Goal: Task Accomplishment & Management: Complete application form

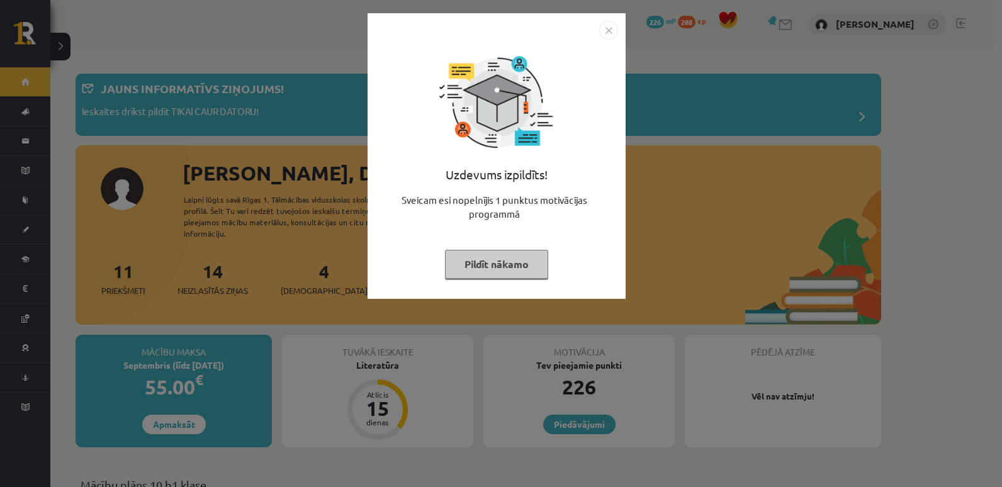
click at [613, 31] on img "Close" at bounding box center [608, 30] width 19 height 19
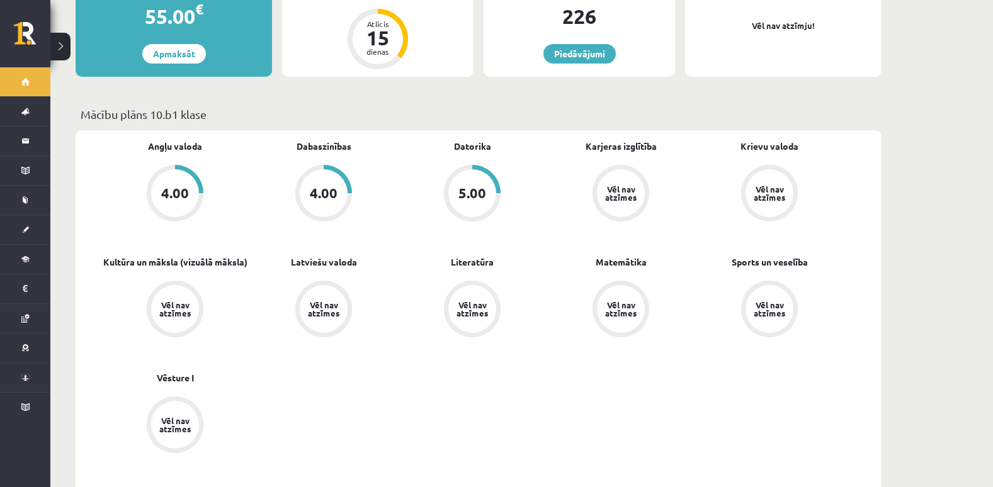
scroll to position [372, 0]
click at [612, 185] on div "Vēl nav atzīmes" at bounding box center [620, 193] width 35 height 16
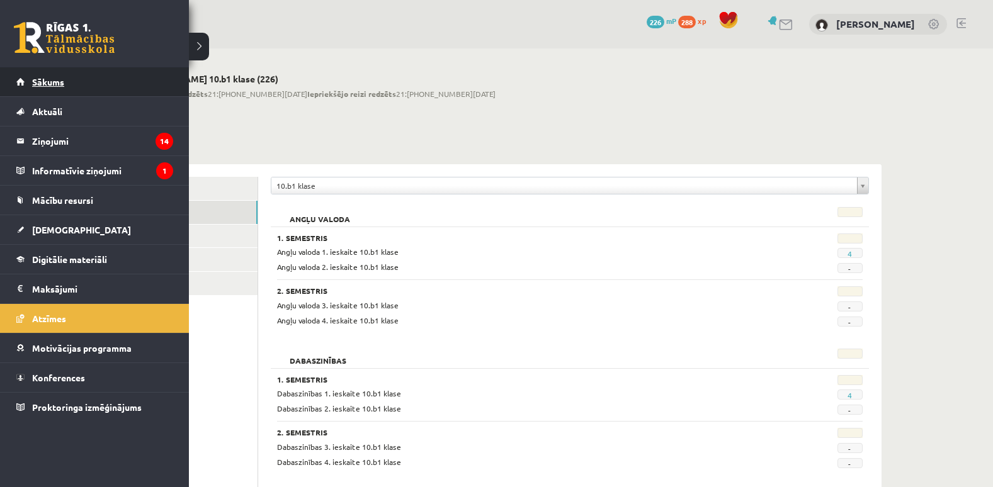
click at [38, 86] on span "Sākums" at bounding box center [48, 81] width 32 height 11
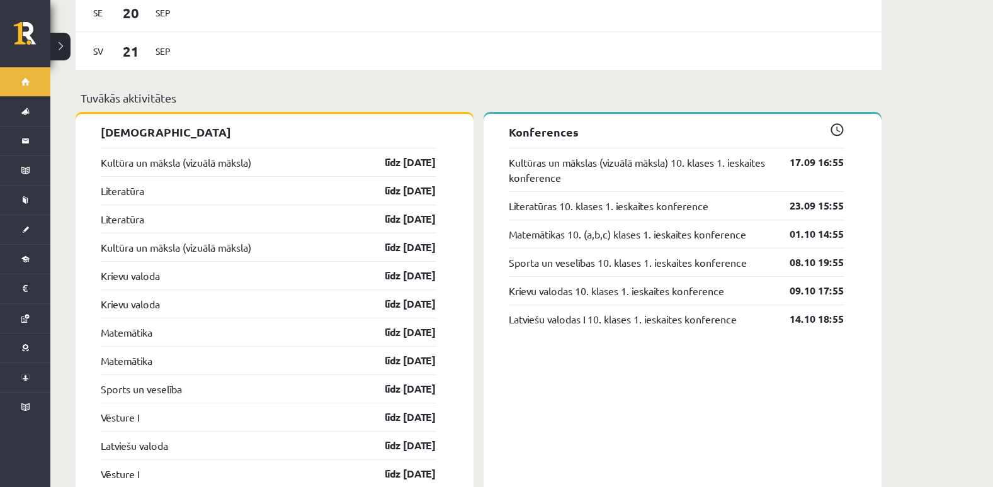
scroll to position [1140, 0]
click at [293, 155] on div "Kultūra un māksla (vizuālā māksla) līdz 30.09.25" at bounding box center [268, 163] width 335 height 28
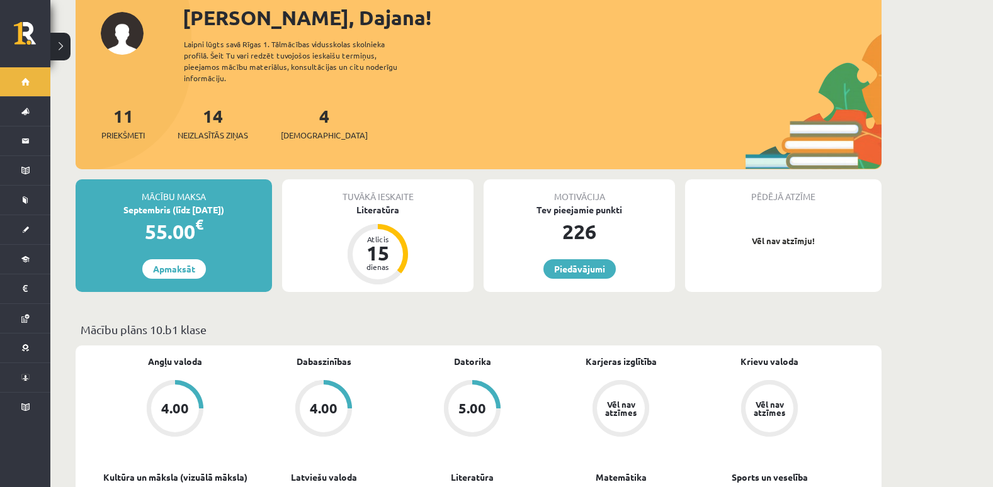
scroll to position [155, 0]
click at [404, 234] on div "Atlicis 15 dienas" at bounding box center [378, 255] width 60 height 60
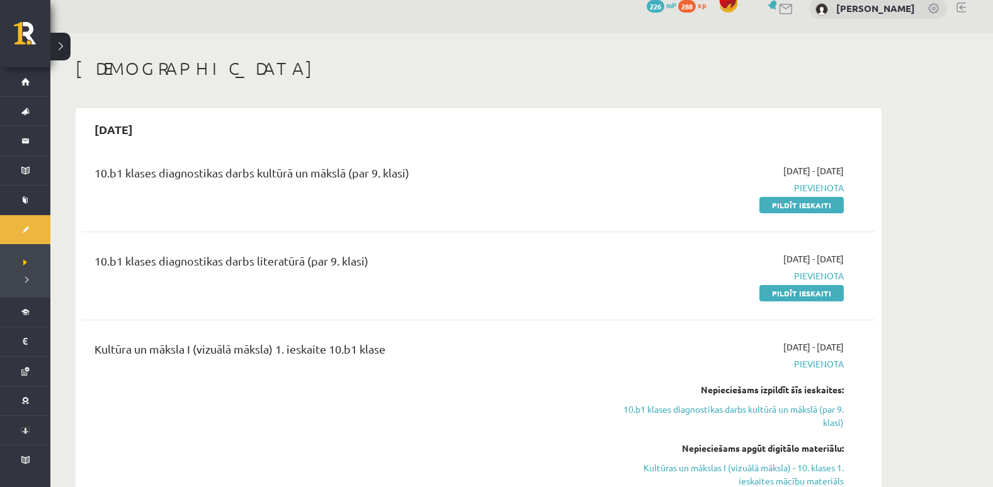
scroll to position [15, 0]
click at [807, 203] on link "Pildīt ieskaiti" at bounding box center [801, 206] width 84 height 16
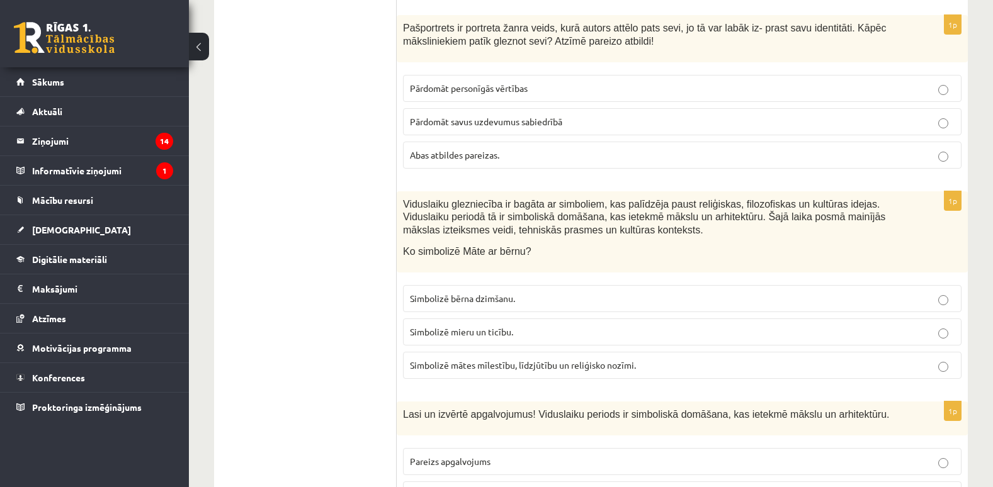
scroll to position [5684, 0]
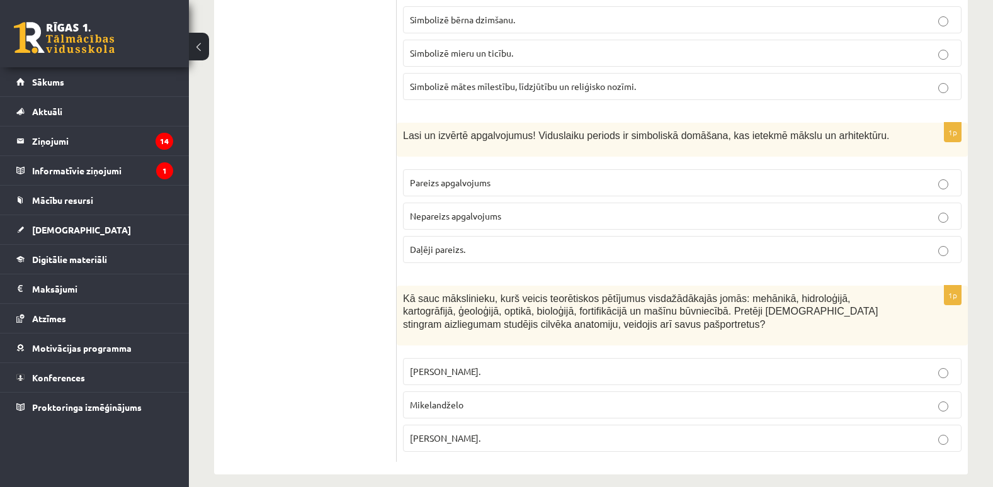
drag, startPoint x: 404, startPoint y: 238, endPoint x: 672, endPoint y: 518, distance: 387.0
copy form "Apskati attēlus! Kurš no apgalvojumiem ir pareizs? 1. Leonardo da Vinči, 2. Mik…"
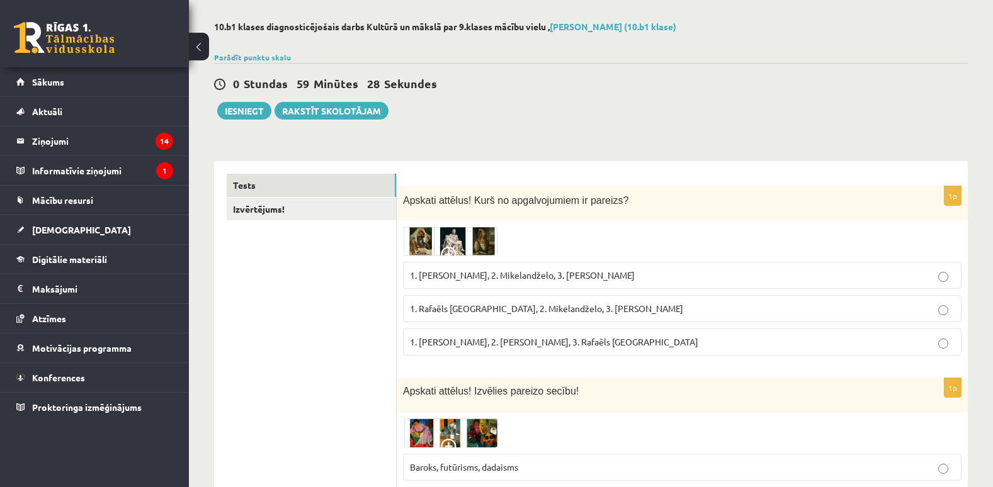
scroll to position [0, 0]
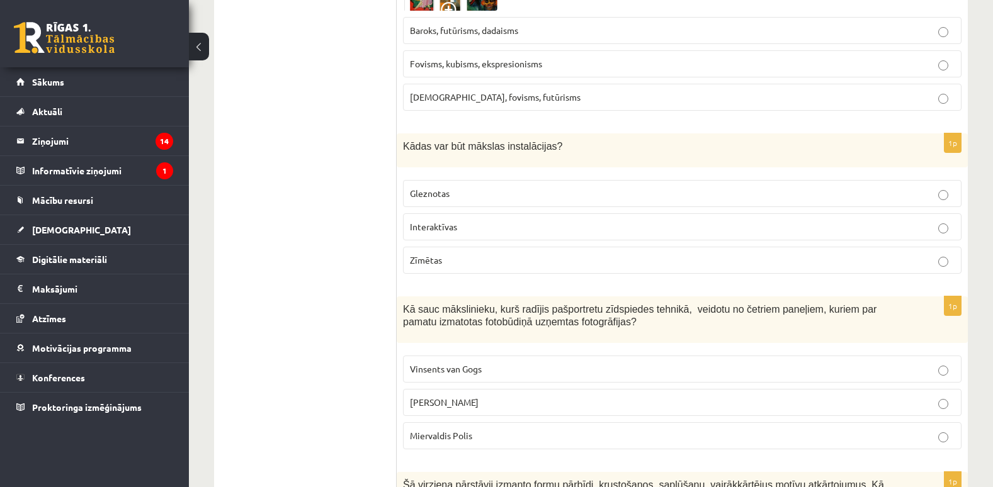
scroll to position [496, 0]
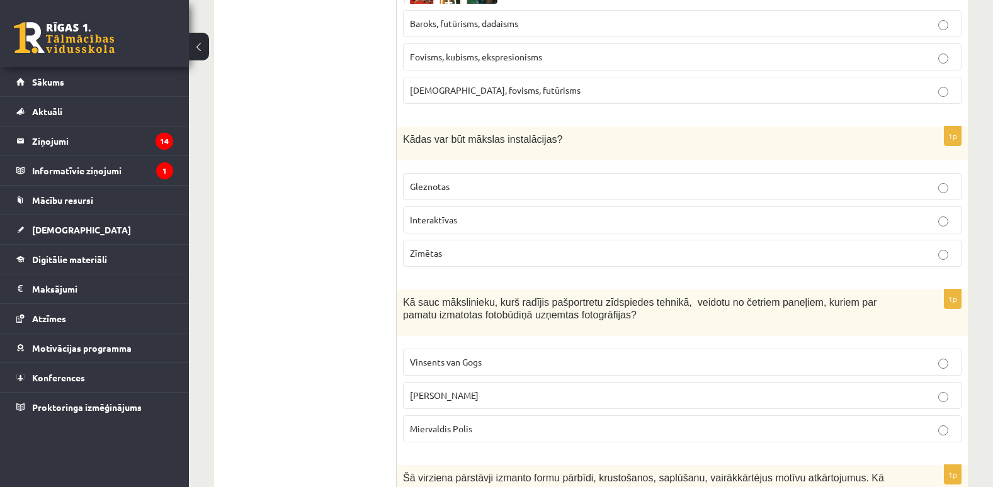
click at [520, 221] on p "Interaktīvas" at bounding box center [682, 219] width 545 height 13
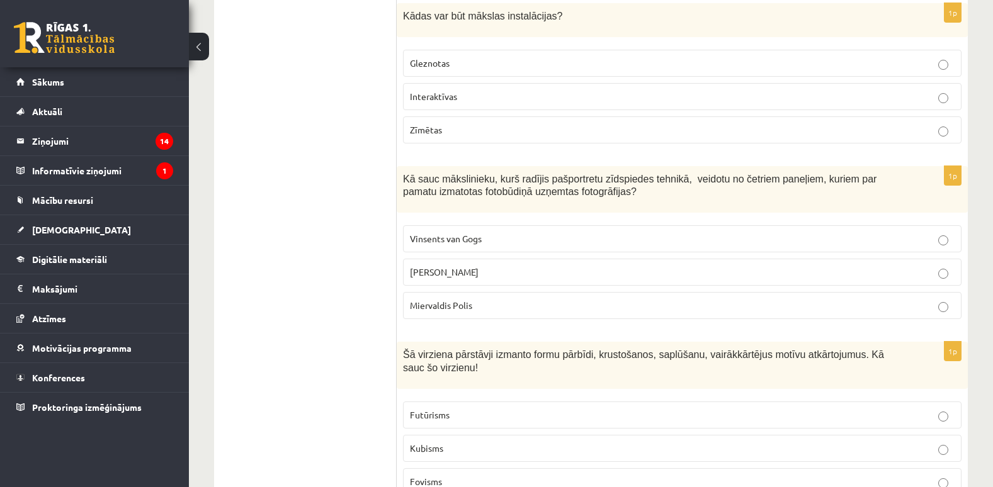
scroll to position [620, 0]
click at [492, 278] on p "Endijs Vorhols" at bounding box center [682, 271] width 545 height 13
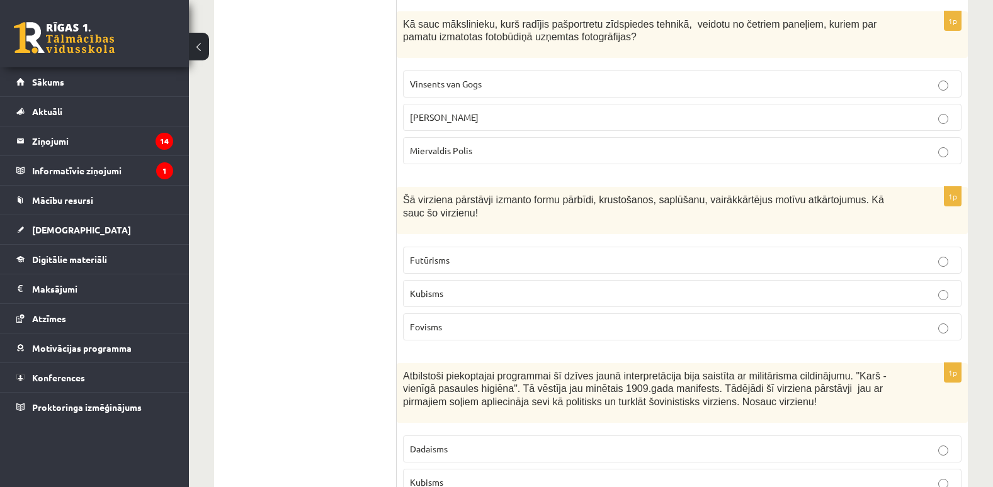
scroll to position [775, 0]
click at [501, 292] on p "Kubisms" at bounding box center [682, 293] width 545 height 13
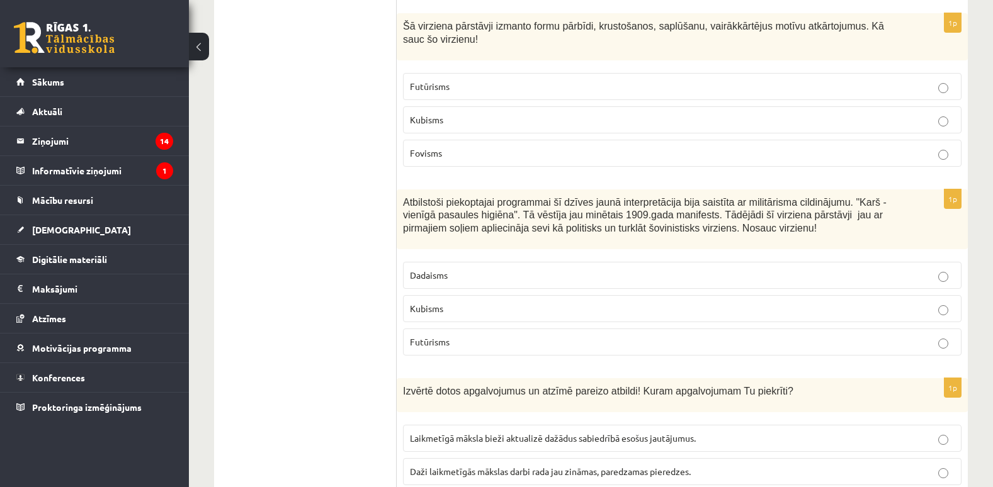
scroll to position [949, 0]
click at [524, 347] on p "Futūrisms" at bounding box center [682, 341] width 545 height 13
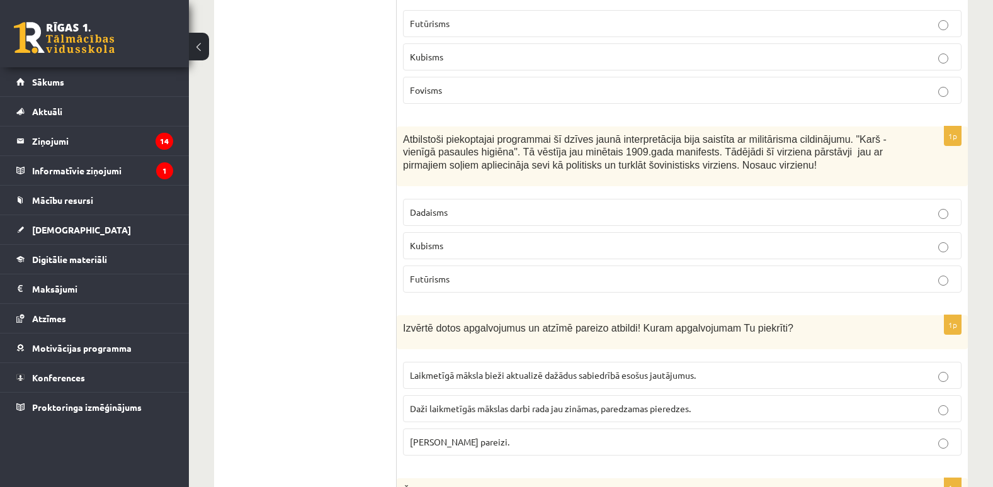
scroll to position [1014, 0]
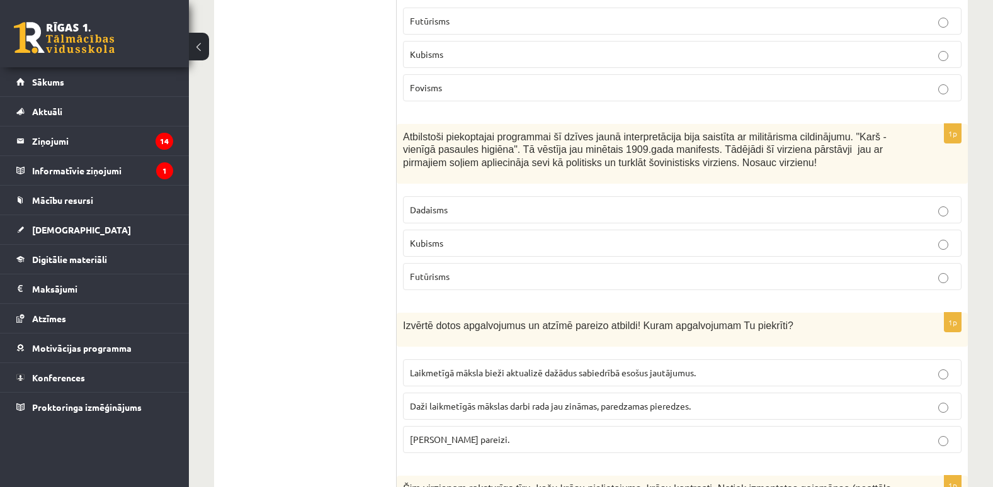
click at [535, 438] on p "Abi apgalvojumi pareizi." at bounding box center [682, 439] width 545 height 13
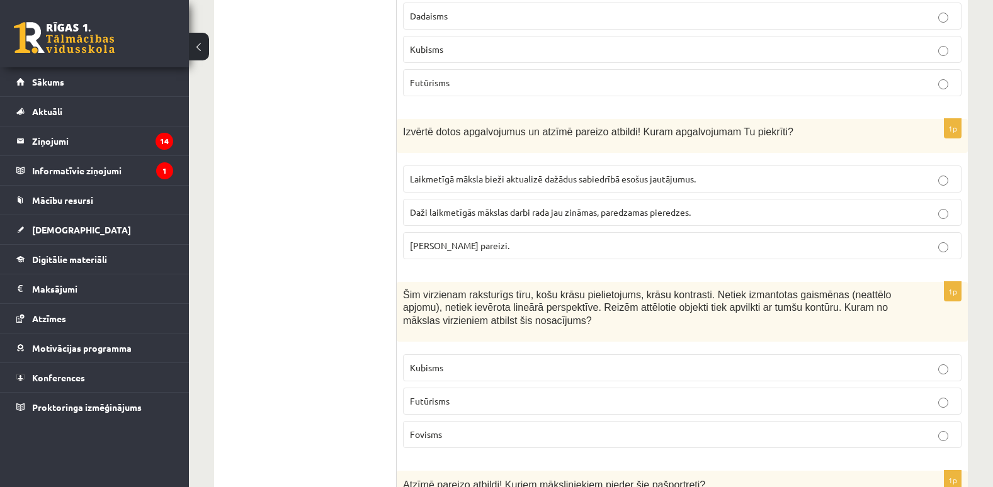
scroll to position [1352, 0]
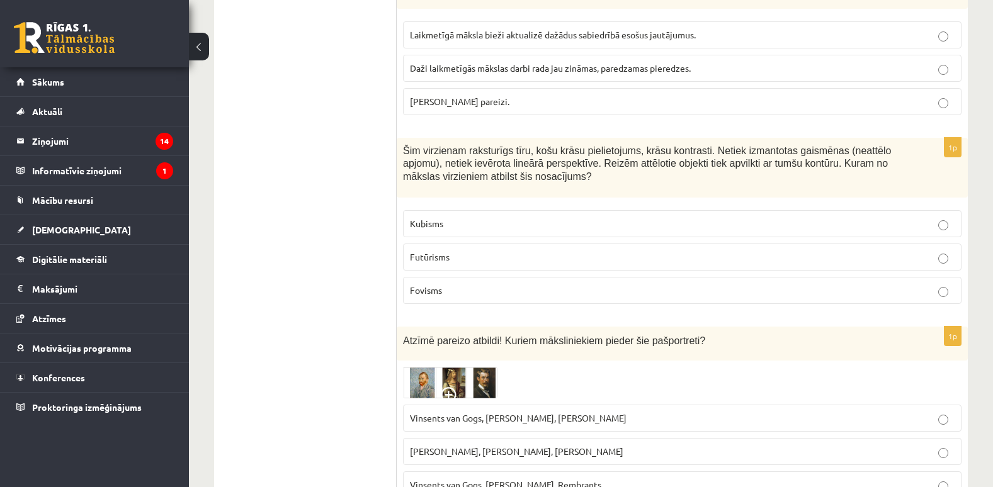
click at [465, 290] on p "Fovisms" at bounding box center [682, 290] width 545 height 13
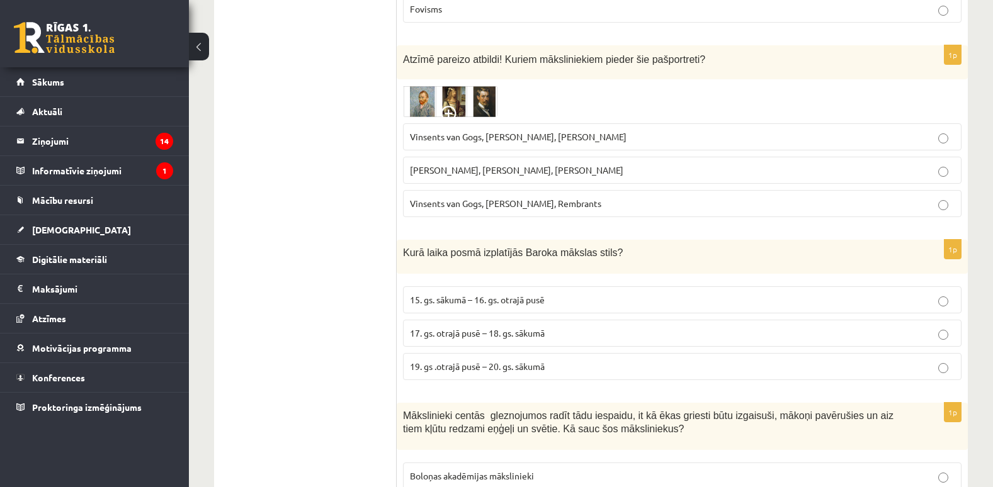
scroll to position [1636, 0]
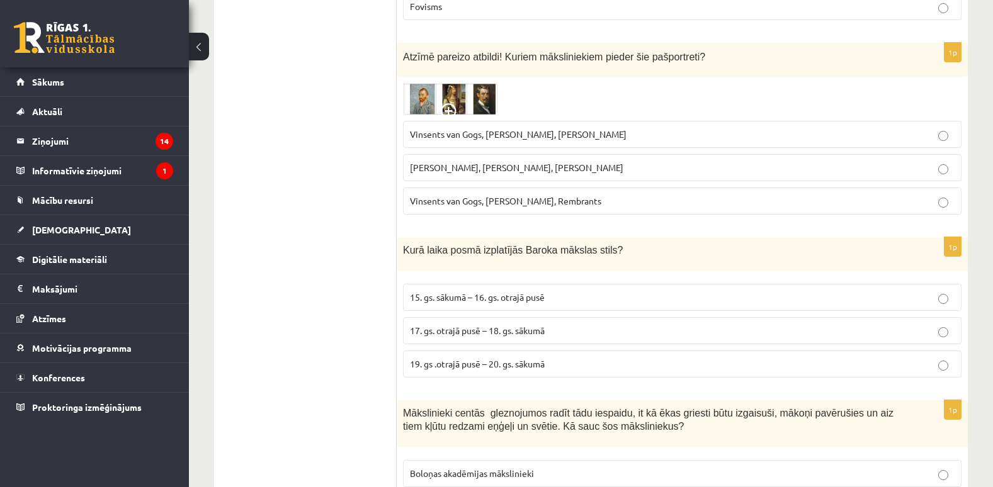
click at [512, 140] on span "Vinsents van Gogs, Albrehts Dīrers, Janis Rozentāls" at bounding box center [518, 133] width 217 height 11
click at [508, 200] on span "Vinsents van Gogs, Kārlis Padegs, Rembrants" at bounding box center [505, 200] width 191 height 11
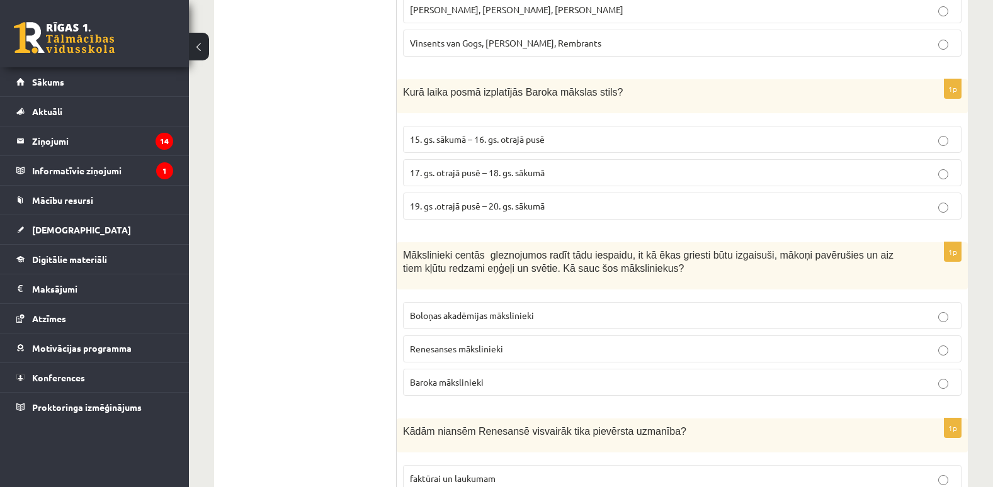
scroll to position [1795, 0]
click at [436, 179] on p "17. gs. otrajā pusē – 18. gs. sākumā" at bounding box center [682, 172] width 545 height 13
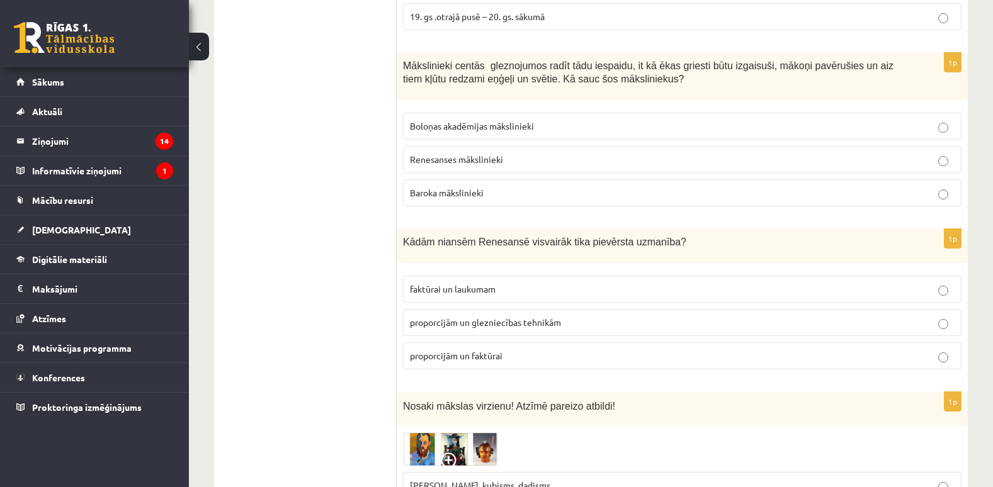
scroll to position [1984, 0]
click at [468, 187] on p "Baroka mākslinieki" at bounding box center [682, 192] width 545 height 13
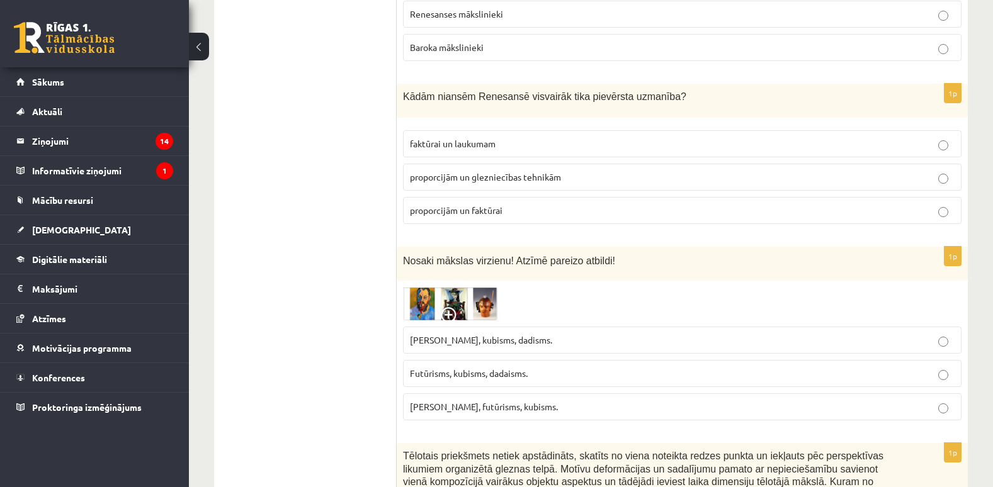
scroll to position [2130, 0]
click at [454, 179] on span "proporcijām un glezniecības tehnikām" at bounding box center [485, 176] width 151 height 11
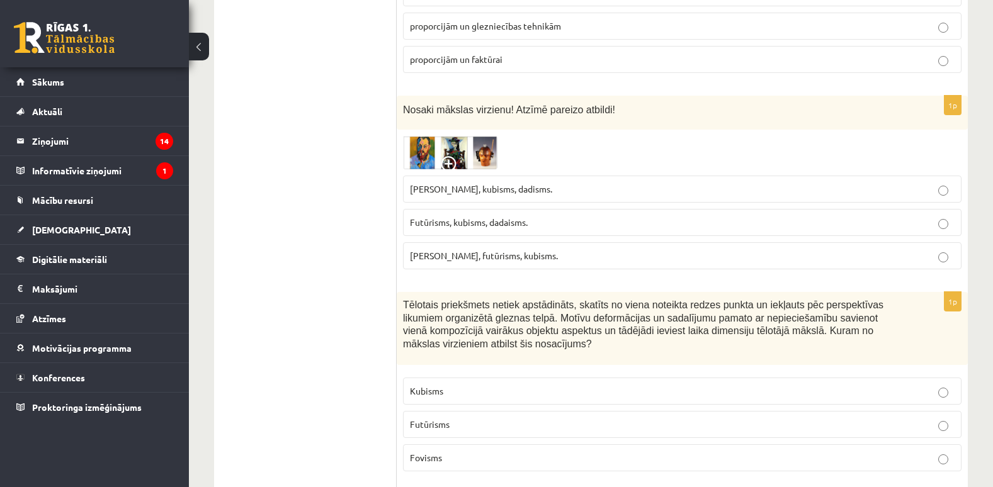
scroll to position [2281, 0]
click at [450, 266] on label "Fovisms, futūrisms, kubisms." at bounding box center [682, 255] width 559 height 27
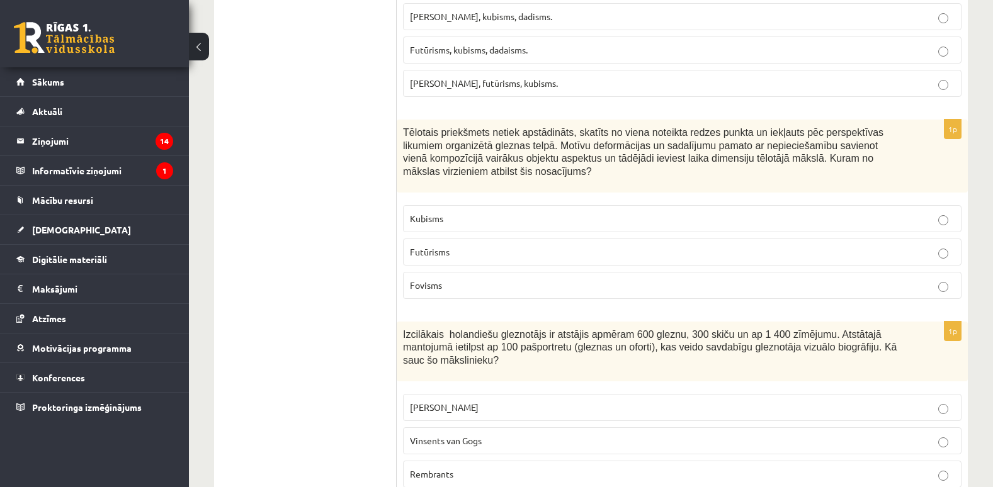
scroll to position [2453, 0]
click at [451, 222] on p "Kubisms" at bounding box center [682, 218] width 545 height 13
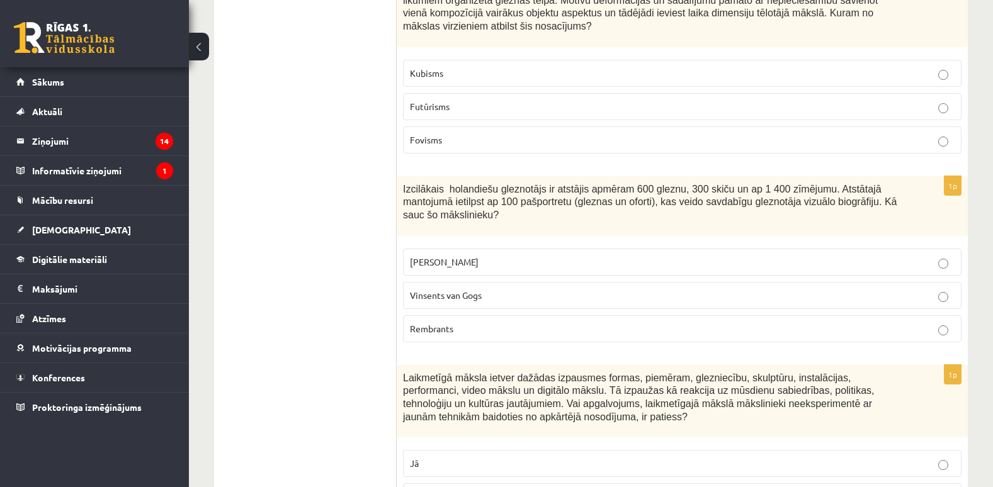
scroll to position [2642, 0]
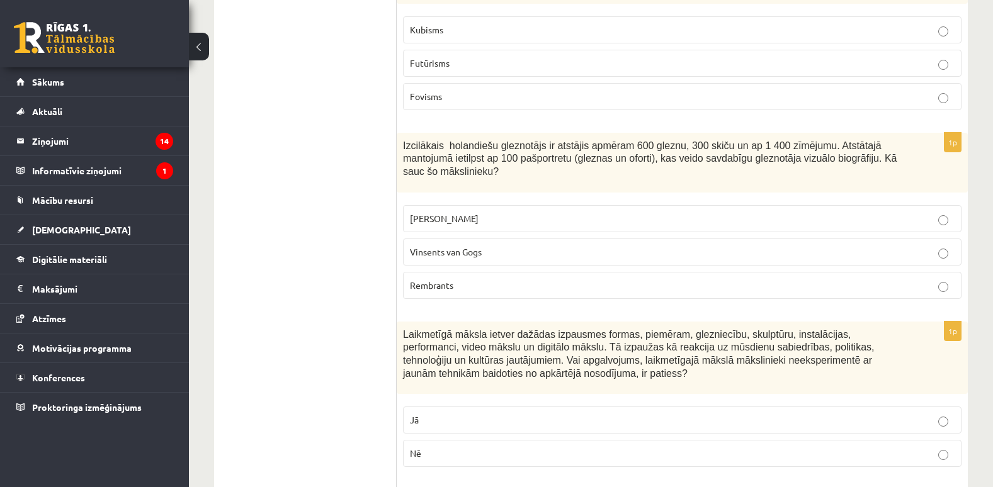
click at [464, 279] on p "Rembrants" at bounding box center [682, 285] width 545 height 13
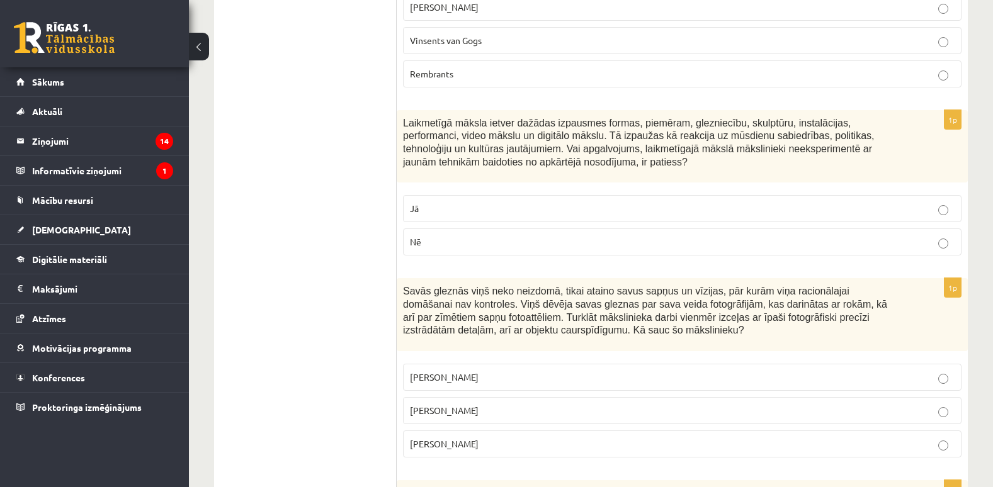
scroll to position [2854, 0]
click at [453, 236] on p "Nē" at bounding box center [682, 241] width 545 height 13
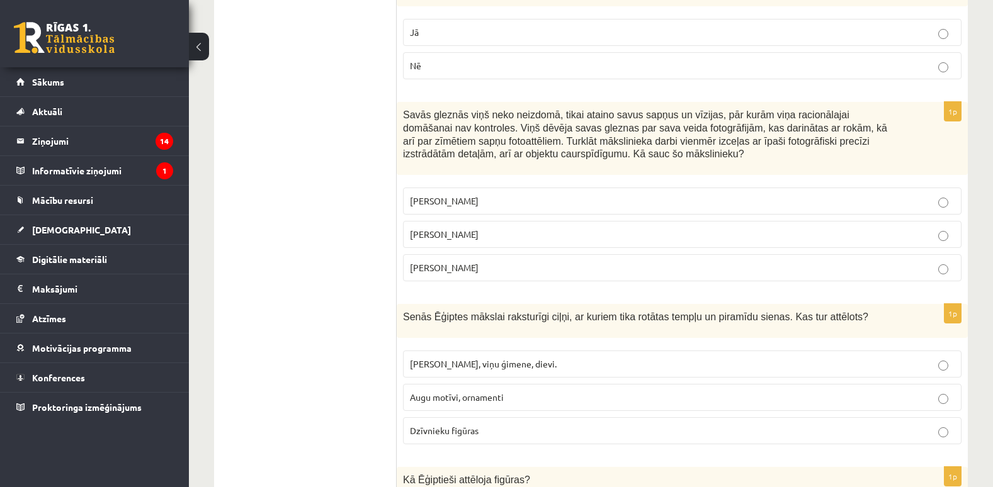
click at [444, 229] on span "Salvadors Dalī" at bounding box center [444, 234] width 69 height 11
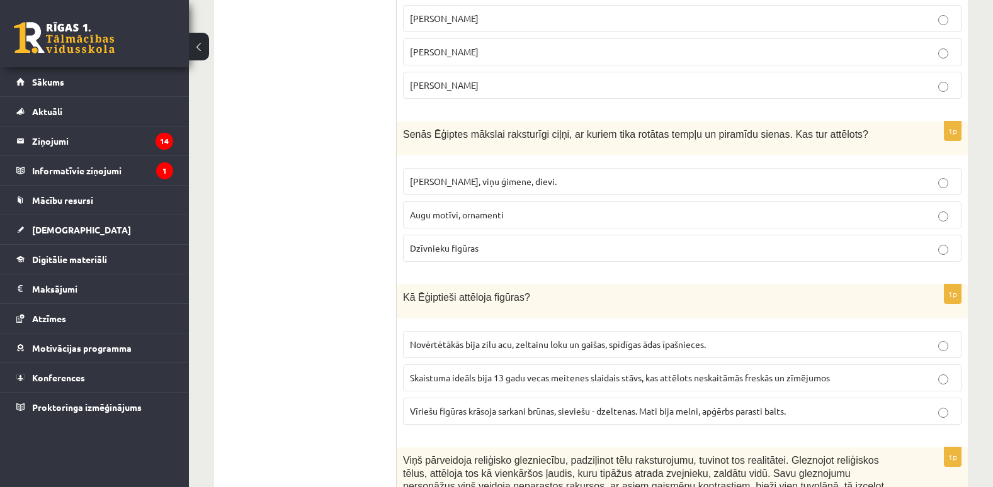
scroll to position [3213, 0]
click at [494, 178] on label "Faraoni, viņu ģimene, dievi." at bounding box center [682, 181] width 559 height 27
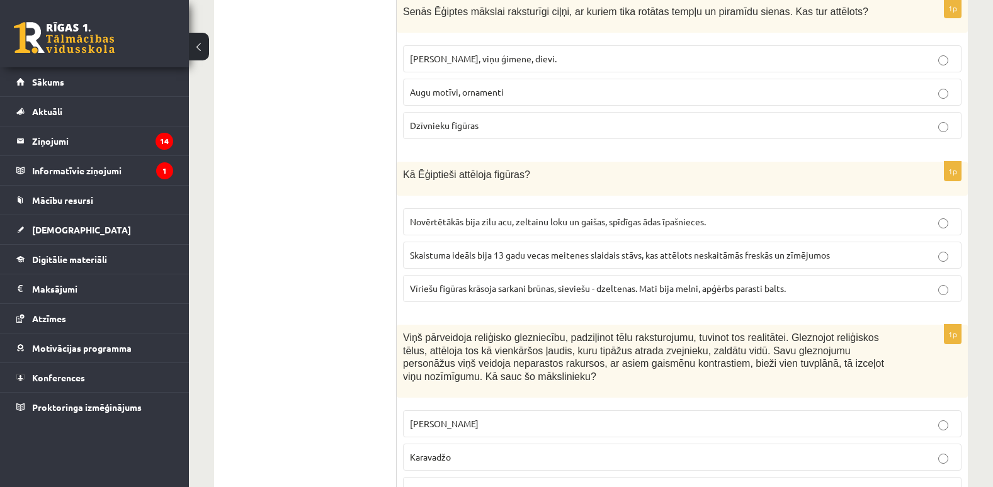
scroll to position [3336, 0]
click at [475, 282] on span "Vīriešu figūras krāsoja sarkani brūnas, sieviešu - dzeltenas. Mati bija melni, …" at bounding box center [598, 287] width 376 height 11
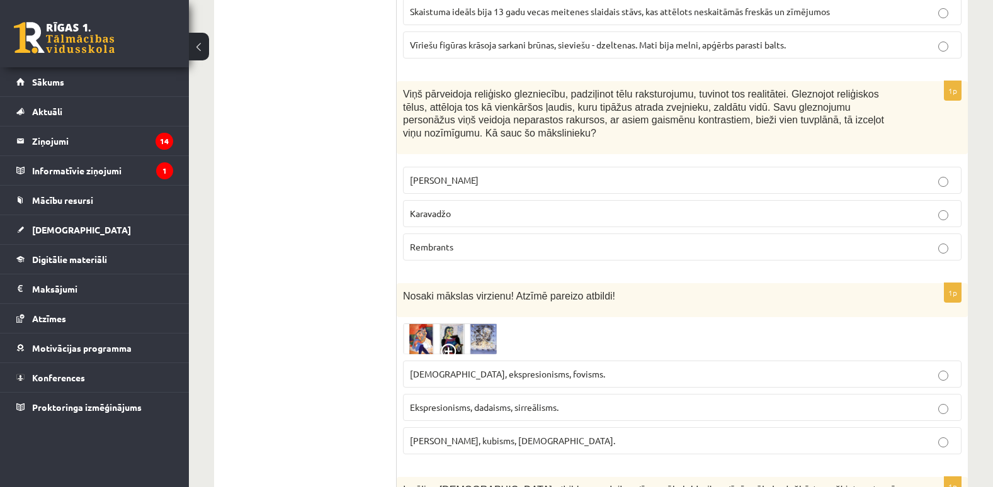
scroll to position [3578, 0]
click at [487, 208] on p "Karavadžo" at bounding box center [682, 214] width 545 height 13
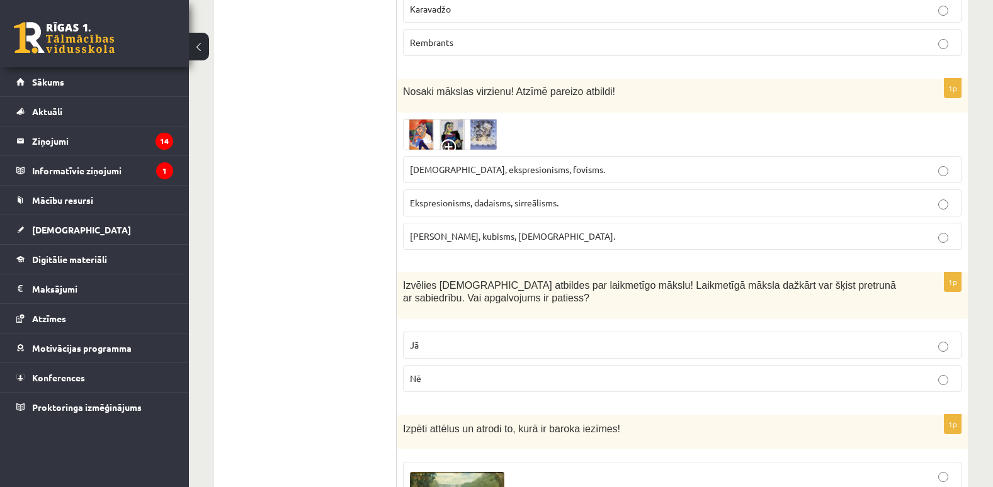
click at [525, 156] on label "Sirreālisms, ekspresionisms, fovisms." at bounding box center [682, 169] width 559 height 27
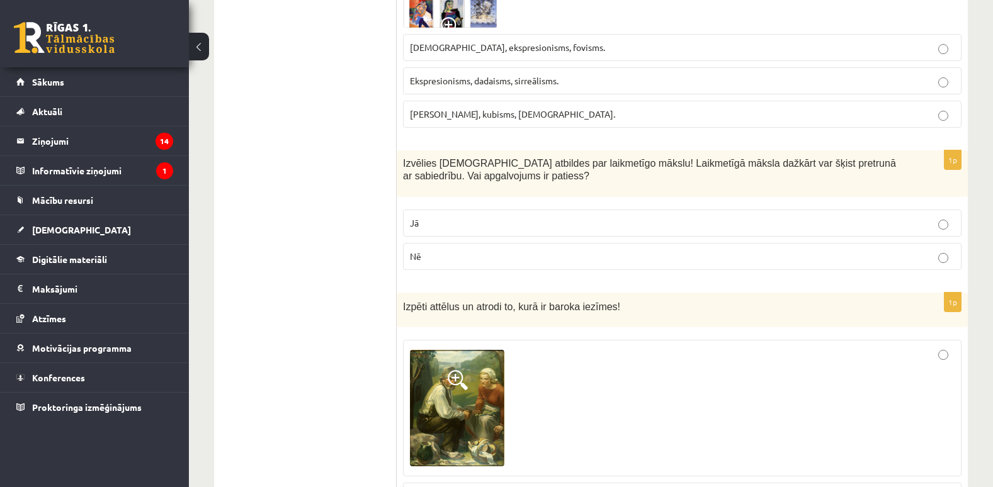
scroll to position [3935, 0]
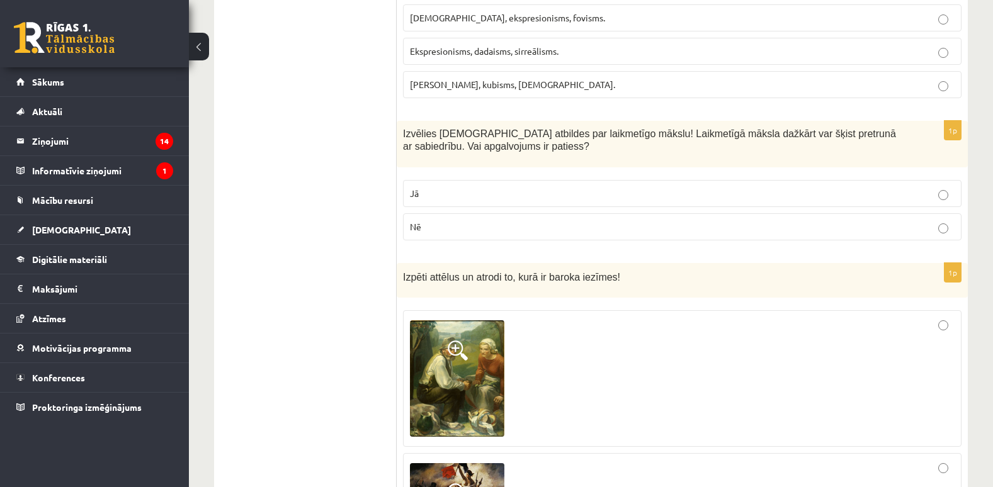
click at [493, 187] on p "Jā" at bounding box center [682, 193] width 545 height 13
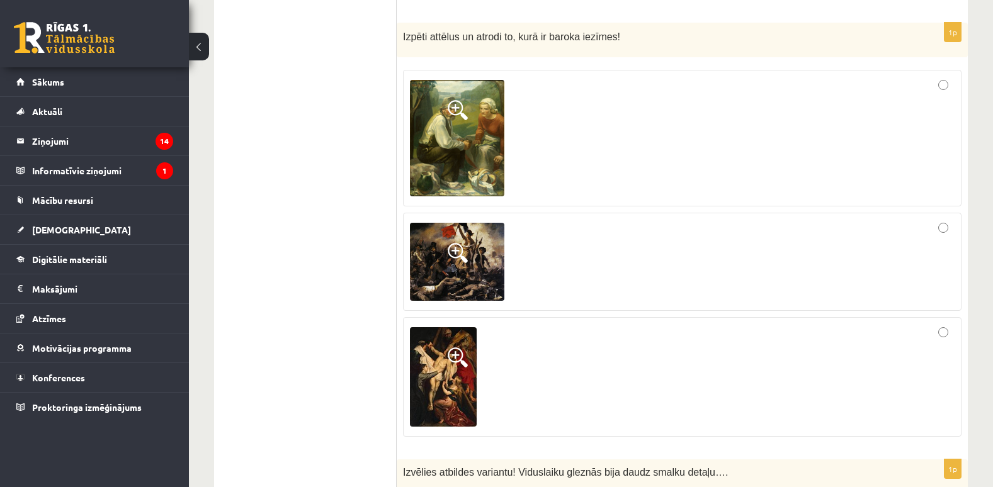
scroll to position [4176, 0]
click at [942, 324] on div at bounding box center [682, 377] width 545 height 106
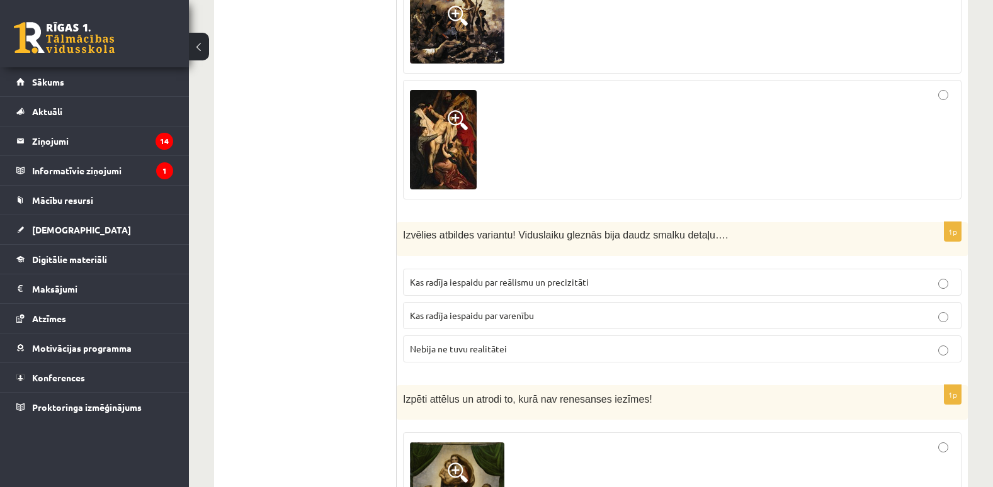
scroll to position [4449, 0]
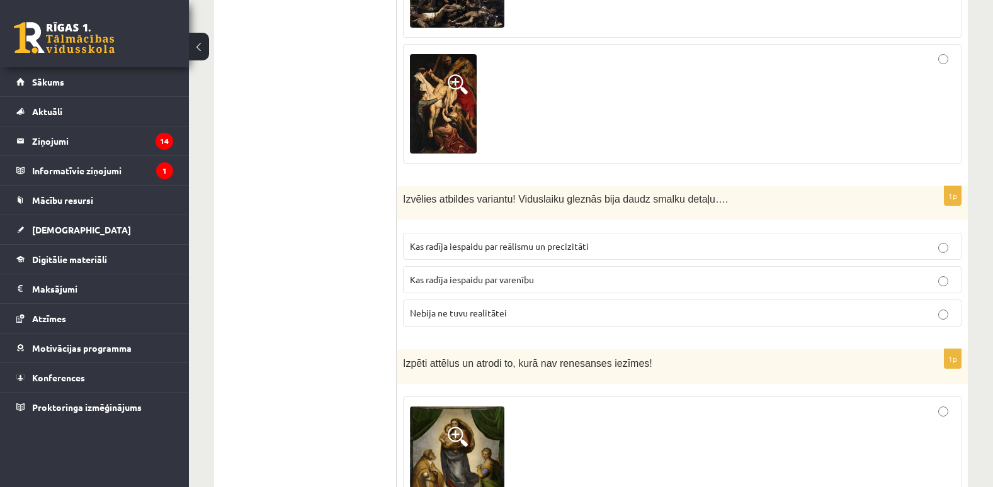
click at [531, 274] on span "Kas radīja iespaidu par varenību" at bounding box center [472, 279] width 124 height 11
click at [615, 240] on p "Kas radīja iespaidu par reālismu un precizitāti" at bounding box center [682, 246] width 545 height 13
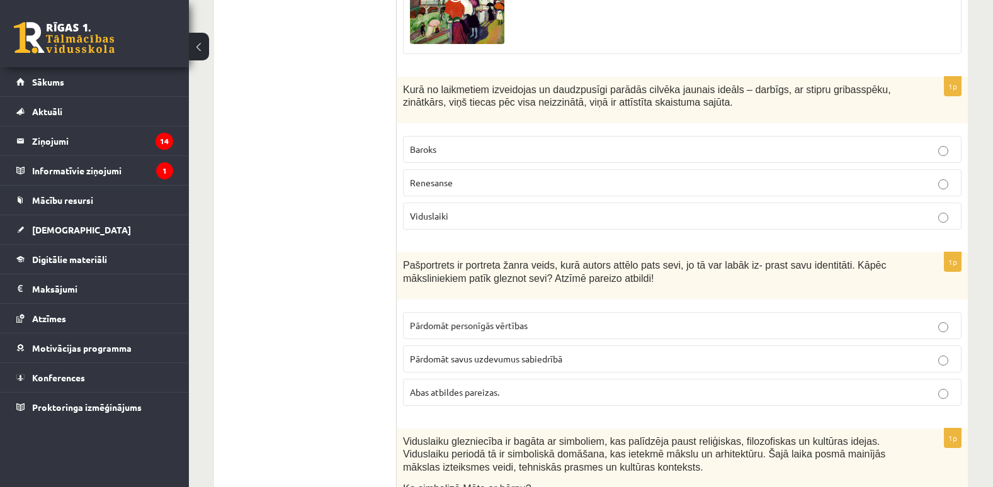
scroll to position [5168, 0]
click at [598, 169] on label "Renesanse" at bounding box center [682, 182] width 559 height 27
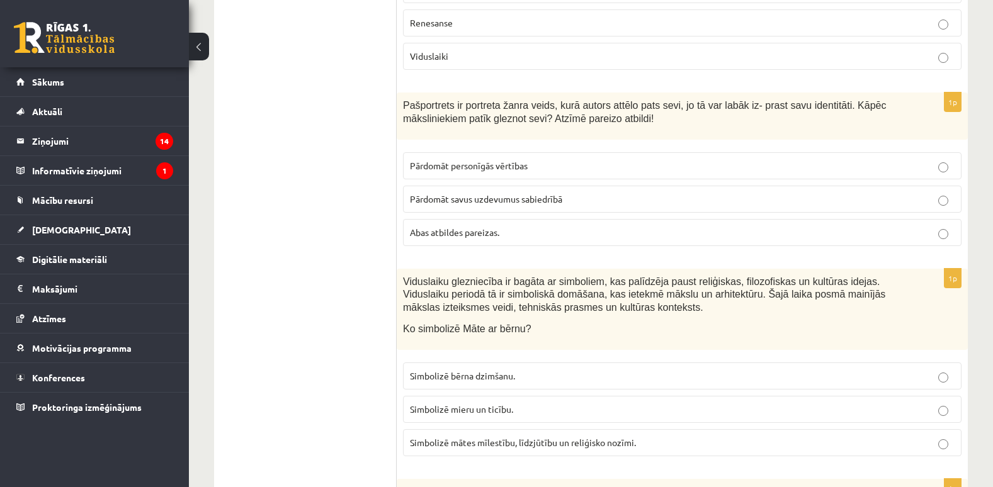
scroll to position [5329, 0]
click at [484, 218] on label "Abas atbildes pareizas." at bounding box center [682, 231] width 559 height 27
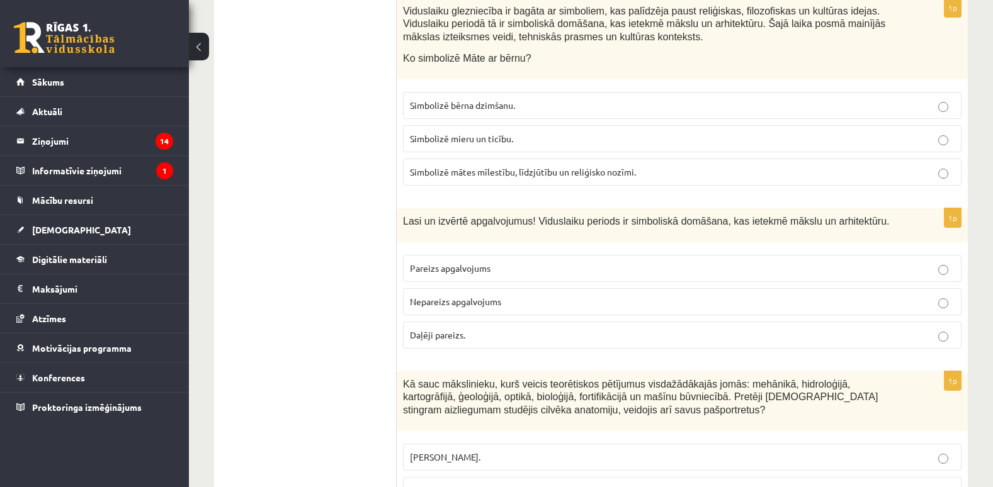
scroll to position [5600, 0]
click at [480, 164] on p "Simbolizē mātes mīlestību, līdzjūtību un reliģisko nozīmi." at bounding box center [682, 170] width 545 height 13
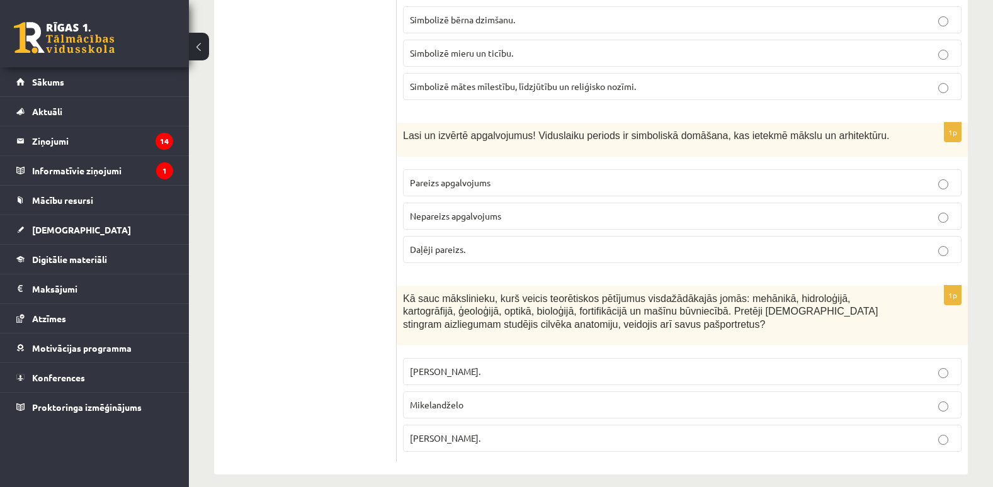
click at [501, 176] on p "Pareizs apgalvojums" at bounding box center [682, 182] width 545 height 13
click at [491, 425] on label "Leonardo da Vinči." at bounding box center [682, 438] width 559 height 27
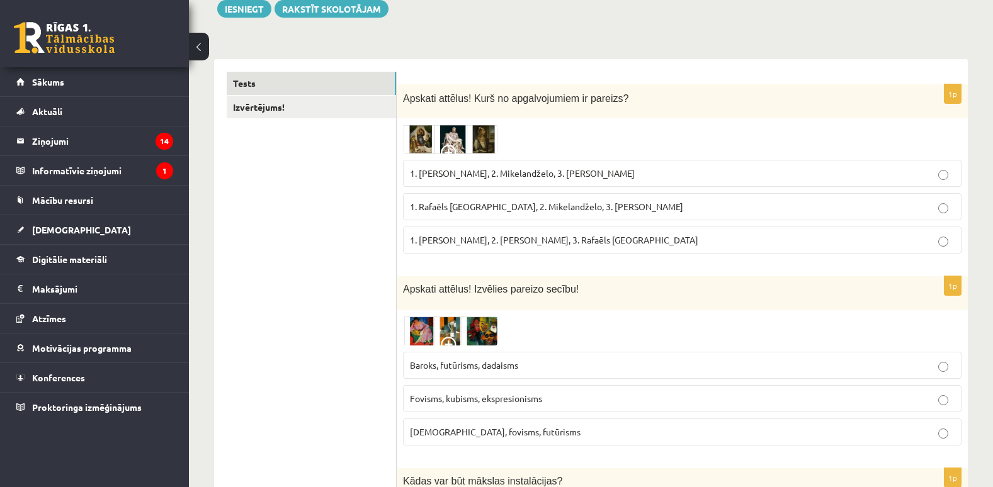
scroll to position [0, 0]
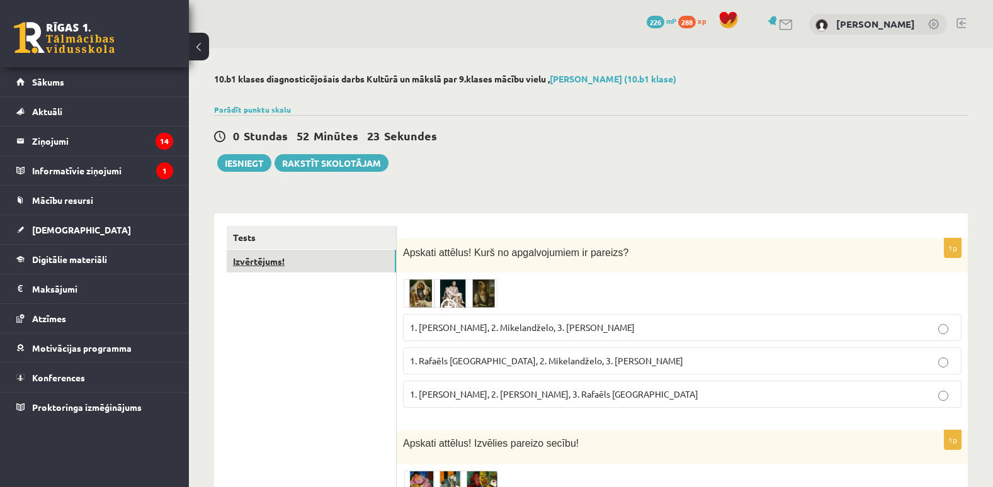
click at [312, 259] on link "Izvērtējums!" at bounding box center [311, 261] width 169 height 23
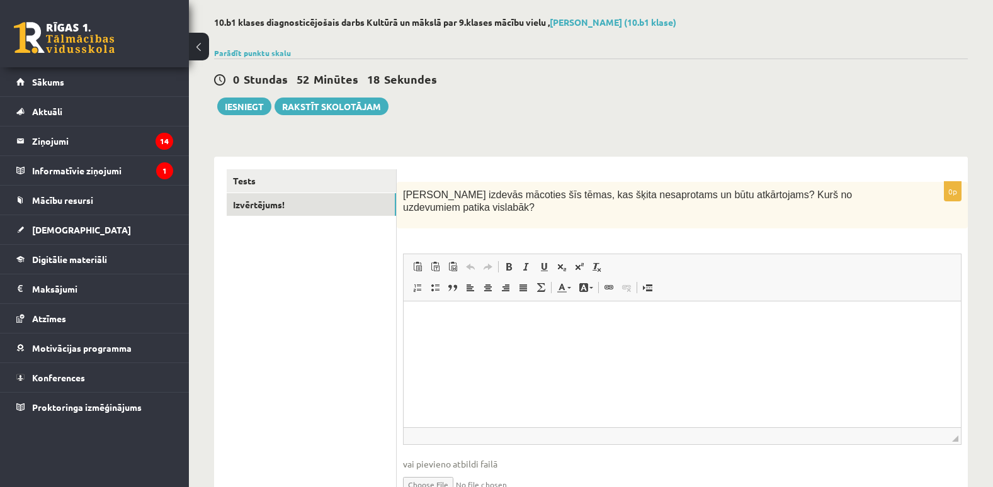
scroll to position [57, 0]
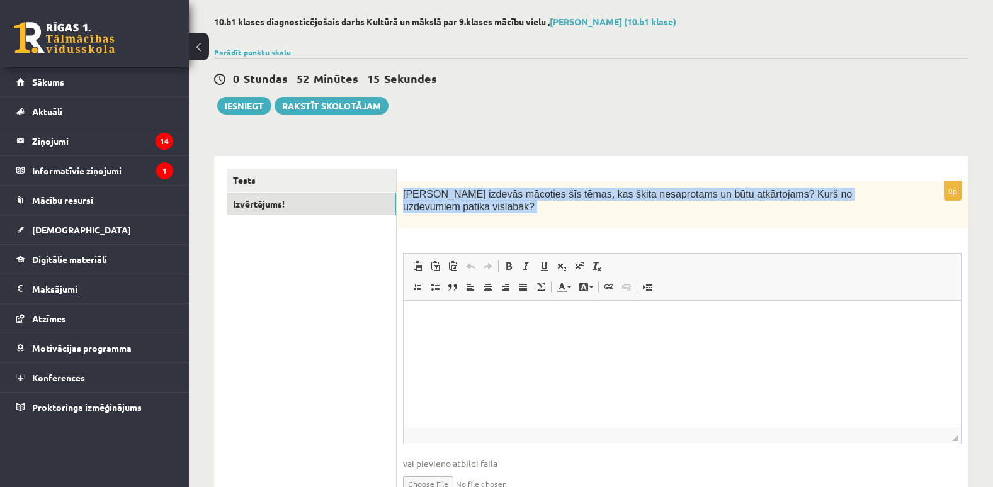
drag, startPoint x: 400, startPoint y: 192, endPoint x: 639, endPoint y: 224, distance: 240.7
click at [639, 224] on div "0p Kas izdevās mācoties šīs tēmas, kas šķita nesaprotams un būtu atkārtojams? K…" at bounding box center [682, 348] width 571 height 334
copy div "Kas izdevās mācoties šīs tēmas, kas šķita nesaprotams un būtu atkārtojams? Kurš…"
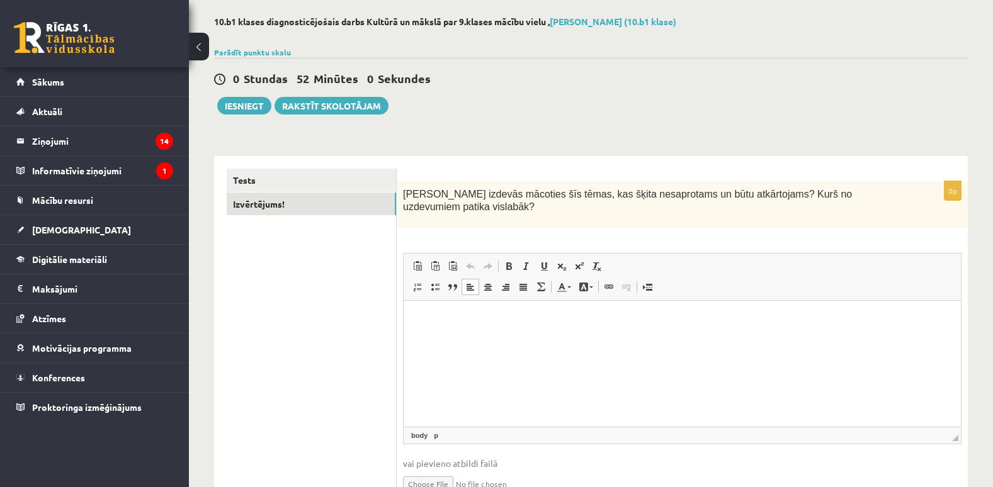
click at [509, 339] on html at bounding box center [682, 320] width 557 height 38
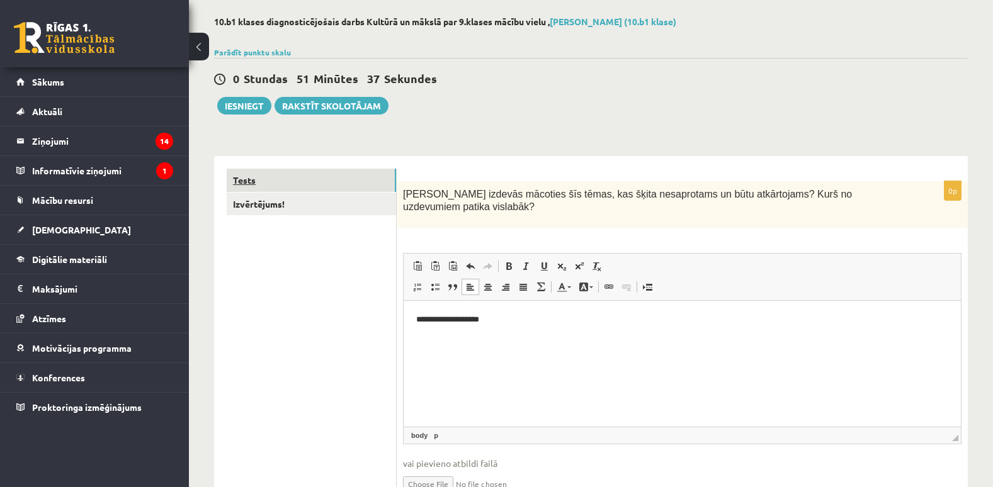
click at [292, 180] on link "Tests" at bounding box center [311, 180] width 169 height 23
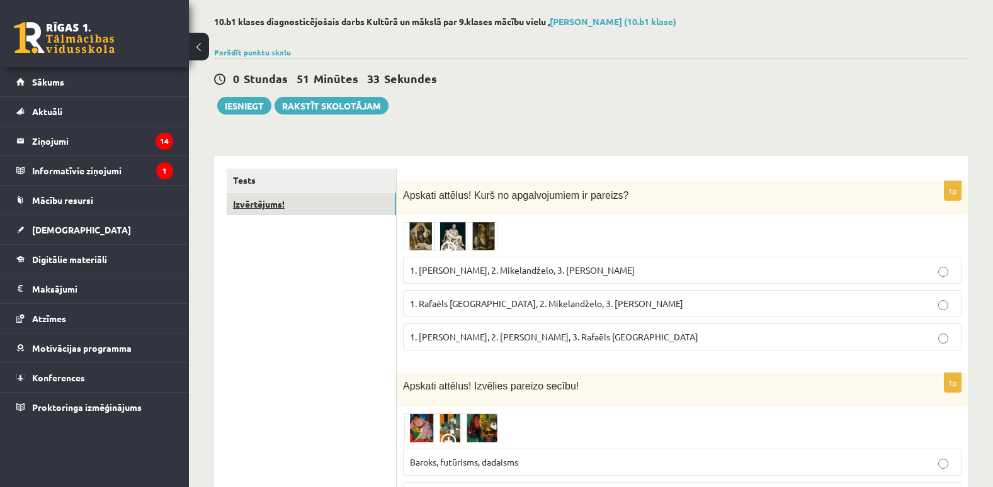
click at [337, 198] on link "Izvērtējums!" at bounding box center [311, 204] width 169 height 23
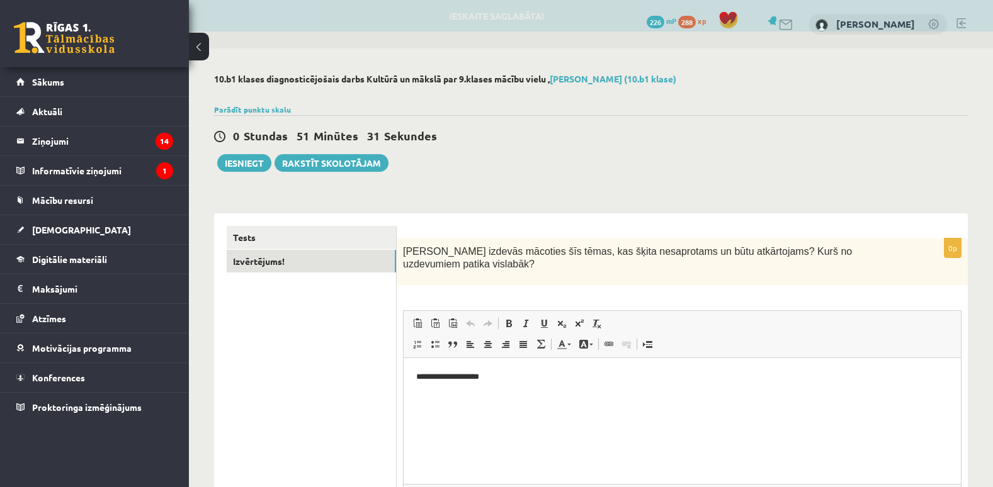
scroll to position [0, 0]
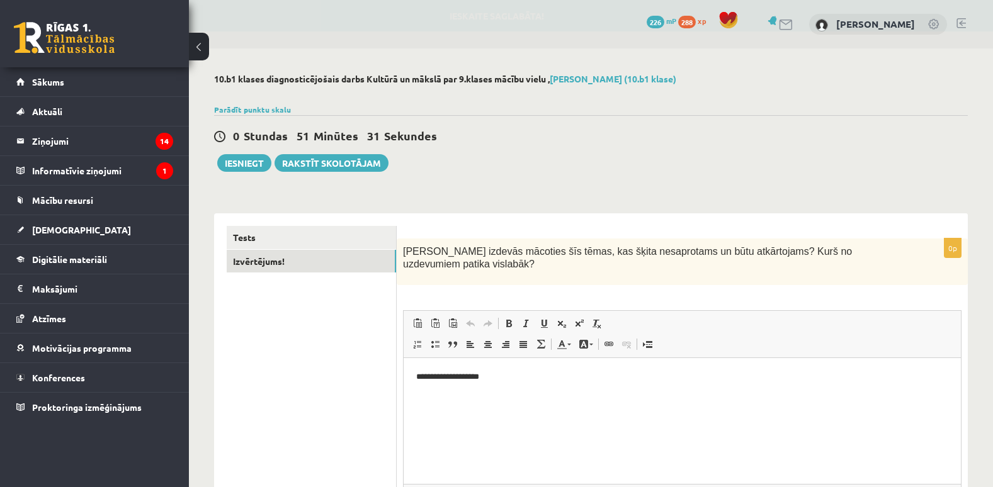
click at [599, 319] on link "Убрать форматирование" at bounding box center [597, 323] width 18 height 16
click at [514, 380] on p "**********" at bounding box center [682, 377] width 532 height 13
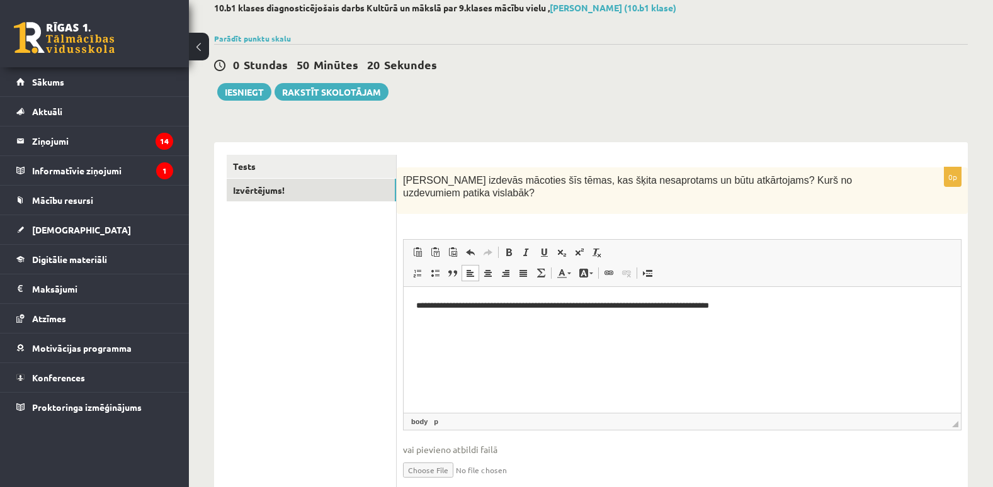
scroll to position [72, 0]
click at [320, 164] on link "Tests" at bounding box center [311, 165] width 169 height 23
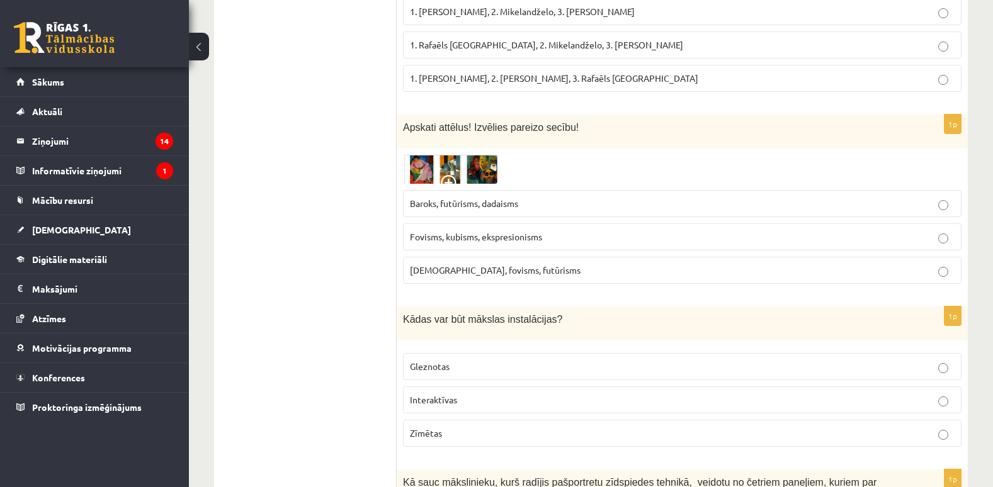
scroll to position [0, 0]
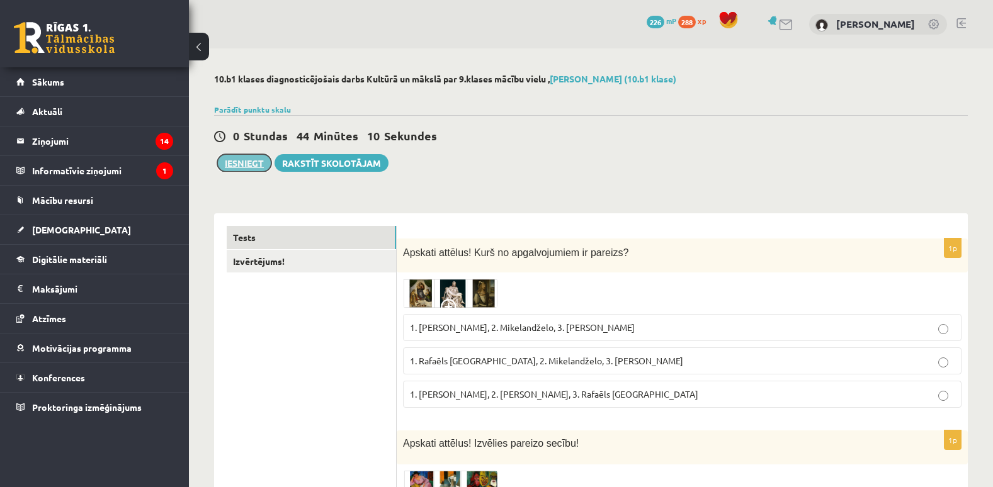
click at [251, 164] on button "Iesniegt" at bounding box center [244, 163] width 54 height 18
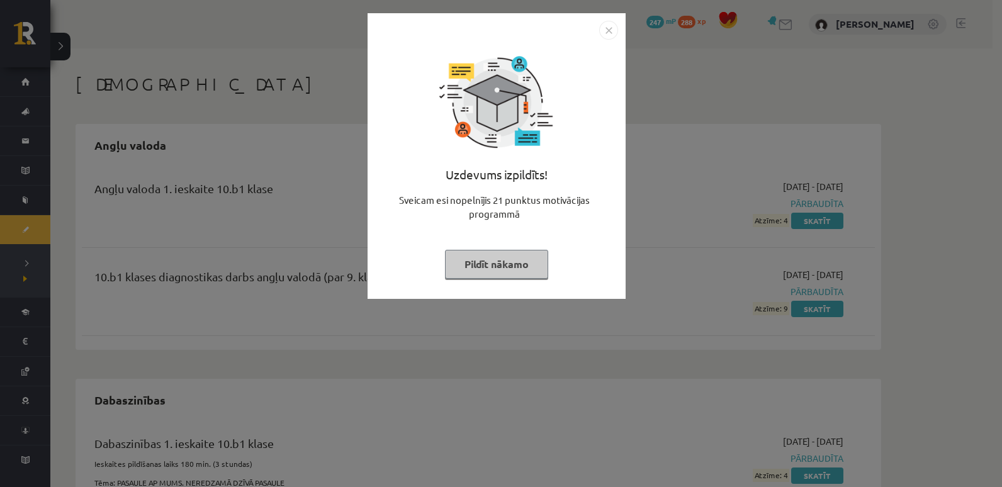
click at [520, 267] on button "Pildīt nākamo" at bounding box center [496, 264] width 103 height 29
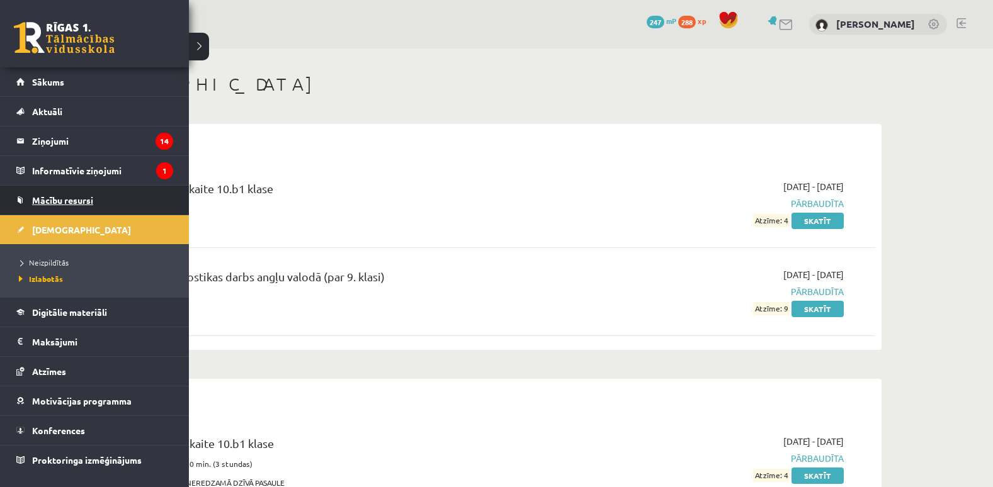
click at [86, 195] on span "Mācību resursi" at bounding box center [62, 200] width 61 height 11
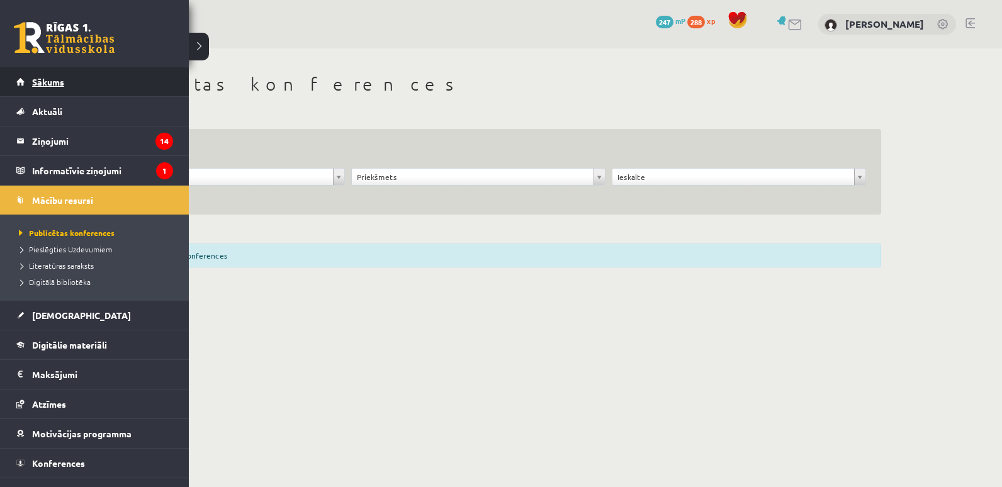
click at [25, 87] on link "Sākums" at bounding box center [94, 81] width 157 height 29
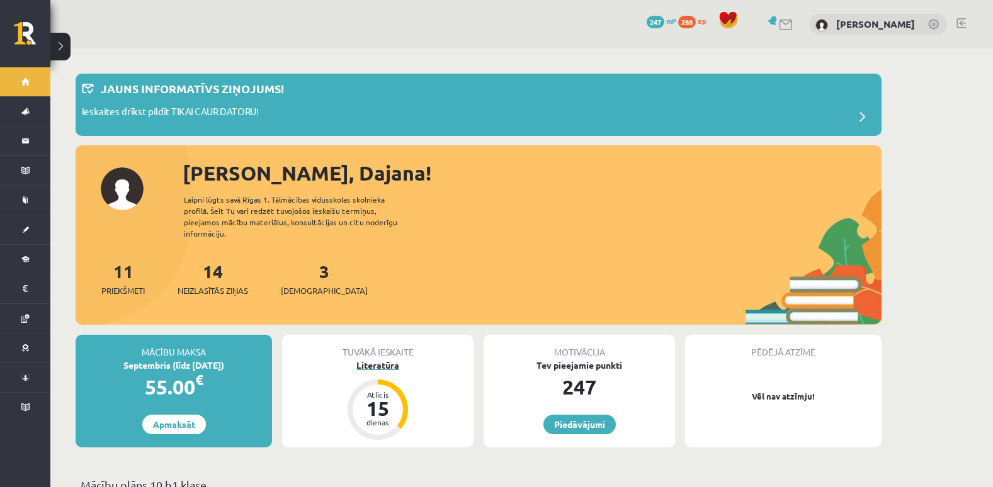
click at [384, 391] on div "Atlicis" at bounding box center [378, 395] width 38 height 8
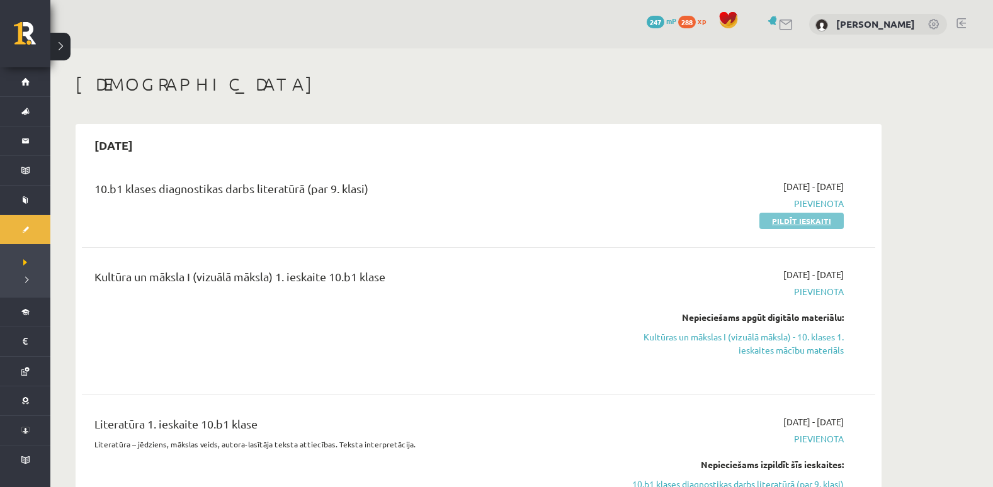
click at [775, 215] on link "Pildīt ieskaiti" at bounding box center [801, 221] width 84 height 16
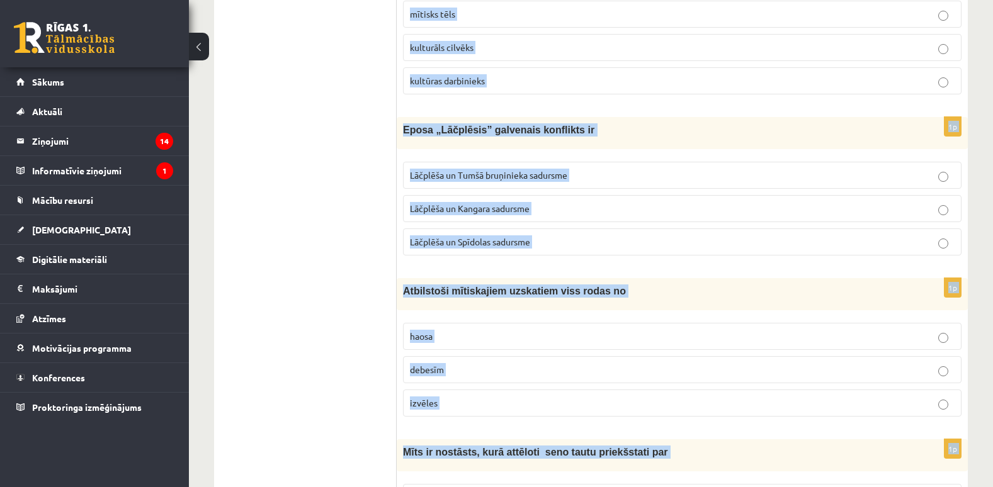
scroll to position [4956, 0]
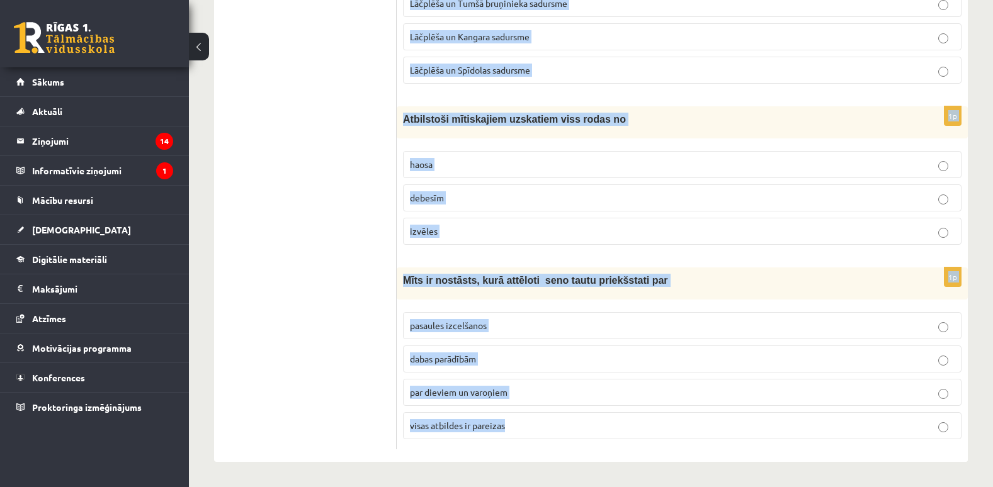
drag, startPoint x: 404, startPoint y: 99, endPoint x: 569, endPoint y: 496, distance: 429.4
copy form "Loremi dolors ametconse Adi elitse doeiusmod; Tempor incidi utlaboree Dol ma al…"
click at [666, 140] on div "1p Atbilstoši mītiskajiem uzskatiem viss rodas no [GEOGRAPHIC_DATA] debesīm izv…" at bounding box center [682, 180] width 571 height 149
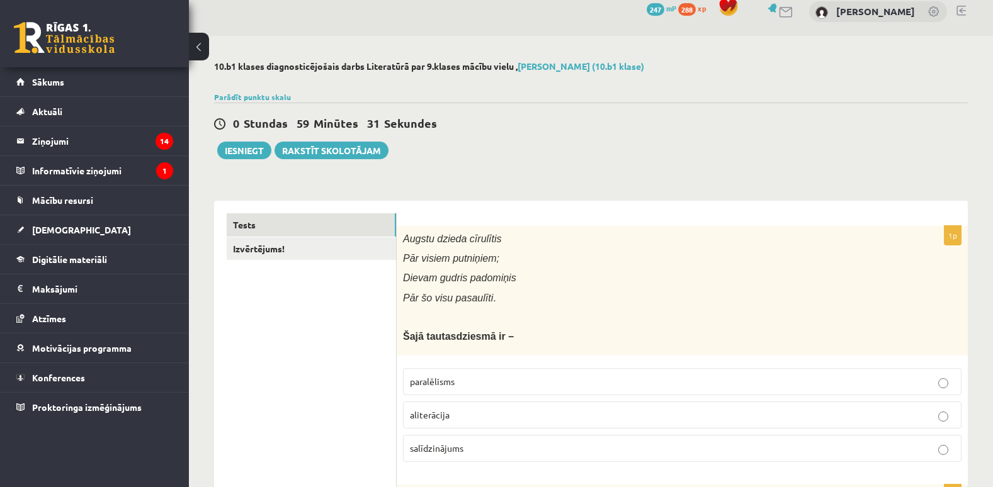
scroll to position [0, 0]
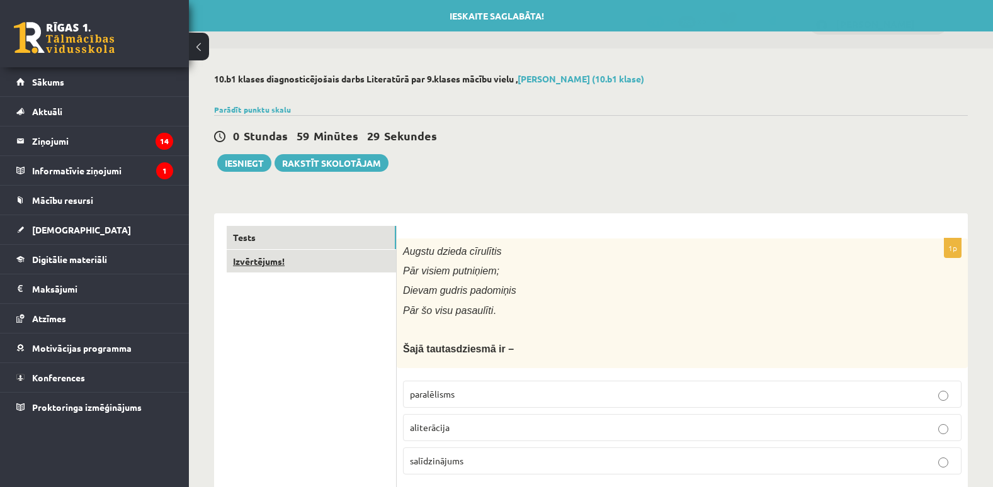
click at [292, 268] on link "Izvērtējums!" at bounding box center [311, 261] width 169 height 23
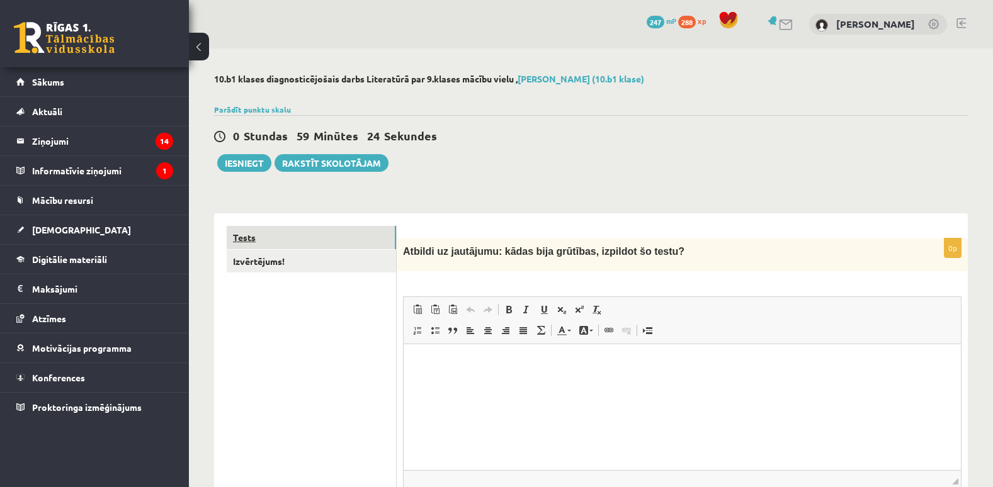
click at [322, 242] on link "Tests" at bounding box center [311, 237] width 169 height 23
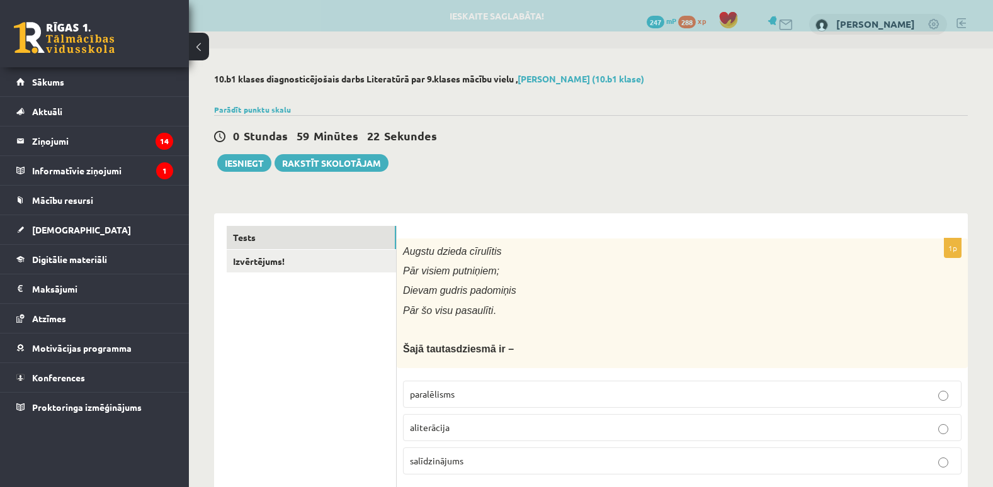
scroll to position [122, 0]
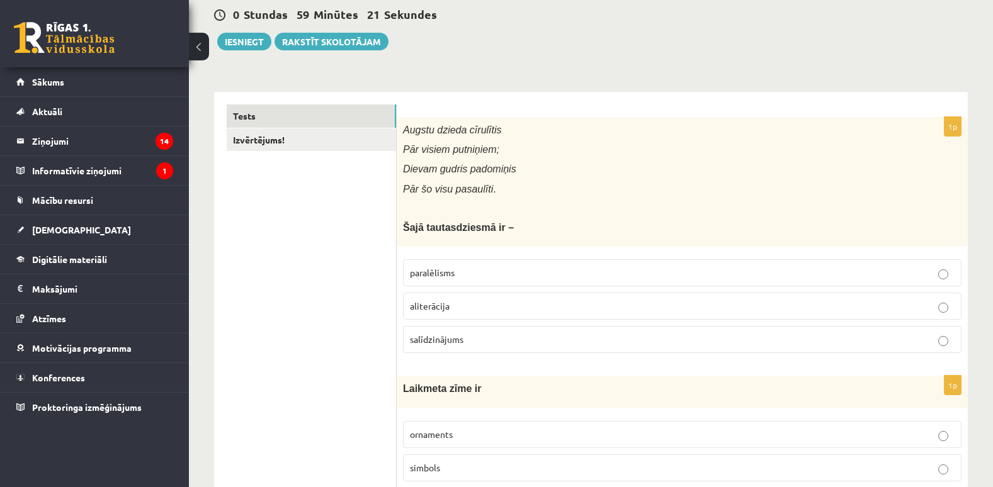
click at [528, 275] on p "paralēlisms" at bounding box center [682, 272] width 545 height 13
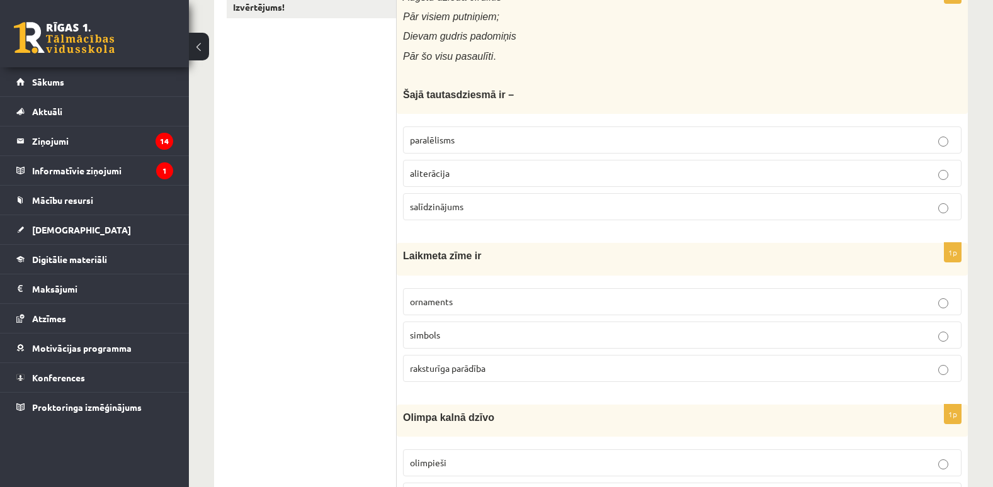
scroll to position [349, 0]
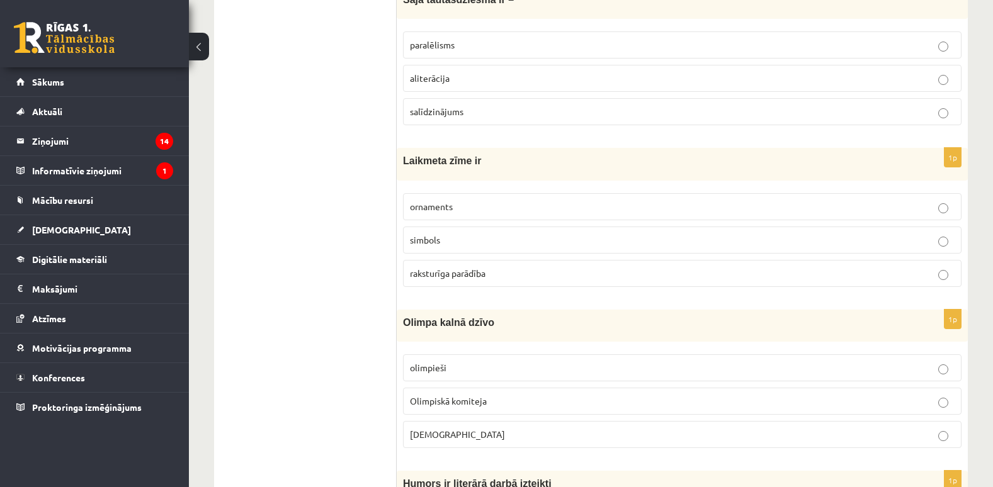
click at [530, 273] on p "raksturīga parādība" at bounding box center [682, 273] width 545 height 13
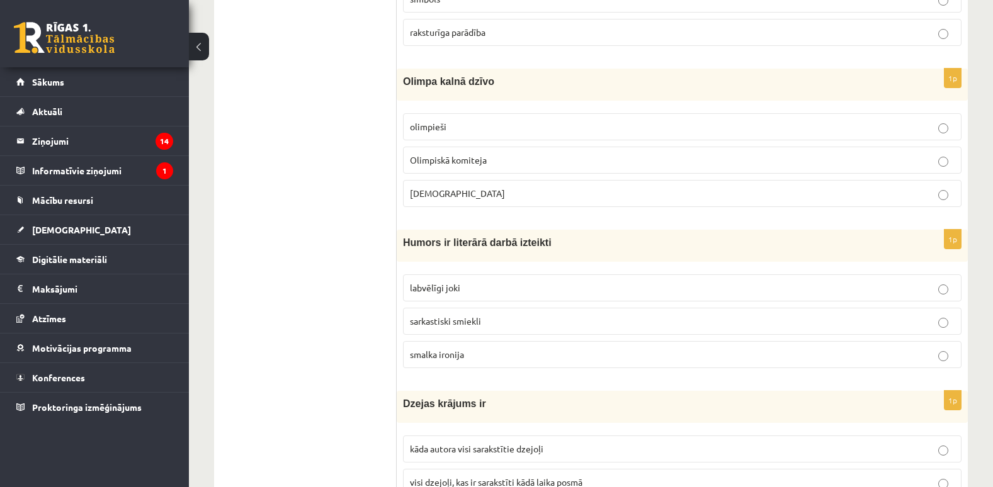
scroll to position [592, 0]
click at [491, 185] on label "Dievi" at bounding box center [682, 192] width 559 height 27
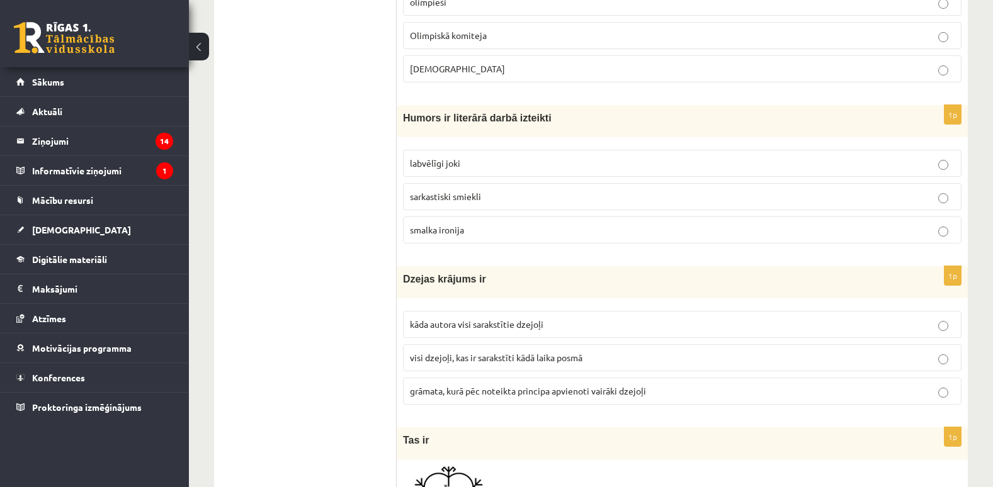
click at [445, 227] on span "smalka ironija" at bounding box center [437, 229] width 54 height 11
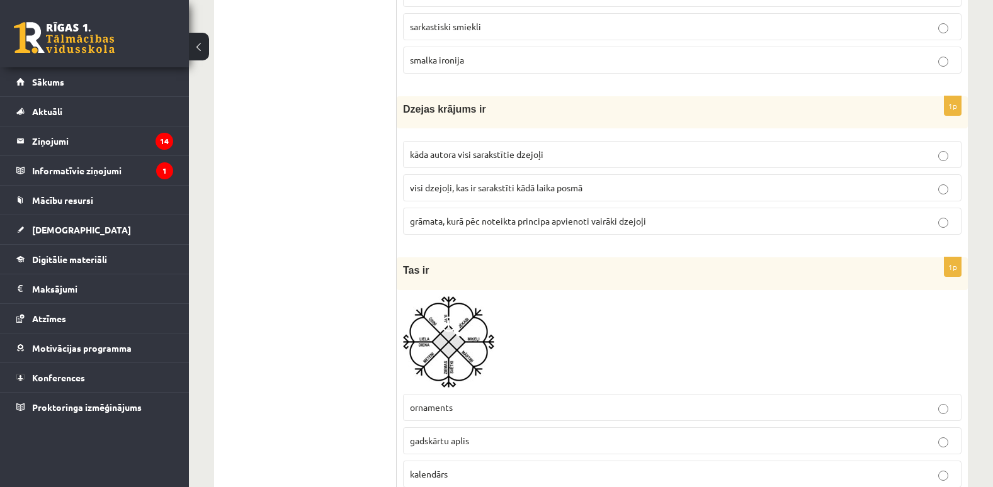
scroll to position [886, 0]
click at [516, 229] on label "grāmata, kurā pēc noteikta principa apvienoti vairāki dzejoļi" at bounding box center [682, 220] width 559 height 27
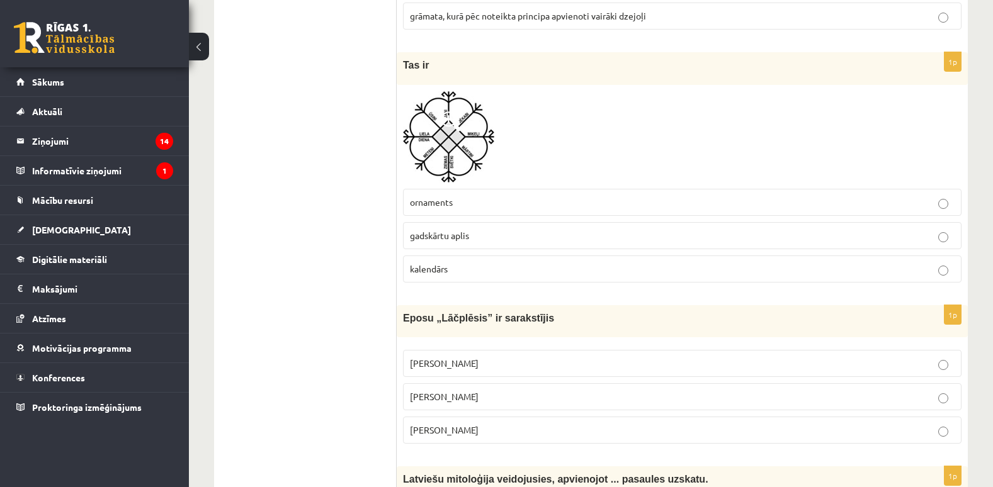
scroll to position [1091, 0]
click at [447, 237] on span "gadskārtu aplis" at bounding box center [439, 235] width 59 height 11
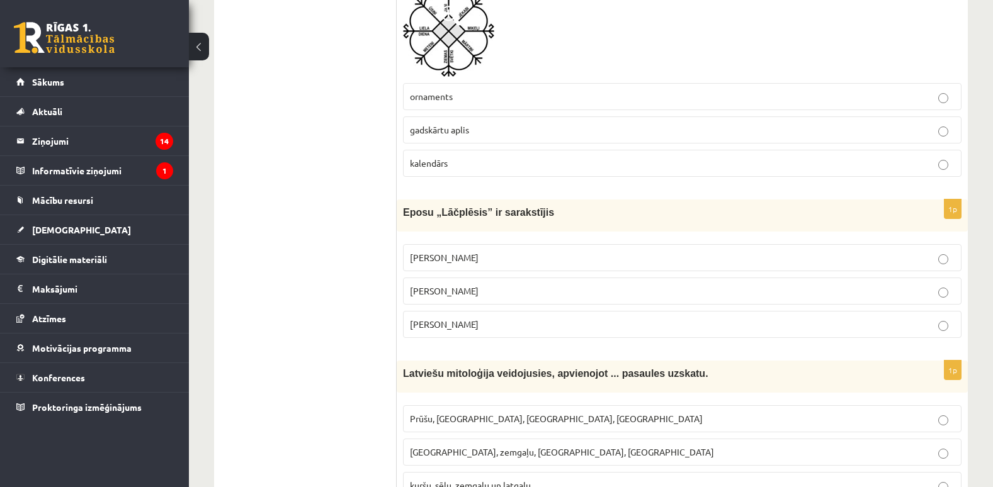
scroll to position [1220, 0]
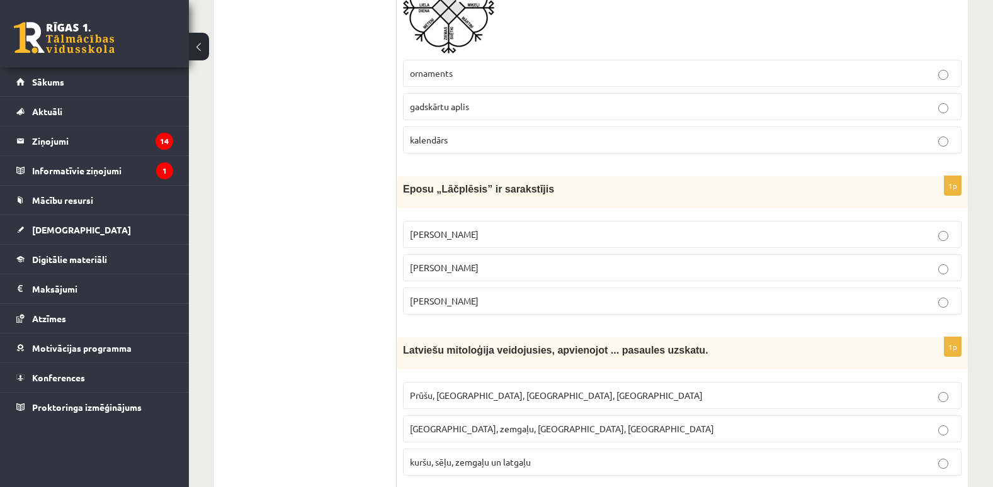
click at [491, 260] on label "Andrejs Pumpurs" at bounding box center [682, 267] width 559 height 27
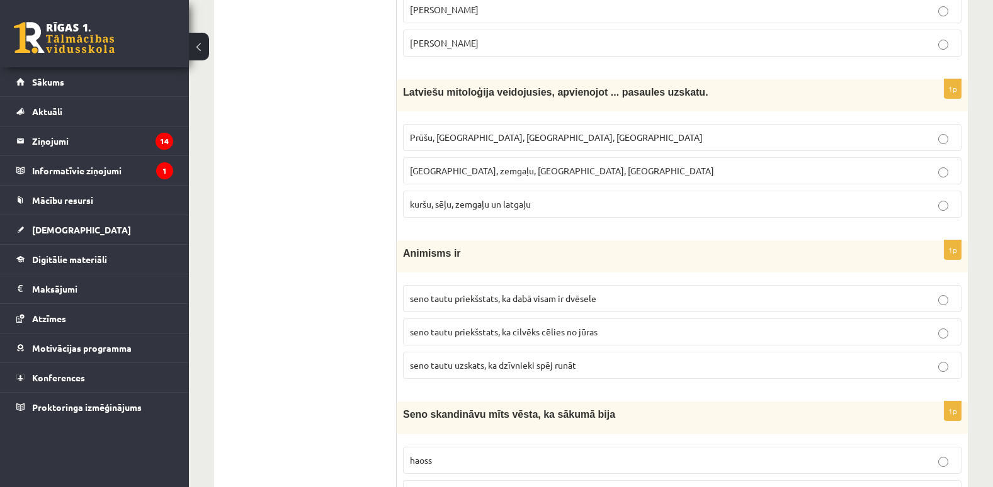
scroll to position [1479, 0]
click at [575, 166] on p "Kuršu, zemgaļu, latgaļu, prūšu" at bounding box center [682, 170] width 545 height 13
click at [571, 204] on p "kuršu, sēļu, zemgaļu un latgaļu" at bounding box center [682, 203] width 545 height 13
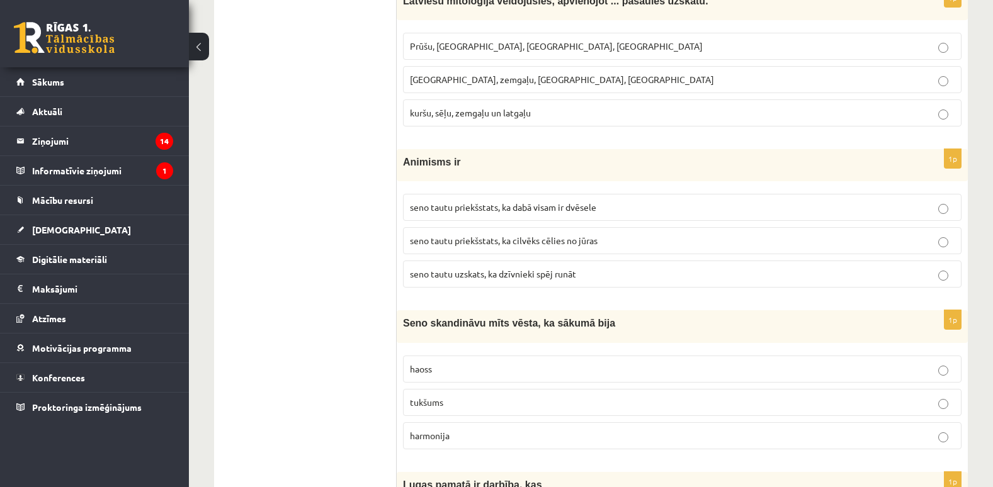
scroll to position [1570, 0]
click at [543, 205] on span "seno tautu priekšstats, ka dabā visam ir dvēsele" at bounding box center [503, 206] width 186 height 11
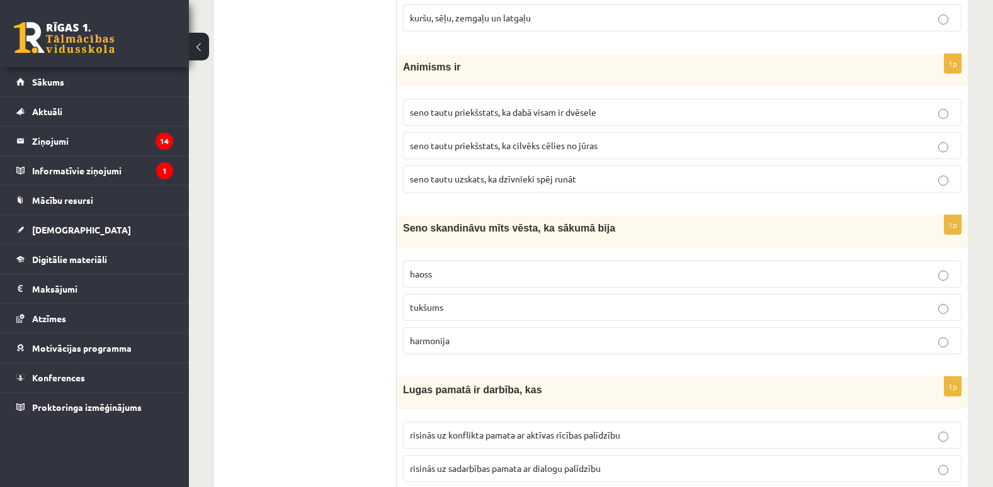
scroll to position [1697, 0]
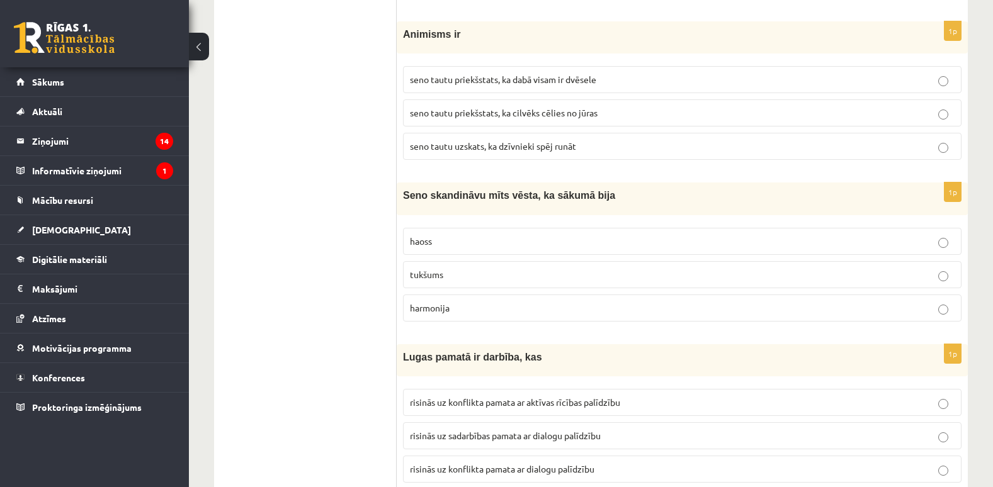
drag, startPoint x: 519, startPoint y: 259, endPoint x: 521, endPoint y: 285, distance: 25.3
click at [521, 285] on fieldset "haoss tukšums harmonija" at bounding box center [682, 274] width 559 height 104
click at [521, 285] on label "tukšums" at bounding box center [682, 274] width 559 height 27
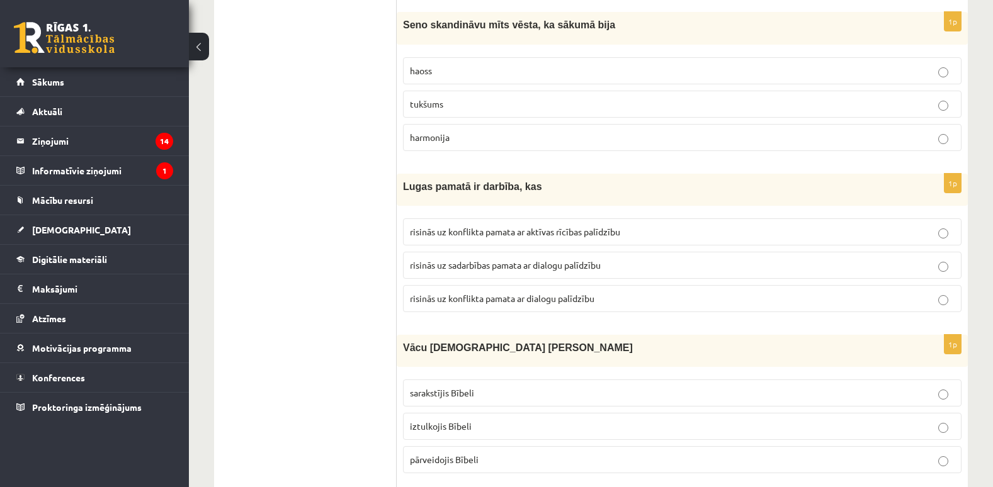
scroll to position [1870, 0]
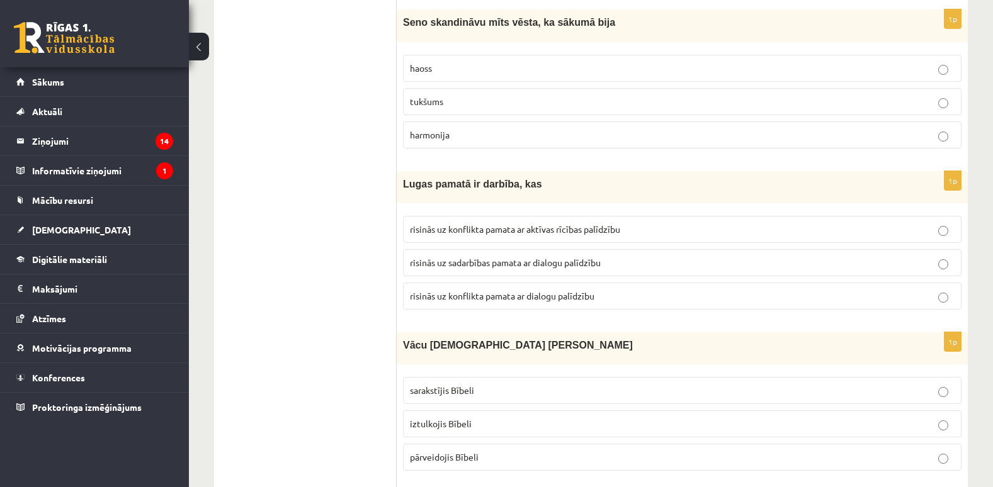
click at [511, 298] on span "risinās uz konflikta pamata ar dialogu palīdzību" at bounding box center [502, 295] width 185 height 11
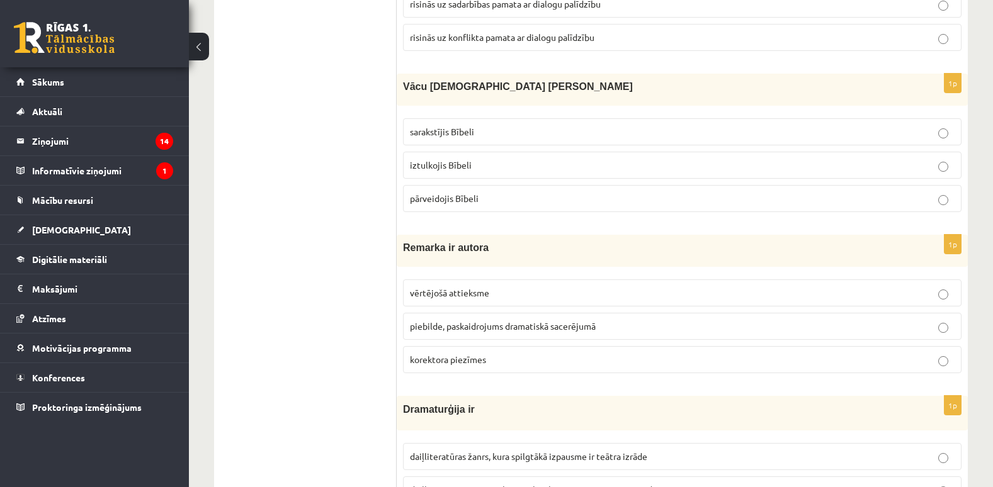
scroll to position [2135, 0]
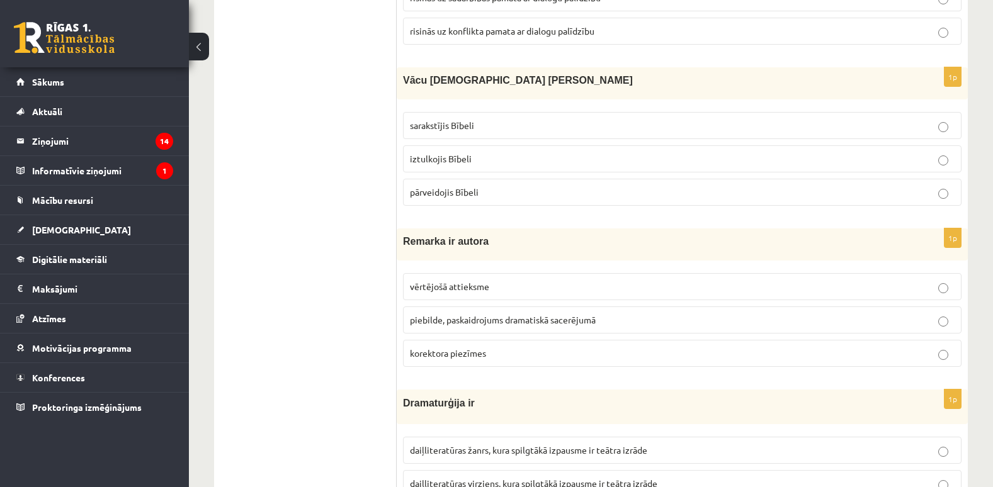
click at [558, 144] on fieldset "sarakstījis Bībeli iztulkojis Bībeli pārveidojis Bībeli" at bounding box center [682, 158] width 559 height 104
click at [560, 149] on label "iztulkojis Bībeli" at bounding box center [682, 158] width 559 height 27
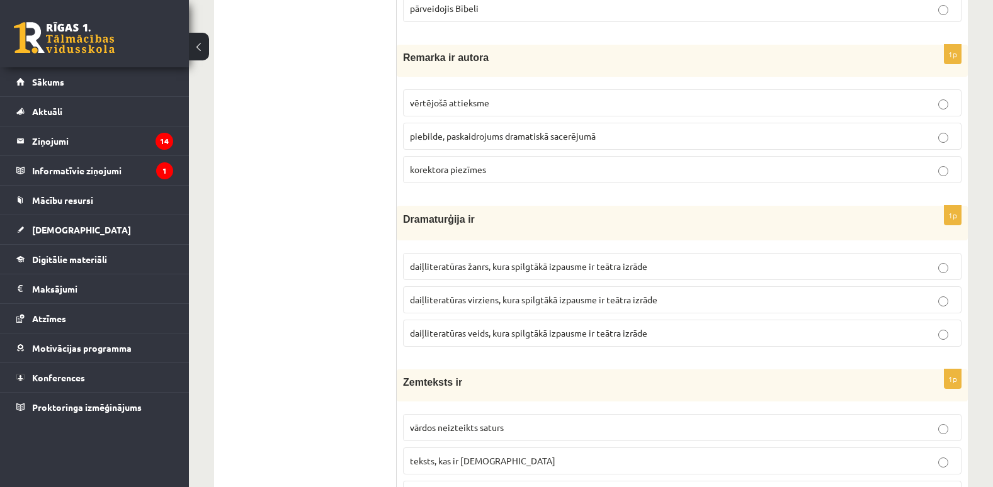
scroll to position [2323, 0]
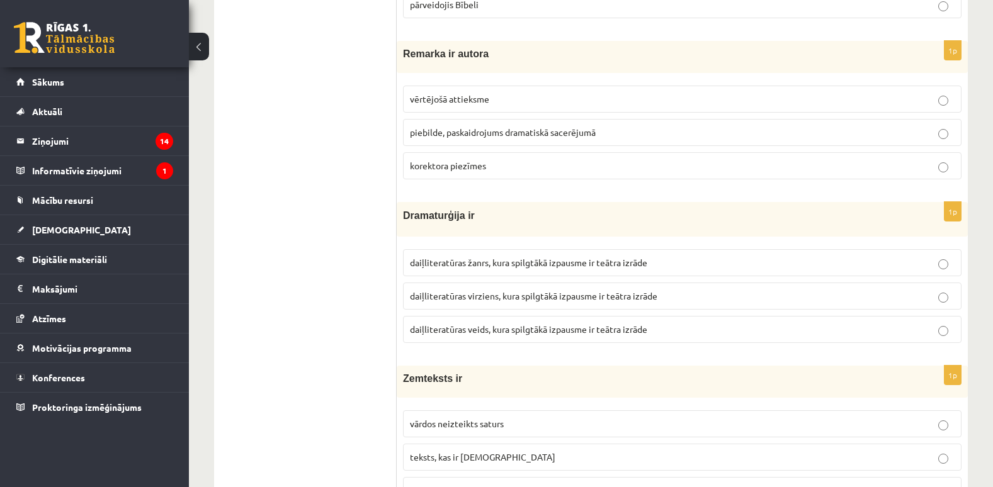
click at [518, 131] on span "piebilde, paskaidrojums dramatiskā sacerējumā" at bounding box center [503, 132] width 186 height 11
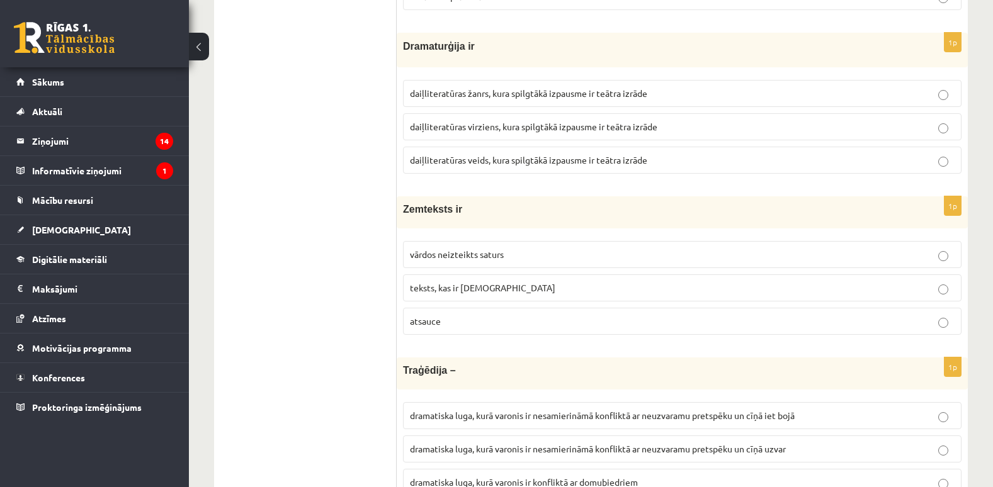
scroll to position [2493, 0]
click at [458, 164] on span "daiļliteratūras veids, kura spilgtākā izpausme ir teātra izrāde" at bounding box center [528, 159] width 237 height 11
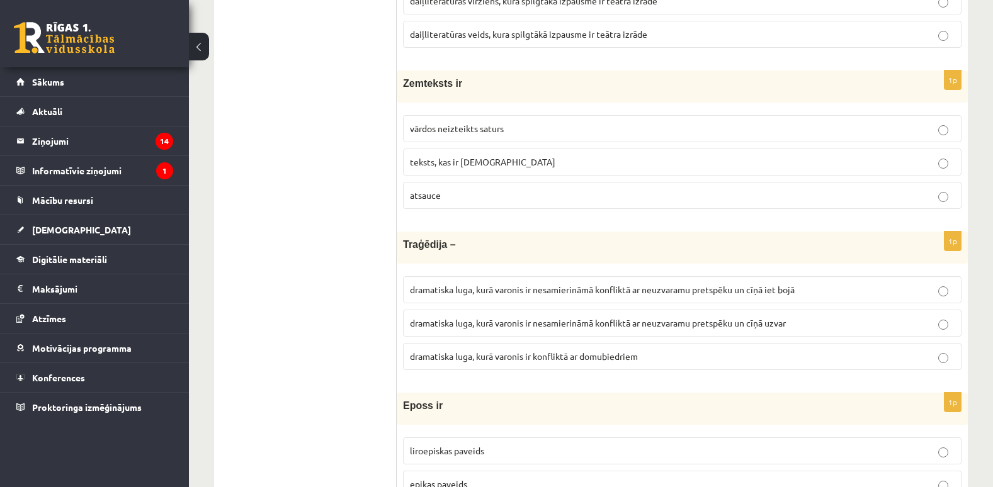
scroll to position [2619, 0]
click at [482, 125] on span "vārdos neizteikts saturs" at bounding box center [457, 127] width 94 height 11
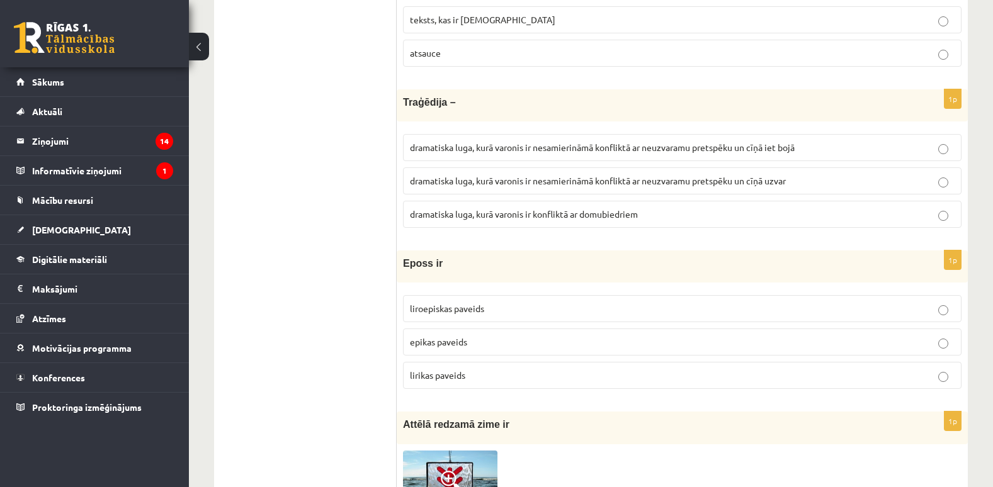
scroll to position [2762, 0]
click at [515, 152] on p "dramatiska luga, kurā varonis ir nesamierināmā konfliktā ar neuzvaramu pretspēk…" at bounding box center [682, 146] width 545 height 13
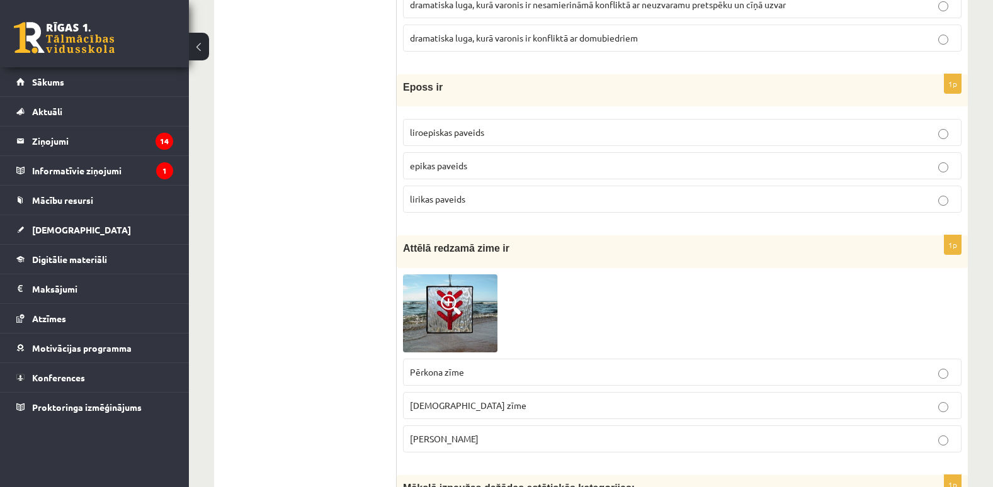
scroll to position [2938, 0]
click at [471, 172] on p "epikas paveids" at bounding box center [682, 165] width 545 height 13
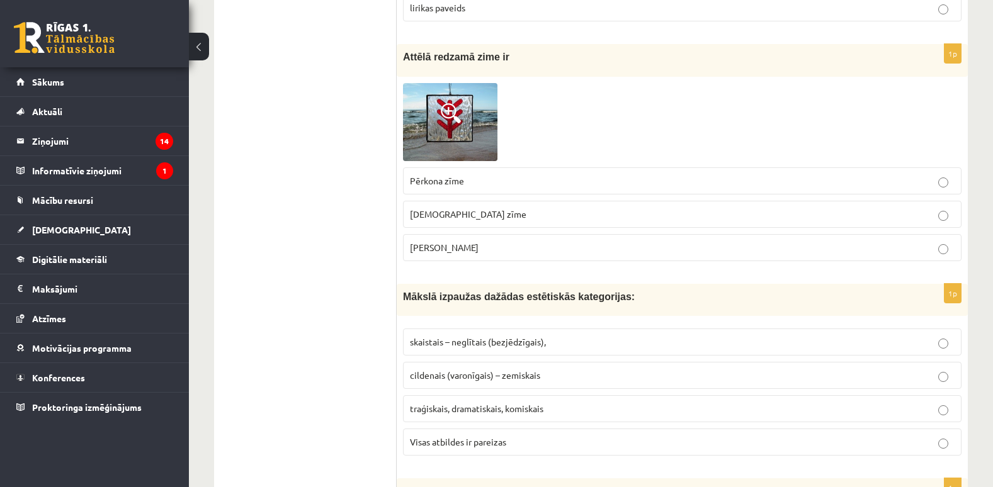
scroll to position [3129, 0]
click at [482, 220] on p "Dieva zīme" at bounding box center [682, 213] width 545 height 13
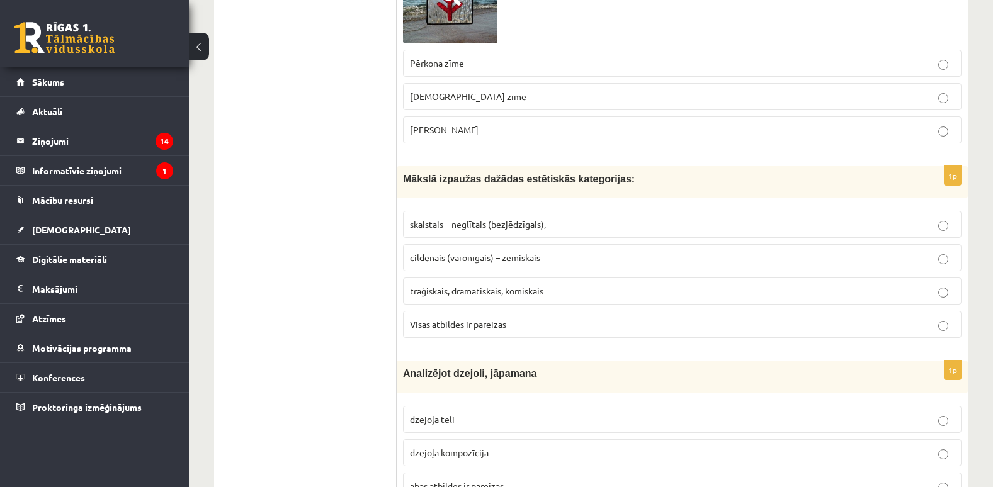
scroll to position [3290, 0]
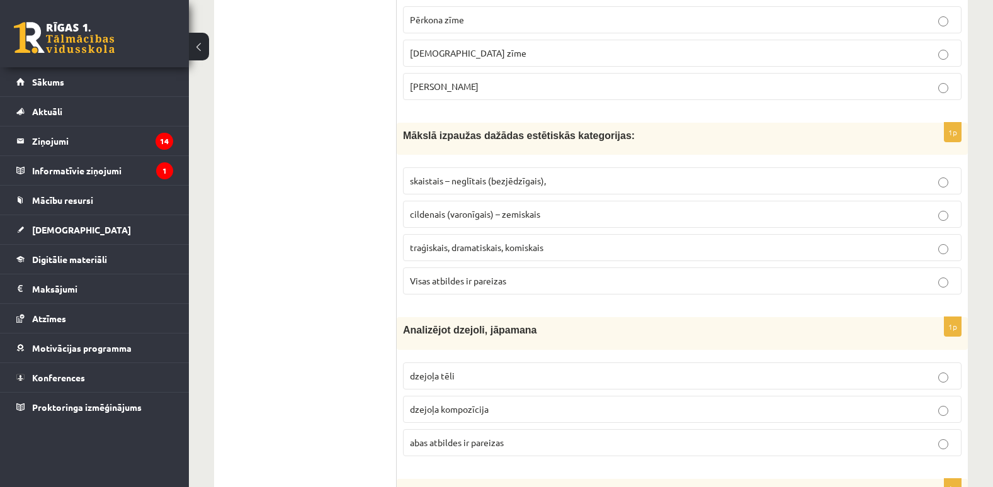
click at [470, 295] on label "Visas atbildes ir pareizas" at bounding box center [682, 281] width 559 height 27
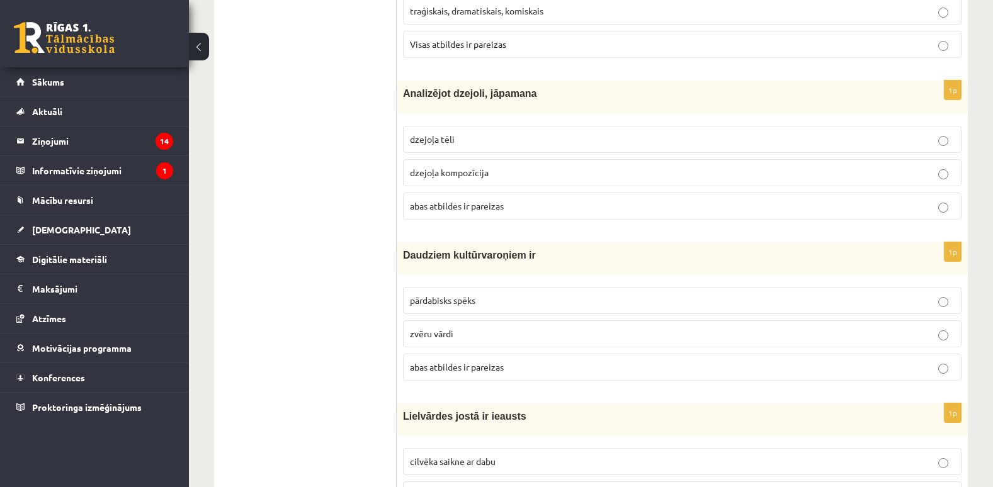
scroll to position [3527, 0]
click at [458, 203] on span "abas atbildes ir pareizas" at bounding box center [457, 205] width 94 height 11
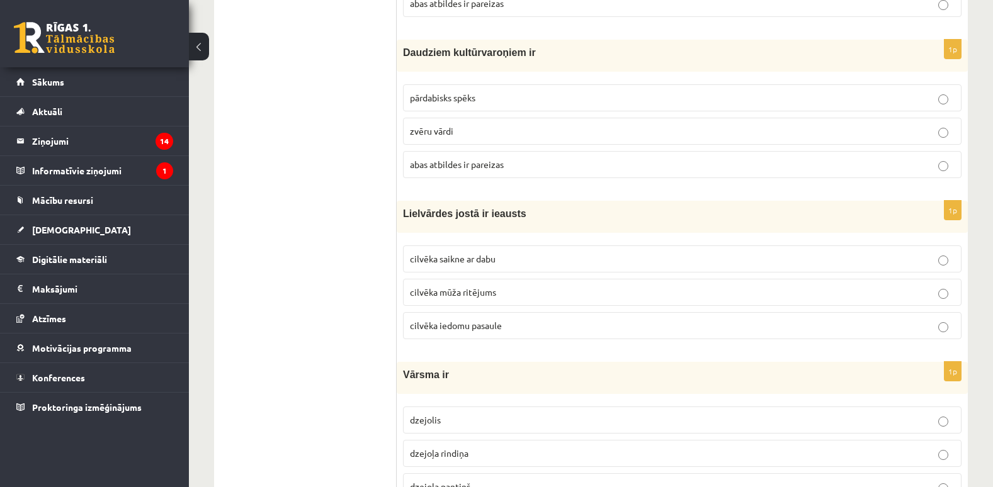
click at [533, 159] on p "abas atbildes ir pareizas" at bounding box center [682, 164] width 545 height 13
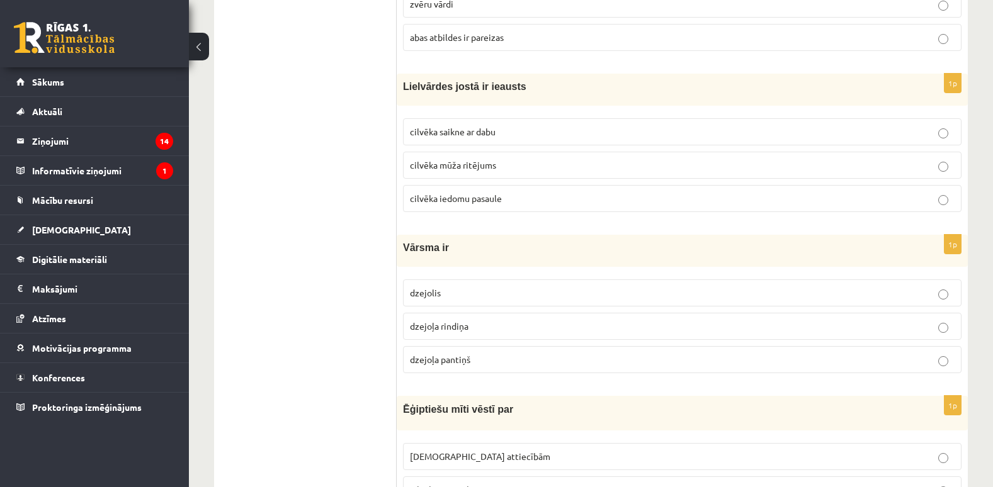
scroll to position [3857, 0]
click at [475, 171] on p "cilvēka mūža ritējums" at bounding box center [682, 164] width 545 height 13
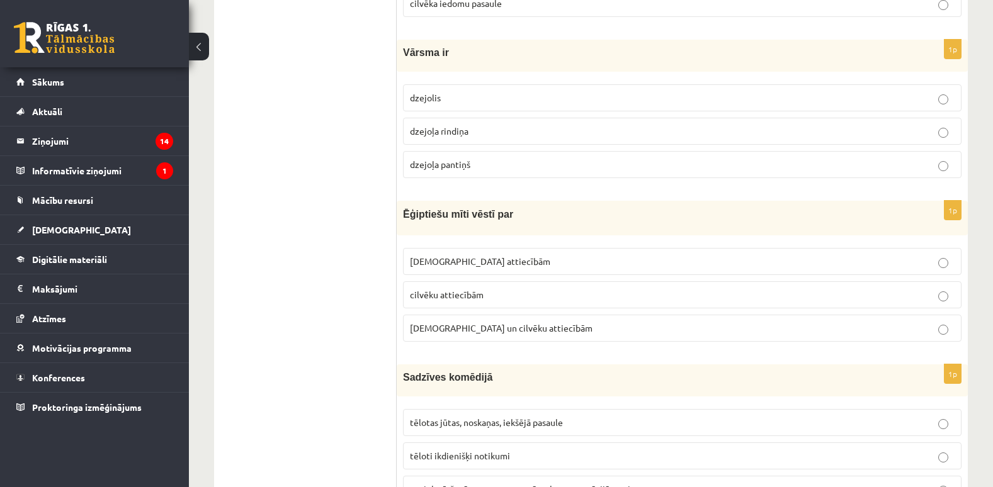
scroll to position [4052, 0]
click at [482, 135] on p "dzejoļa rindiņa" at bounding box center [682, 130] width 545 height 13
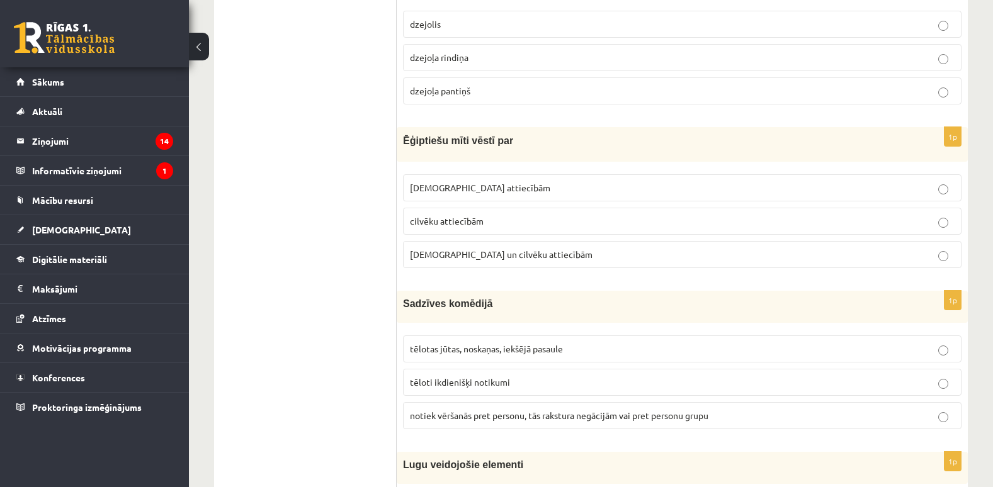
scroll to position [4145, 0]
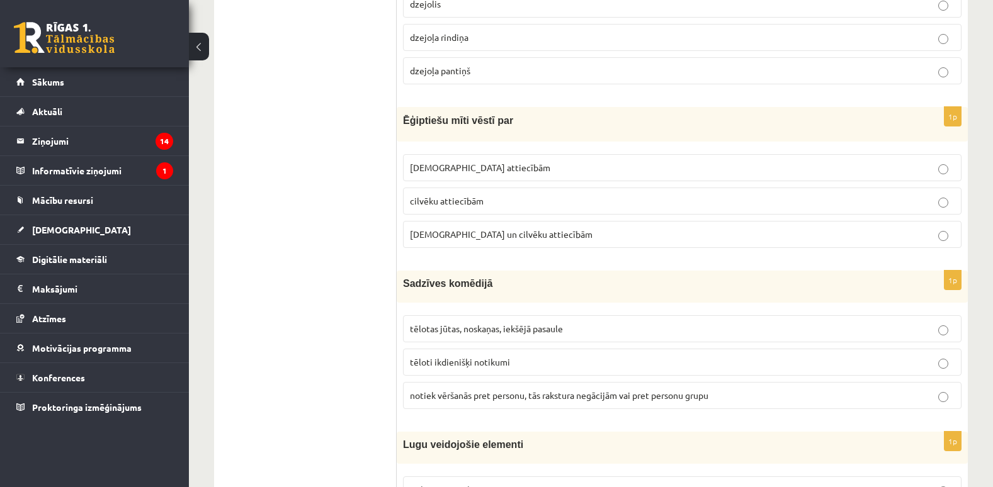
drag, startPoint x: 582, startPoint y: 140, endPoint x: 588, endPoint y: 163, distance: 23.5
click at [588, 163] on div "1p Ēģiptiešu mīti vēstī par Dievu attiecībām cilvēku attiecībām Dievu un cilvēk…" at bounding box center [682, 182] width 571 height 150
click at [588, 163] on p "Dievu attiecībām" at bounding box center [682, 167] width 545 height 13
click at [596, 200] on p "cilvēku attiecībām" at bounding box center [682, 201] width 545 height 13
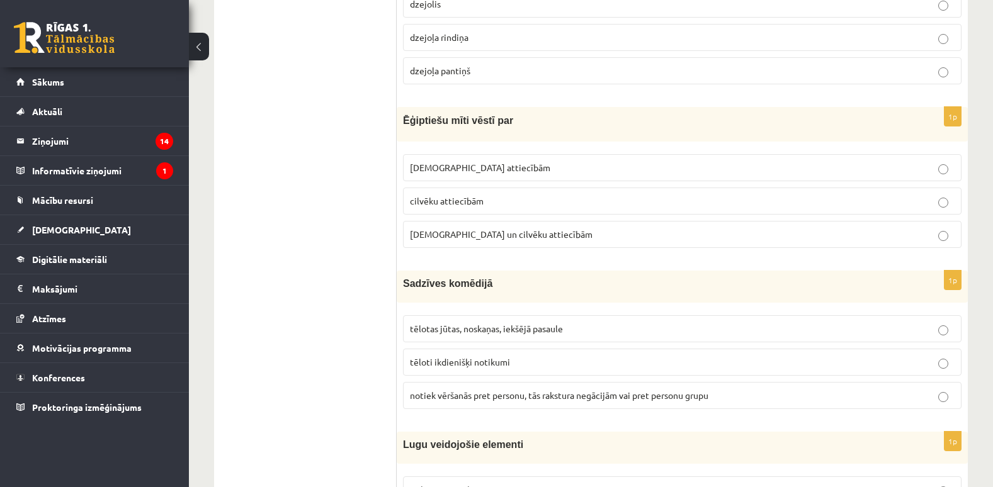
click at [604, 224] on label "Dievu un cilvēku attiecībām" at bounding box center [682, 234] width 559 height 27
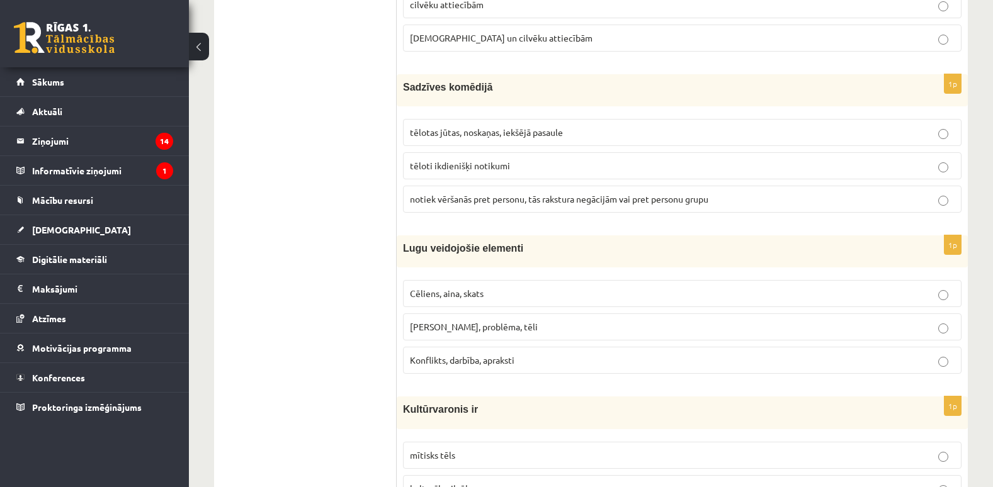
scroll to position [4341, 0]
click at [491, 168] on span "tēloti ikdienišķi notikumi" at bounding box center [460, 166] width 100 height 11
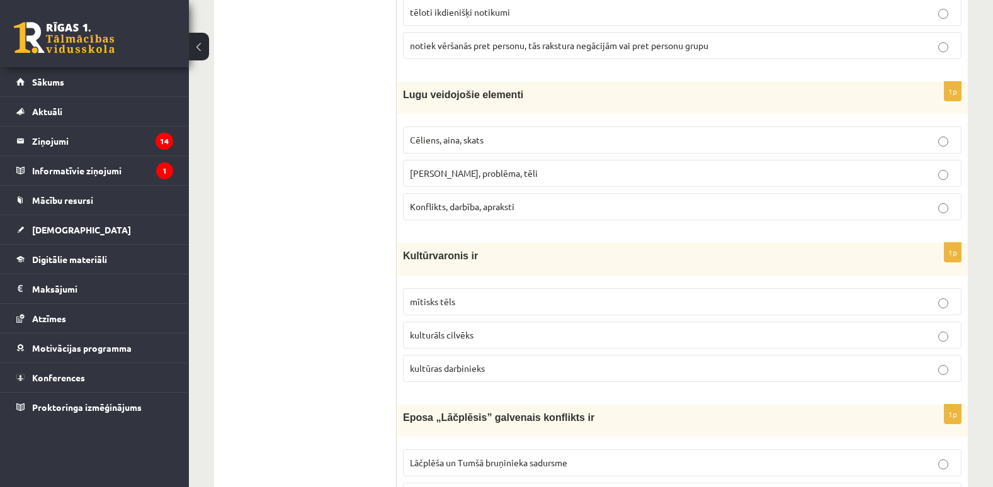
scroll to position [4509, 0]
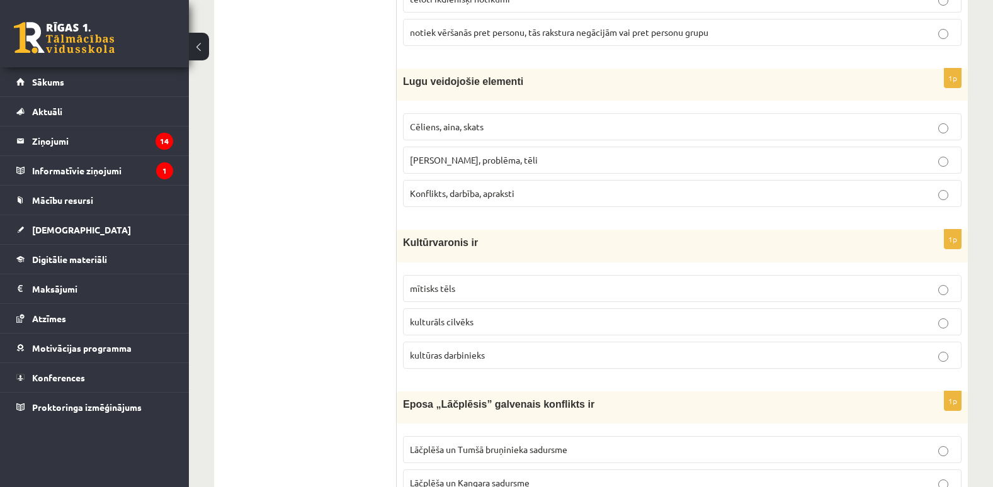
click at [471, 130] on span "Cēliens, aina, skats" at bounding box center [447, 126] width 74 height 11
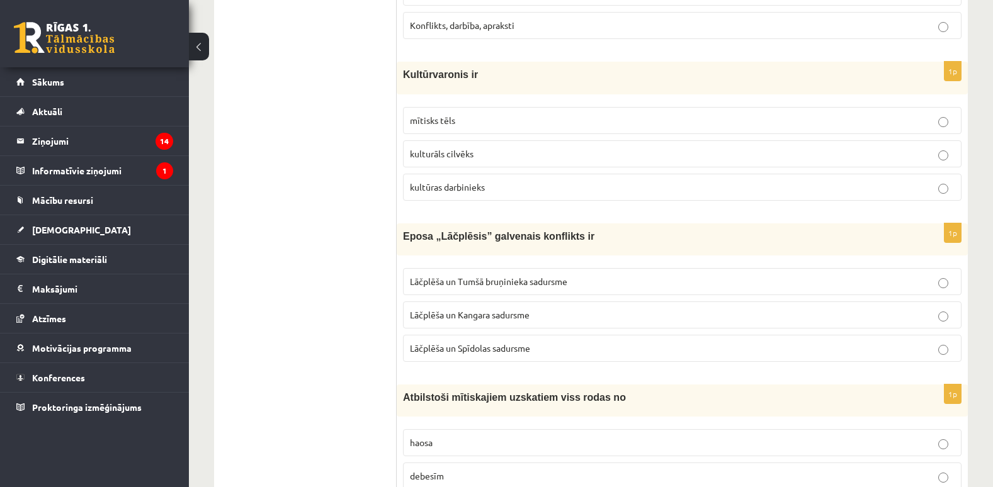
scroll to position [4677, 0]
click at [508, 115] on p "mītisks tēls" at bounding box center [682, 119] width 545 height 13
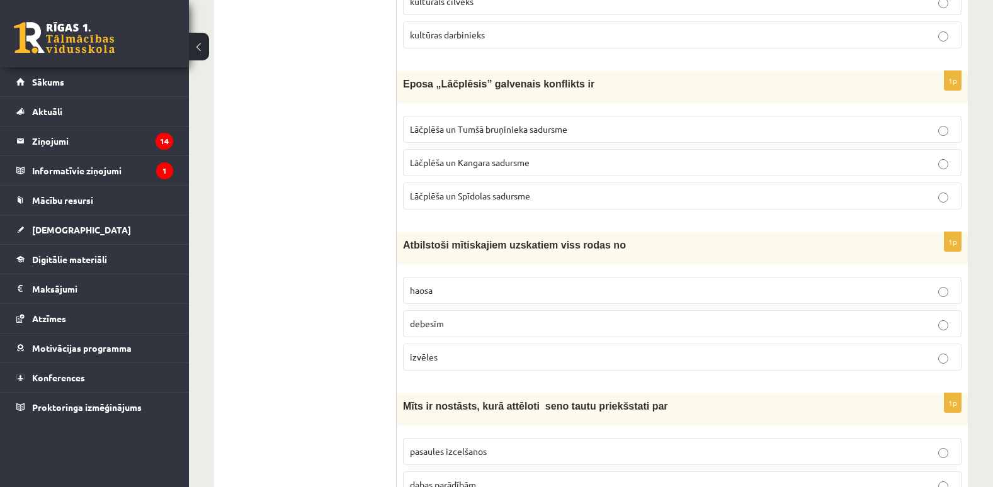
scroll to position [4830, 0]
click at [523, 130] on span "Lāčplēša un Tumšā bruņinieka sadursme" at bounding box center [488, 128] width 157 height 11
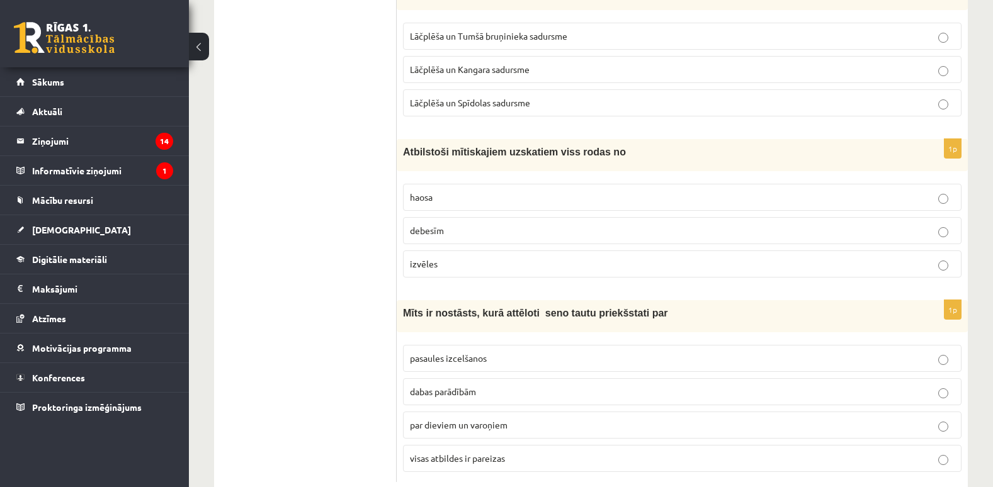
scroll to position [4957, 0]
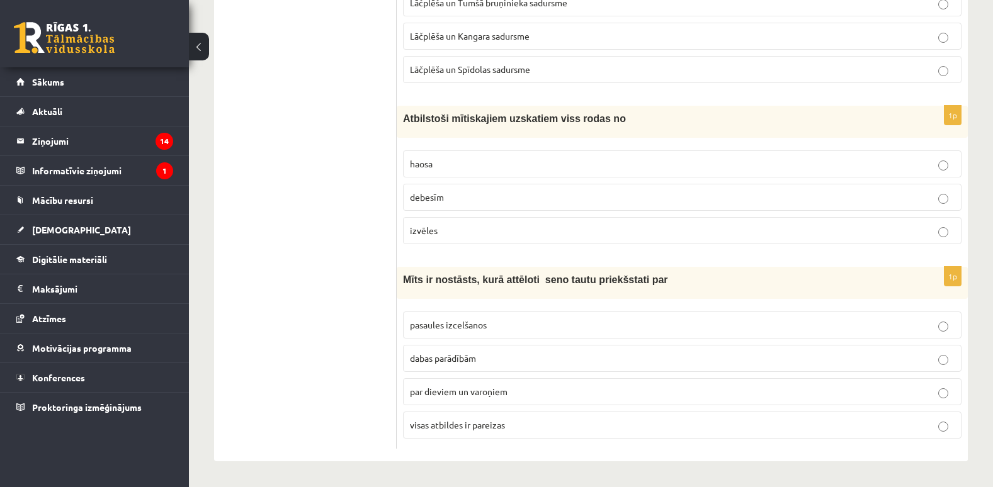
click at [548, 161] on p "haosa" at bounding box center [682, 163] width 545 height 13
click at [486, 424] on span "visas atbildes ir pareizas" at bounding box center [457, 424] width 95 height 11
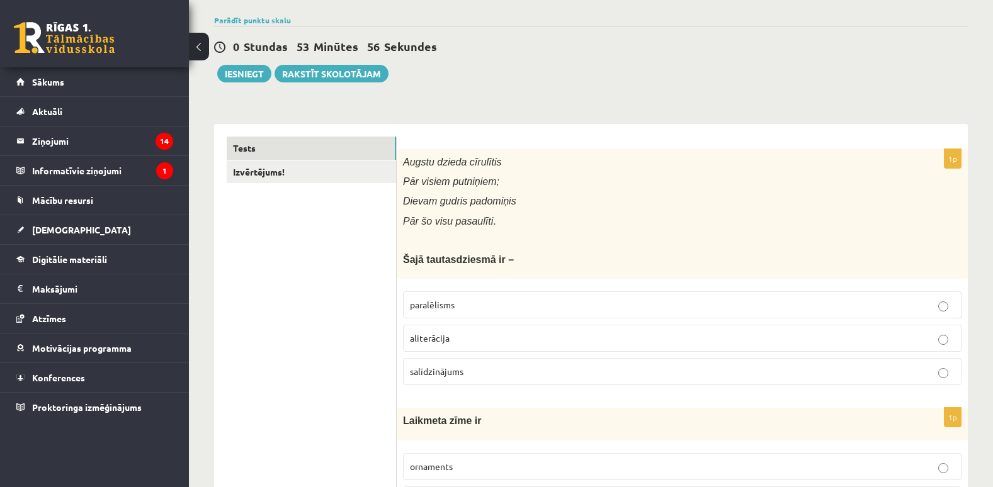
scroll to position [0, 0]
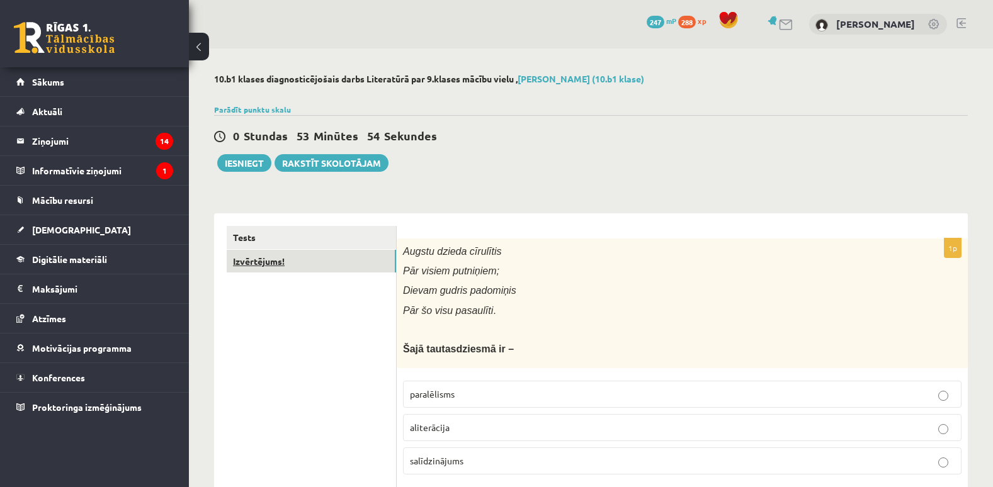
click at [314, 254] on link "Izvērtējums!" at bounding box center [311, 261] width 169 height 23
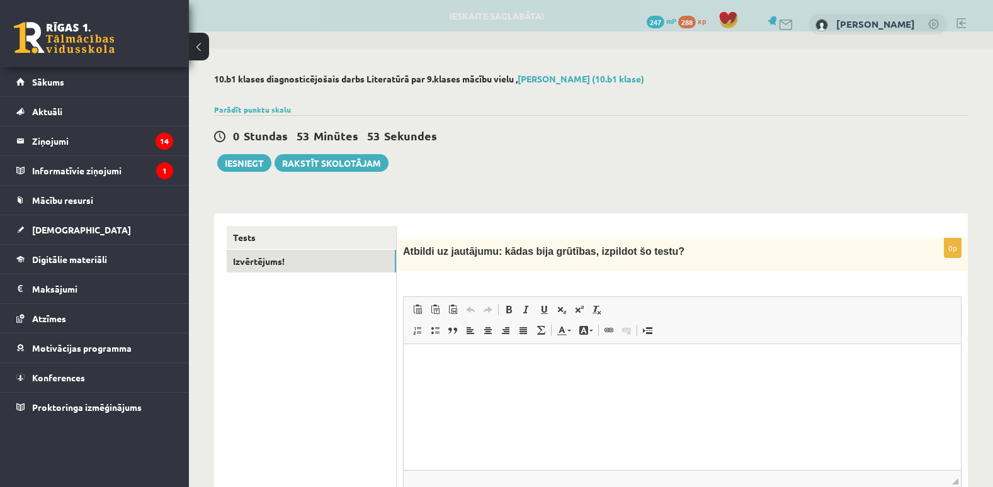
click at [573, 307] on link "Надстрочный индекс" at bounding box center [580, 310] width 18 height 16
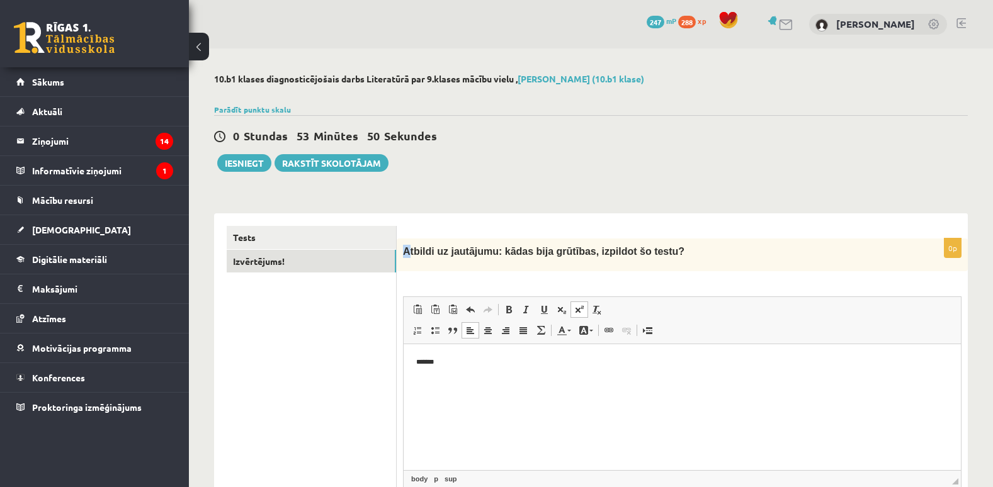
drag, startPoint x: 406, startPoint y: 244, endPoint x: 406, endPoint y: 254, distance: 10.1
click at [406, 254] on div "Atbildi uz jautājumu: kādas bija grūtības, izpildot šo testu?" at bounding box center [682, 255] width 571 height 33
click at [500, 275] on div "0p Atbildi uz jautājumu: kādas bija grūtības, izpildot šo testu? Rich Text Edit…" at bounding box center [682, 399] width 571 height 321
drag, startPoint x: 405, startPoint y: 250, endPoint x: 704, endPoint y: 248, distance: 299.1
click at [704, 248] on p "Atbildi uz jautājumu: kādas bija grūtības, izpildot šo testu?" at bounding box center [651, 251] width 496 height 13
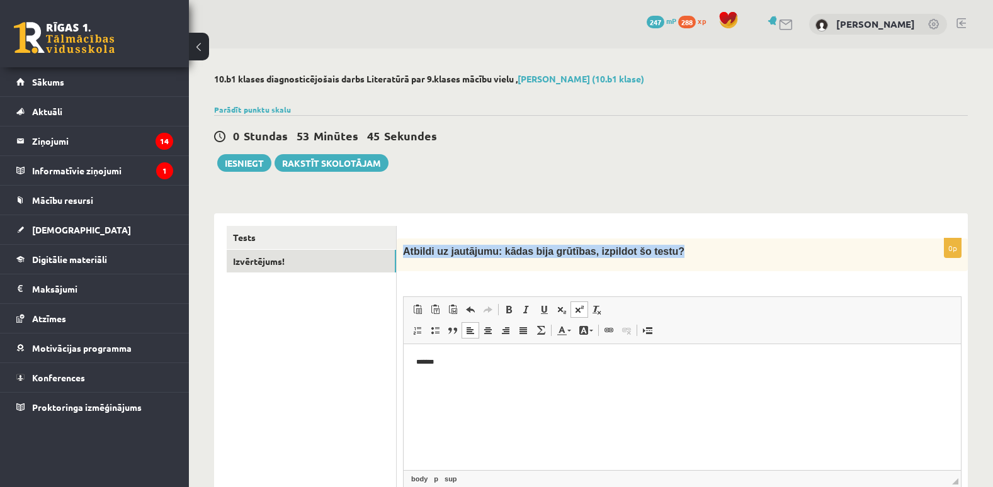
copy span "Atbildi uz jautājumu: kādas bija grūtības, izpildot šo testu?"
click at [466, 369] on p "Визуальный текстовый редактор, wiswyg-editor-user-answer-47024910887560" at bounding box center [682, 364] width 532 height 15
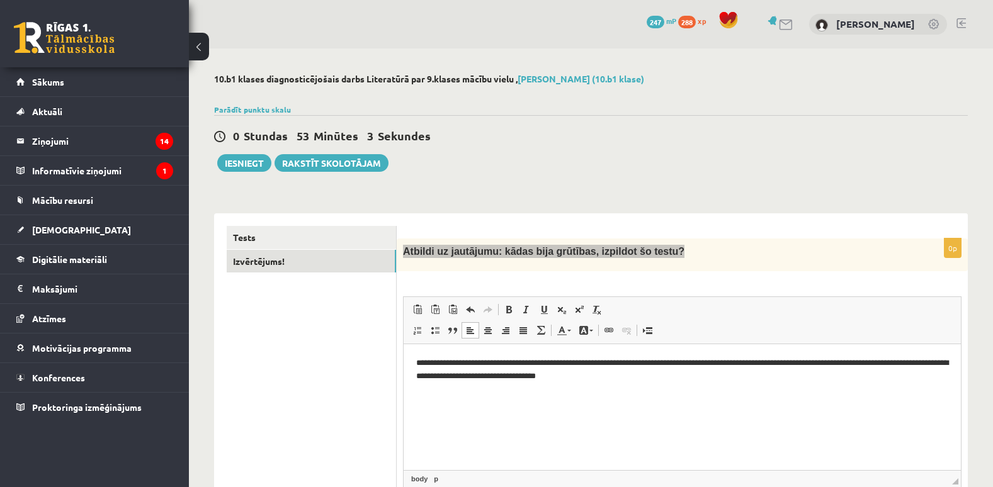
click at [508, 376] on p "**********" at bounding box center [682, 370] width 532 height 26
click at [460, 375] on p "**********" at bounding box center [682, 370] width 532 height 26
click at [441, 375] on p "**********" at bounding box center [682, 370] width 532 height 26
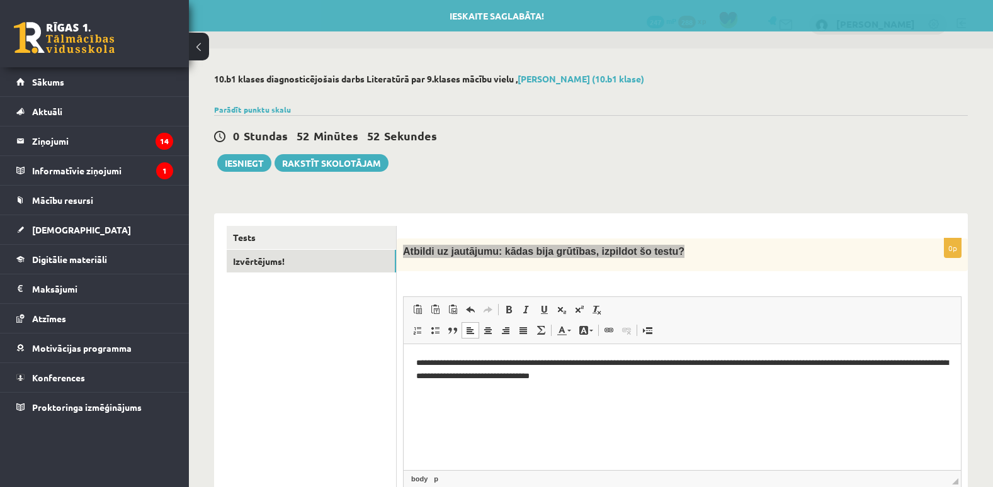
click at [442, 375] on p "**********" at bounding box center [682, 370] width 532 height 26
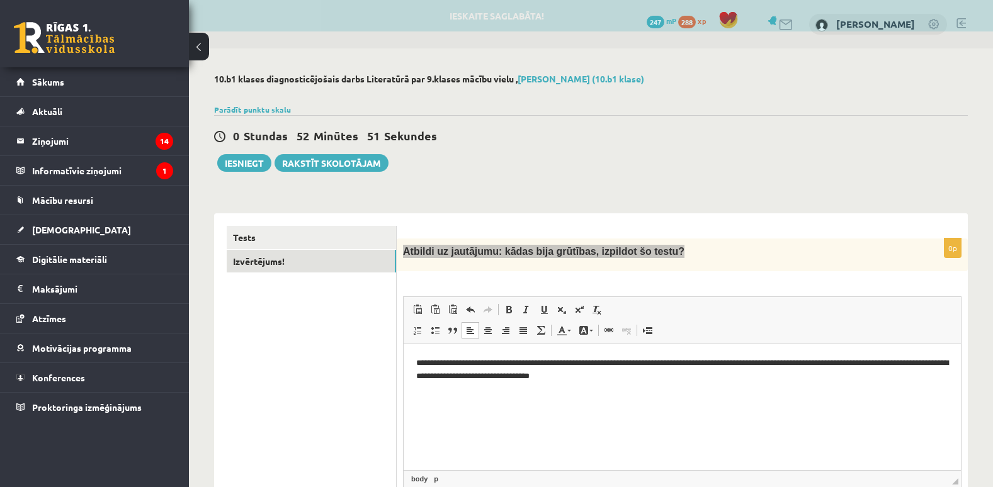
click at [442, 375] on p "**********" at bounding box center [682, 370] width 532 height 26
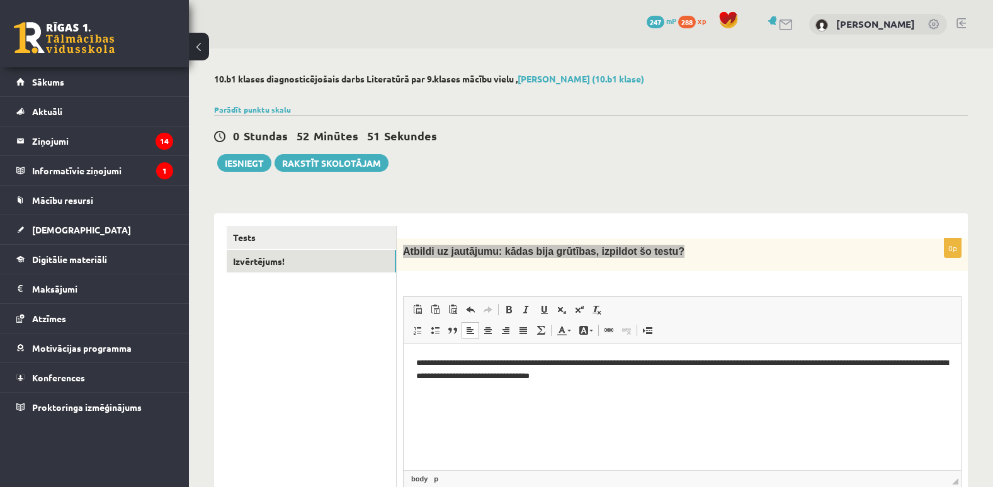
click at [443, 375] on p "**********" at bounding box center [682, 370] width 532 height 26
click at [925, 362] on p "**********" at bounding box center [682, 370] width 532 height 26
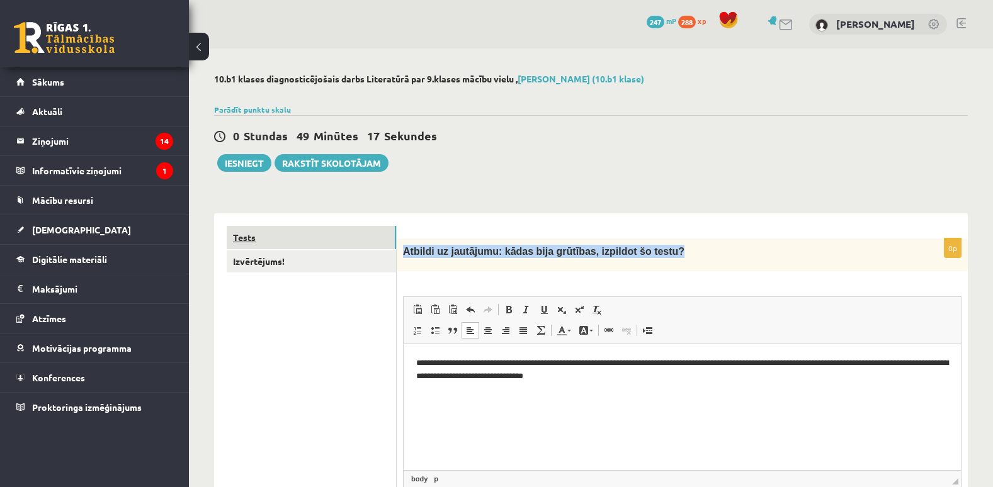
click at [292, 242] on link "Tests" at bounding box center [311, 237] width 169 height 23
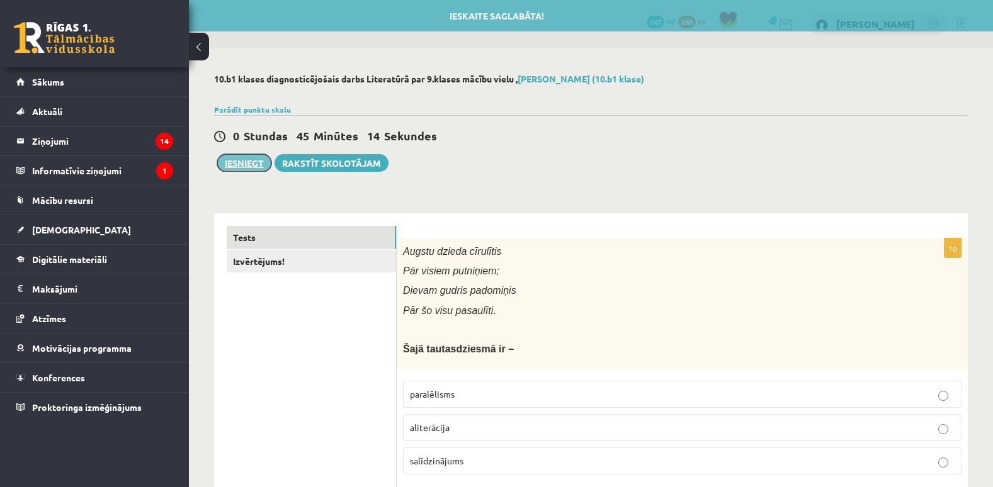
click at [244, 168] on button "Iesniegt" at bounding box center [244, 163] width 54 height 18
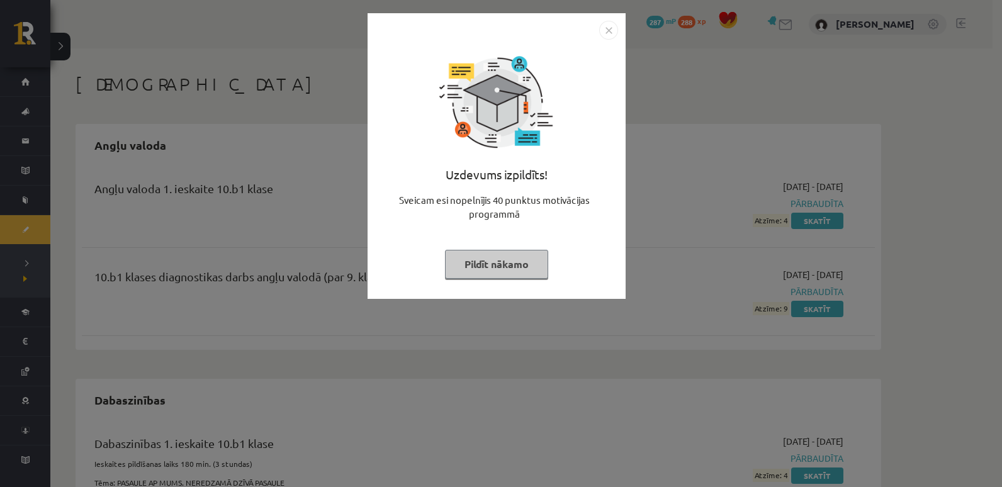
click at [515, 265] on button "Pildīt nākamo" at bounding box center [496, 264] width 103 height 29
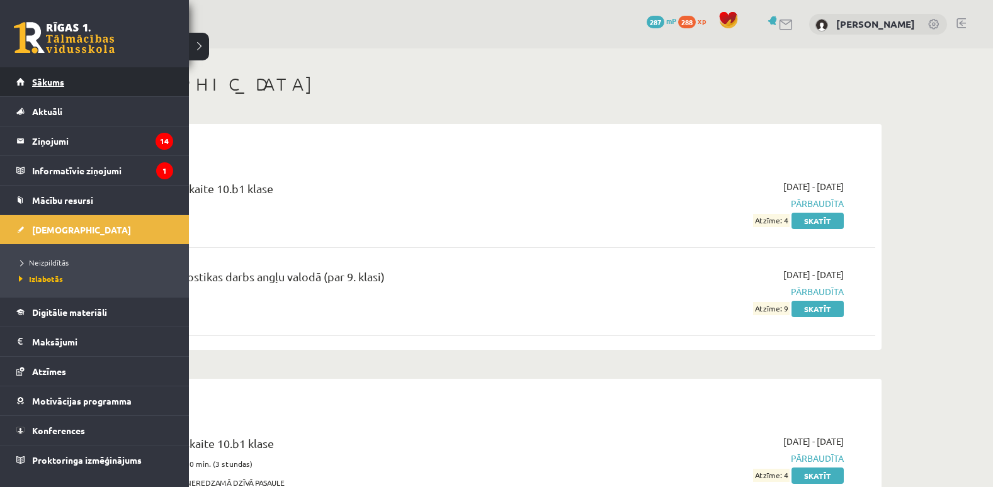
click at [105, 71] on link "Sākums" at bounding box center [94, 81] width 157 height 29
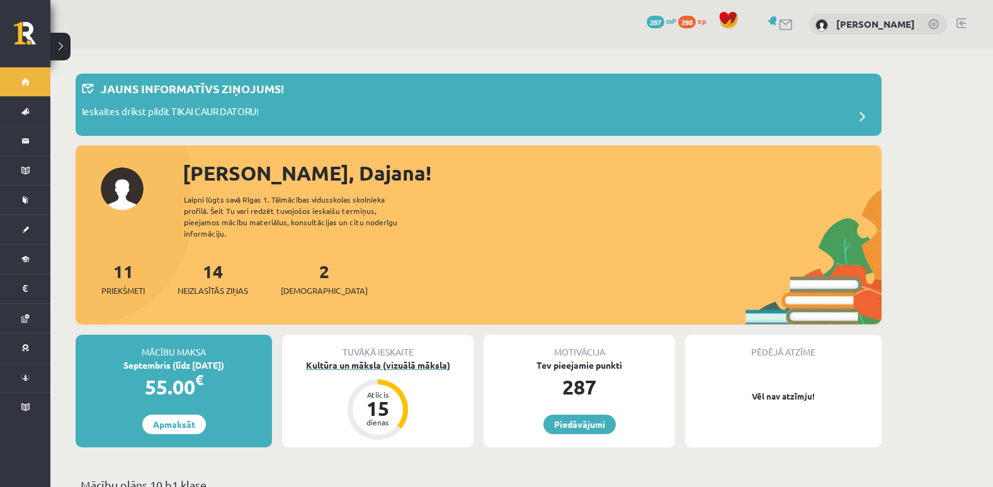
click at [378, 406] on div "15" at bounding box center [378, 409] width 38 height 20
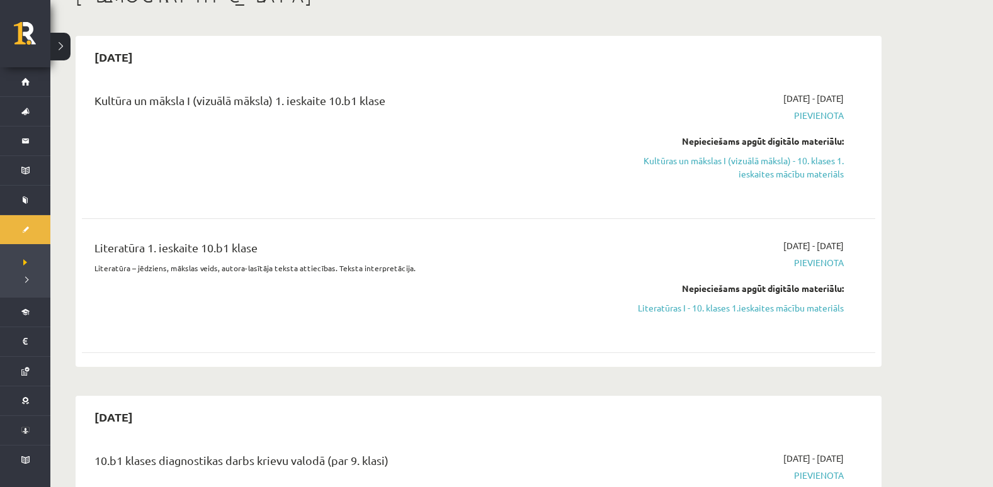
scroll to position [89, 0]
click at [754, 171] on link "Kultūras un mākslas I (vizuālā māksla) - 10. klases 1. ieskaites mācību materiā…" at bounding box center [724, 167] width 237 height 26
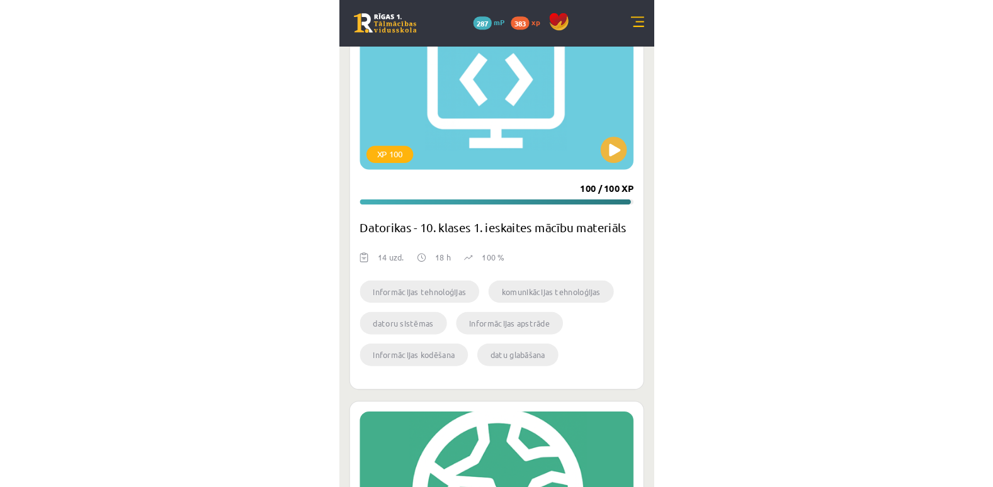
scroll to position [643, 0]
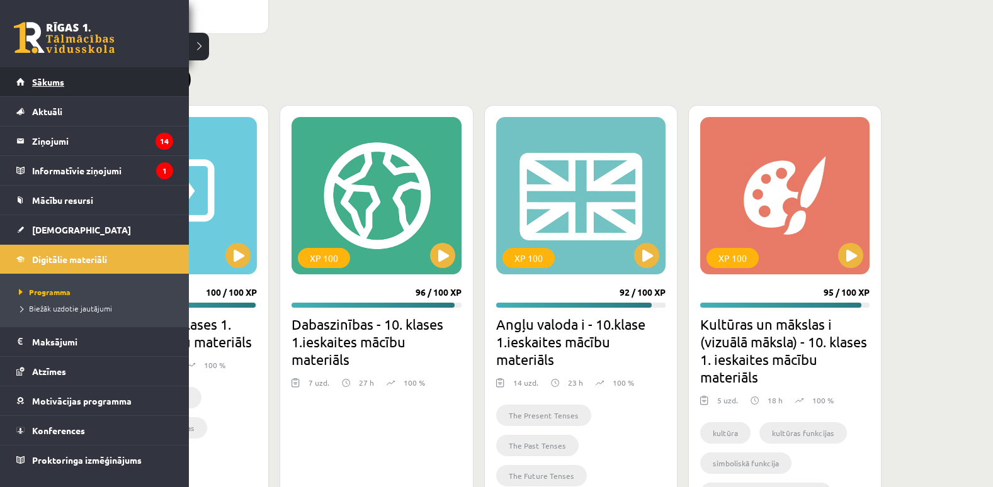
click at [28, 80] on link "Sākums" at bounding box center [94, 81] width 157 height 29
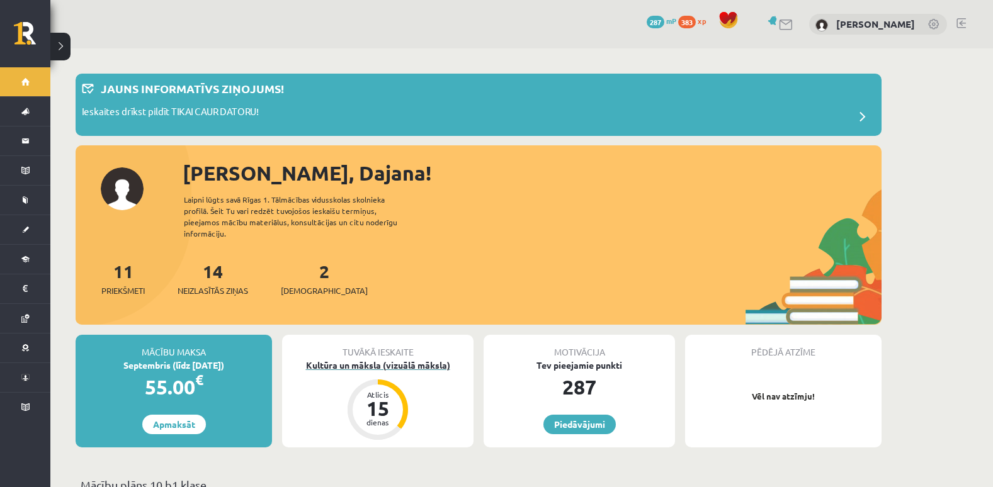
click at [370, 399] on div "15" at bounding box center [378, 409] width 38 height 20
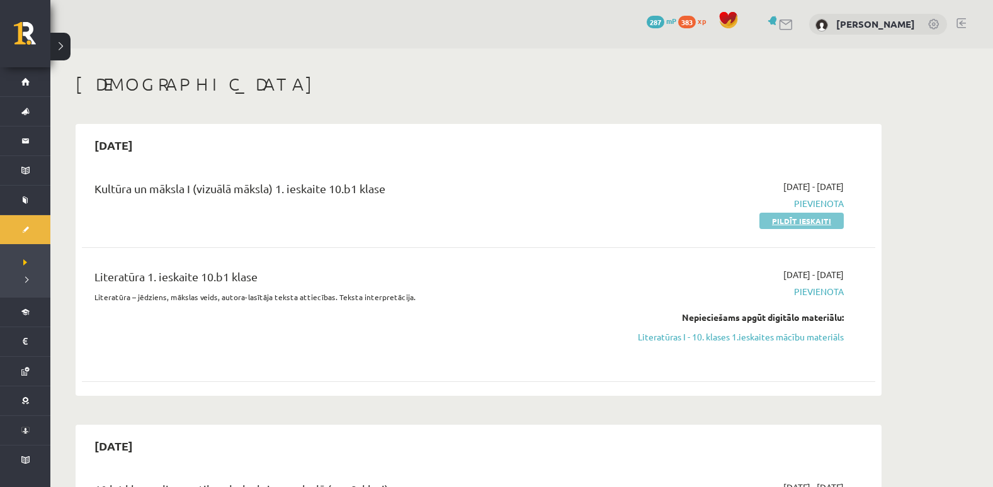
click at [796, 216] on link "Pildīt ieskaiti" at bounding box center [801, 221] width 84 height 16
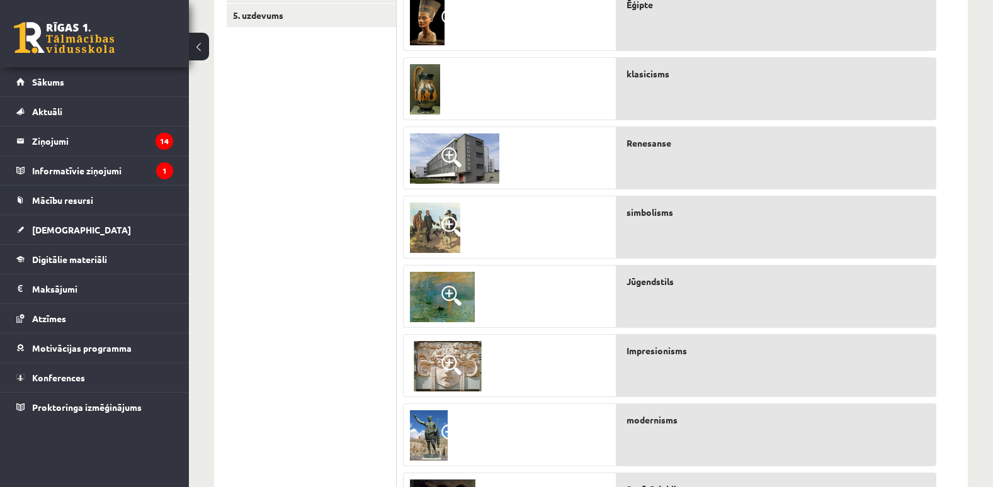
scroll to position [549, 0]
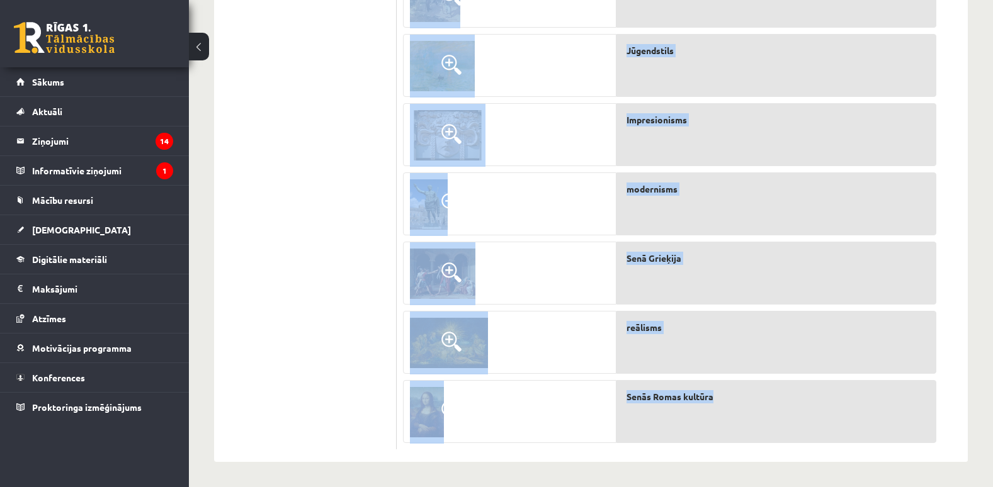
drag, startPoint x: 404, startPoint y: 133, endPoint x: 725, endPoint y: 409, distance: 422.4
click at [725, 409] on div "10p Kultūra dažādos laikmetos. Savieno pareizās atbildes! Nosaki kultūras veidu…" at bounding box center [670, 69] width 546 height 759
copy div "Kultūra dažādos laikmetos. Savieno pareizās atbildes! Nosaki kultūras veidu! Ēģ…"
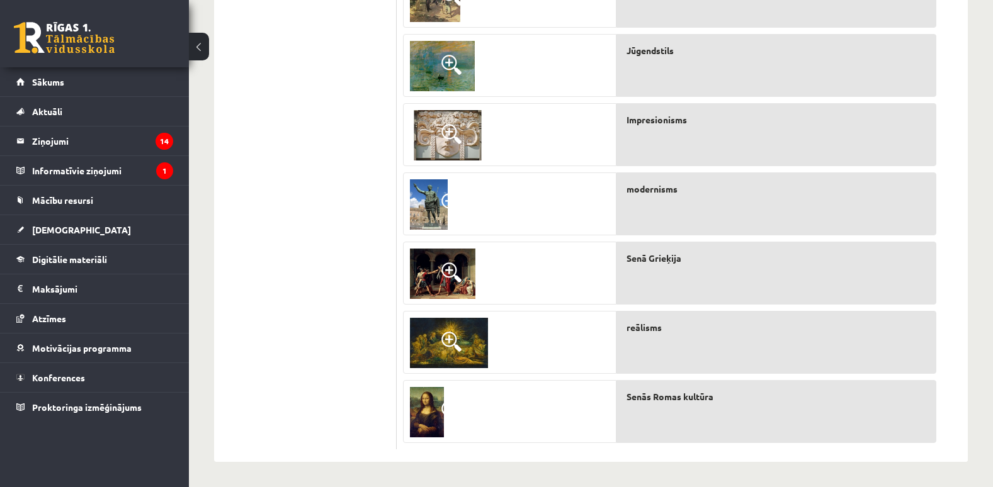
click at [325, 264] on ul "1. uzdevums 2. uzdevums 3. uzdevums 4. uzdevums 5. uzdevums" at bounding box center [312, 64] width 170 height 772
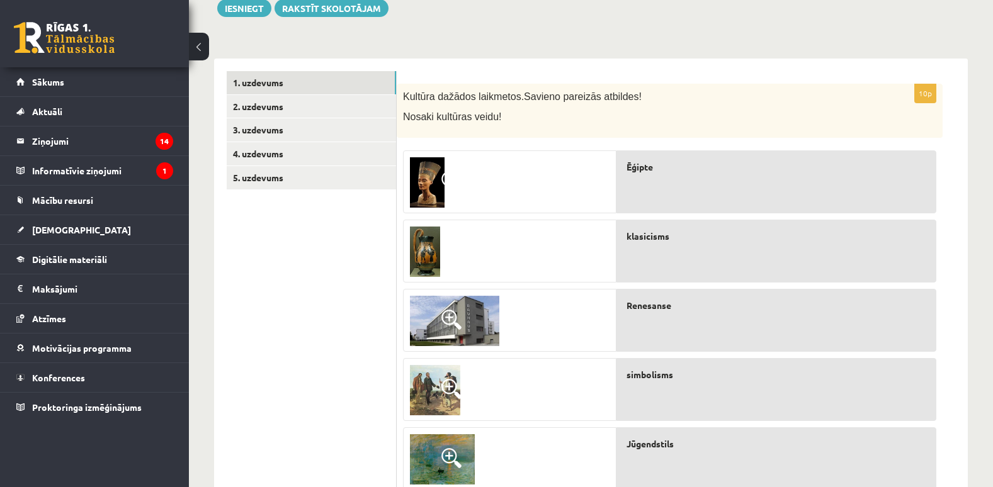
scroll to position [154, 0]
click at [429, 174] on img at bounding box center [427, 183] width 35 height 50
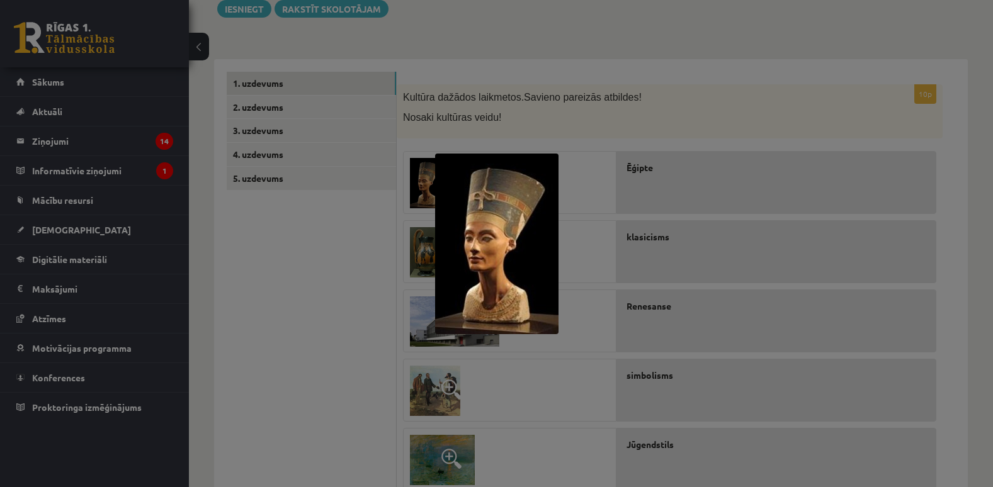
click at [555, 127] on div at bounding box center [496, 243] width 993 height 487
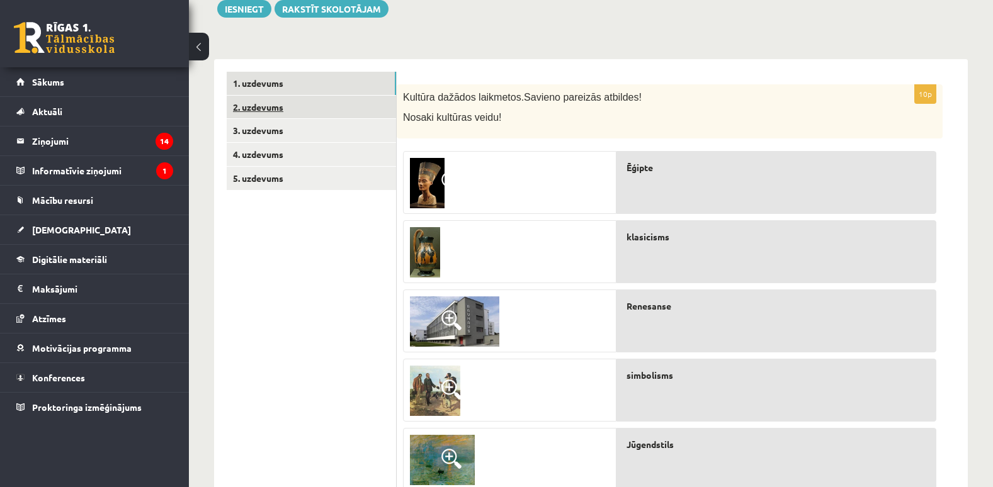
click at [362, 99] on link "2. uzdevums" at bounding box center [311, 107] width 169 height 23
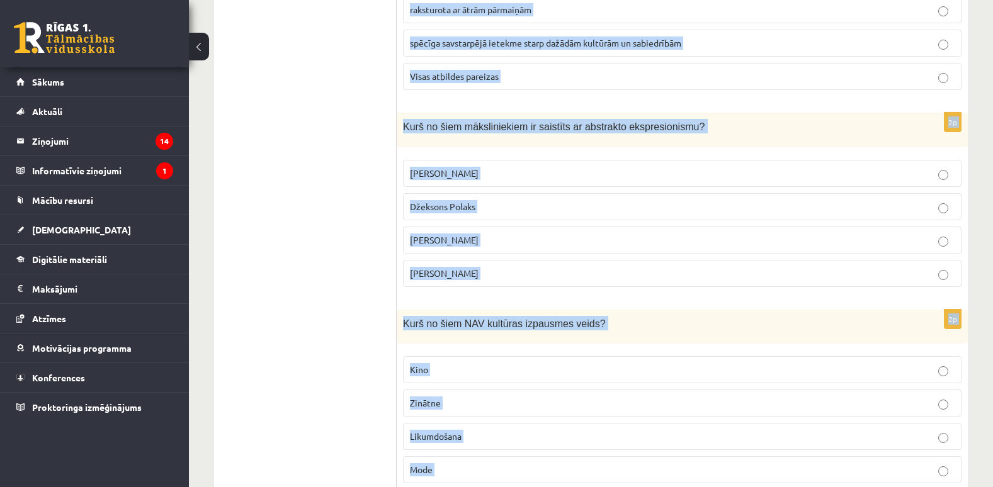
scroll to position [2742, 0]
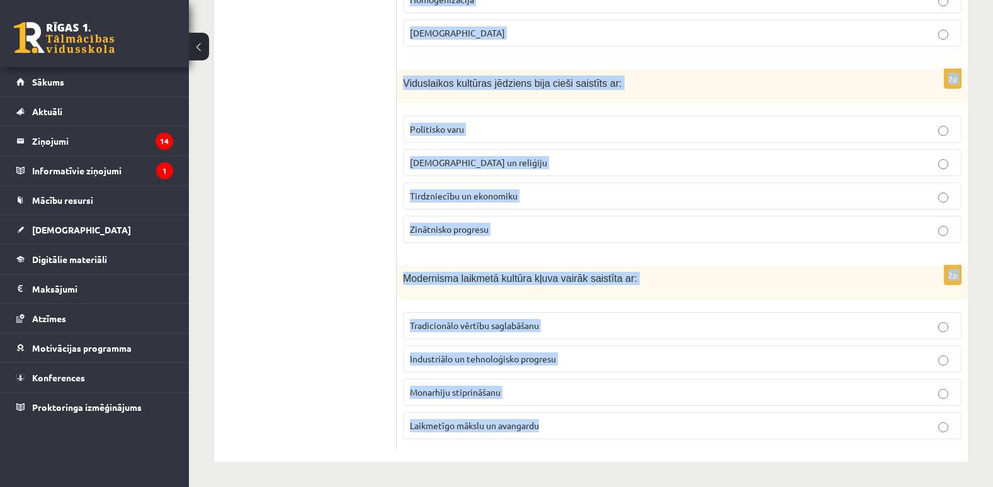
drag, startPoint x: 404, startPoint y: 251, endPoint x: 574, endPoint y: 435, distance: 250.0
copy form "Loremipsum dolorsi ametcon, adi elitseddo eiusmodt incididu utlab etdoloremag a…"
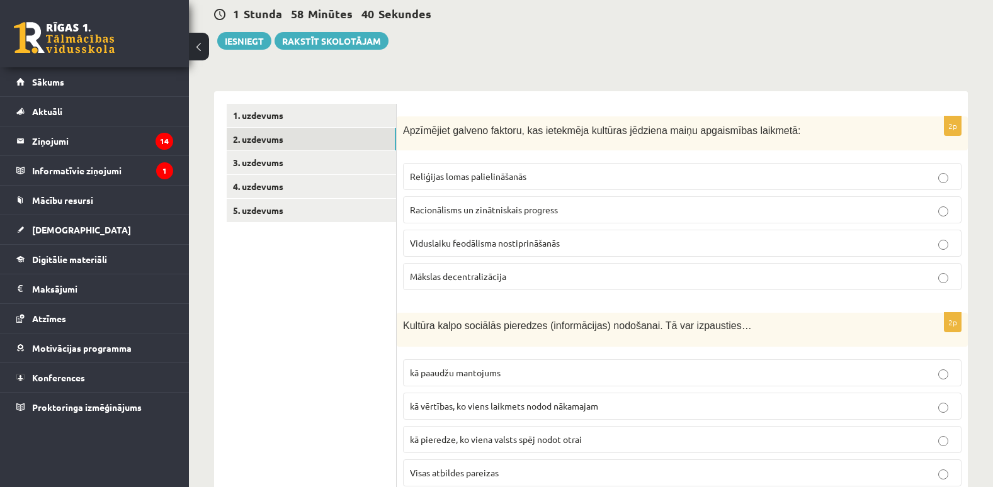
scroll to position [122, 0]
click at [471, 213] on span "Racionālisms un zinātniskais progress" at bounding box center [484, 210] width 148 height 11
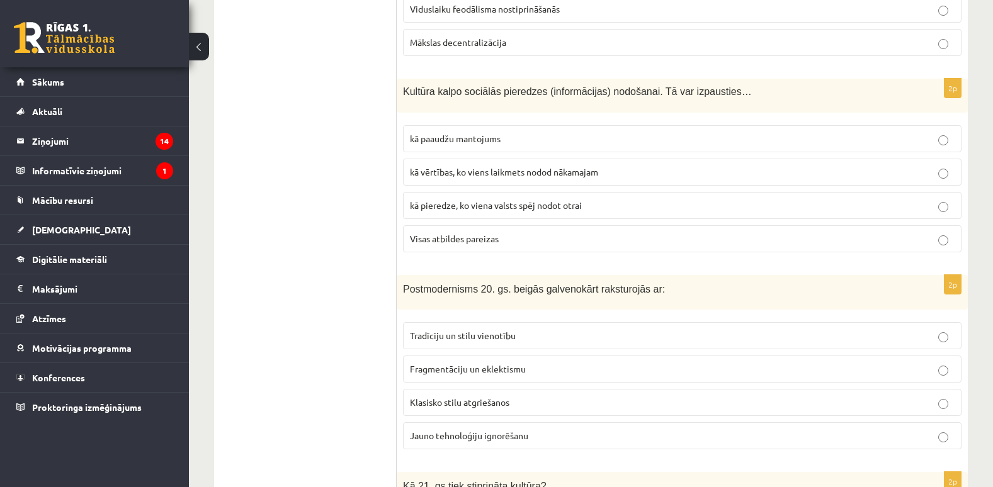
click at [483, 242] on span "Visas atbildes pareizas" at bounding box center [454, 238] width 89 height 11
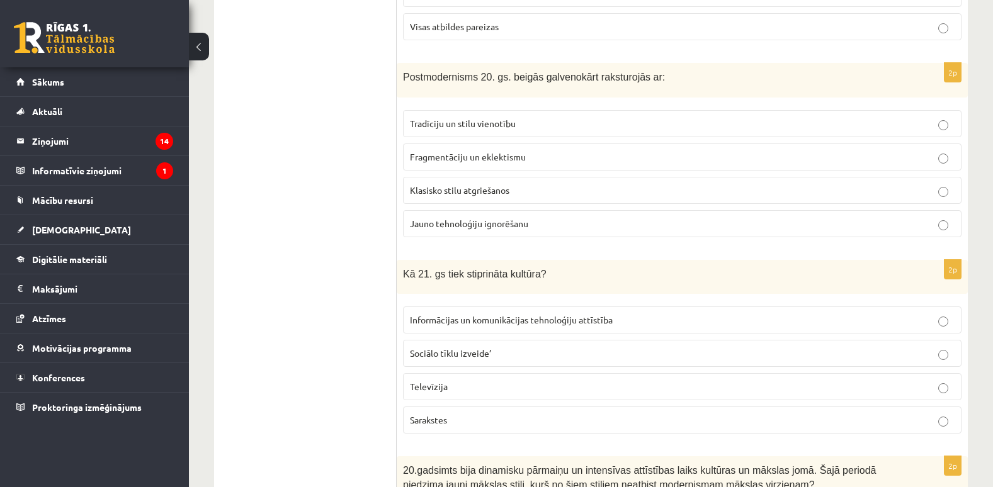
scroll to position [569, 0]
click at [499, 160] on span "Fragmentāciju un eklektismu" at bounding box center [468, 155] width 116 height 11
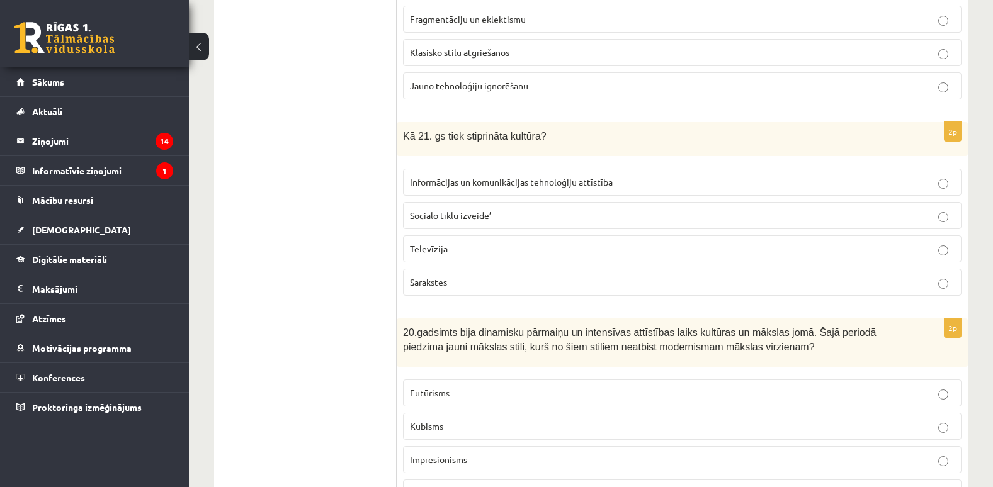
scroll to position [712, 0]
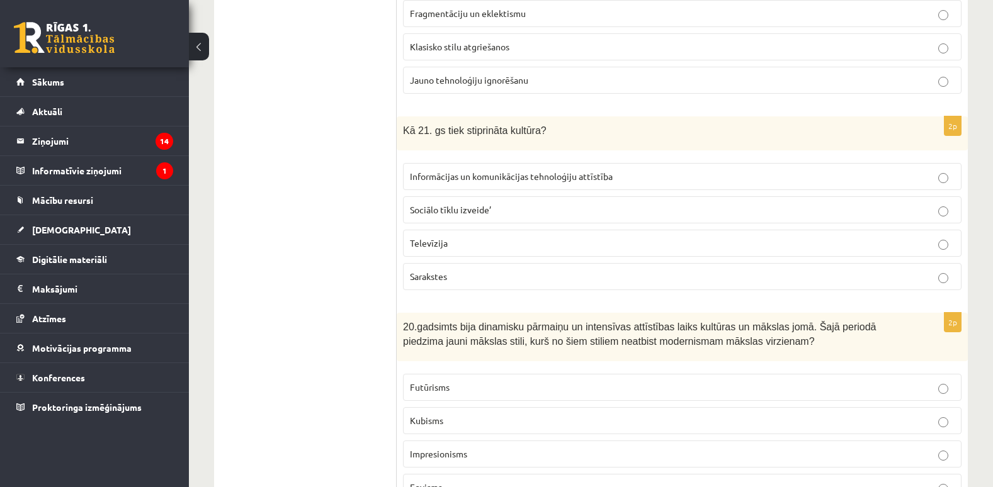
click at [486, 174] on span "Informācijas un komunikācijas tehnoloģiju attīstība" at bounding box center [511, 176] width 203 height 11
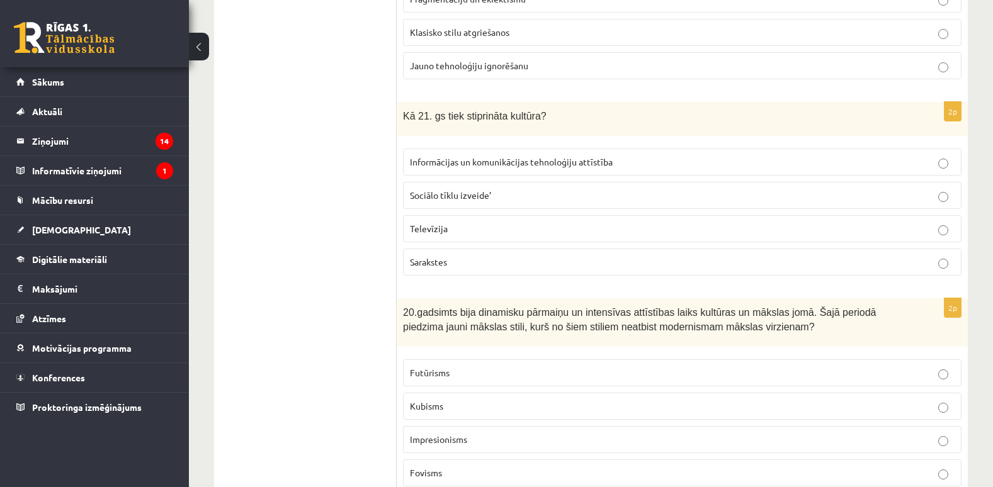
scroll to position [937, 0]
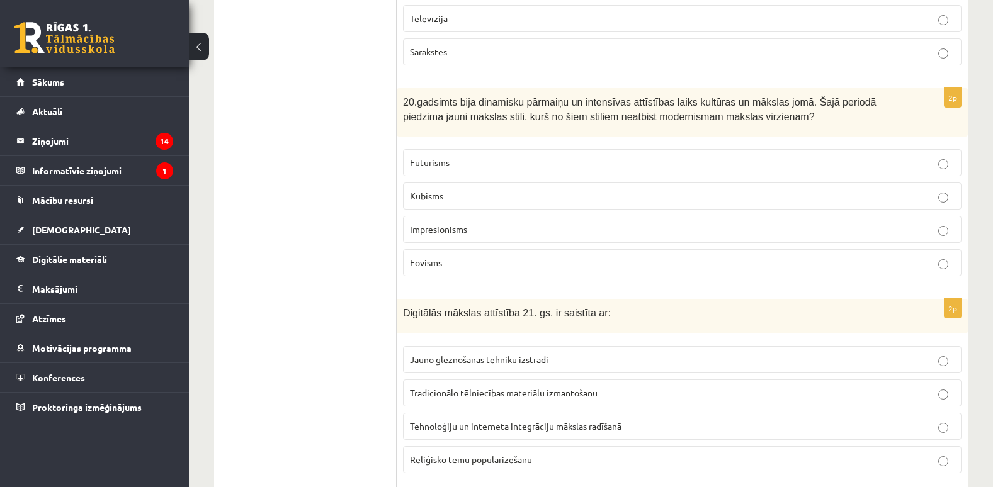
click at [520, 225] on p "Impresionisms" at bounding box center [682, 229] width 545 height 13
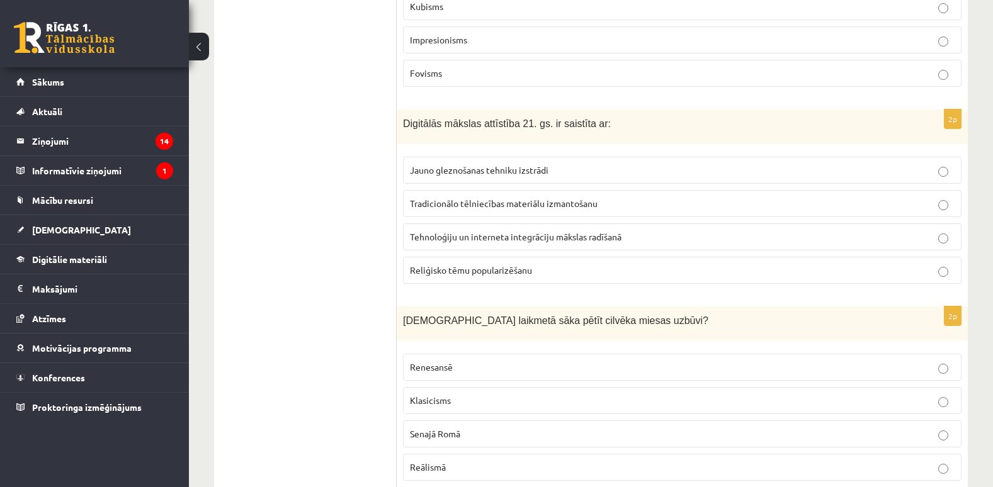
scroll to position [1127, 0]
click at [506, 232] on span "Tehnoloģiju un interneta integrāciju mākslas radīšanā" at bounding box center [516, 235] width 212 height 11
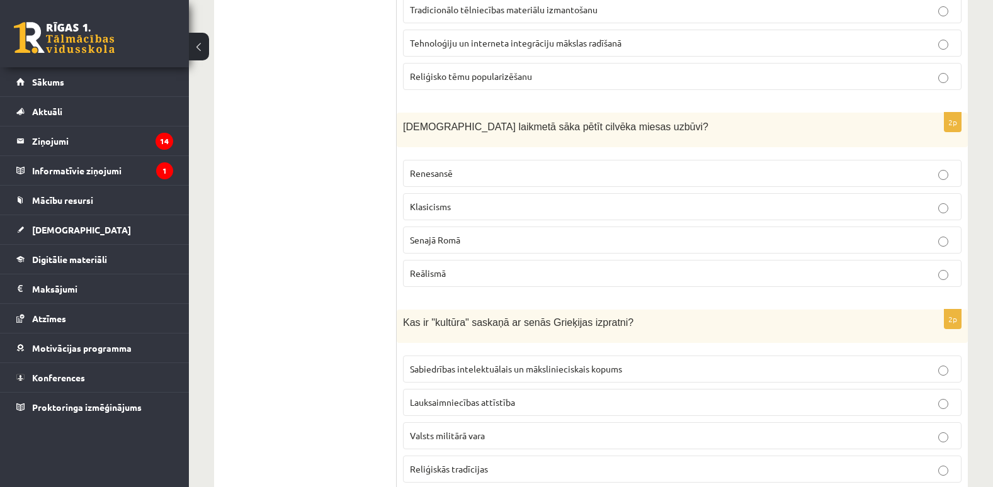
scroll to position [1321, 0]
click at [491, 180] on label "Renesansē" at bounding box center [682, 172] width 559 height 27
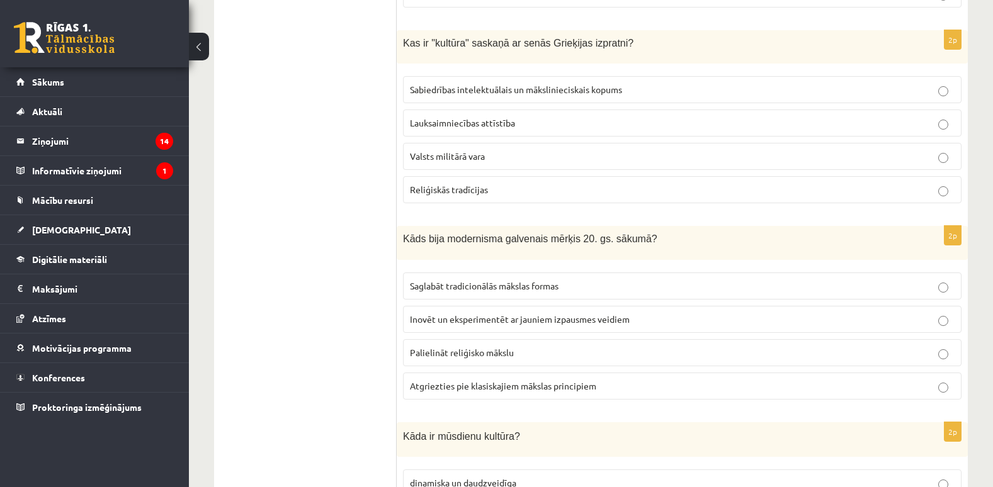
scroll to position [1601, 0]
click at [547, 88] on span "Sabiedrības intelektuālais un mākslinieciskais kopums" at bounding box center [516, 88] width 212 height 11
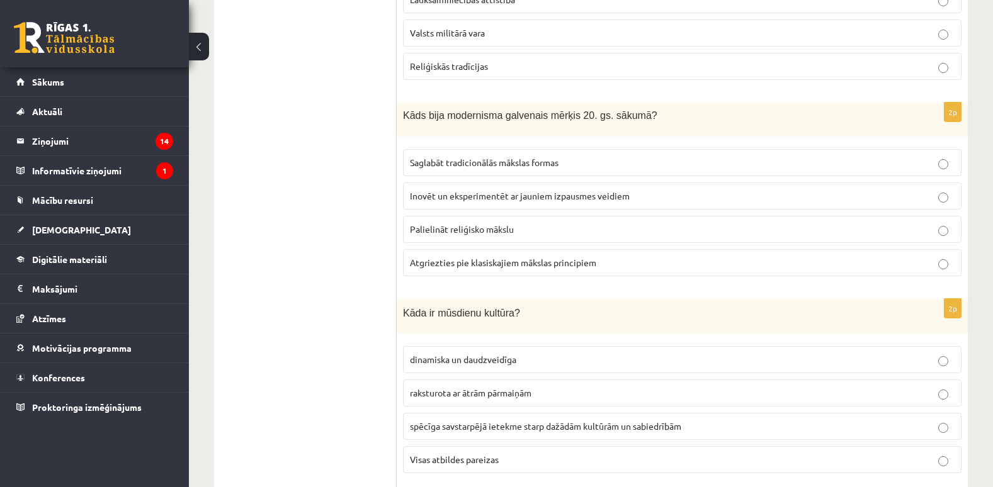
click at [559, 185] on label "Inovēt un eksperimentēt ar jauniem izpausmes veidiem" at bounding box center [682, 196] width 559 height 27
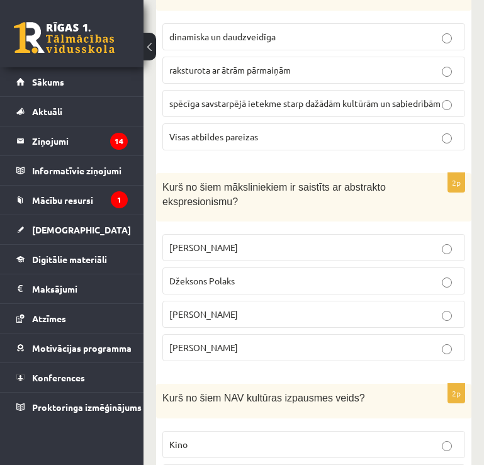
scroll to position [2191, 0]
click at [367, 124] on label "Visas atbildes pareizas" at bounding box center [313, 137] width 303 height 27
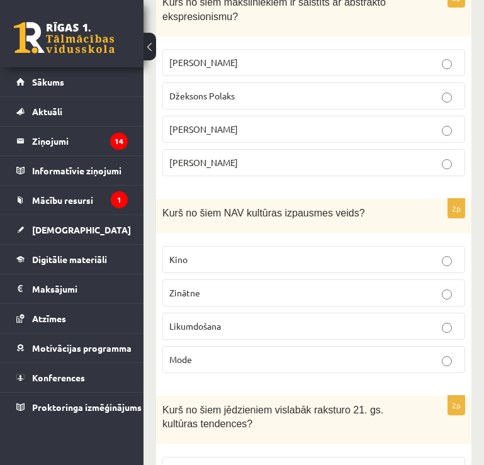
scroll to position [2385, 0]
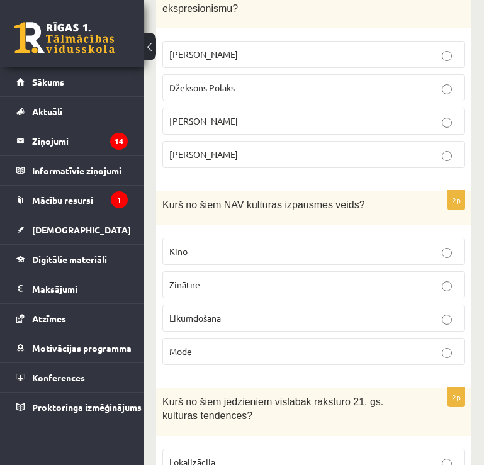
click at [314, 81] on p "Džeksons Polaks" at bounding box center [313, 87] width 289 height 13
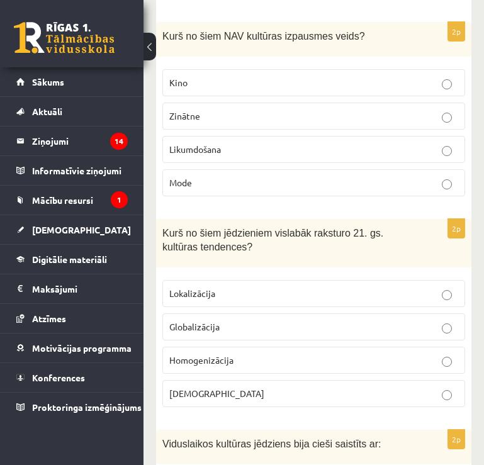
scroll to position [2569, 0]
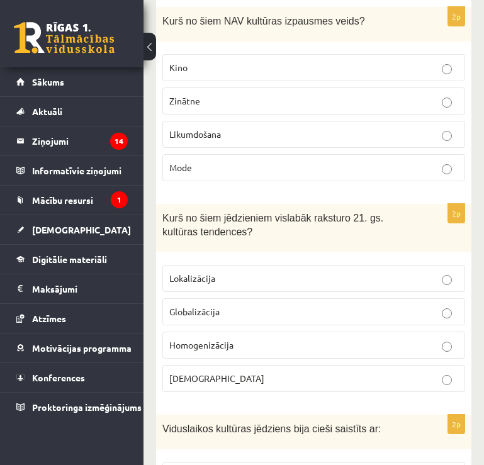
click at [329, 128] on p "Likumdošana" at bounding box center [313, 134] width 289 height 13
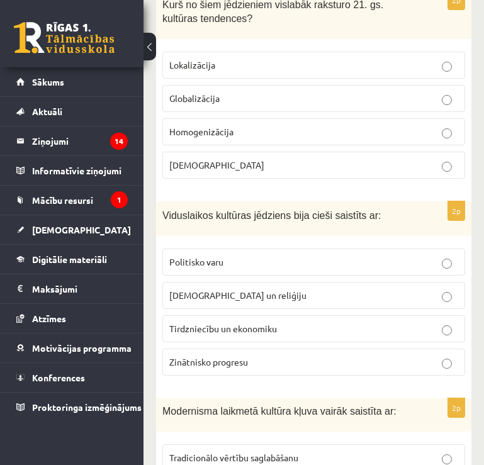
scroll to position [2783, 0]
click at [301, 91] on p "Globalizācija" at bounding box center [313, 97] width 289 height 13
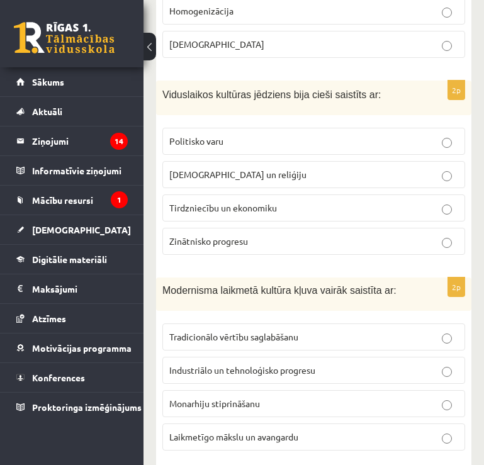
click at [303, 161] on label "Baznīcu un reliģiju" at bounding box center [313, 174] width 303 height 27
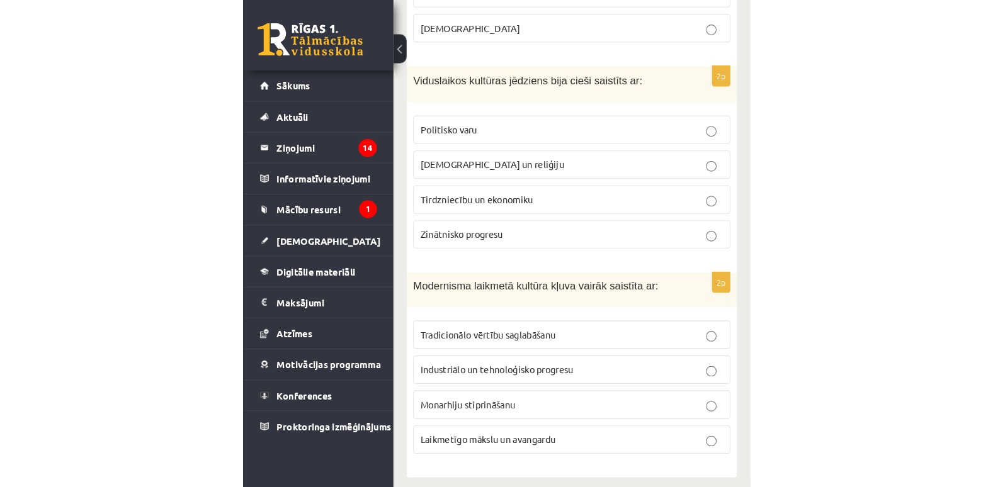
scroll to position [2742, 0]
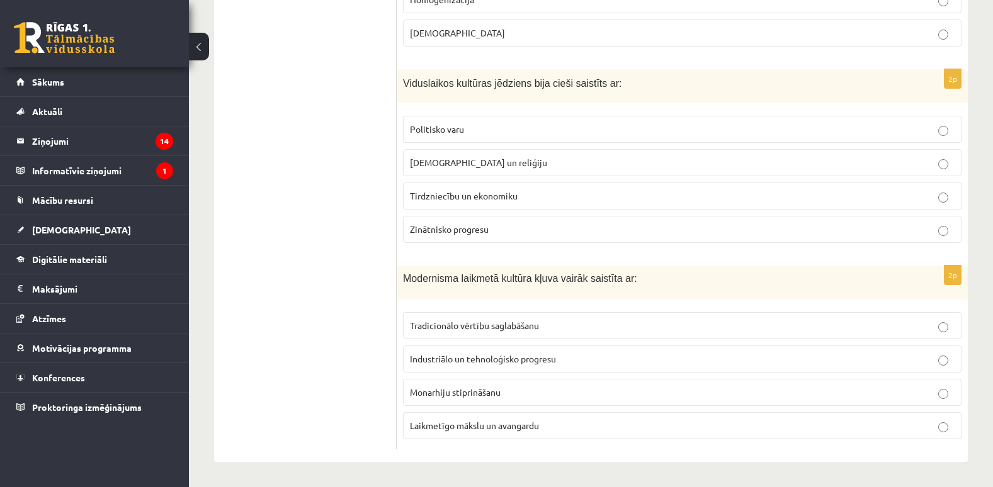
click at [606, 429] on p "Laikmetīgo mākslu un avangardu" at bounding box center [682, 425] width 545 height 13
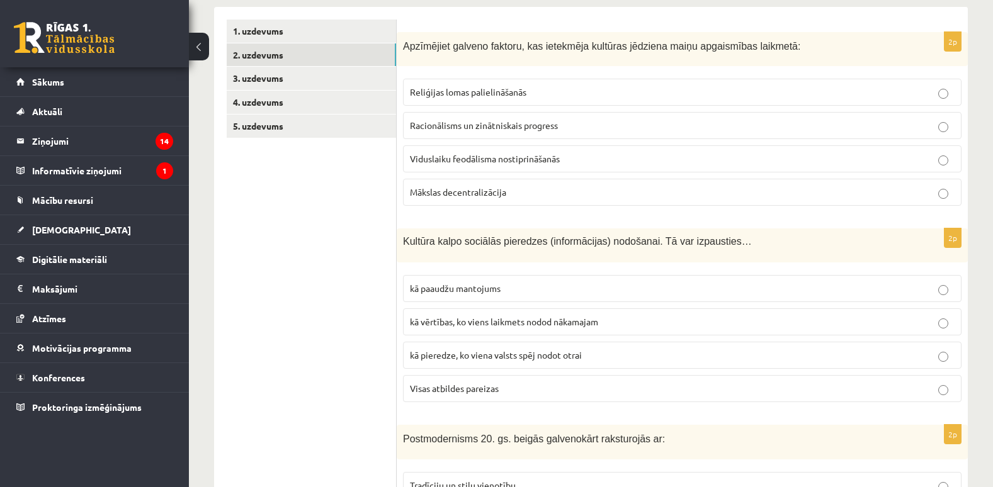
scroll to position [0, 0]
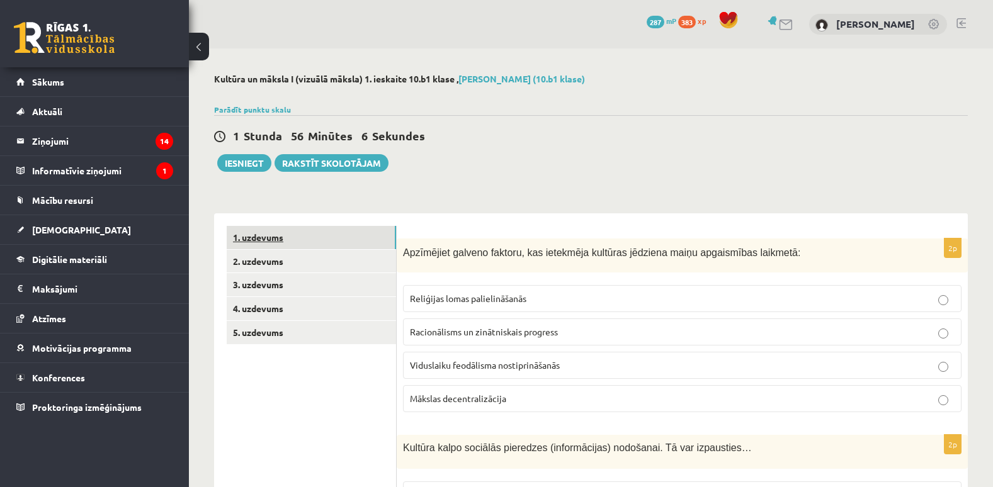
click at [356, 229] on link "1. uzdevums" at bounding box center [311, 237] width 169 height 23
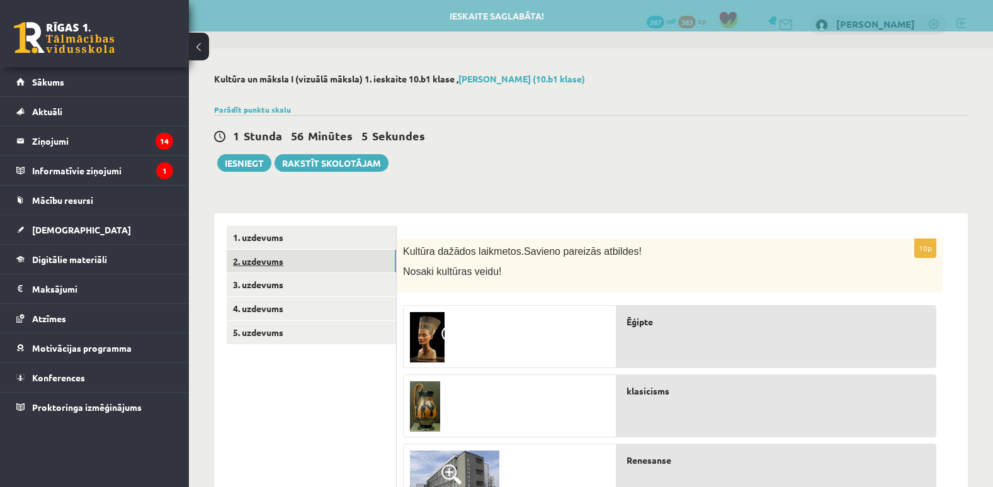
click at [356, 260] on link "2. uzdevums" at bounding box center [311, 261] width 169 height 23
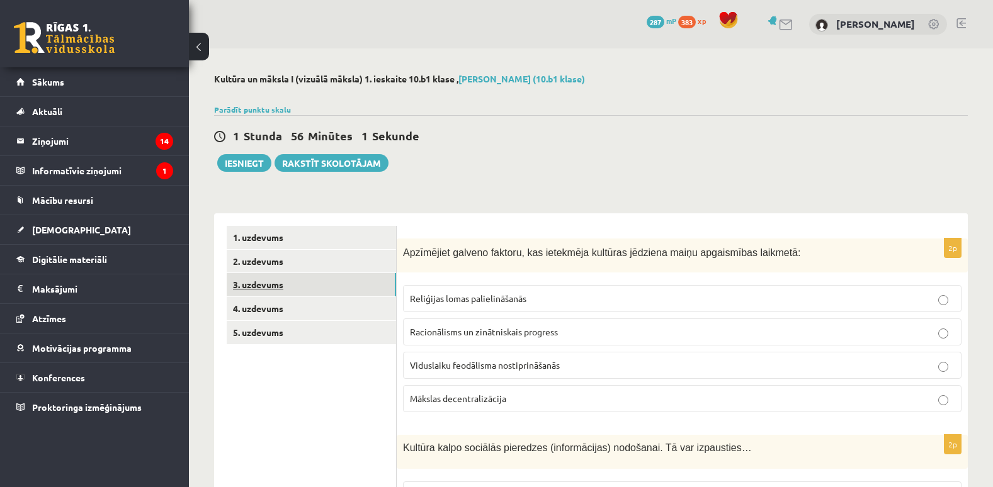
click at [319, 293] on link "3. uzdevums" at bounding box center [311, 284] width 169 height 23
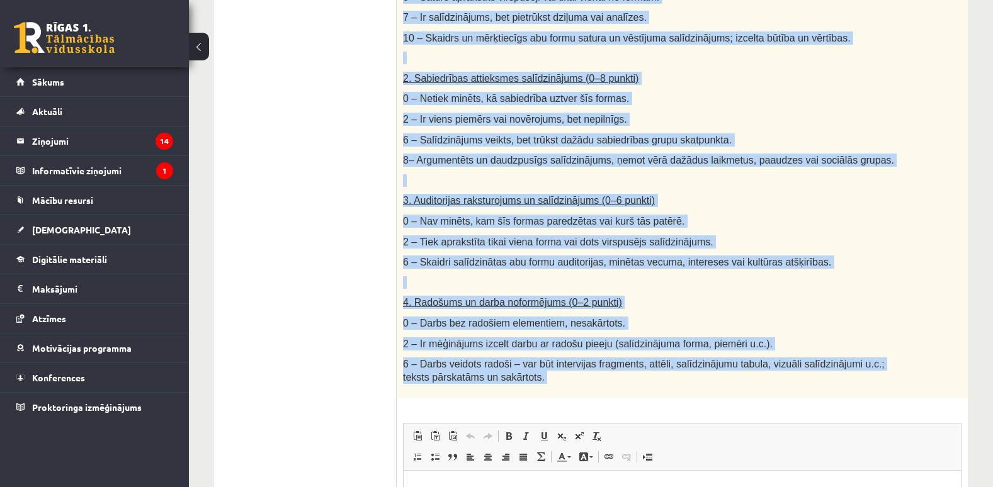
scroll to position [722, 0]
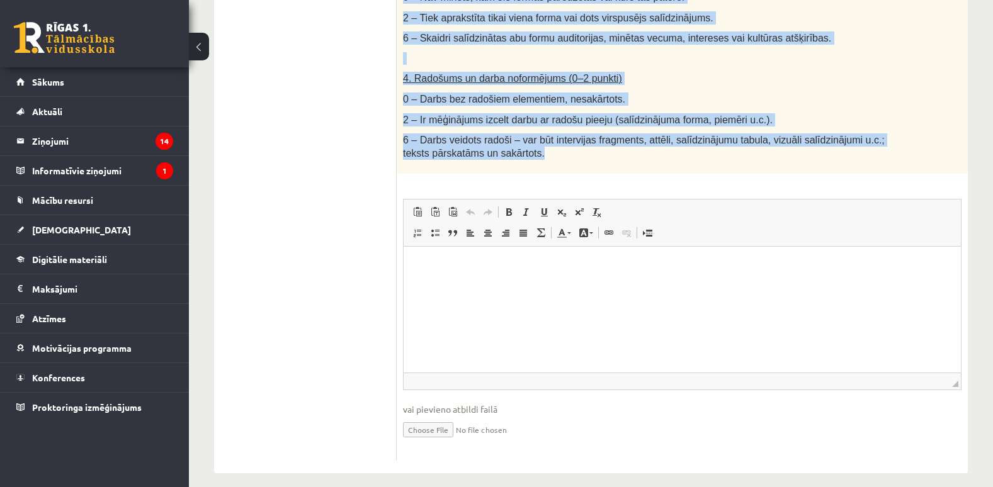
drag, startPoint x: 403, startPoint y: 92, endPoint x: 553, endPoint y: 150, distance: 160.7
copy div "Salīdzini divas kultūras izpausmes formas - Izvēlies vienu tradicionālu kultūra…"
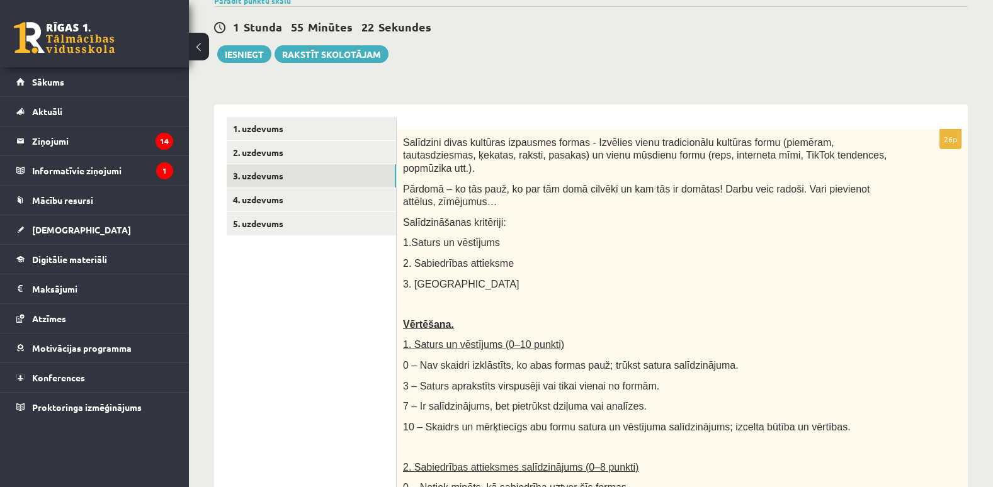
scroll to position [105, 0]
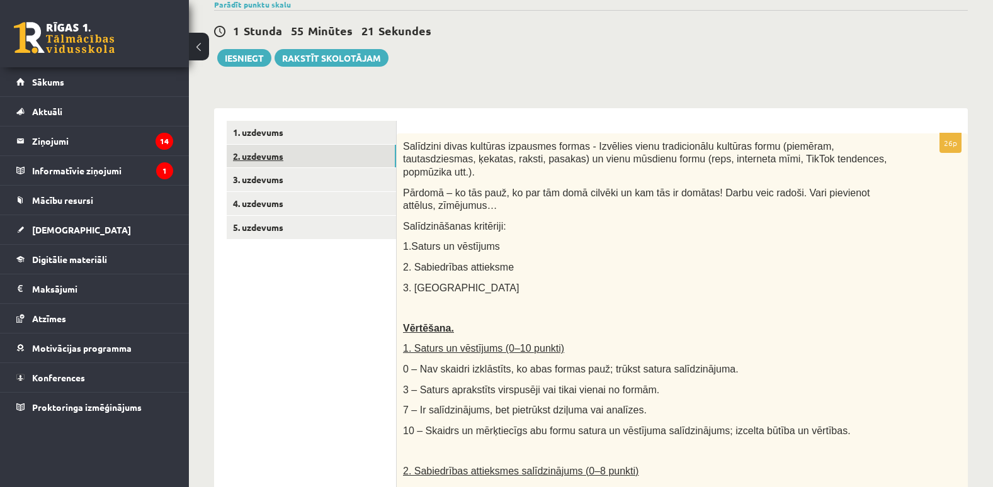
click at [347, 161] on link "2. uzdevums" at bounding box center [311, 156] width 169 height 23
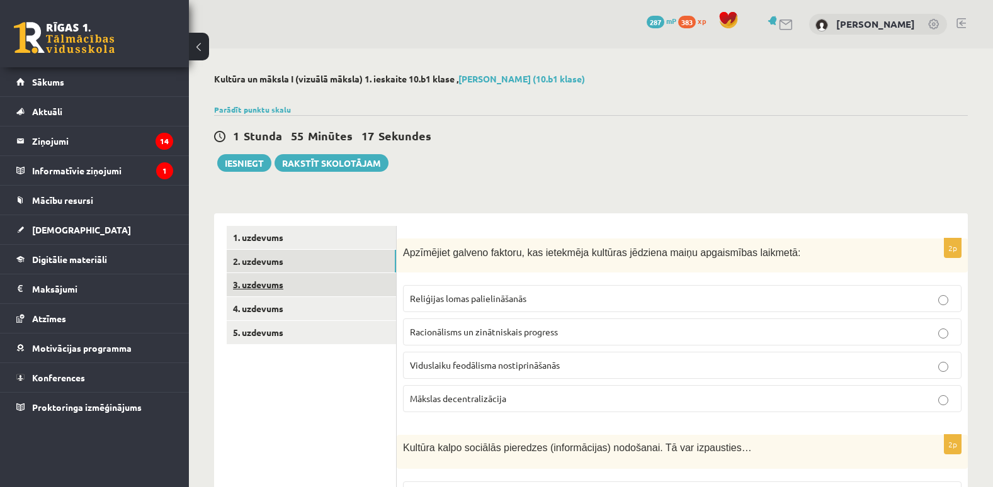
scroll to position [0, 0]
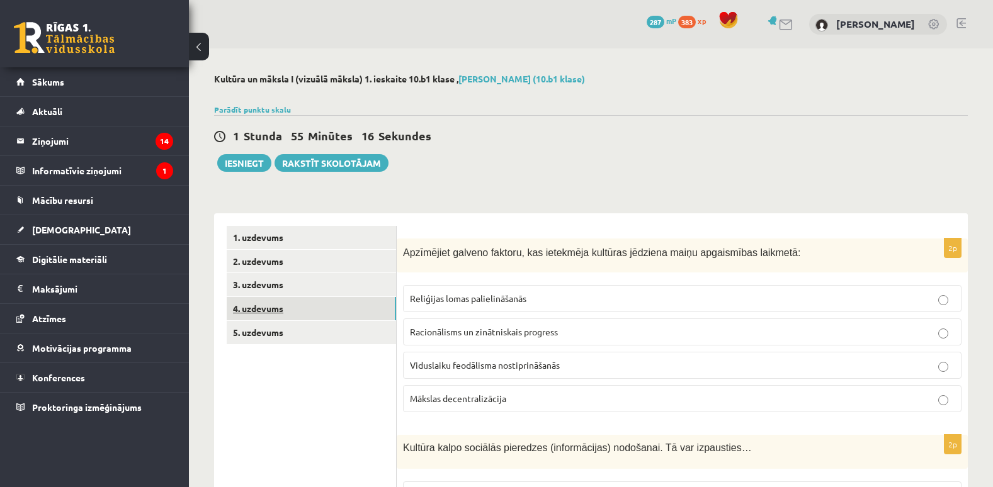
click at [339, 317] on link "4. uzdevums" at bounding box center [311, 308] width 169 height 23
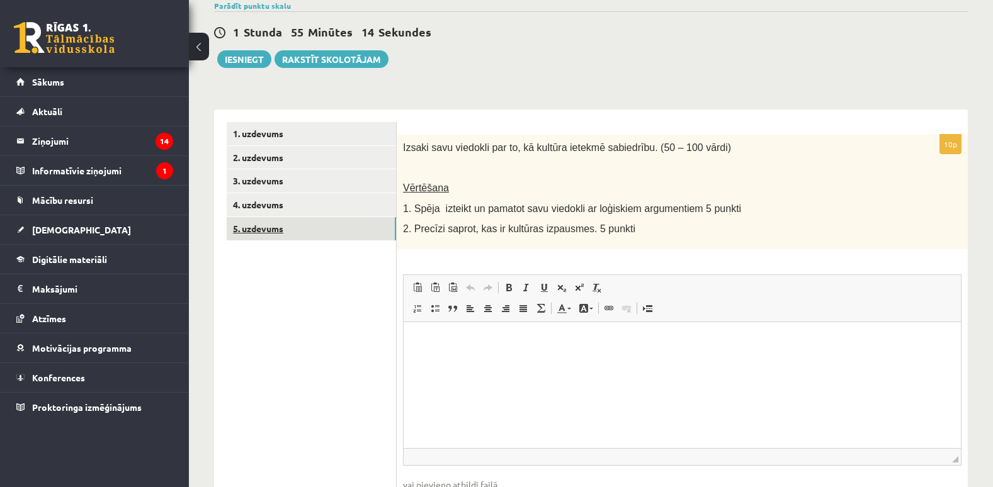
click at [359, 225] on link "5. uzdevums" at bounding box center [311, 228] width 169 height 23
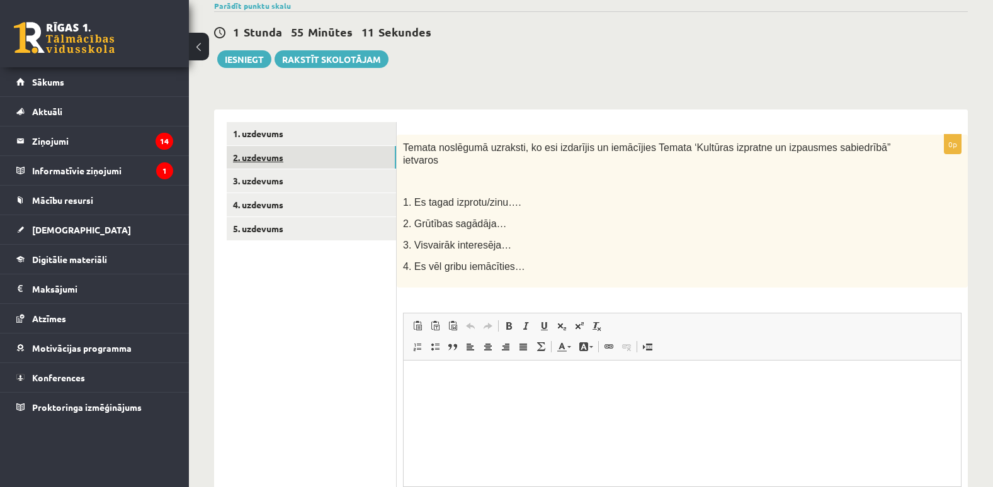
click at [315, 161] on link "2. uzdevums" at bounding box center [311, 157] width 169 height 23
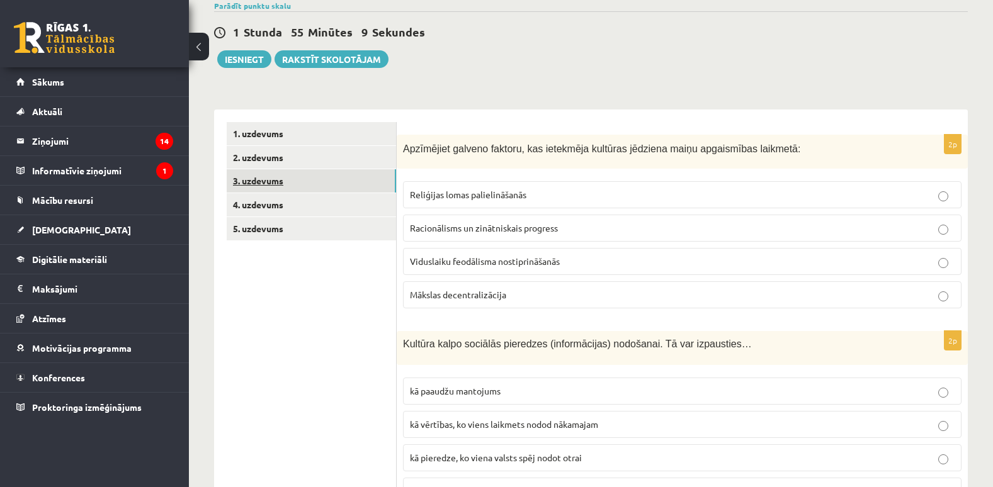
click at [315, 175] on link "3. uzdevums" at bounding box center [311, 180] width 169 height 23
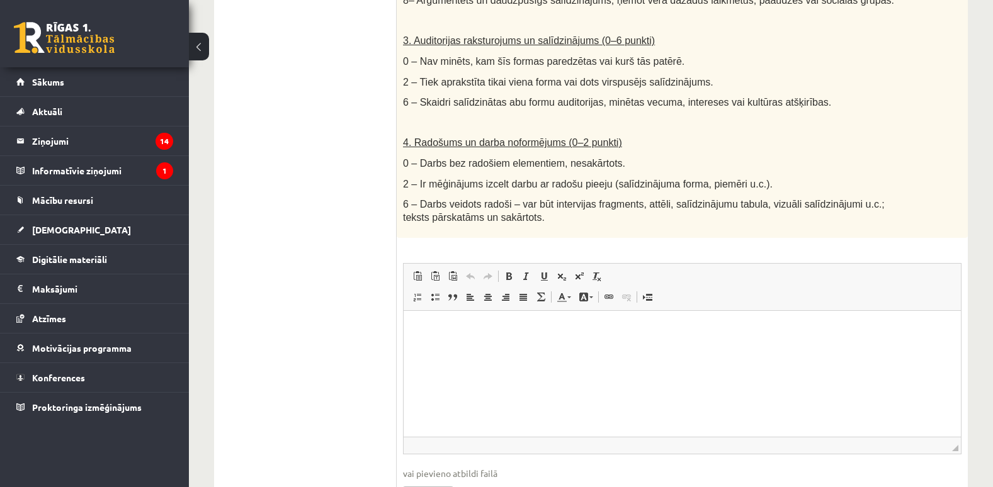
scroll to position [659, 0]
click at [508, 344] on html at bounding box center [682, 329] width 557 height 38
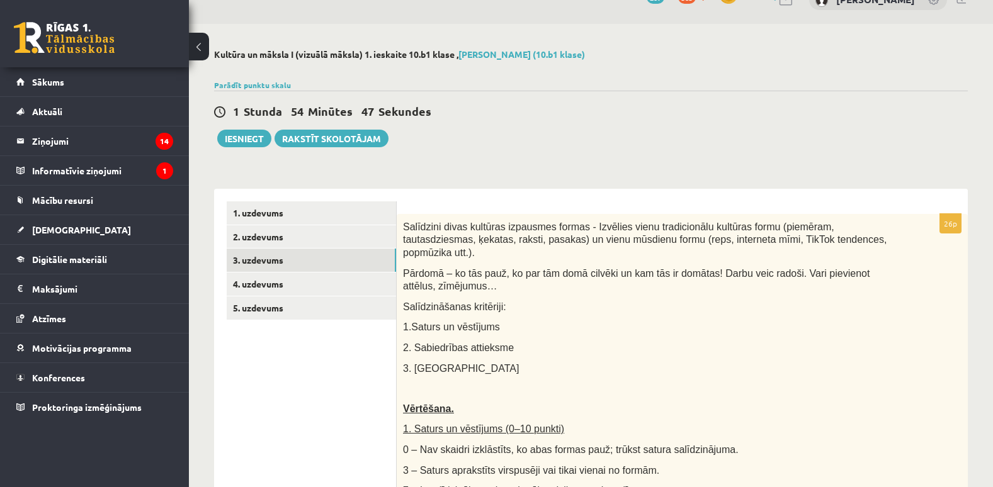
scroll to position [23, 0]
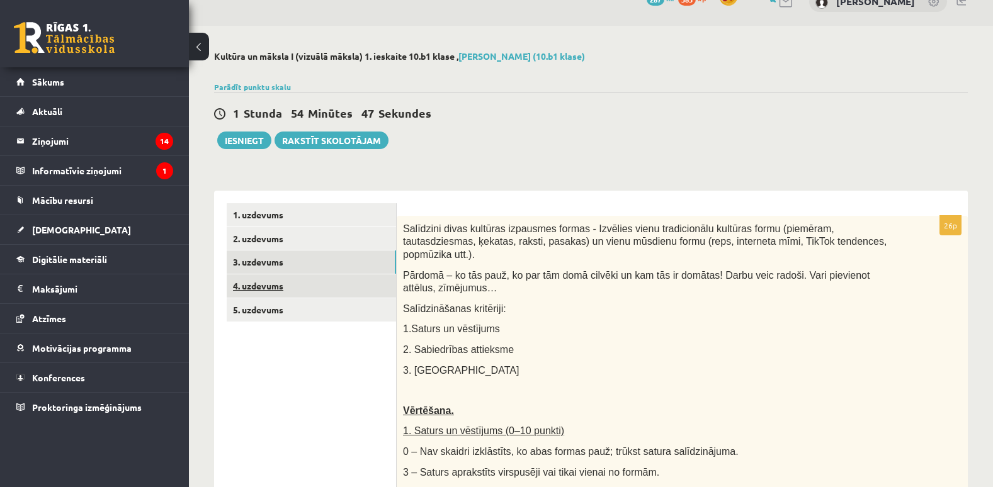
click at [363, 283] on link "4. uzdevums" at bounding box center [311, 286] width 169 height 23
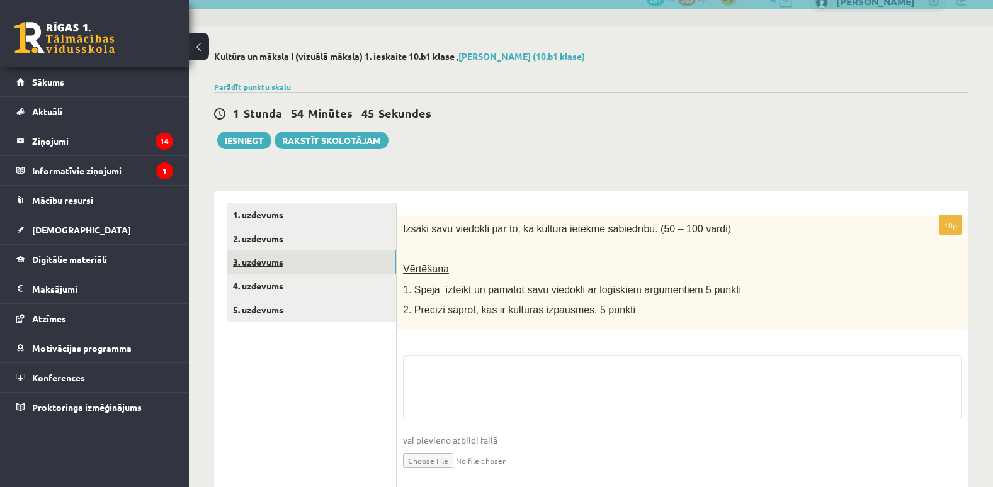
click at [366, 263] on link "3. uzdevums" at bounding box center [311, 262] width 169 height 23
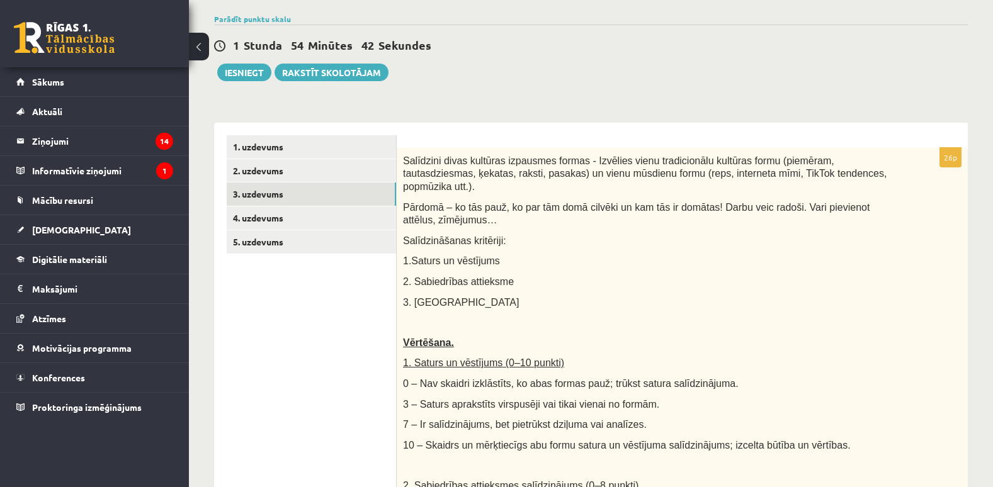
scroll to position [90, 0]
click at [310, 229] on link "4. uzdevums" at bounding box center [311, 218] width 169 height 23
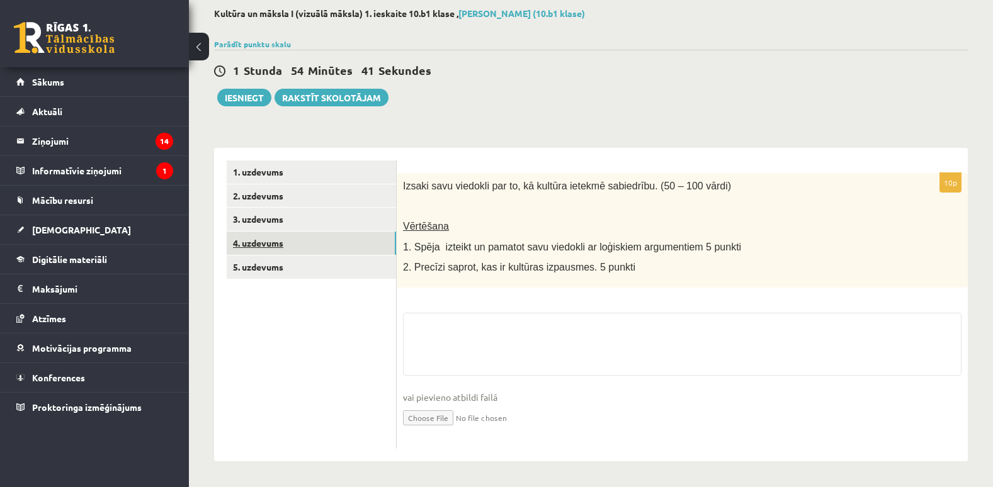
scroll to position [67, 0]
drag, startPoint x: 404, startPoint y: 181, endPoint x: 441, endPoint y: 190, distance: 37.6
click at [404, 181] on span "Izsaki savu viedokli par to, kā kultūra ietekmē sabiedrību. (50 – 100 vārdi)" at bounding box center [567, 186] width 328 height 11
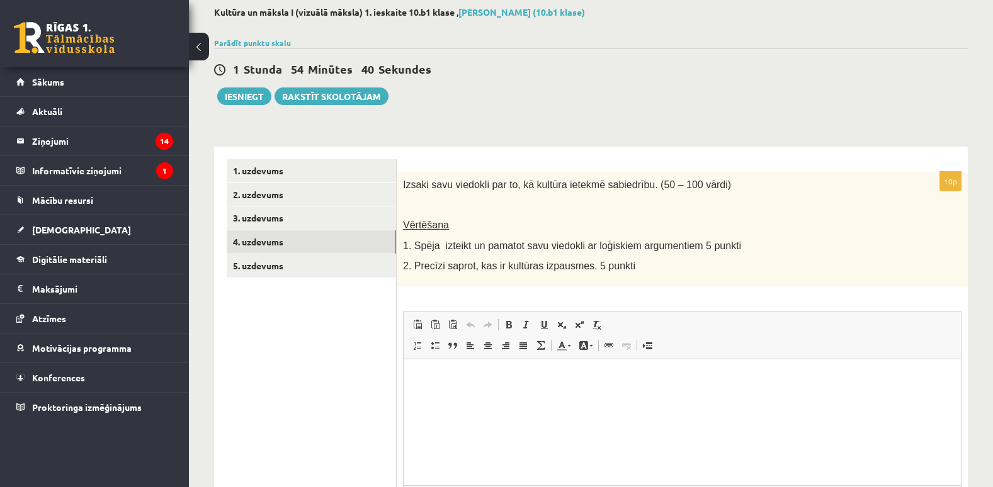
scroll to position [0, 0]
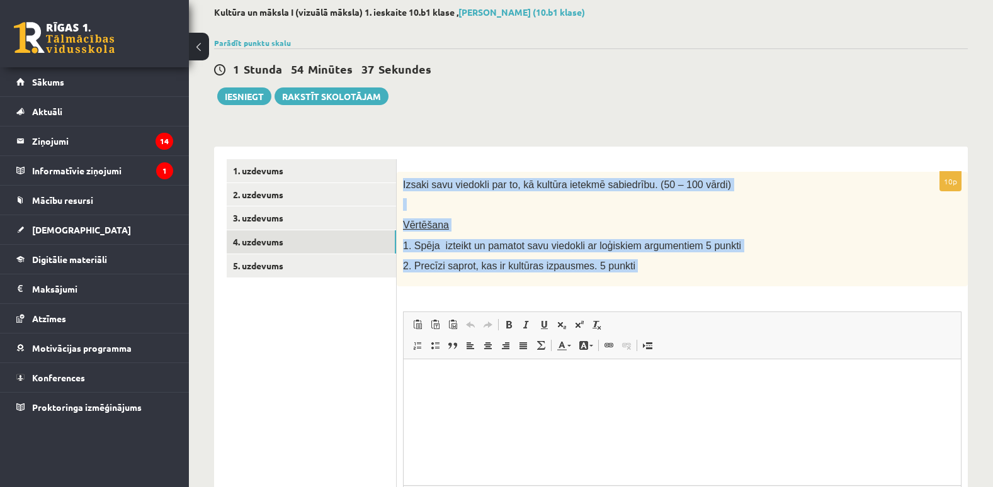
drag, startPoint x: 404, startPoint y: 183, endPoint x: 638, endPoint y: 287, distance: 256.3
click at [638, 287] on div "10p Izsaki savu viedokli par to, kā kultūra ietekmē sabiedrību. (50 – 100 vārdi…" at bounding box center [682, 373] width 571 height 402
copy div "Izsaki savu viedokli par to, kā kultūra ietekmē sabiedrību. (50 – 100 vārdi) Vē…"
click at [327, 212] on link "3. uzdevums" at bounding box center [311, 218] width 169 height 23
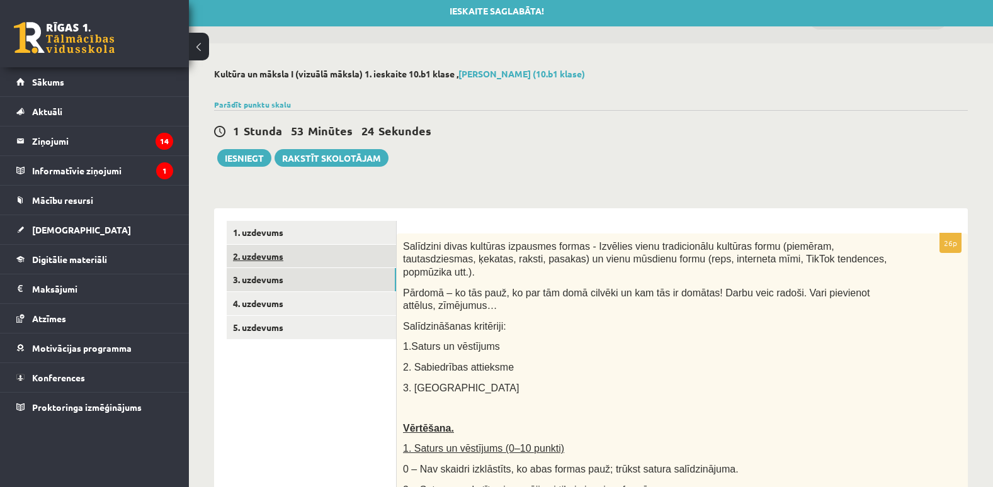
scroll to position [4, 0]
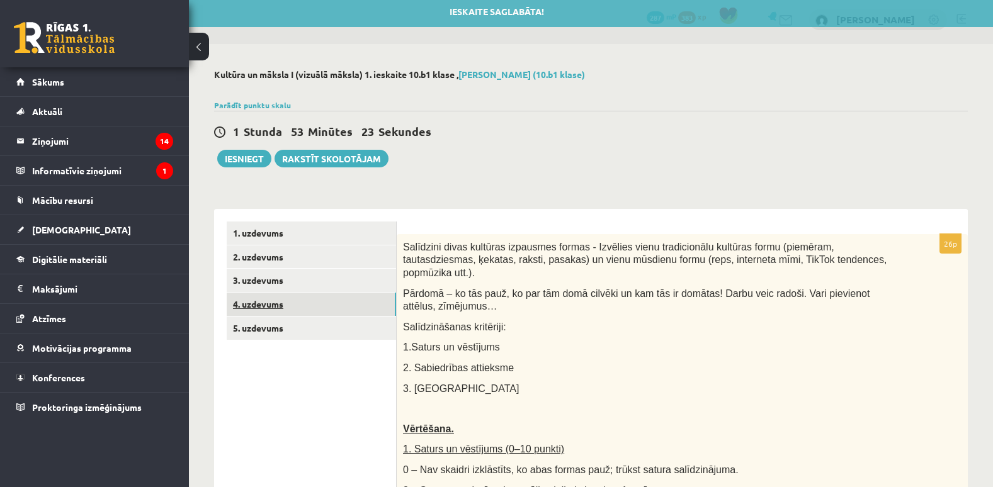
click at [343, 309] on link "4. uzdevums" at bounding box center [311, 304] width 169 height 23
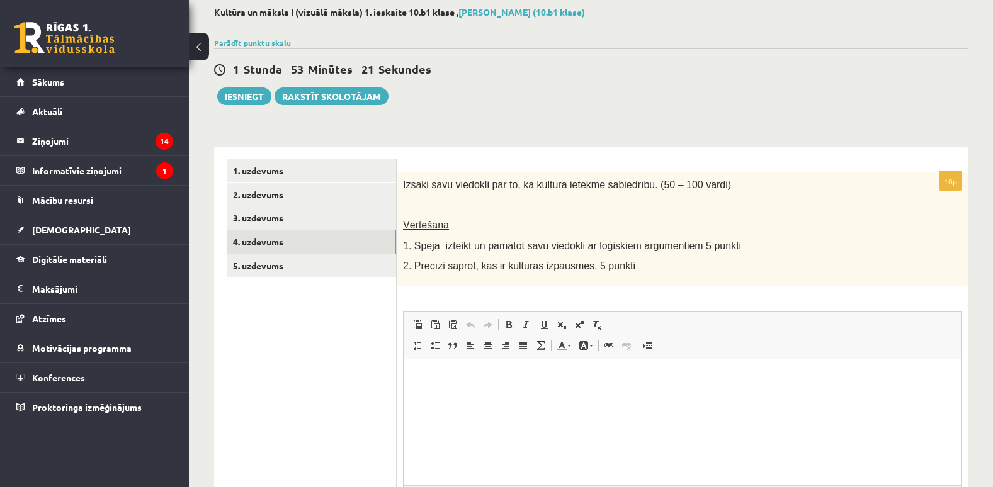
scroll to position [0, 0]
click at [445, 328] on link "Вставить из Word" at bounding box center [453, 325] width 18 height 16
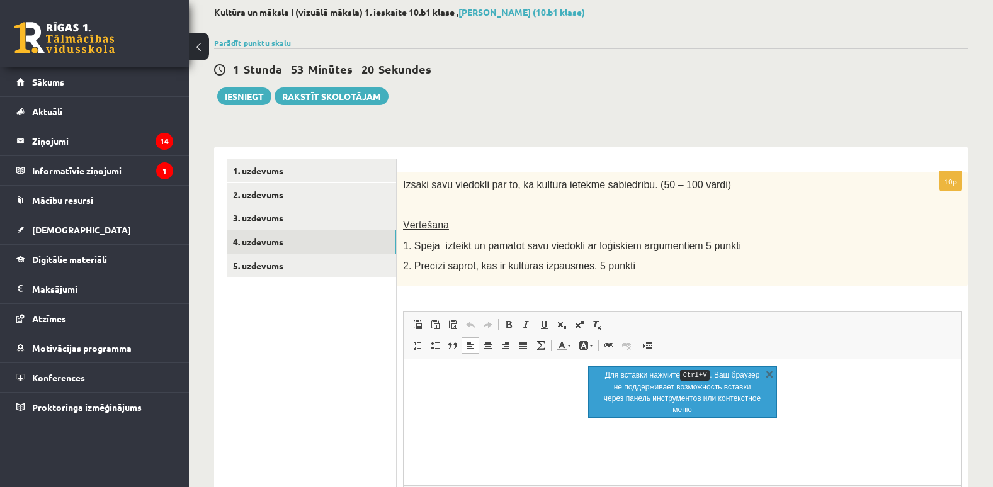
click at [471, 380] on p "Визуальный текстовый редактор, wiswyg-editor-user-answer-47024952577620" at bounding box center [682, 378] width 532 height 13
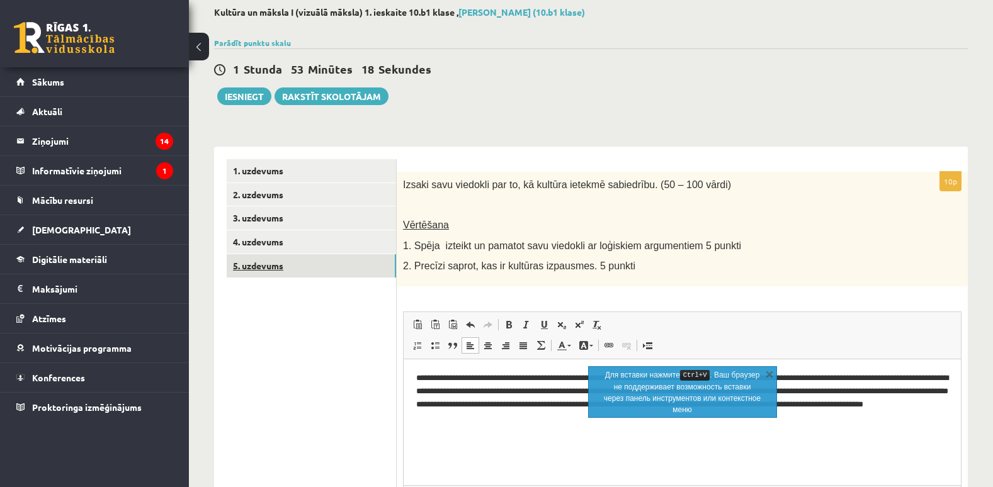
click at [292, 264] on link "5. uzdevums" at bounding box center [311, 265] width 169 height 23
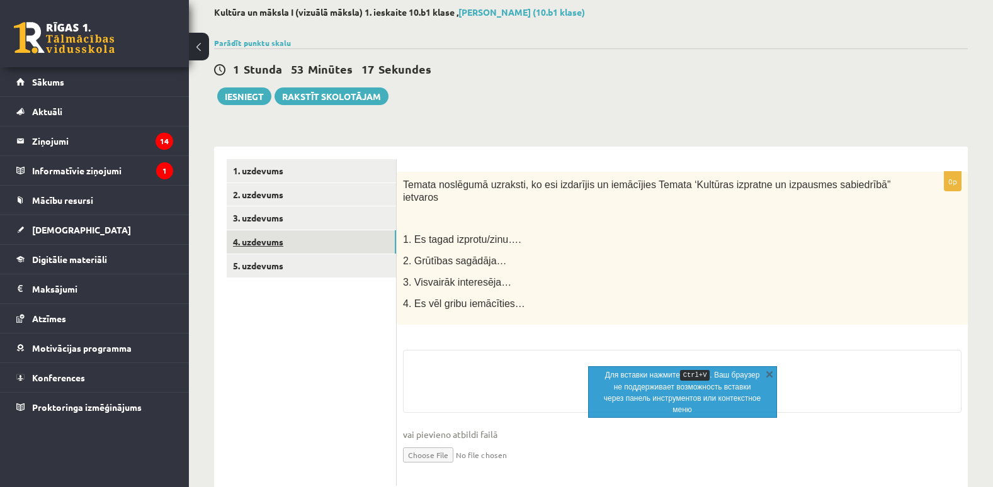
click at [309, 239] on link "4. uzdevums" at bounding box center [311, 241] width 169 height 23
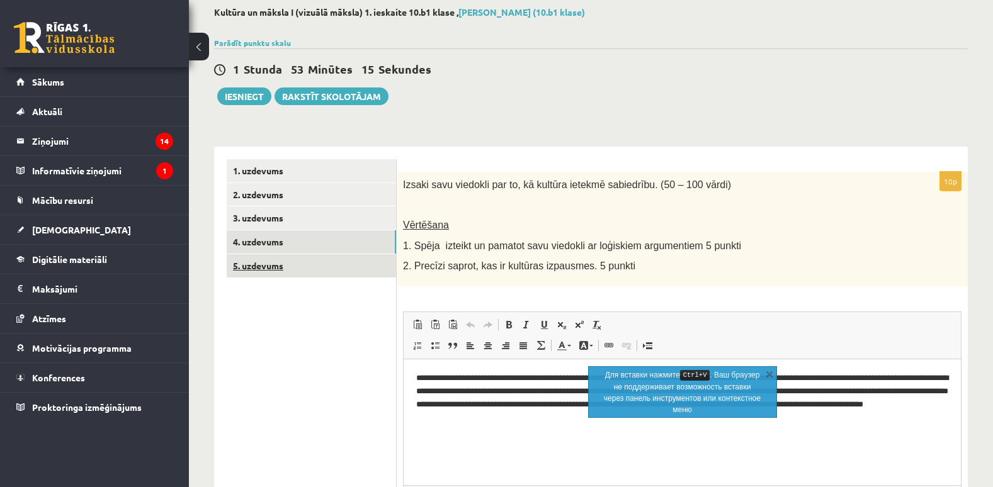
click at [315, 267] on link "5. uzdevums" at bounding box center [311, 265] width 169 height 23
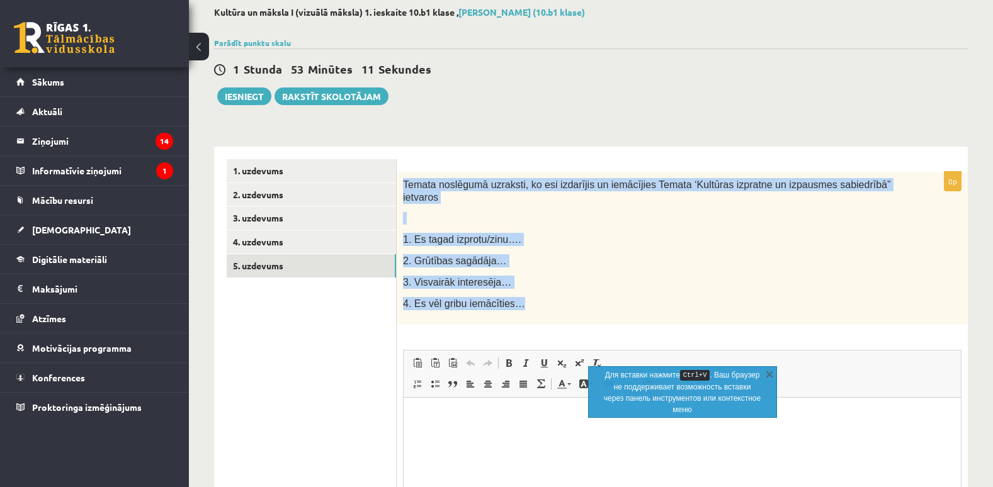
drag, startPoint x: 402, startPoint y: 183, endPoint x: 508, endPoint y: 304, distance: 161.1
click at [508, 304] on div "Temata noslēgumā uzraksti, ko esi izdarījis un iemācījies Temata ‘Kultūras izpr…" at bounding box center [682, 248] width 571 height 153
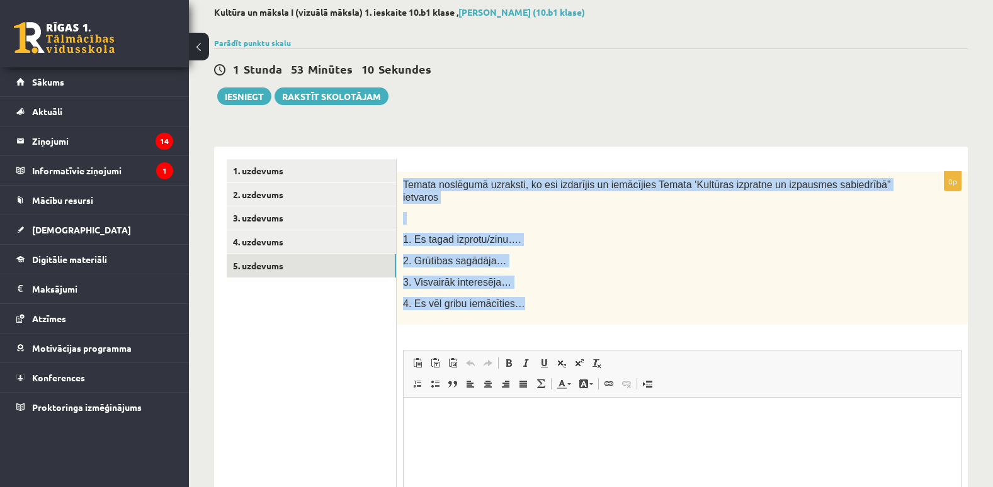
copy div "Temata noslēgumā uzraksti, ko esi izdarījis un iemācījies Temata ‘Kultūras izpr…"
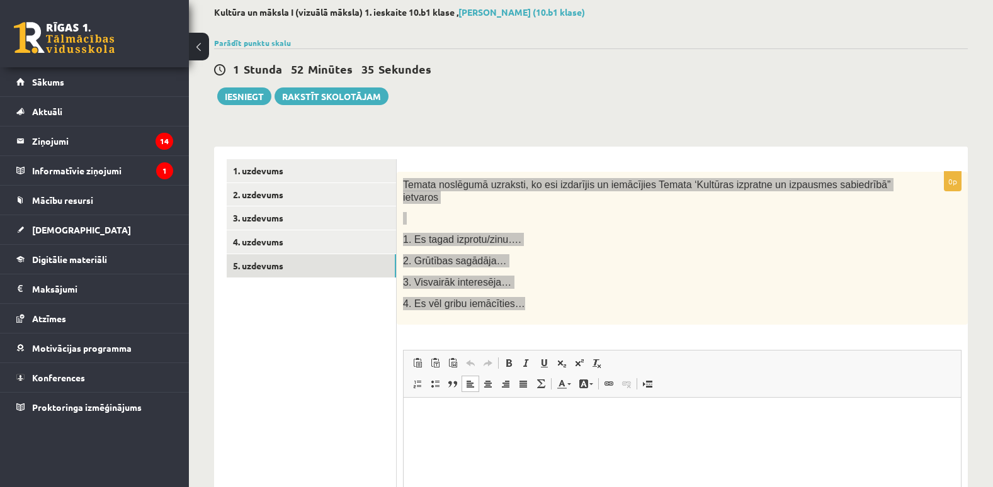
click at [468, 417] on p "Визуальный текстовый редактор, wiswyg-editor-user-answer-47024848864040" at bounding box center [682, 416] width 532 height 13
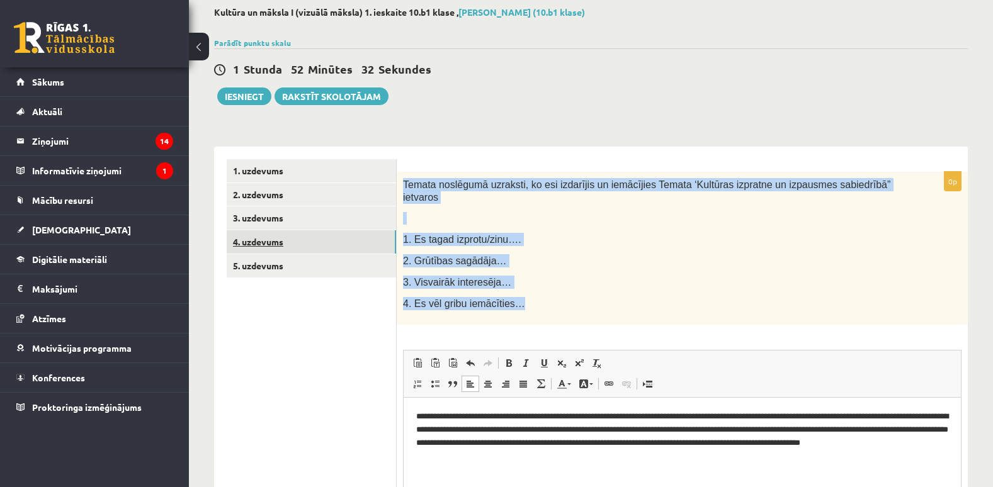
click at [326, 244] on link "4. uzdevums" at bounding box center [311, 241] width 169 height 23
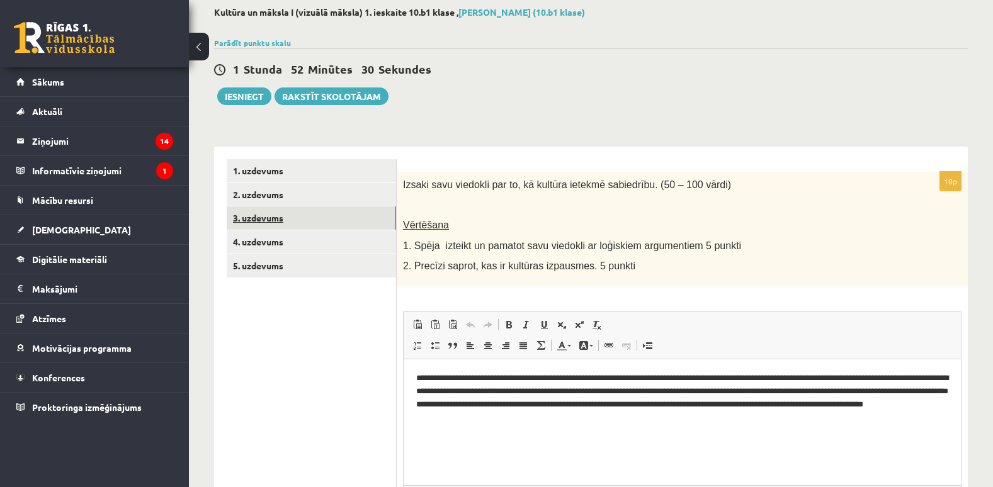
click at [317, 220] on link "3. uzdevums" at bounding box center [311, 218] width 169 height 23
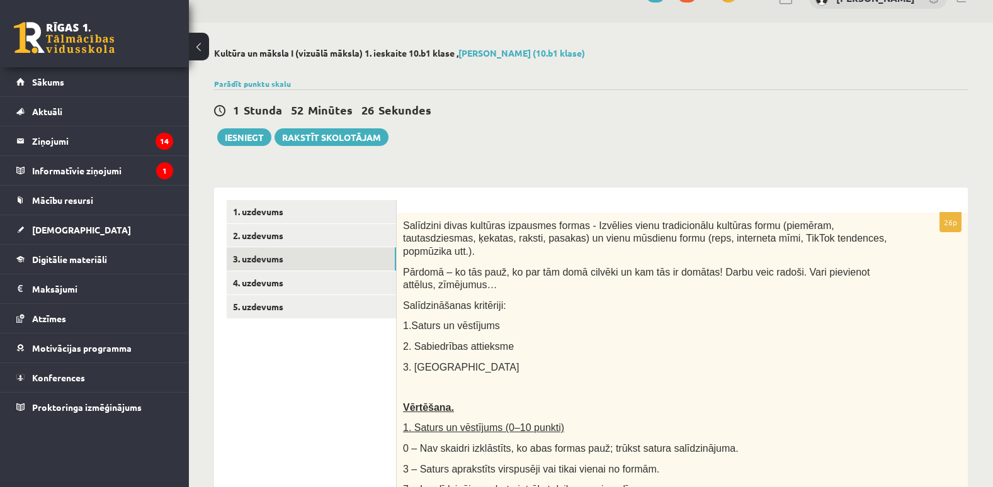
scroll to position [25, 0]
click at [333, 233] on link "2. uzdevums" at bounding box center [311, 236] width 169 height 23
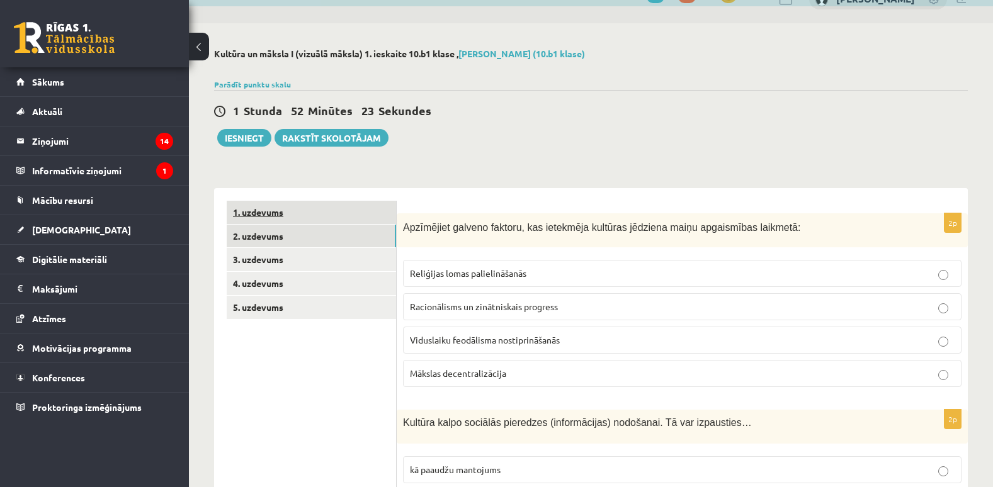
click at [356, 222] on link "1. uzdevums" at bounding box center [311, 212] width 169 height 23
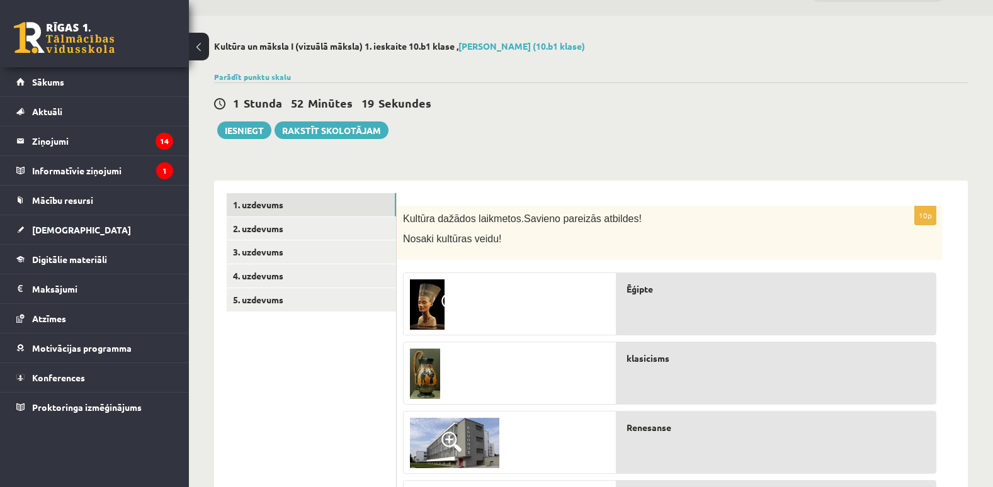
scroll to position [32, 0]
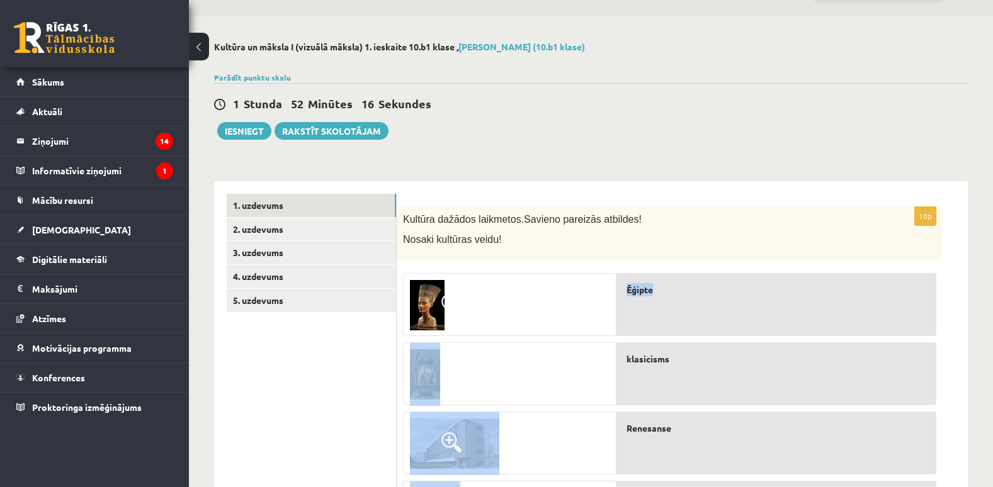
drag, startPoint x: 518, startPoint y: 298, endPoint x: 658, endPoint y: 308, distance: 140.1
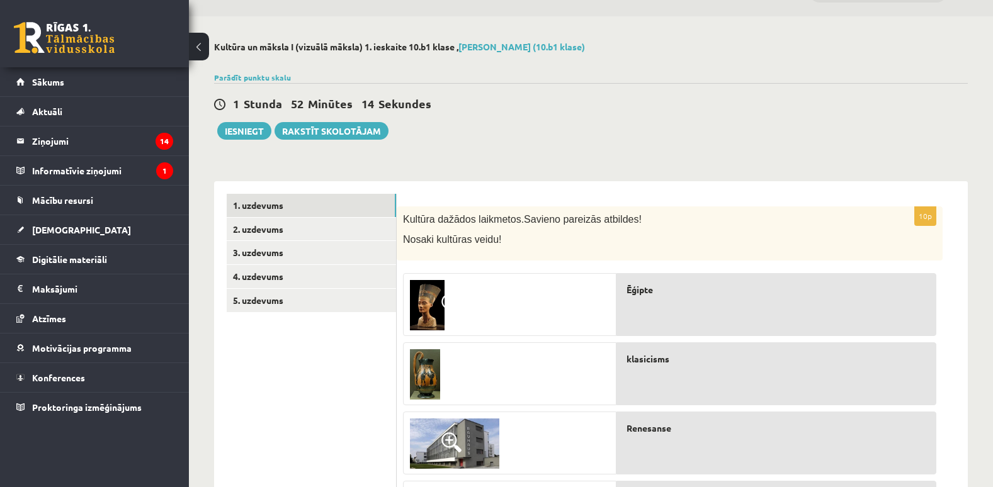
drag, startPoint x: 658, startPoint y: 308, endPoint x: 631, endPoint y: 323, distance: 31.0
click at [631, 323] on div "Ēģipte" at bounding box center [776, 304] width 320 height 63
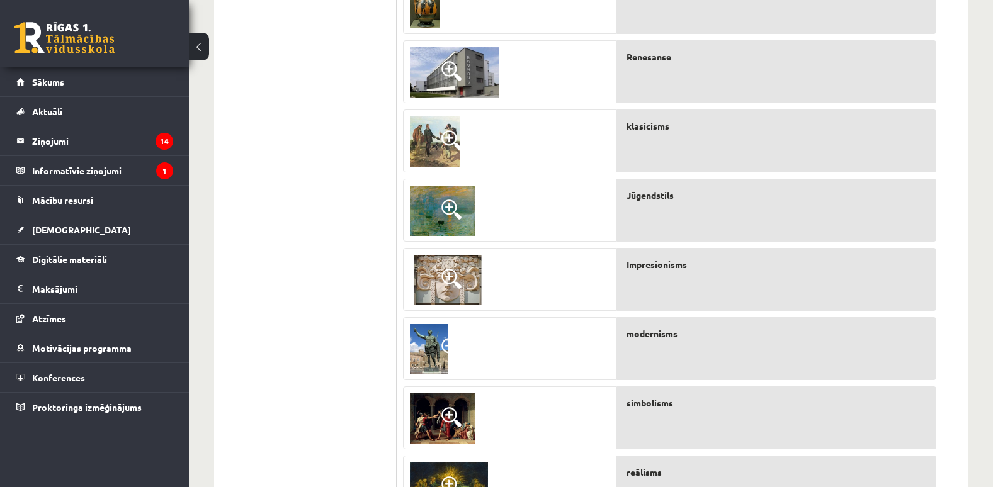
scroll to position [404, 0]
click at [457, 414] on span at bounding box center [451, 417] width 20 height 20
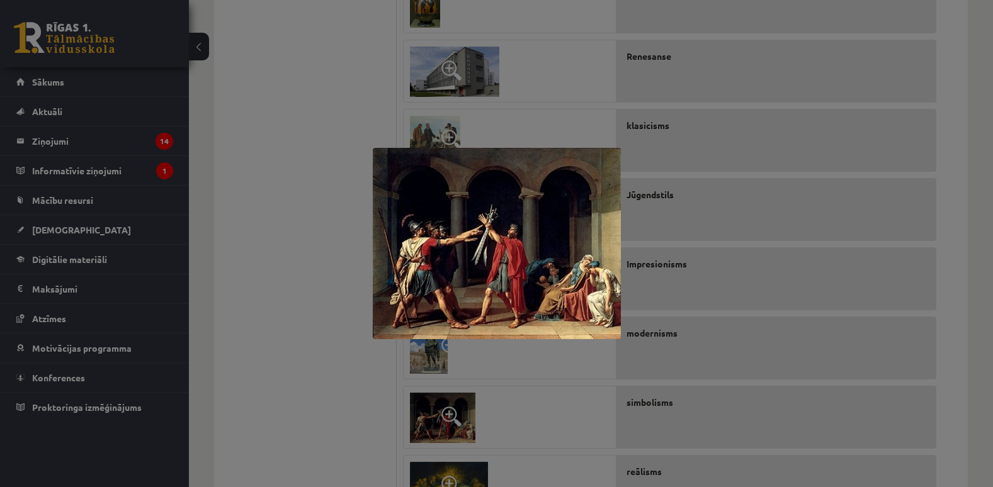
click at [550, 373] on div at bounding box center [496, 243] width 993 height 487
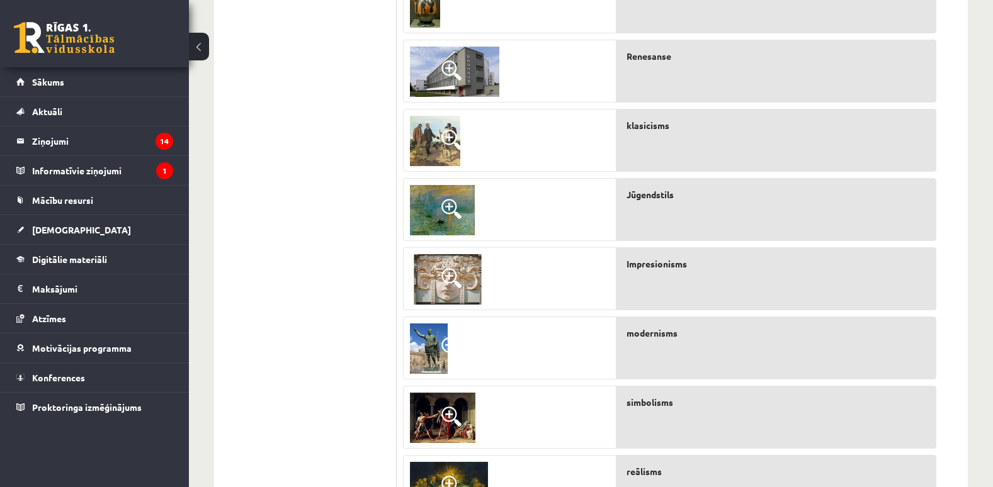
click at [484, 88] on img at bounding box center [454, 72] width 89 height 50
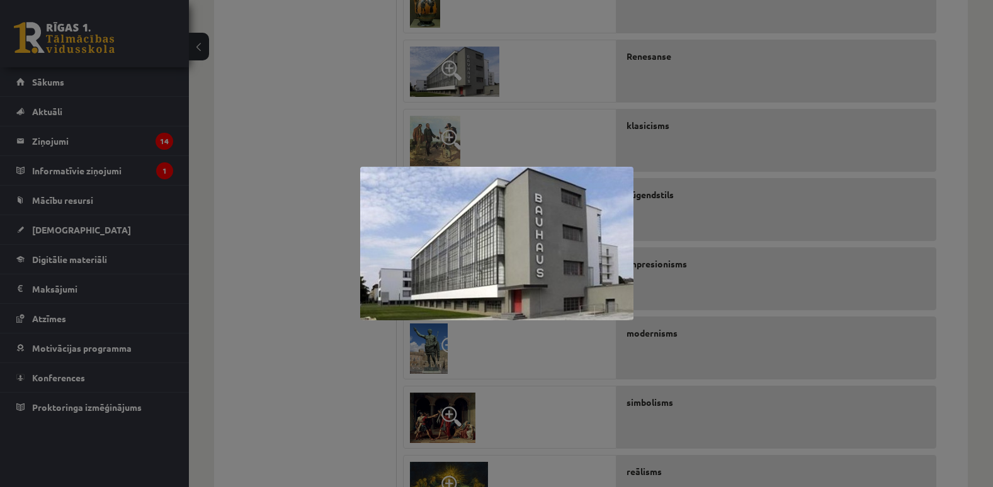
click at [547, 124] on div at bounding box center [496, 243] width 993 height 487
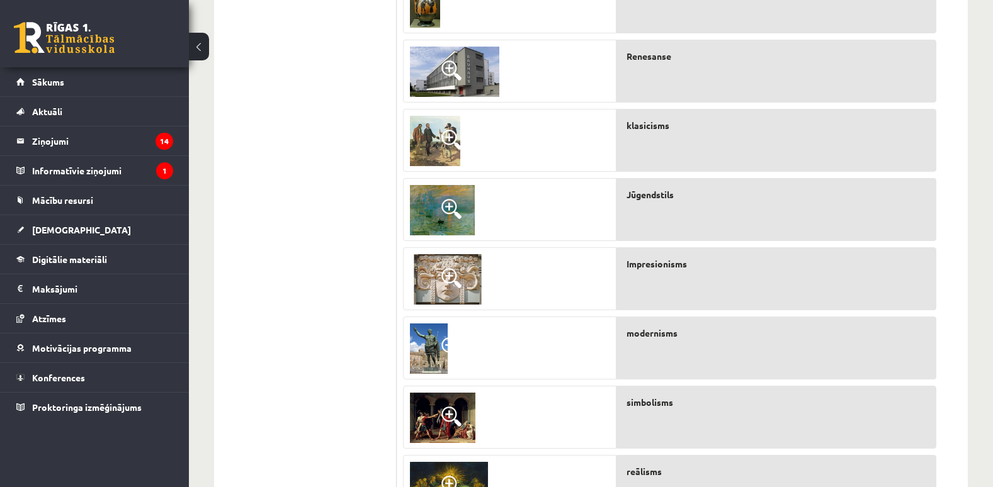
scroll to position [550, 0]
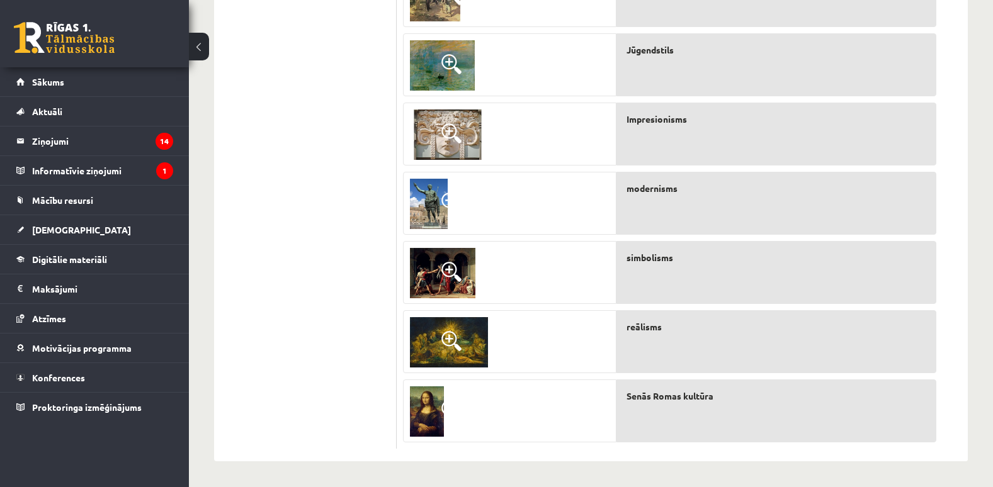
click at [478, 340] on img at bounding box center [449, 342] width 78 height 50
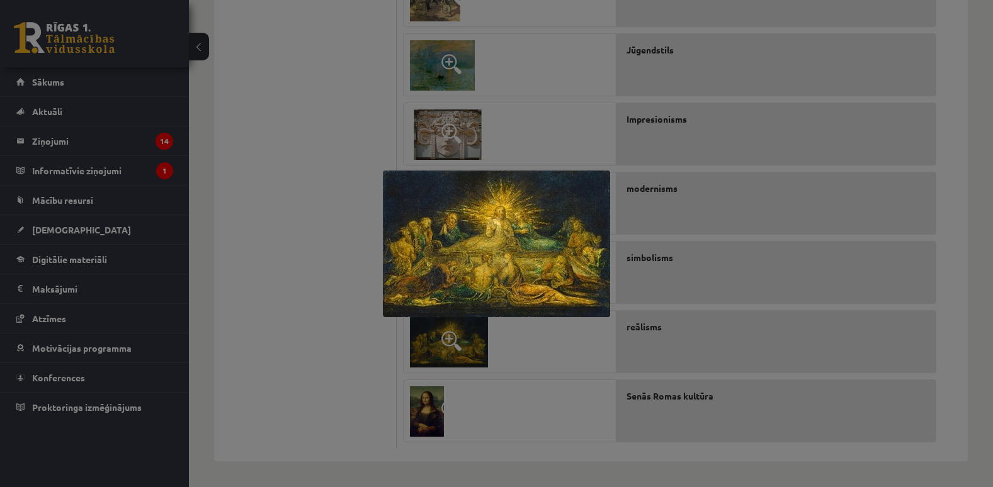
click at [517, 107] on div at bounding box center [496, 243] width 993 height 487
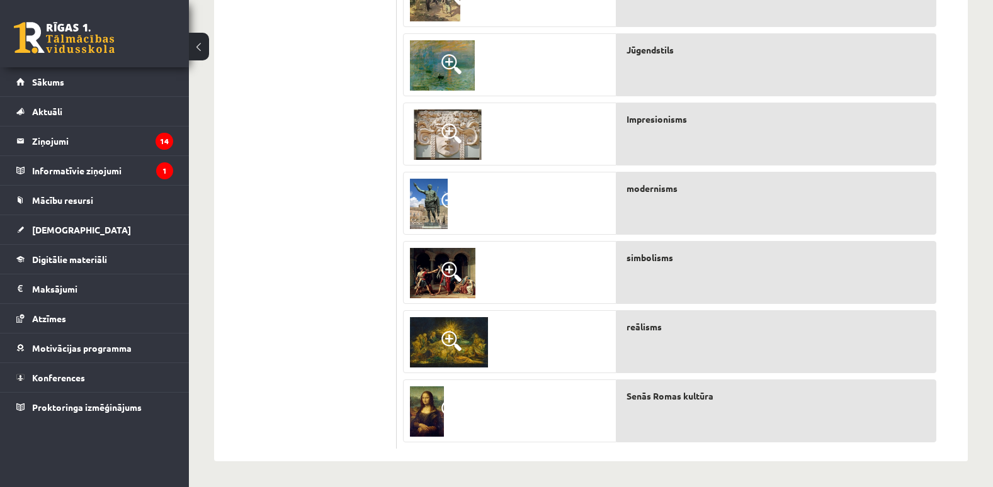
click at [420, 193] on img at bounding box center [429, 204] width 38 height 50
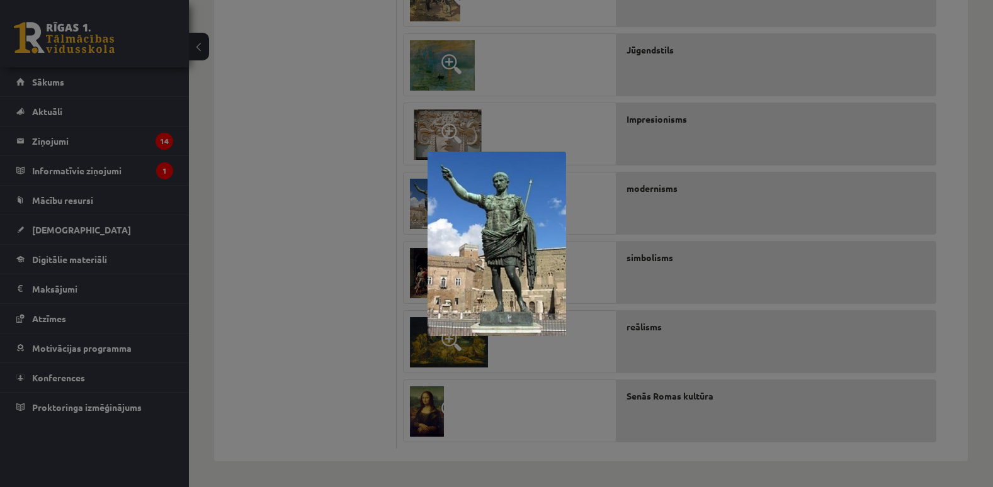
click at [571, 113] on div at bounding box center [496, 243] width 993 height 487
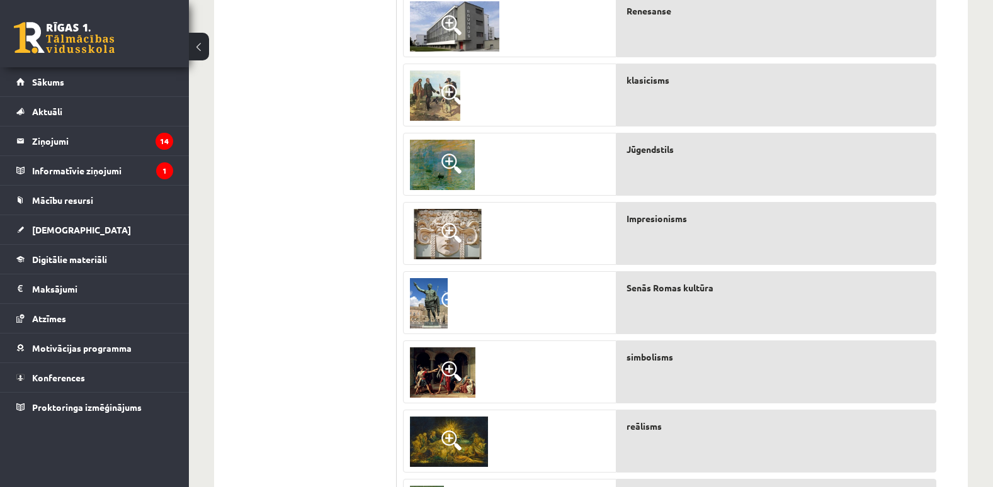
scroll to position [448, 0]
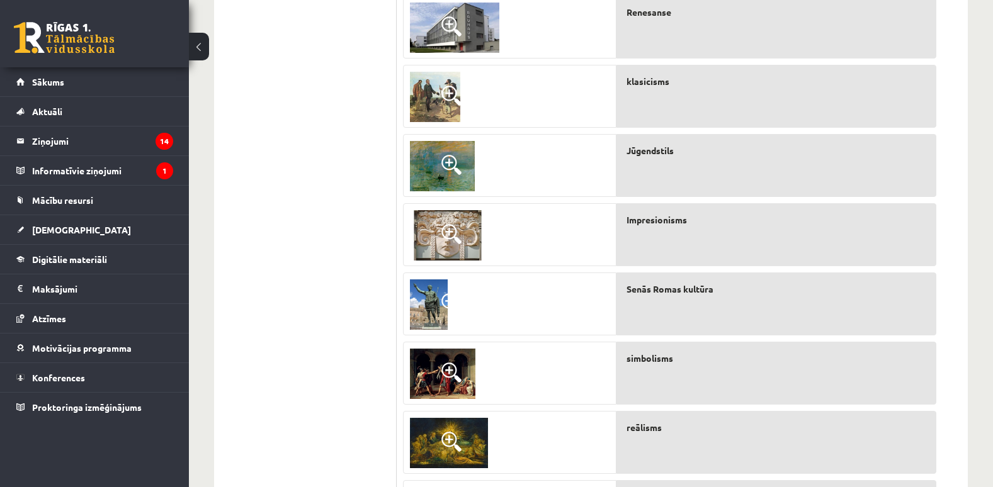
click at [429, 425] on img at bounding box center [449, 443] width 78 height 50
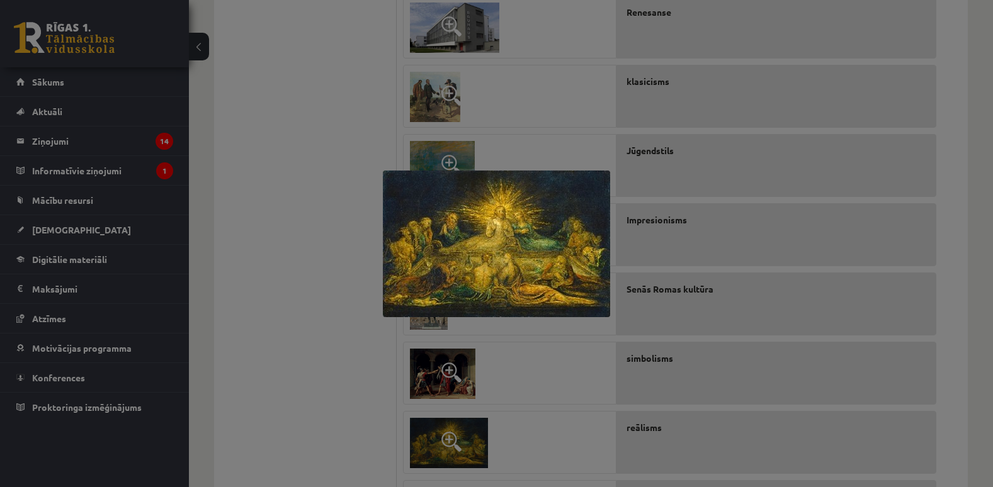
click at [565, 126] on div at bounding box center [496, 243] width 993 height 487
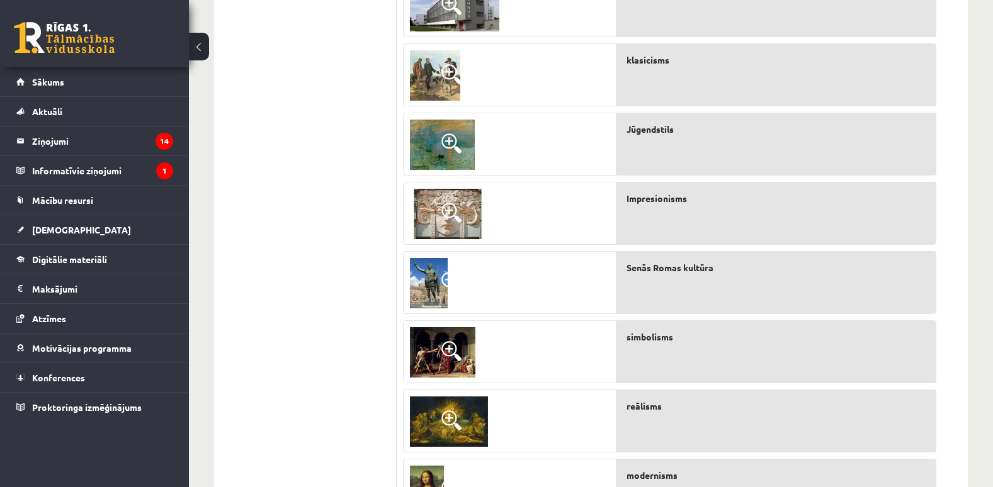
scroll to position [478, 0]
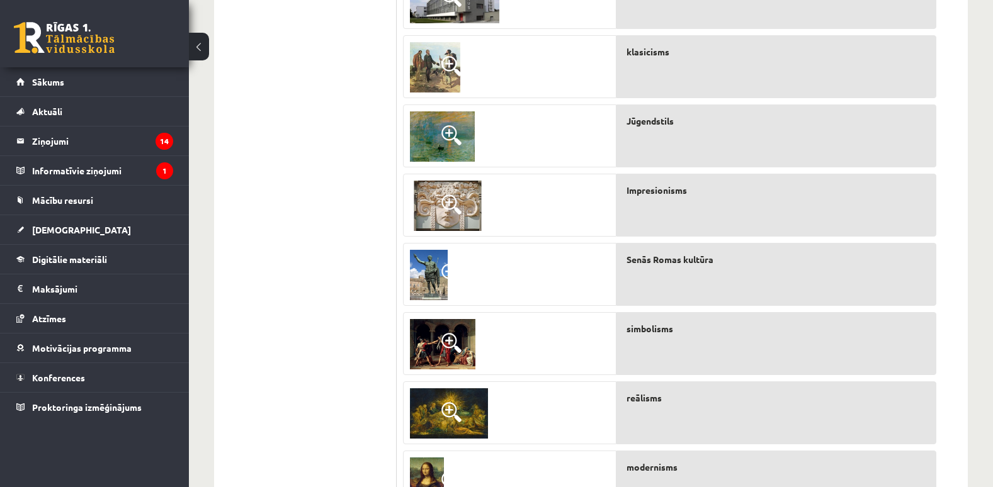
click at [421, 341] on img at bounding box center [442, 344] width 65 height 50
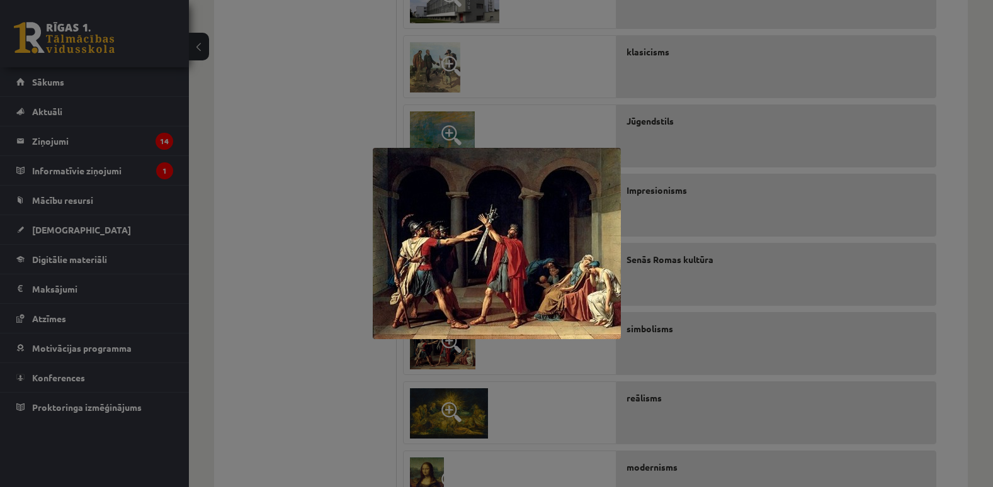
click at [550, 94] on div at bounding box center [496, 243] width 993 height 487
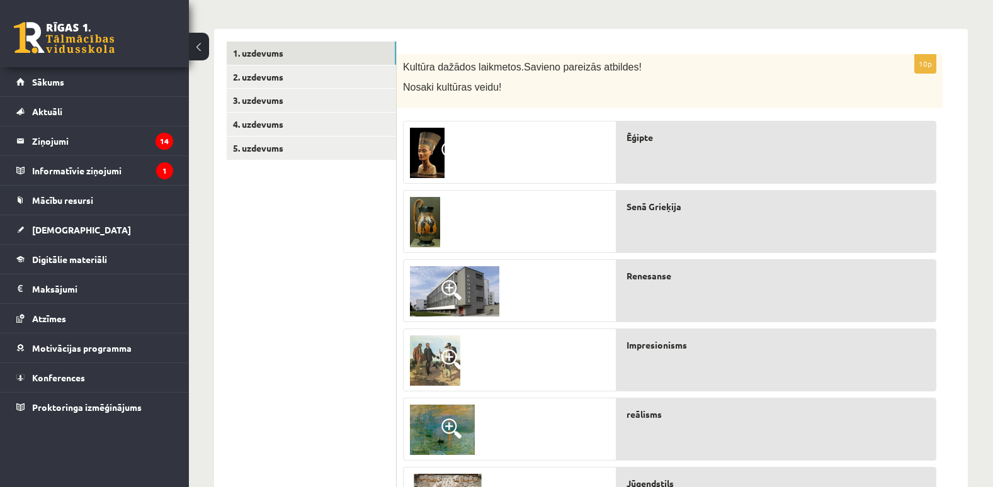
scroll to position [0, 0]
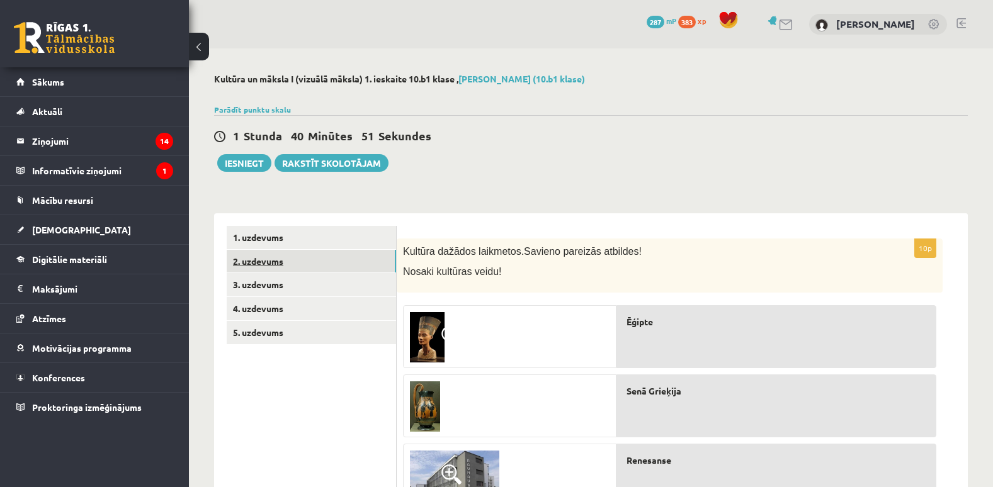
click at [326, 259] on link "2. uzdevums" at bounding box center [311, 261] width 169 height 23
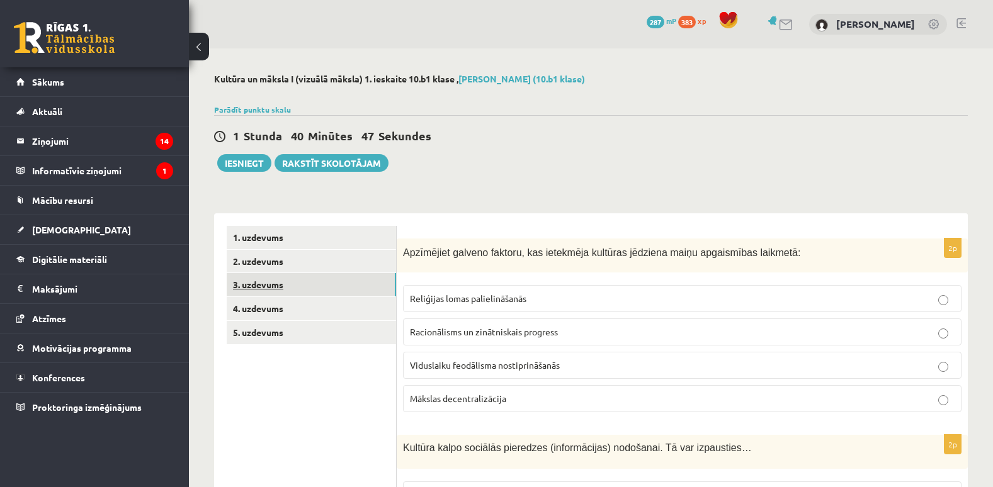
click at [326, 284] on link "3. uzdevums" at bounding box center [311, 284] width 169 height 23
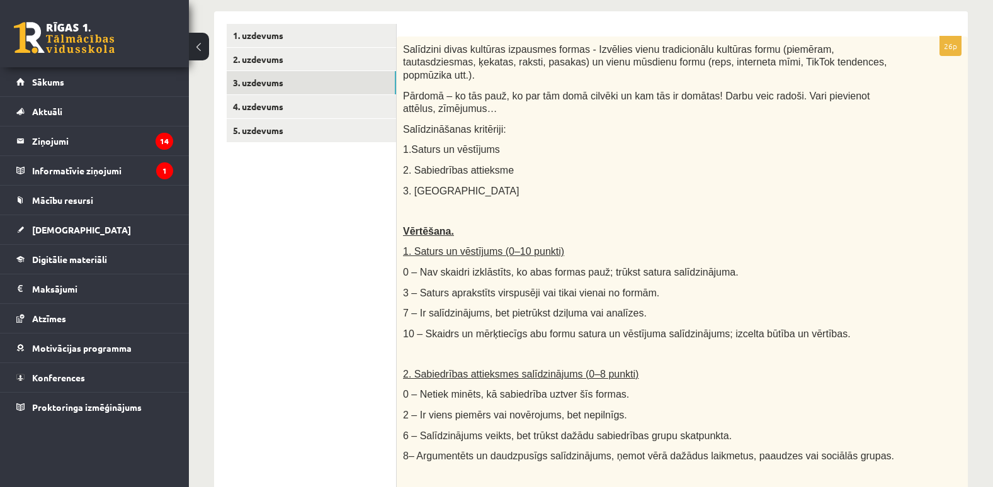
scroll to position [202, 0]
click at [331, 99] on link "4. uzdevums" at bounding box center [311, 107] width 169 height 23
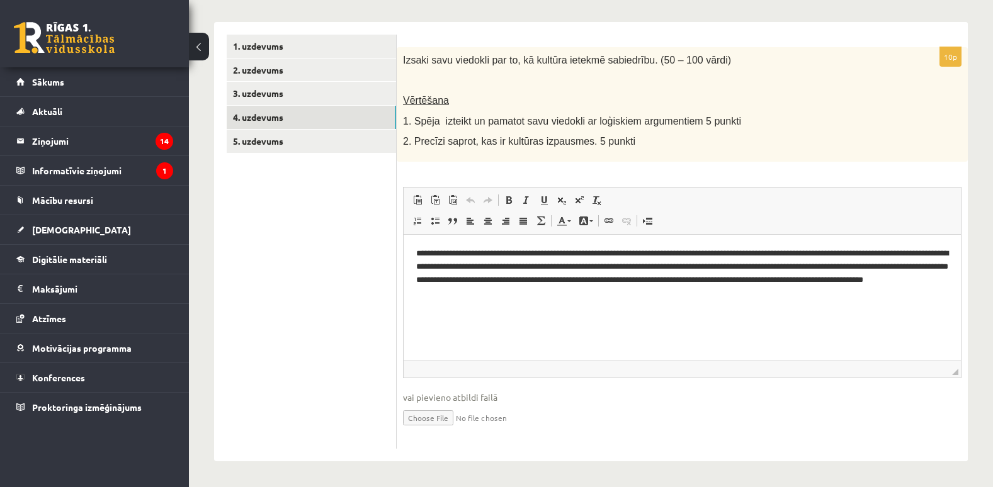
scroll to position [0, 0]
click at [345, 137] on link "5. uzdevums" at bounding box center [311, 141] width 169 height 23
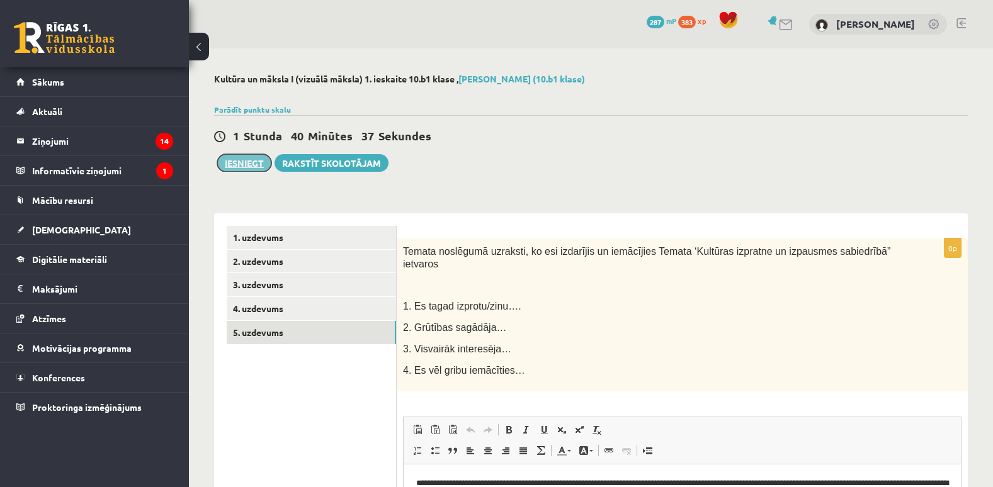
click at [246, 159] on button "Iesniegt" at bounding box center [244, 163] width 54 height 18
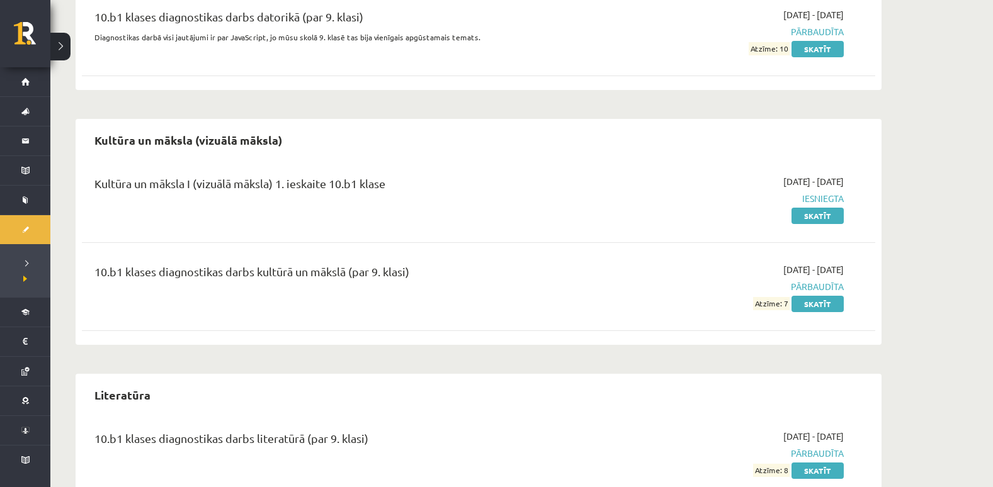
scroll to position [1015, 0]
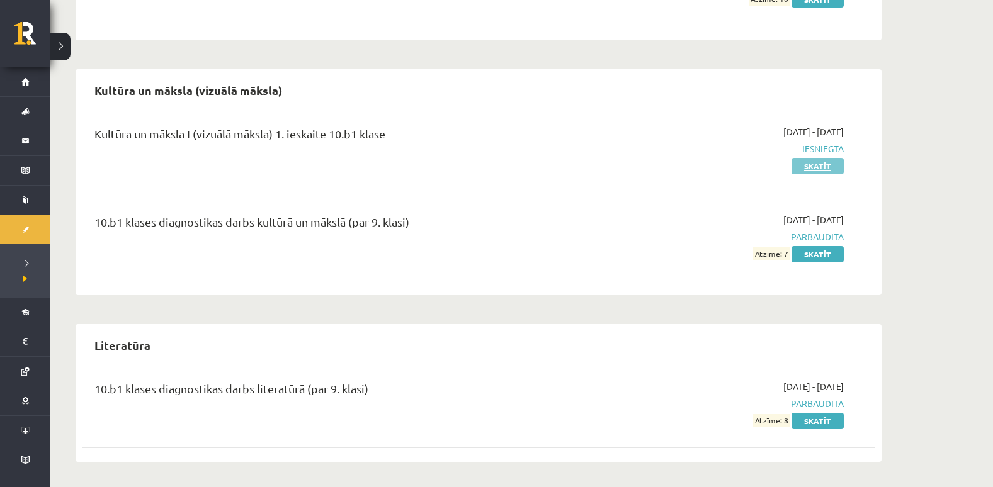
click at [815, 170] on link "Skatīt" at bounding box center [818, 166] width 52 height 16
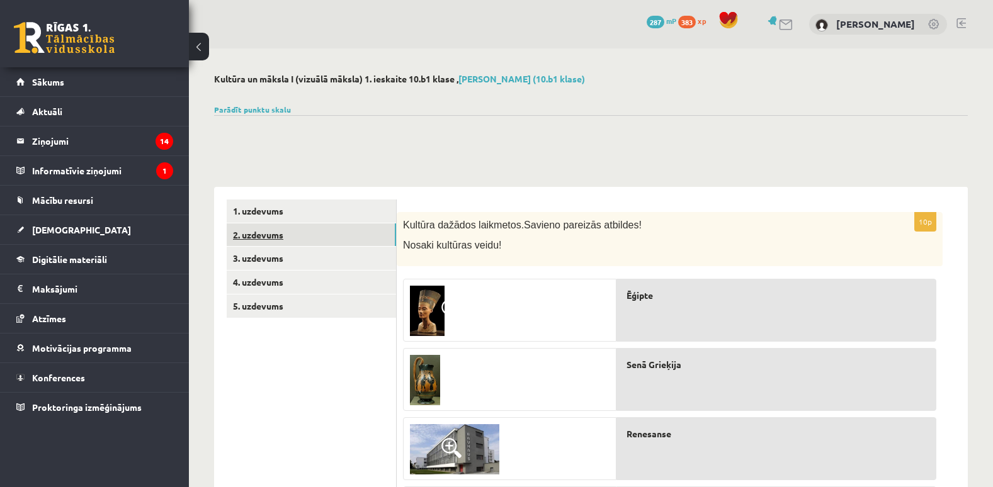
click at [358, 231] on link "2. uzdevums" at bounding box center [311, 235] width 169 height 23
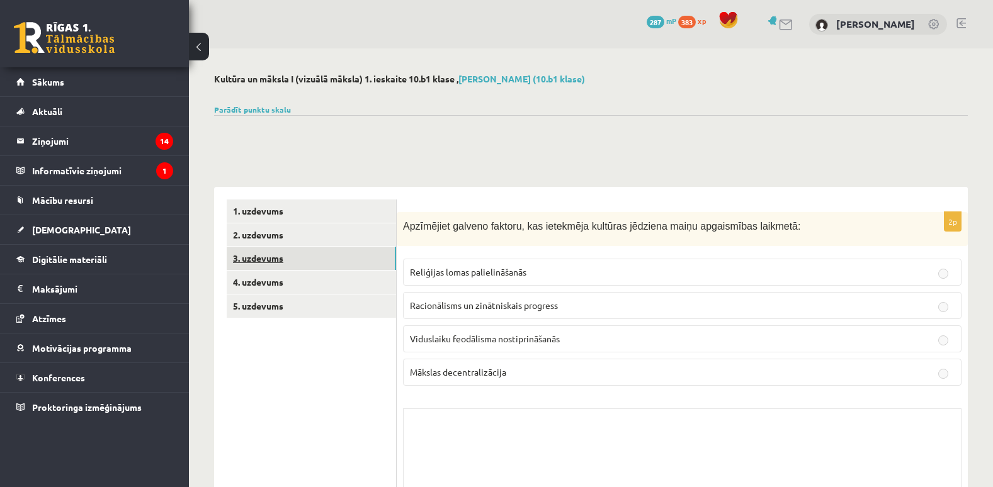
click at [351, 257] on link "3. uzdevums" at bounding box center [311, 258] width 169 height 23
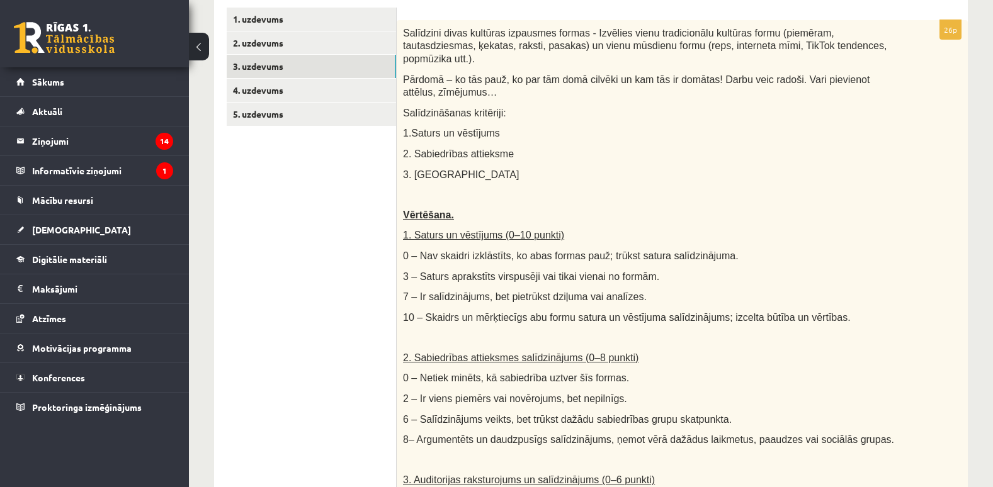
scroll to position [182, 0]
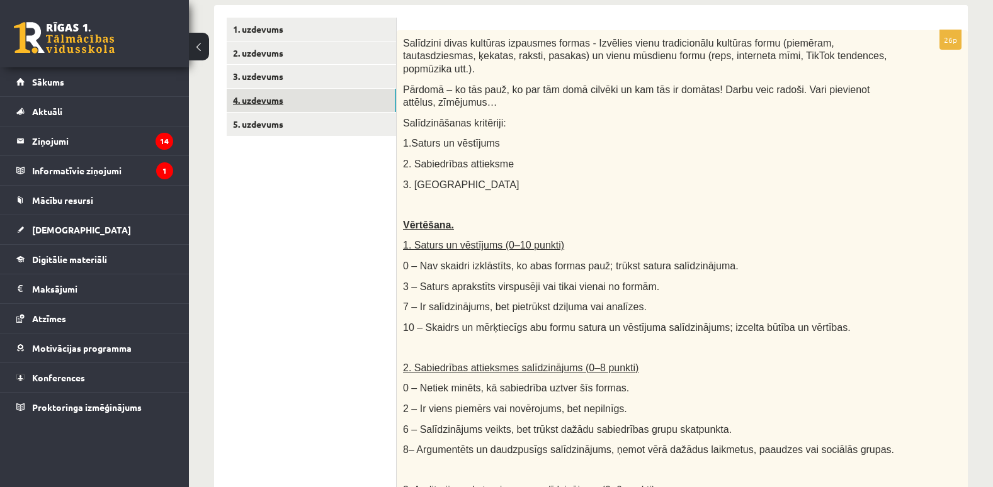
click at [345, 89] on link "4. uzdevums" at bounding box center [311, 100] width 169 height 23
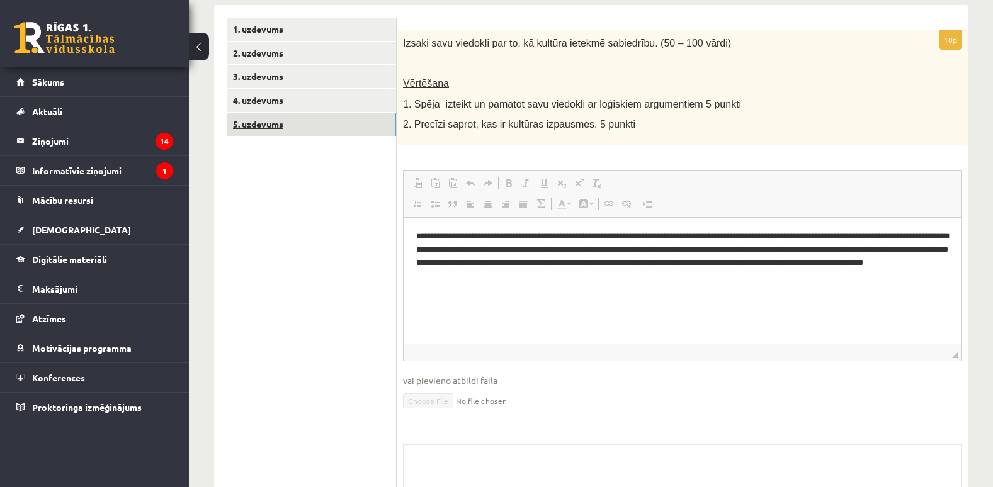
scroll to position [0, 0]
click at [340, 115] on link "5. uzdevums" at bounding box center [311, 124] width 169 height 23
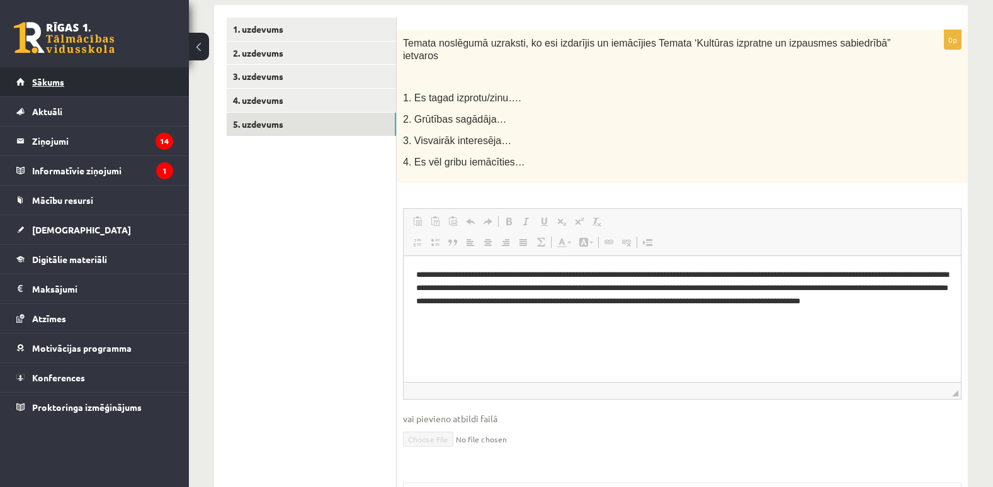
click at [123, 82] on link "Sākums" at bounding box center [94, 81] width 157 height 29
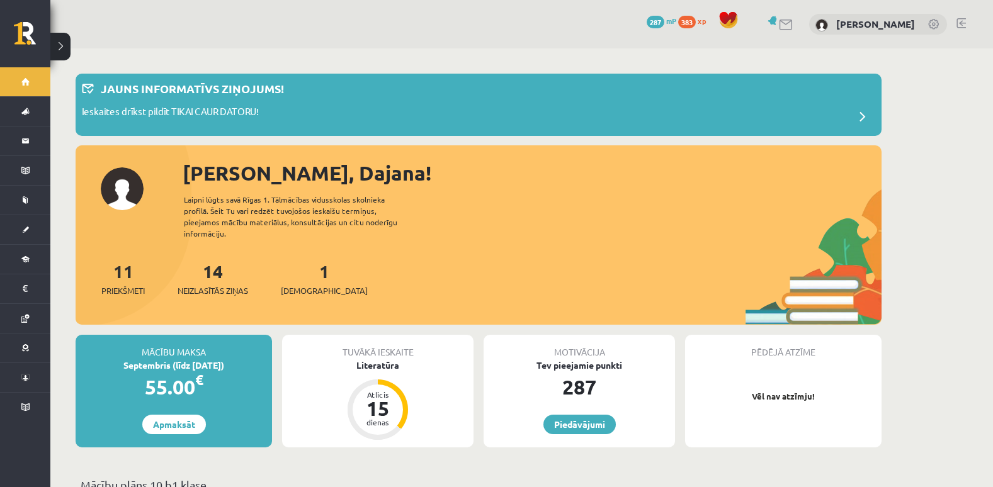
scroll to position [201, 0]
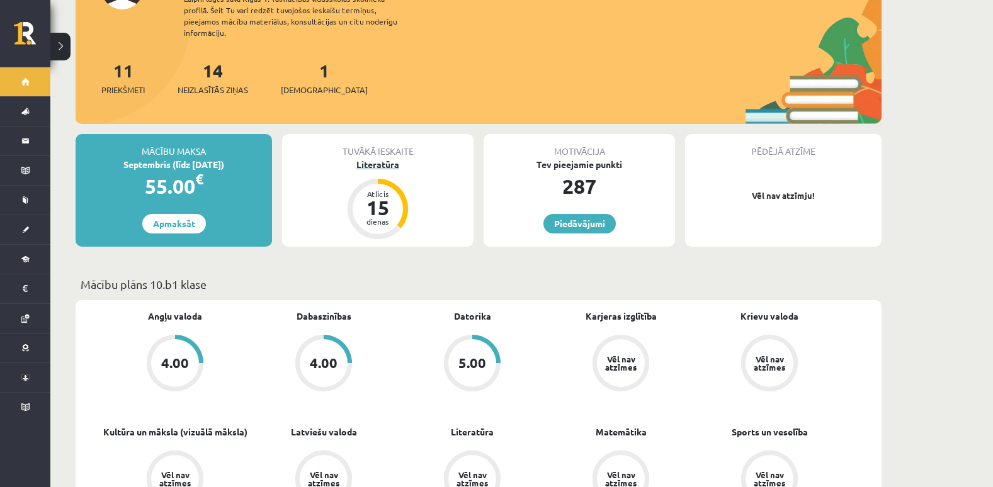
click at [372, 218] on div "dienas" at bounding box center [378, 222] width 38 height 8
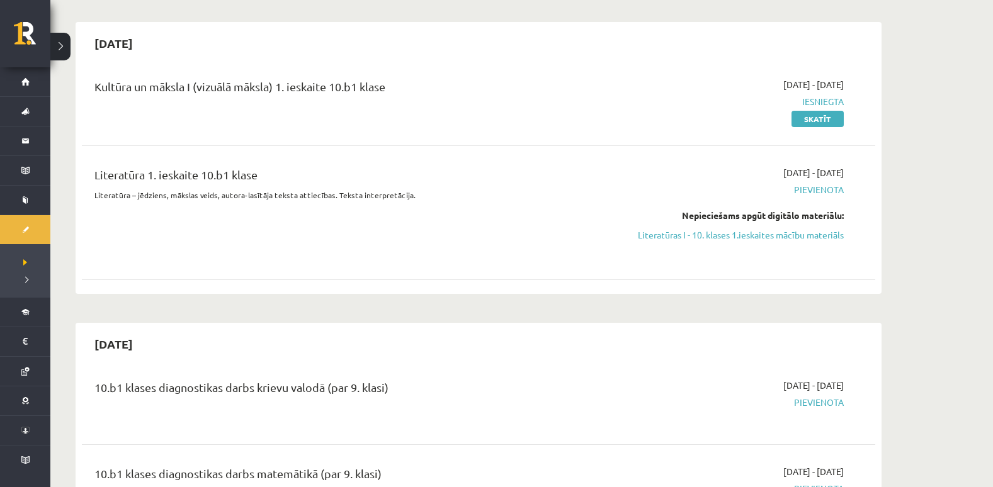
scroll to position [101, 0]
click at [767, 237] on link "Literatūras I - 10. klases 1.ieskaites mācību materiāls" at bounding box center [724, 235] width 237 height 13
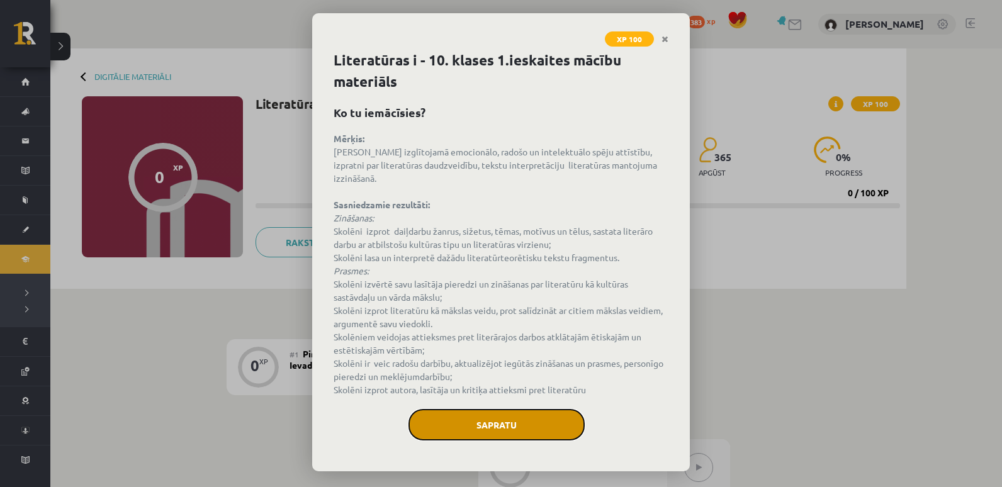
click at [525, 409] on button "Sapratu" at bounding box center [497, 424] width 176 height 31
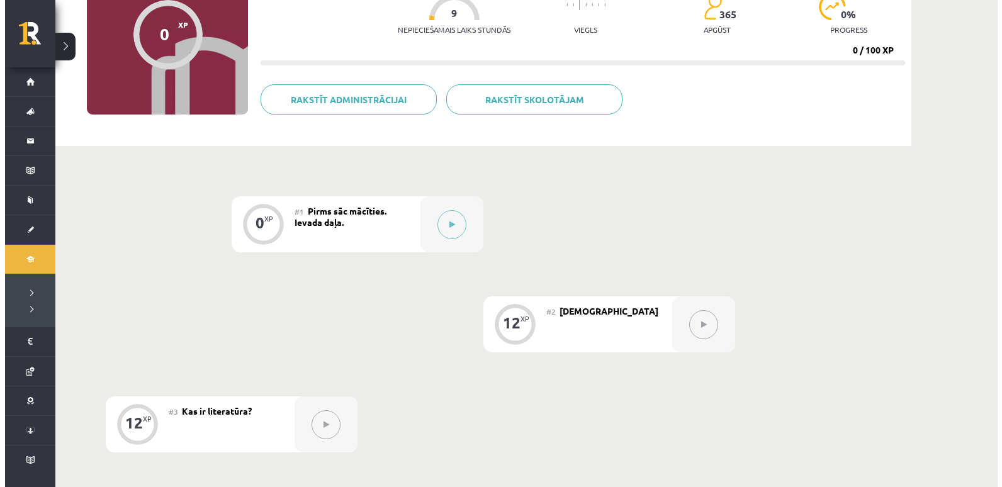
scroll to position [144, 0]
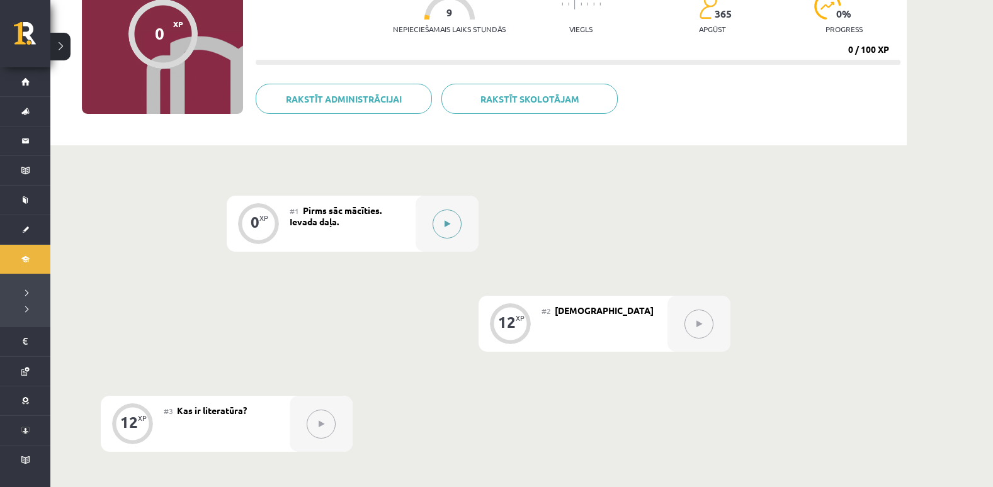
click at [448, 227] on icon at bounding box center [448, 224] width 6 height 8
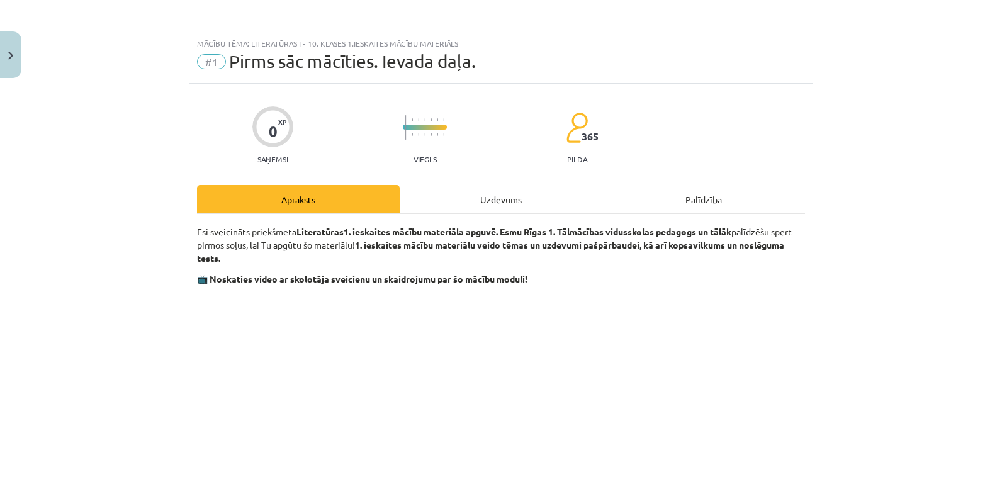
drag, startPoint x: 497, startPoint y: 184, endPoint x: 496, endPoint y: 201, distance: 17.1
click at [496, 201] on div "Uzdevums" at bounding box center [501, 199] width 203 height 28
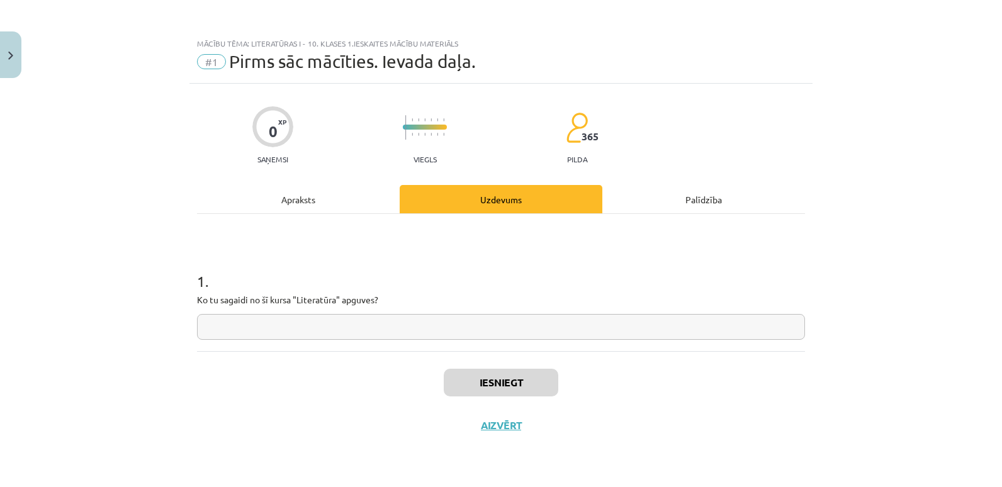
drag, startPoint x: 200, startPoint y: 297, endPoint x: 383, endPoint y: 310, distance: 184.3
click at [383, 310] on div "1 . Ko tu sagaidi no šī kursa "Literatūra" apguves?" at bounding box center [501, 295] width 608 height 89
copy p
click at [333, 321] on input "text" at bounding box center [501, 327] width 608 height 26
paste input "**********"
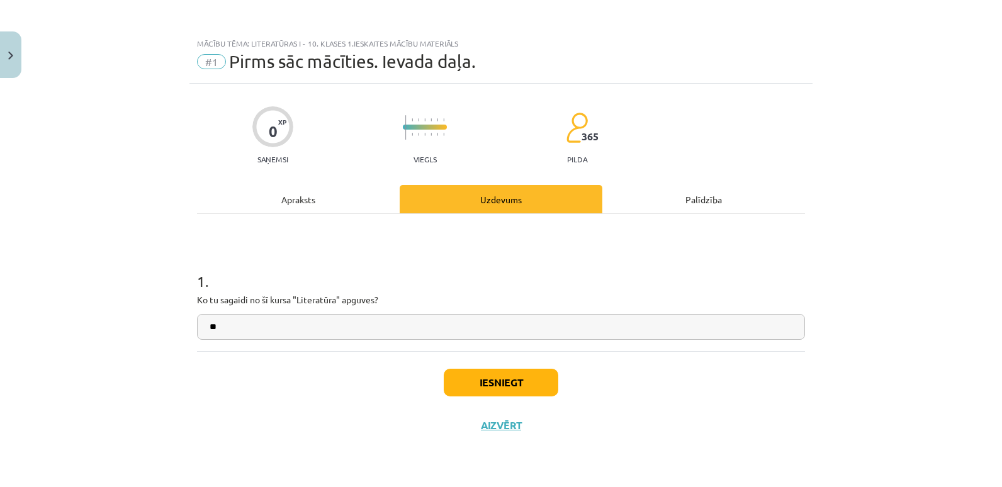
type input "*"
paste input "**********"
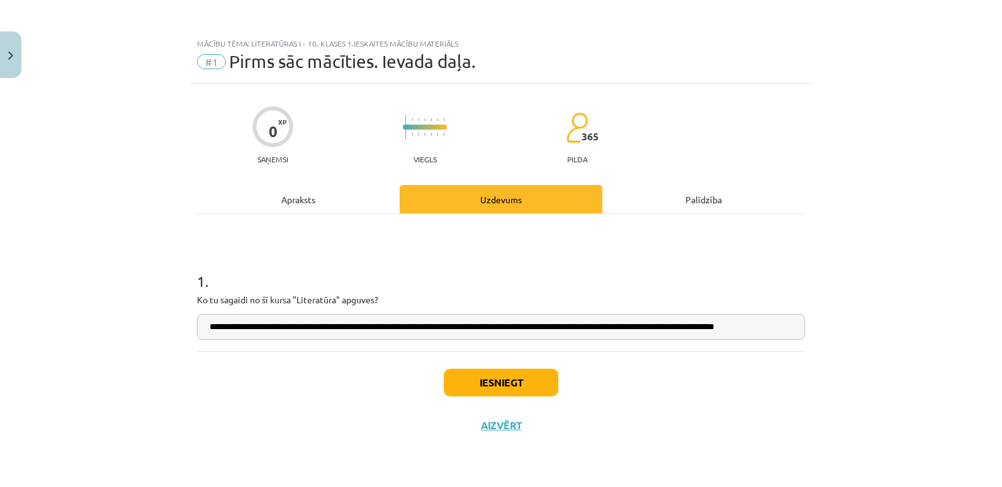
scroll to position [0, 11]
type input "**********"
click at [508, 375] on button "Iesniegt" at bounding box center [501, 383] width 115 height 28
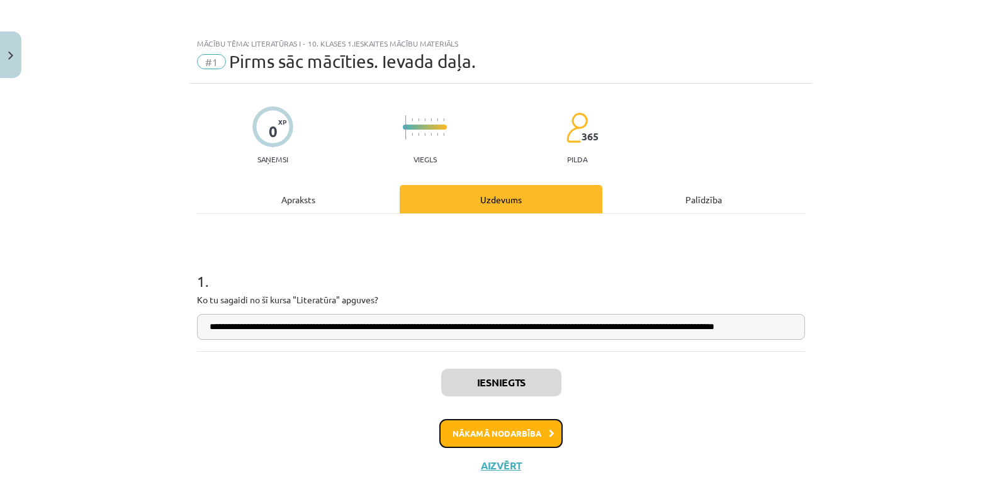
click at [542, 440] on button "Nākamā nodarbība" at bounding box center [501, 433] width 123 height 29
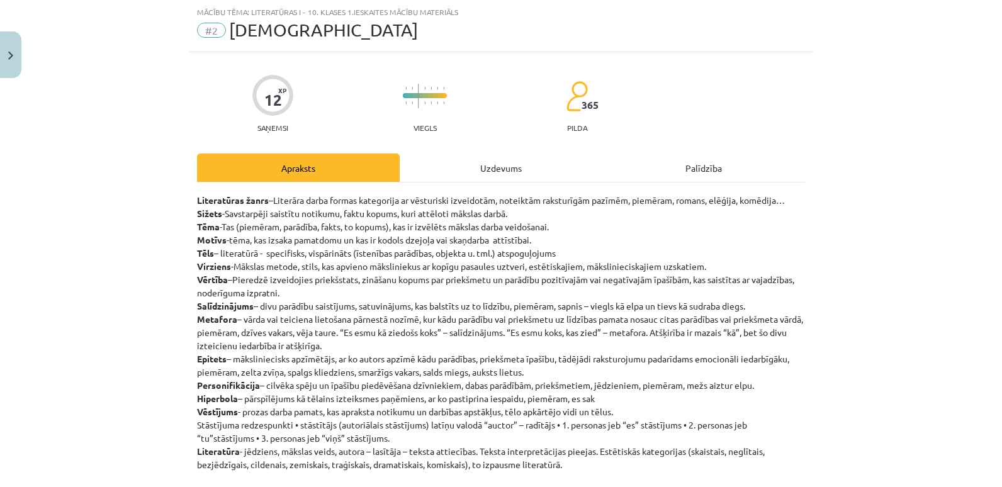
click at [497, 169] on div "Uzdevums" at bounding box center [501, 168] width 203 height 28
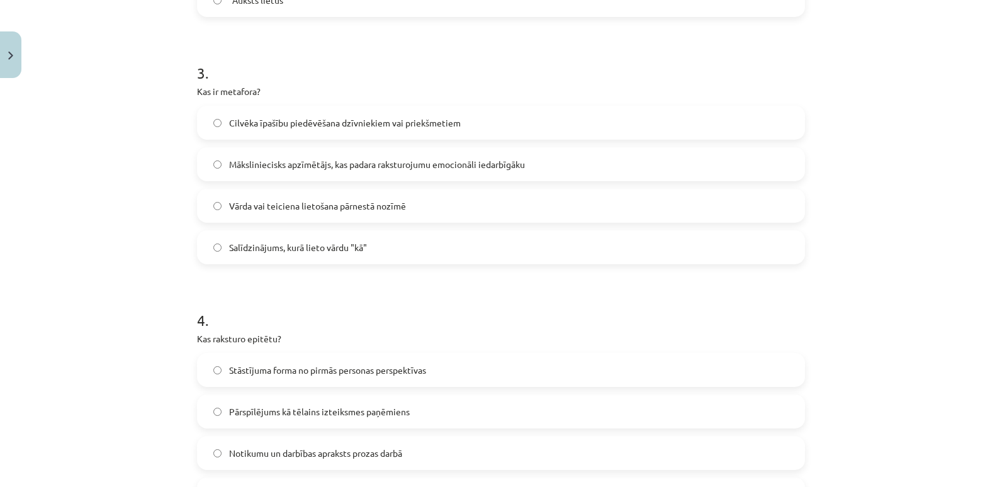
scroll to position [1122, 0]
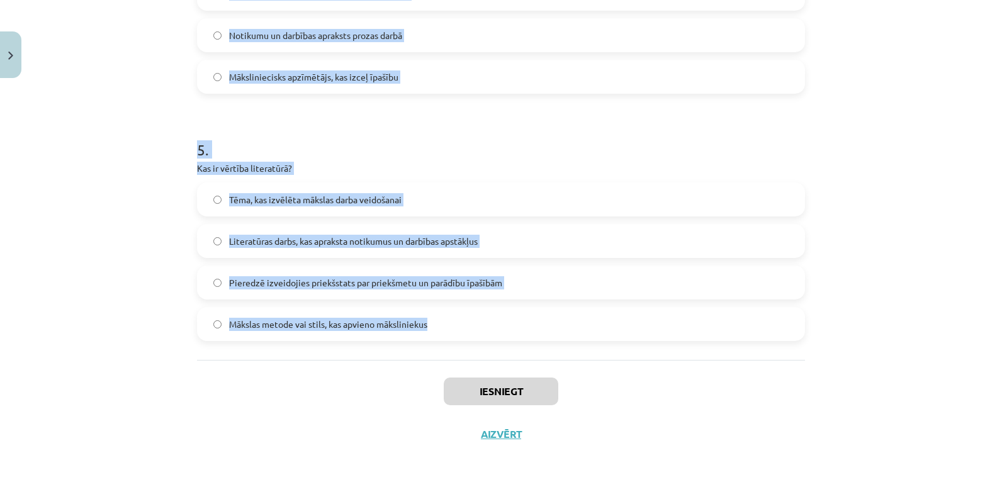
drag, startPoint x: 192, startPoint y: 297, endPoint x: 443, endPoint y: 317, distance: 251.4
copy form "Kas ir sižets? Literāra darba formas kategorija Savstarpēji saistītu notikumu k…"
click at [425, 166] on p "Kas ir vērtība literatūrā?" at bounding box center [501, 168] width 608 height 13
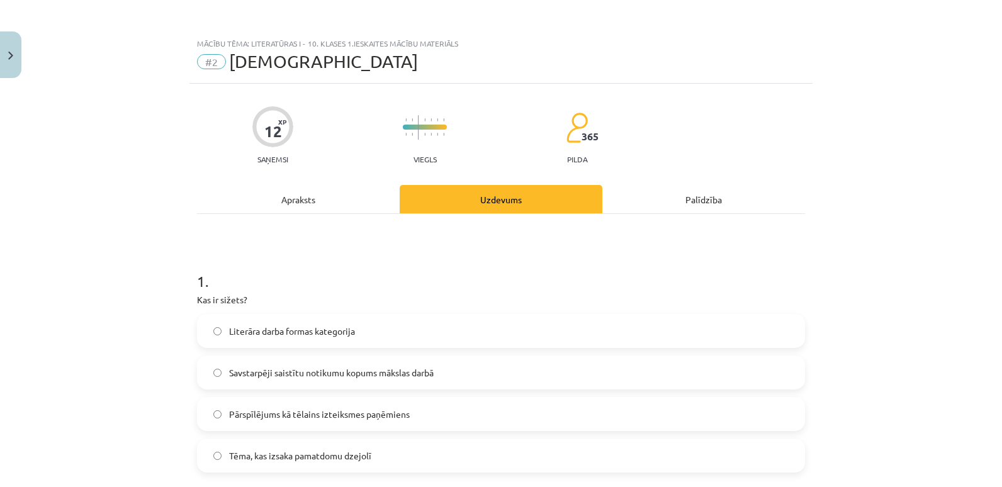
scroll to position [90, 0]
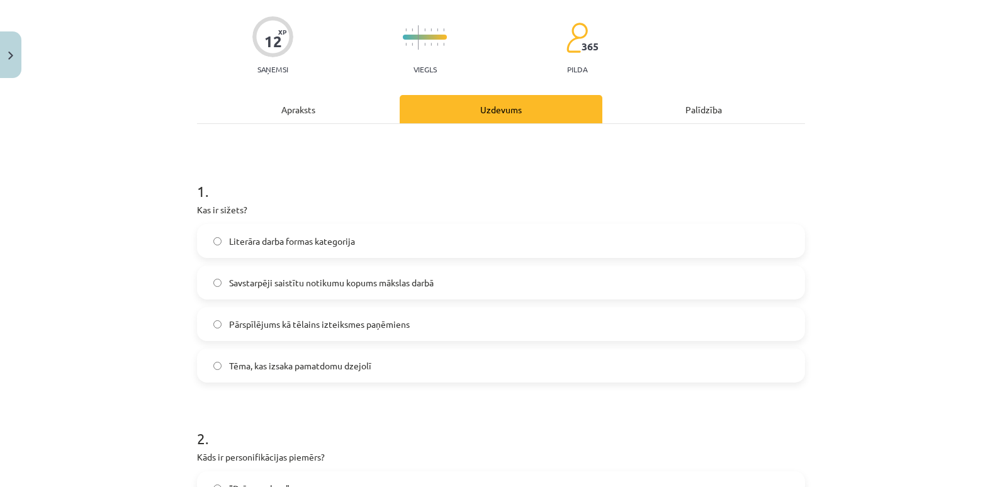
click at [303, 286] on span "Savstarpēji saistītu notikumu kopums mākslas darbā" at bounding box center [331, 282] width 205 height 13
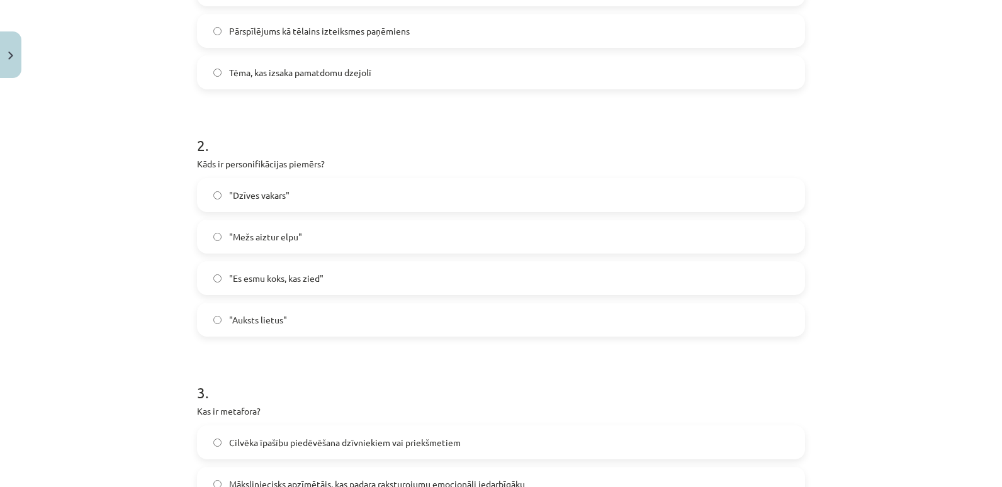
scroll to position [384, 0]
click at [302, 224] on label ""Mežs aiztur elpu"" at bounding box center [501, 235] width 606 height 31
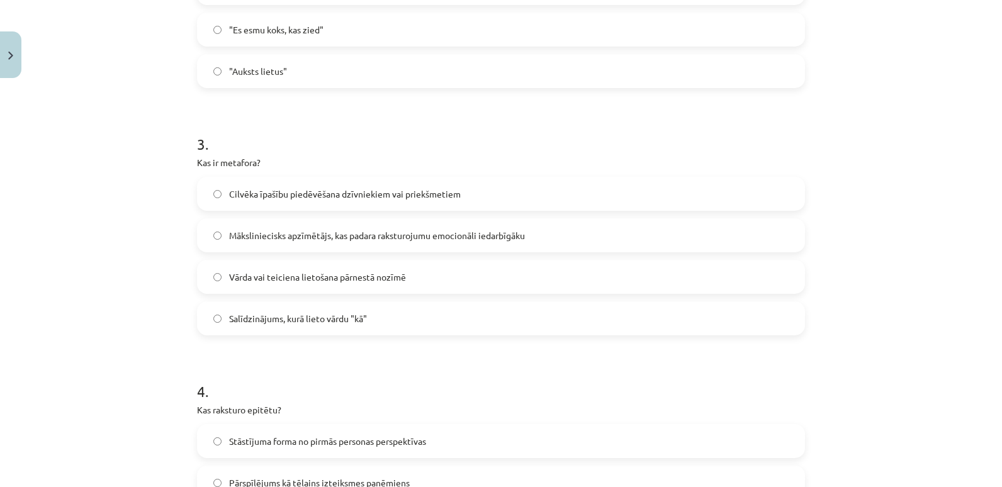
scroll to position [633, 0]
click at [344, 286] on label "Vārda vai teiciena lietošana pārnestā nozīmē" at bounding box center [501, 276] width 606 height 31
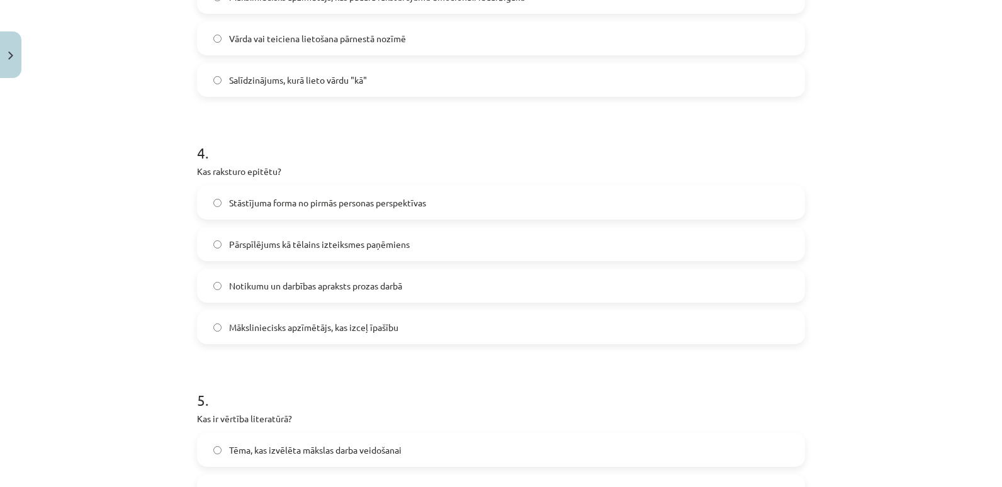
scroll to position [870, 0]
click at [313, 327] on span "Māksliniecisks apzīmētājs, kas izceļ īpašību" at bounding box center [313, 328] width 169 height 13
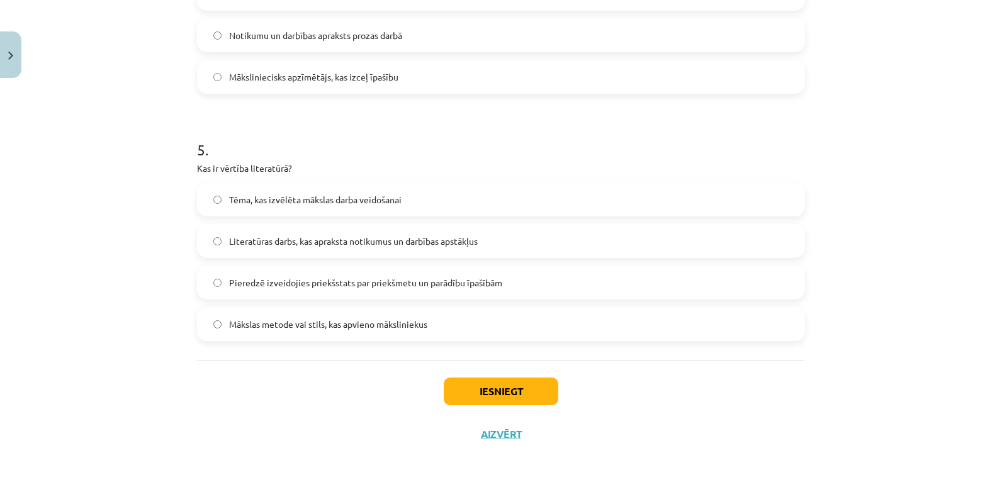
click at [334, 280] on span "Pieredzē izveidojies priekšstats par priekšmetu un parādību īpašībām" at bounding box center [365, 282] width 273 height 13
click at [474, 384] on button "Iesniegt" at bounding box center [501, 392] width 115 height 28
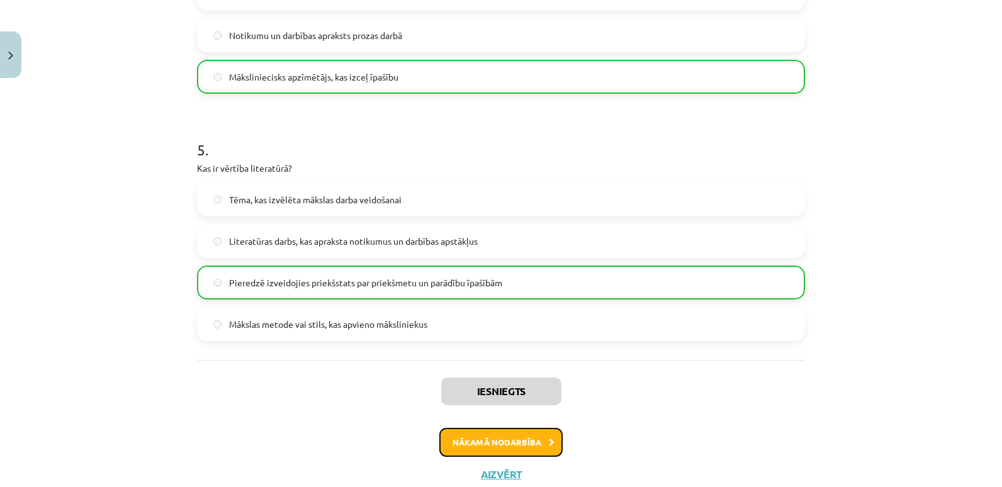
click at [518, 455] on button "Nākamā nodarbība" at bounding box center [501, 442] width 123 height 29
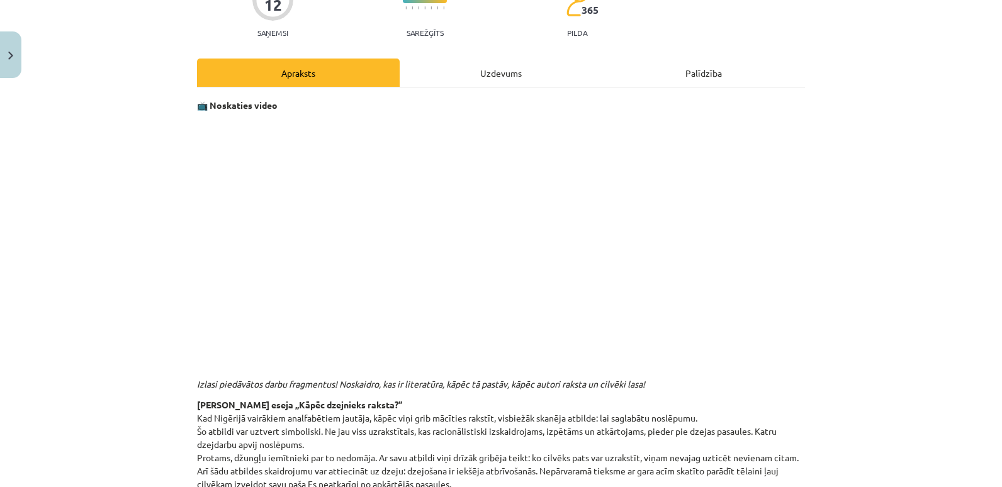
scroll to position [31, 0]
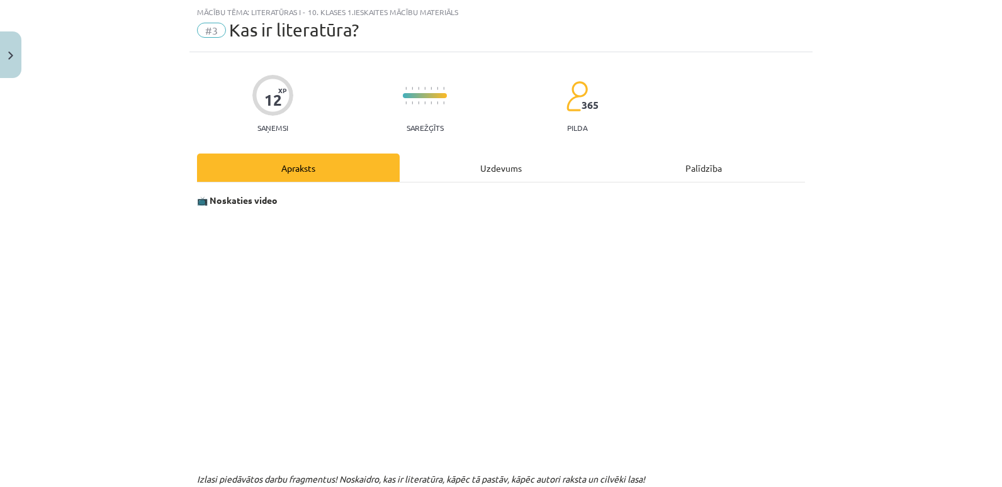
click at [487, 159] on div "Uzdevums" at bounding box center [501, 168] width 203 height 28
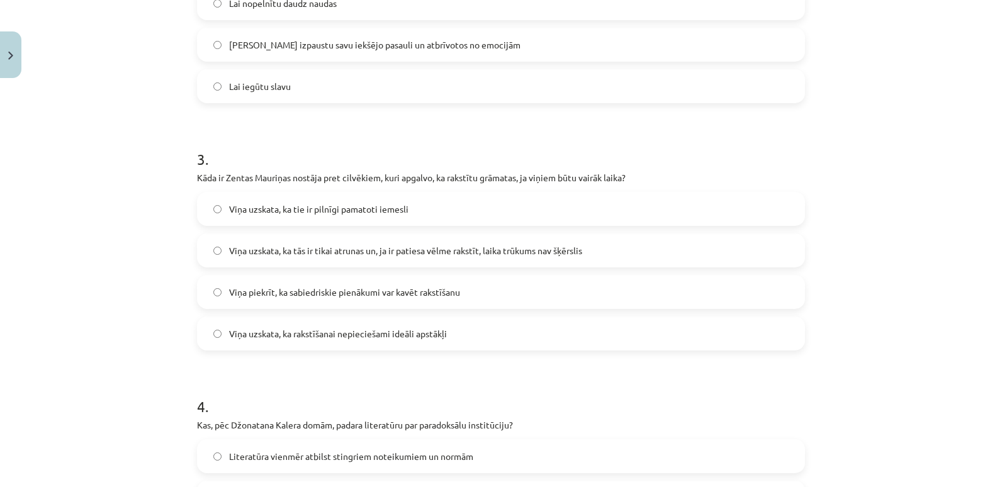
scroll to position [1122, 0]
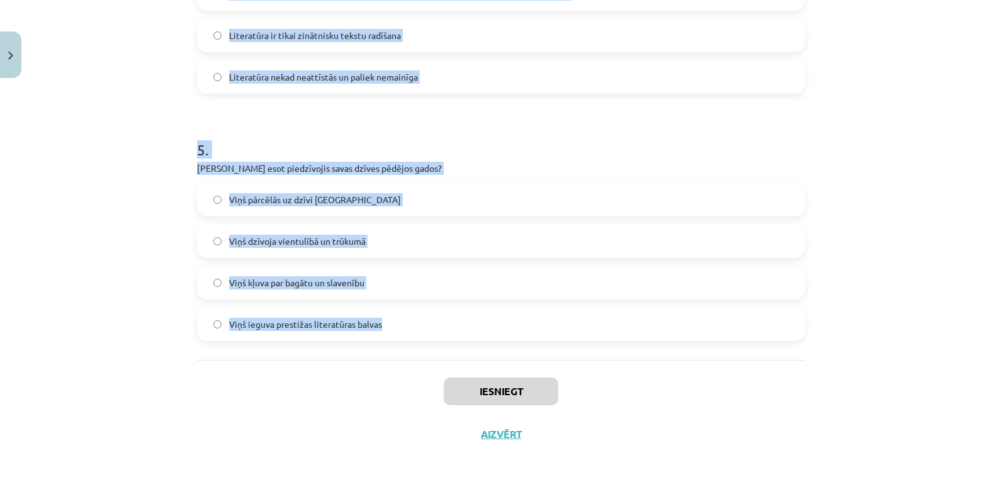
drag, startPoint x: 194, startPoint y: 262, endPoint x: 447, endPoint y: 346, distance: 266.6
copy form "Ko, pēc Džonatana Kalera domām, izsaka jautājums "Kas ir literatūra?"? Literatū…"
click at [423, 149] on h1 "5 ." at bounding box center [501, 138] width 608 height 39
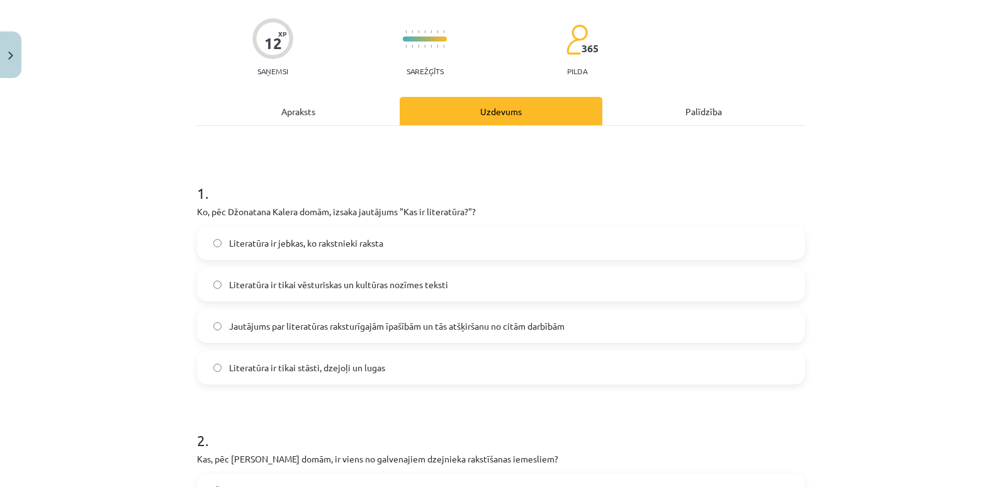
scroll to position [89, 0]
click at [412, 331] on span "Jautājums par literatūras raksturīgajām īpašībām un tās atšķiršanu no citām dar…" at bounding box center [397, 325] width 336 height 13
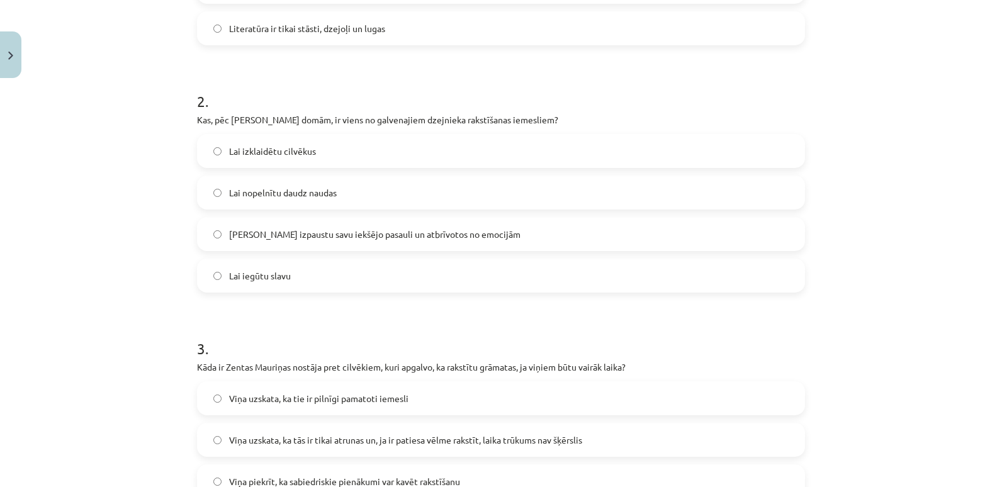
scroll to position [429, 0]
click at [319, 229] on span "Lai izpaustu savu iekšējo pasauli un atbrīvotos no emocijām" at bounding box center [375, 233] width 292 height 13
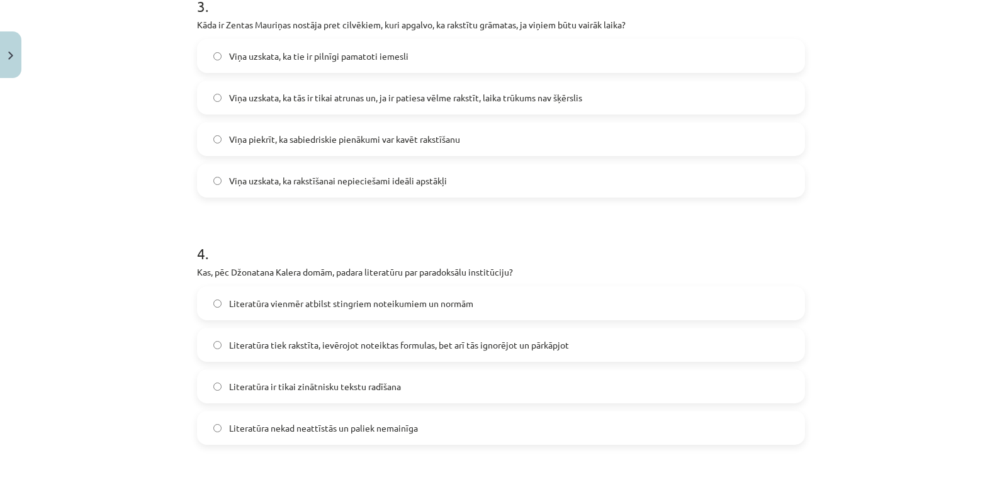
scroll to position [770, 0]
click at [342, 88] on label "Viņa uzskata, ka tās ir tikai atrunas un, ja ir patiesa vēlme rakstīt, laika tr…" at bounding box center [501, 97] width 606 height 31
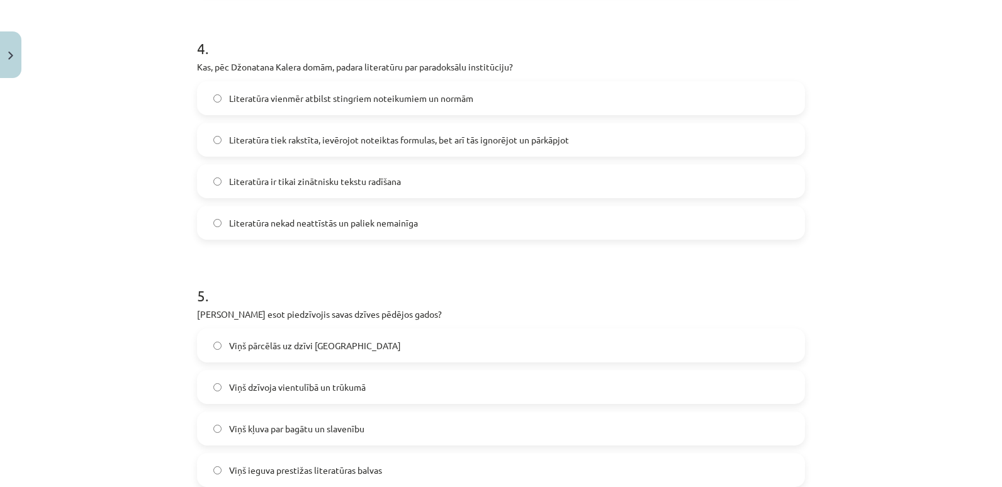
scroll to position [976, 0]
click at [411, 136] on span "Literatūra tiek rakstīta, ievērojot noteiktas formulas, bet arī tās ignorējot u…" at bounding box center [399, 139] width 340 height 13
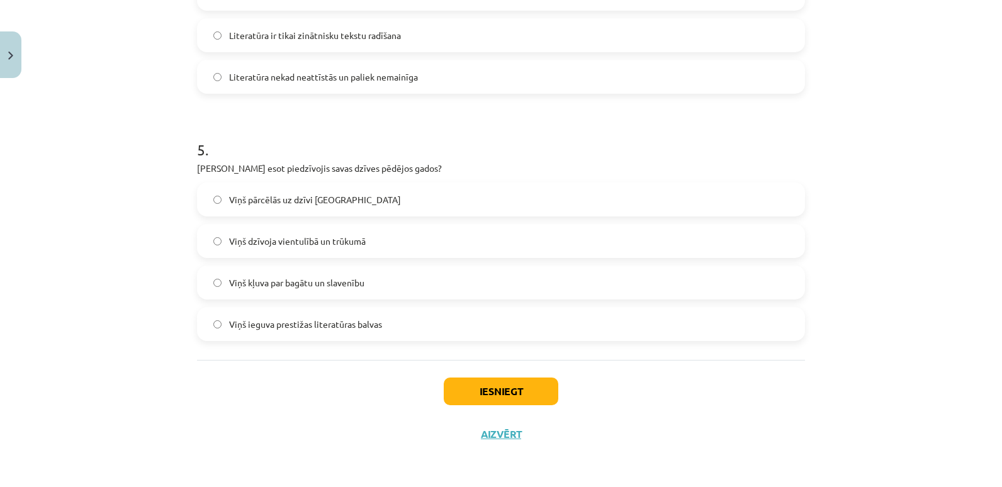
click at [380, 236] on label "Viņš dzīvoja vientulībā un trūkumā" at bounding box center [501, 240] width 606 height 31
click at [492, 389] on button "Iesniegt" at bounding box center [501, 392] width 115 height 28
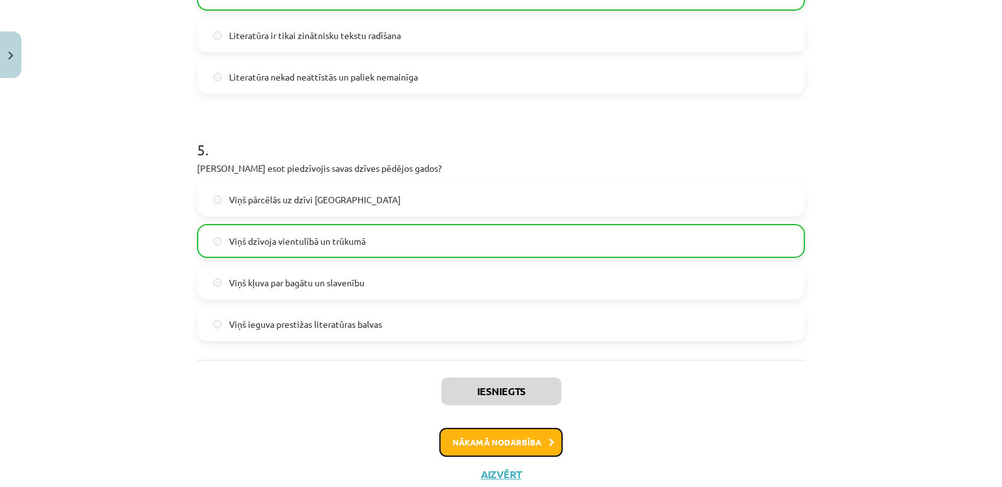
click at [501, 436] on button "Nākamā nodarbība" at bounding box center [501, 442] width 123 height 29
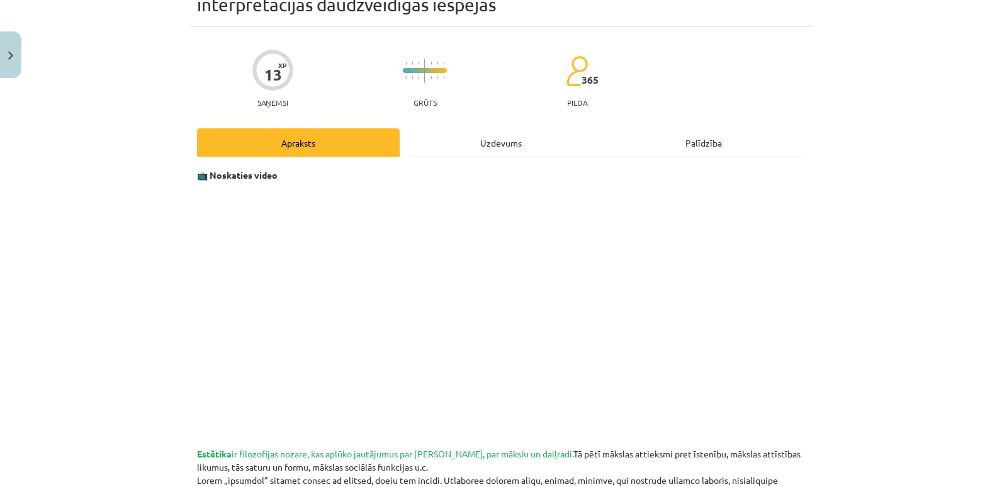
scroll to position [31, 0]
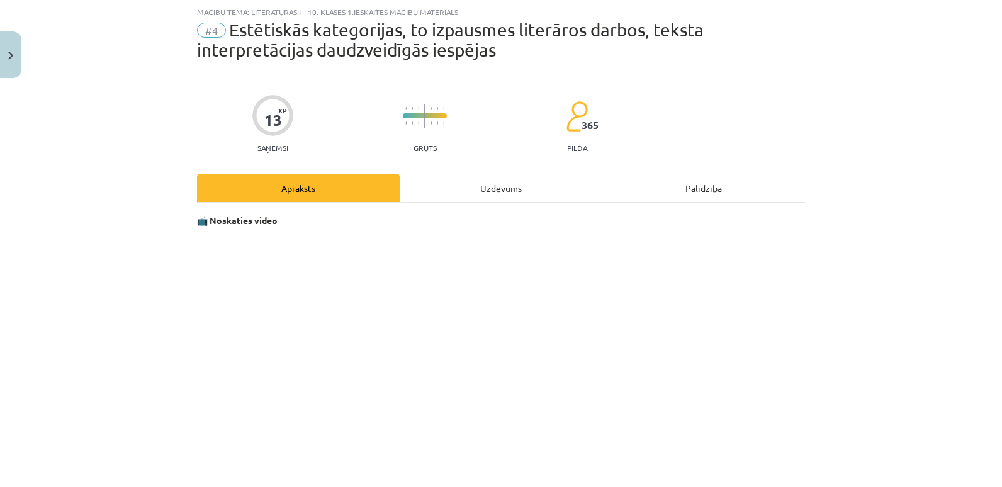
click at [490, 200] on div "Uzdevums" at bounding box center [501, 188] width 203 height 28
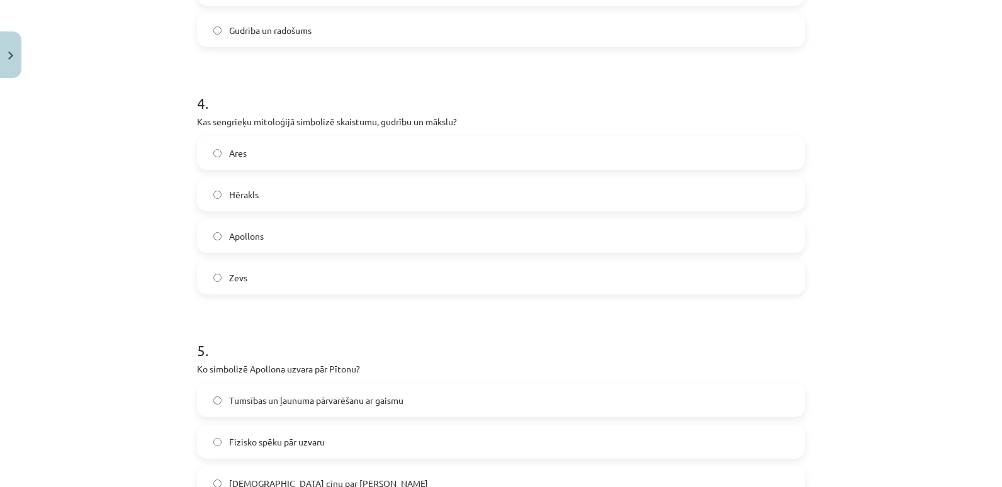
scroll to position [1142, 0]
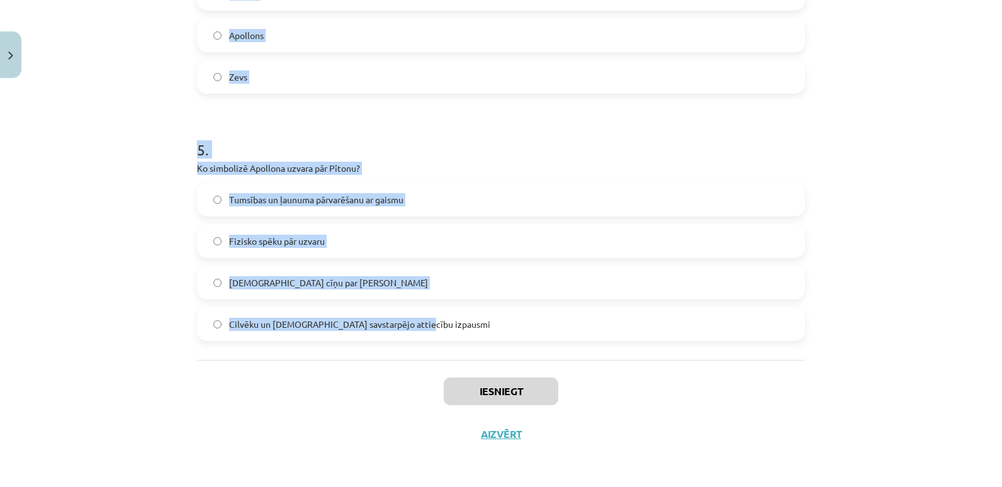
drag, startPoint x: 193, startPoint y: 286, endPoint x: 414, endPoint y: 326, distance: 225.2
copy form "Kāda ir mākslas sociālā funkcija? Aizpildīt brīvo laiku Apmierināt cilvēka vaja…"
click at [467, 140] on h1 "5 ." at bounding box center [501, 138] width 608 height 39
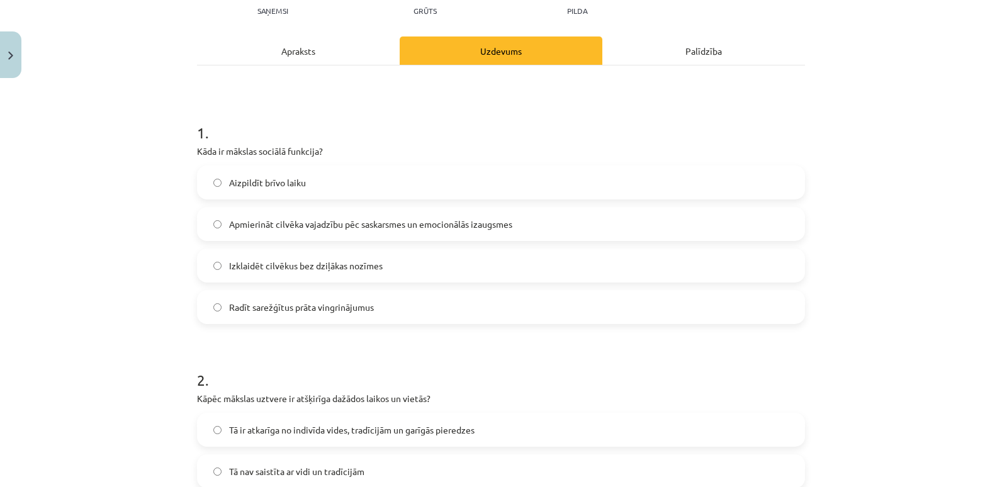
scroll to position [186, 0]
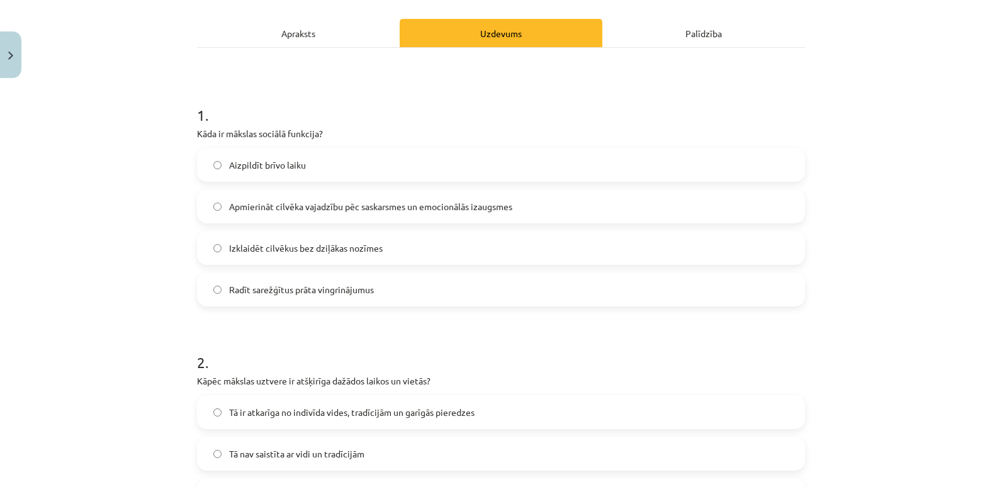
click at [428, 200] on span "Apmierināt cilvēka vajadzību pēc saskarsmes un emocionālās izaugsmes" at bounding box center [370, 206] width 283 height 13
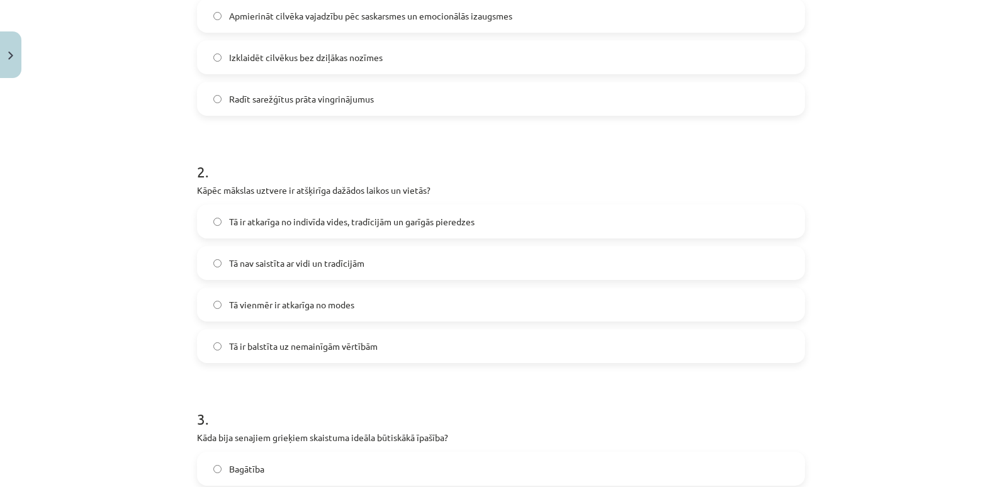
scroll to position [378, 0]
click at [327, 216] on span "Tā ir atkarīga no indivīda vides, tradīcijām un garīgās pieredzes" at bounding box center [352, 221] width 246 height 13
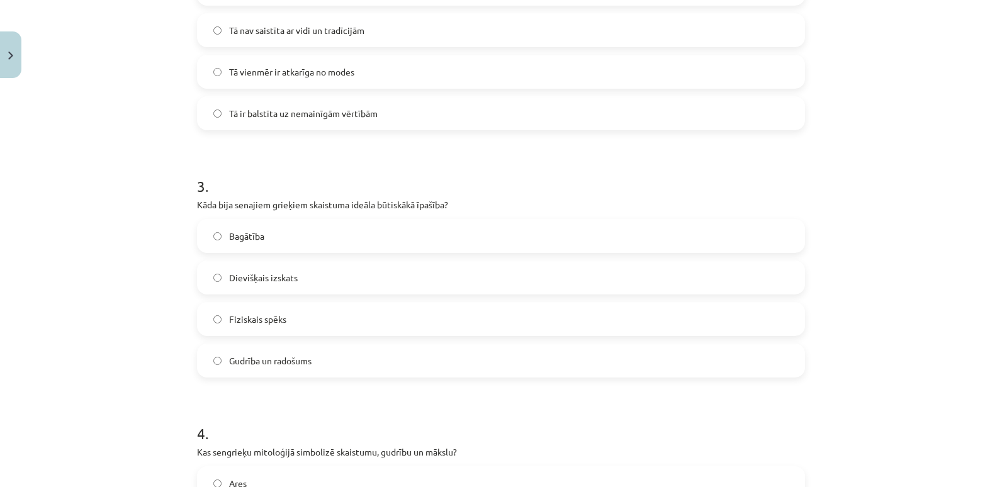
click at [304, 372] on label "Gudrība un radošums" at bounding box center [501, 360] width 606 height 31
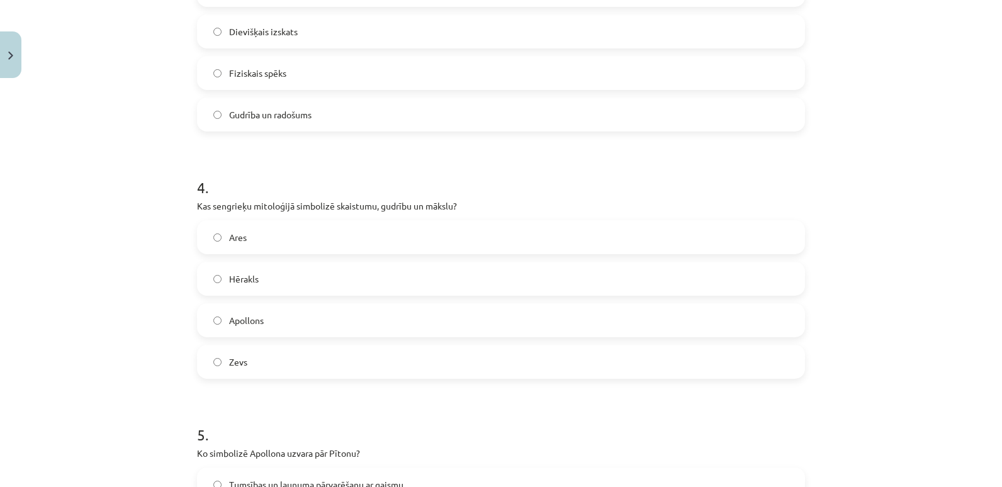
click at [313, 327] on label "Apollons" at bounding box center [501, 320] width 606 height 31
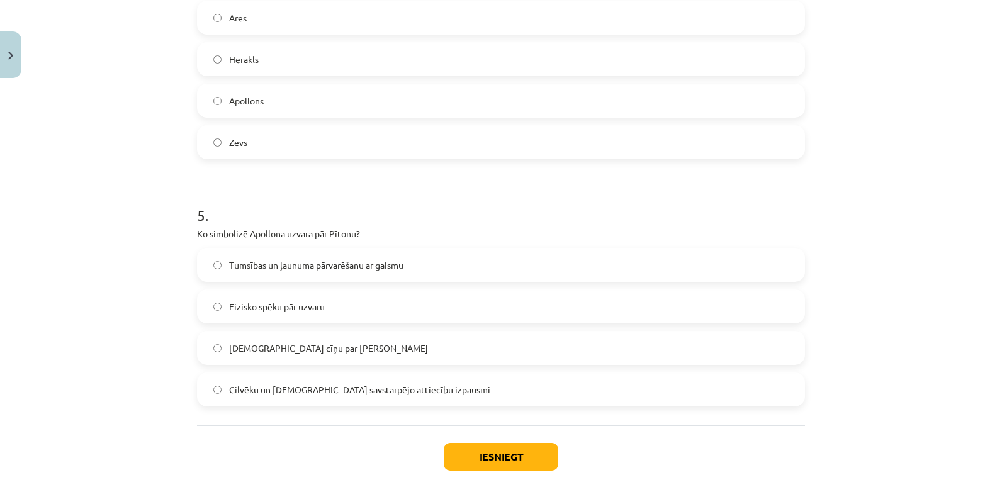
scroll to position [1077, 0]
click at [322, 247] on div "Tumsības un ļaunuma pārvarēšanu ar gaismu" at bounding box center [501, 264] width 608 height 34
click at [387, 266] on span "Tumsības un ļaunuma pārvarēšanu ar gaismu" at bounding box center [316, 264] width 174 height 13
click at [480, 453] on button "Iesniegt" at bounding box center [501, 457] width 115 height 28
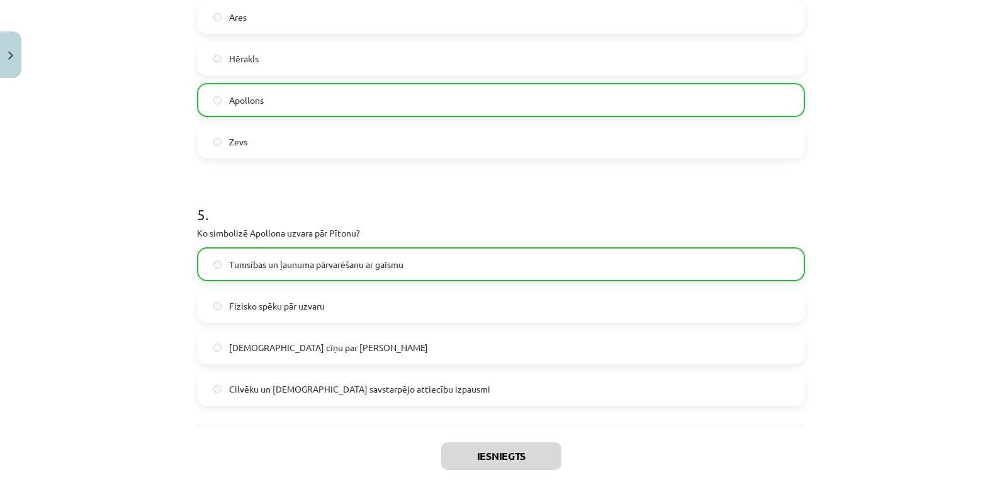
scroll to position [1182, 0]
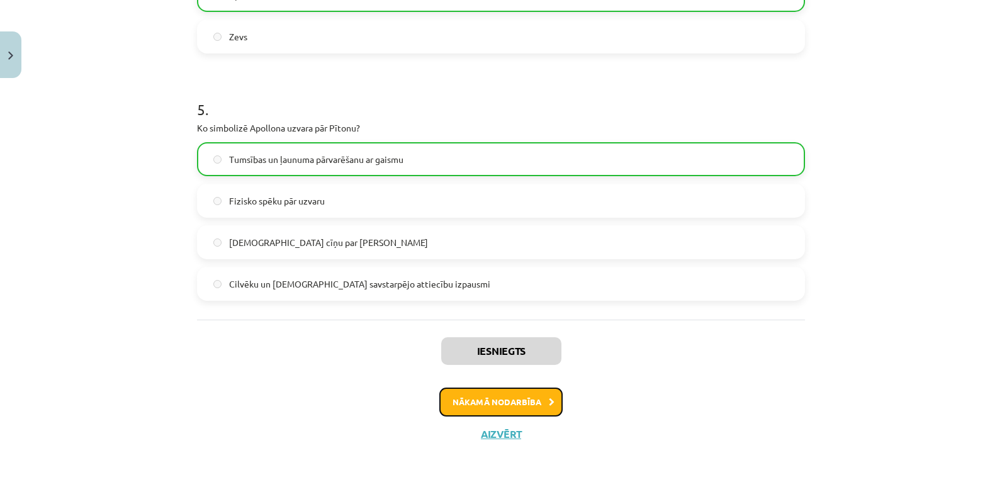
click at [500, 403] on button "Nākamā nodarbība" at bounding box center [501, 402] width 123 height 29
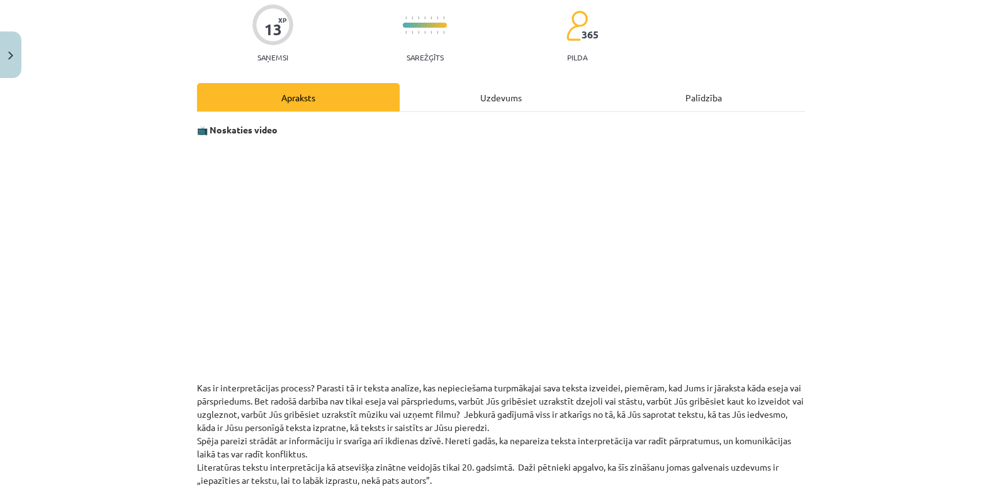
scroll to position [31, 0]
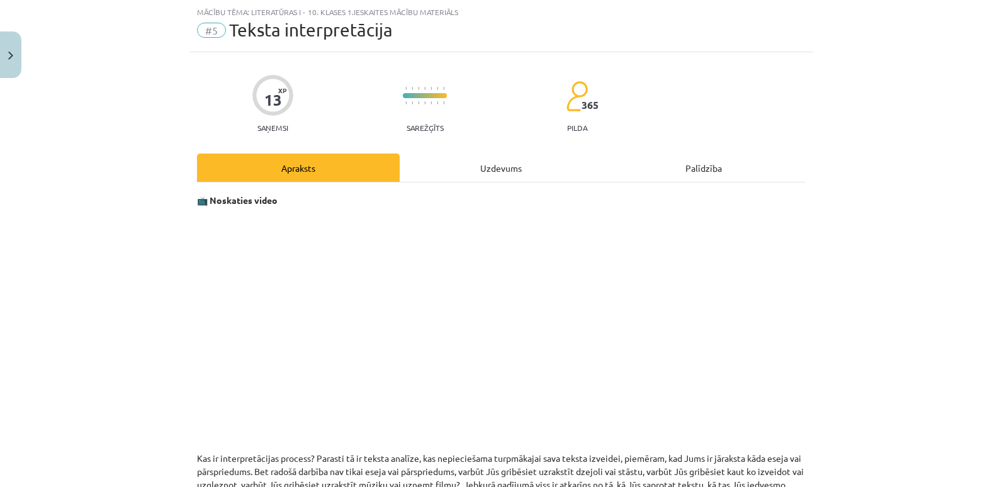
click at [473, 169] on div "Uzdevums" at bounding box center [501, 168] width 203 height 28
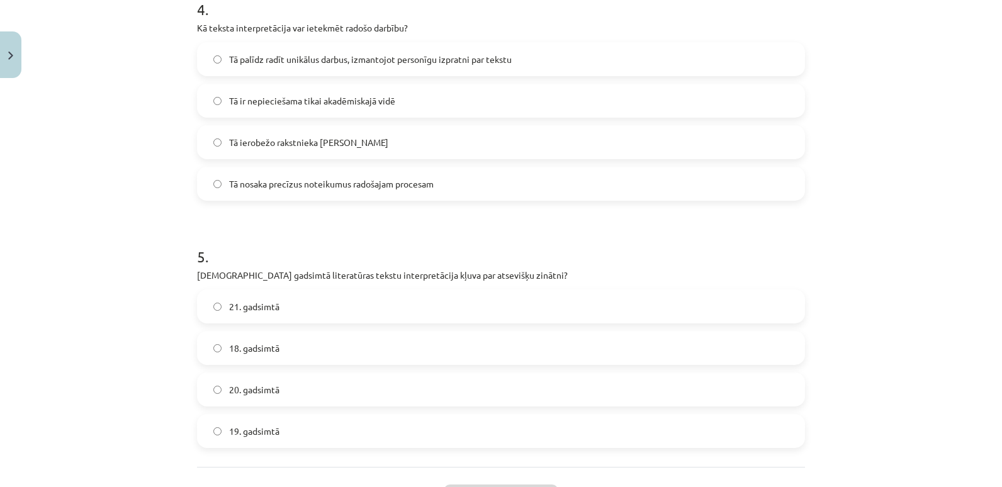
scroll to position [1122, 0]
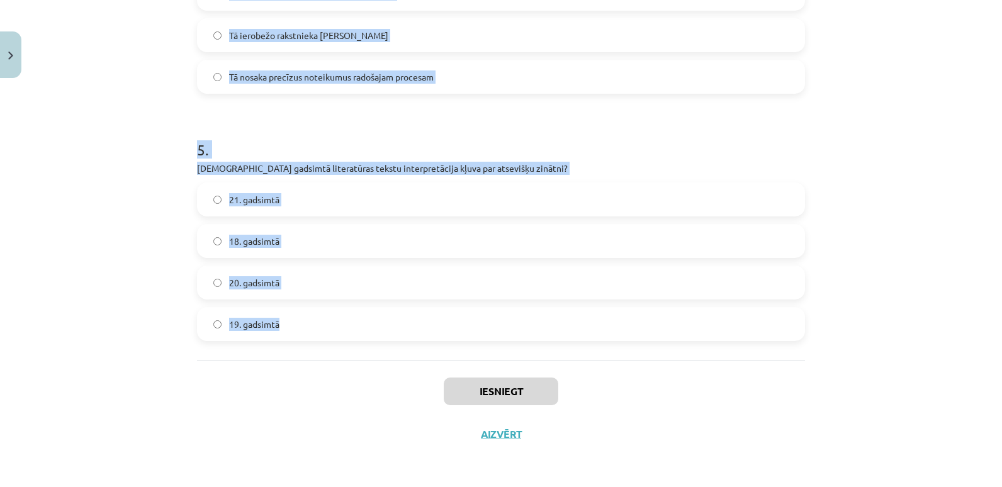
drag, startPoint x: 191, startPoint y: 262, endPoint x: 341, endPoint y: 325, distance: 163.1
copy form "Kāpēc teksta interpretācija ir svarīga ikdienas dzīvē? Tā palīdz labāk saprast …"
click at [426, 125] on h1 "5 ." at bounding box center [501, 138] width 608 height 39
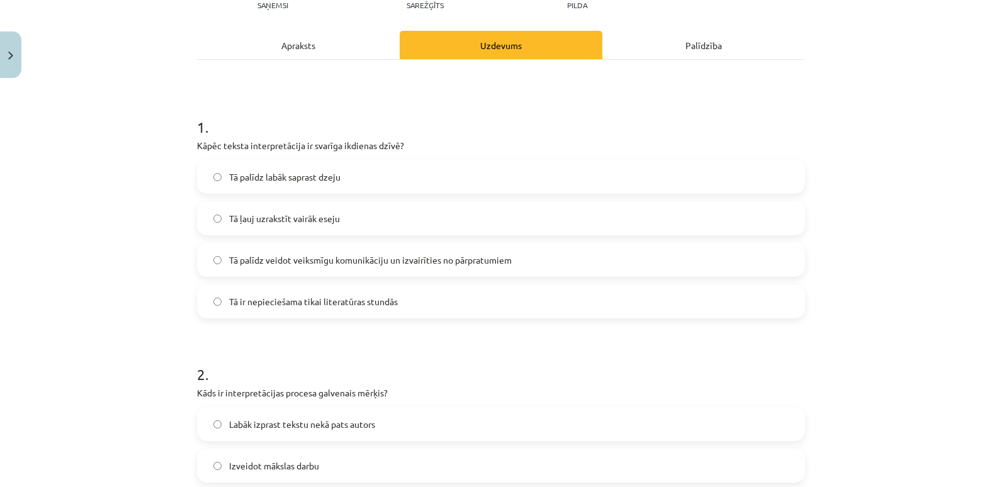
scroll to position [153, 0]
click at [442, 250] on label "Tā palīdz veidot veiksmīgu komunikāciju un izvairīties no pārpratumiem" at bounding box center [501, 261] width 606 height 31
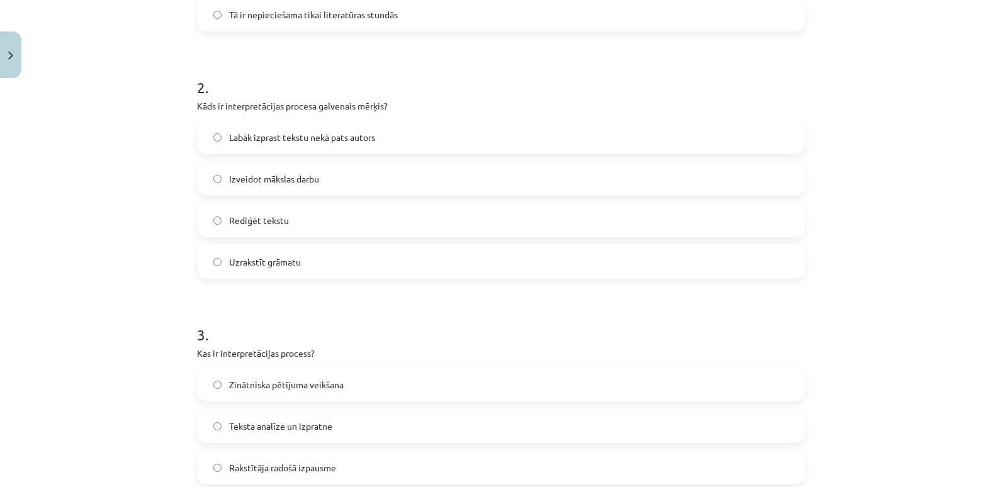
click at [308, 149] on label "Labāk izprast tekstu nekā pats autors" at bounding box center [501, 137] width 606 height 31
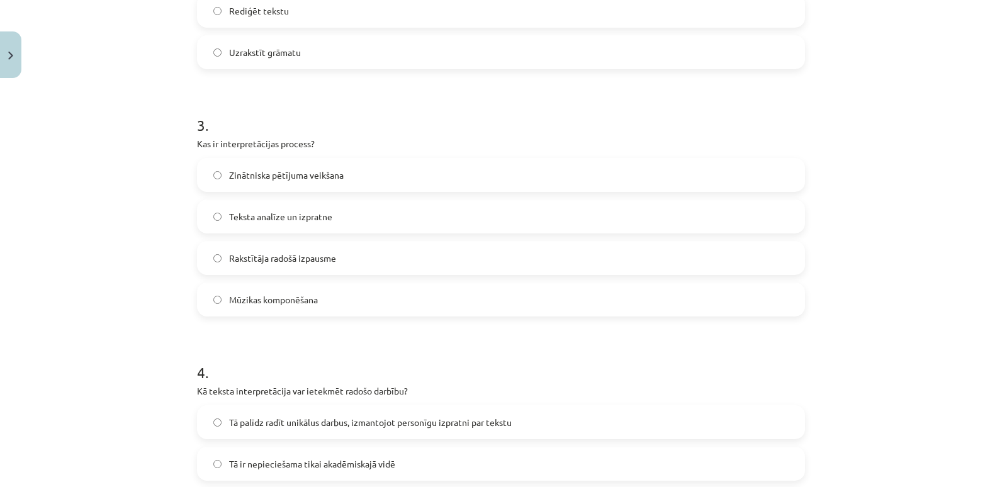
scroll to position [665, 0]
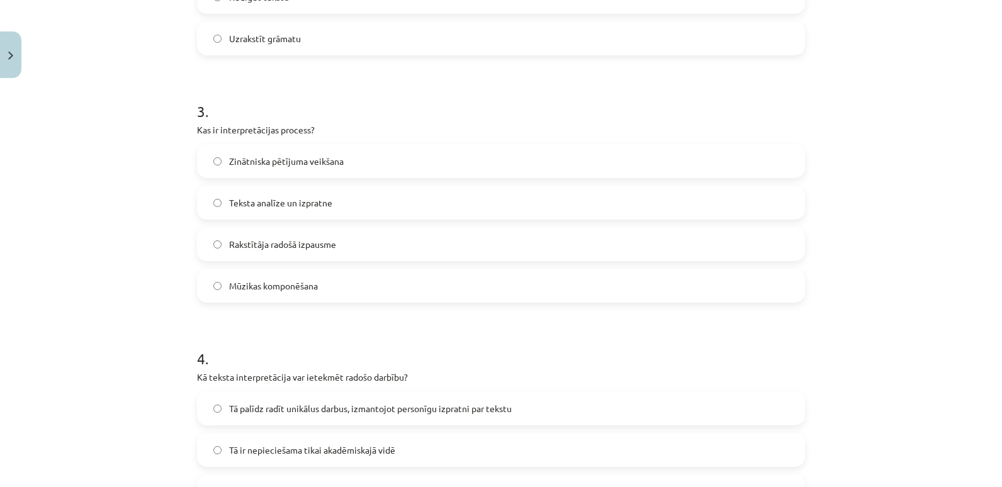
click at [321, 210] on label "Teksta analīze un izpratne" at bounding box center [501, 202] width 606 height 31
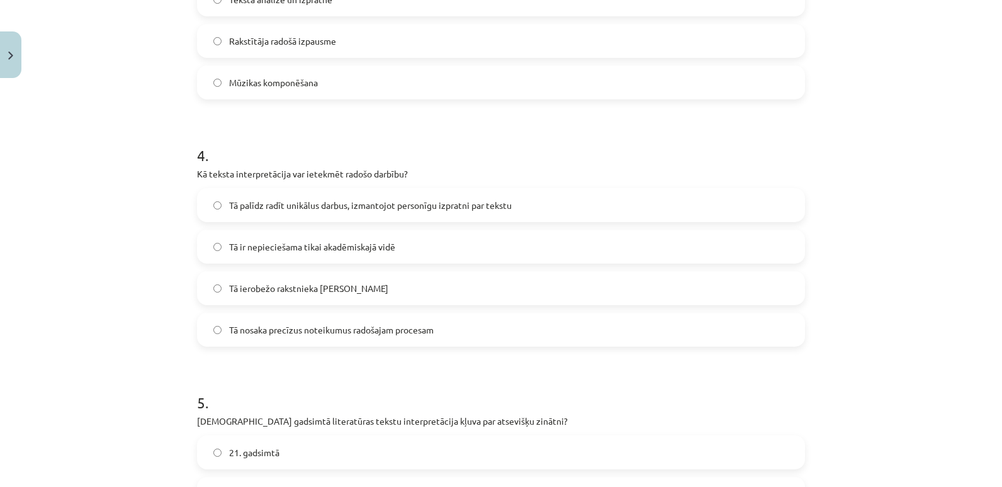
scroll to position [874, 0]
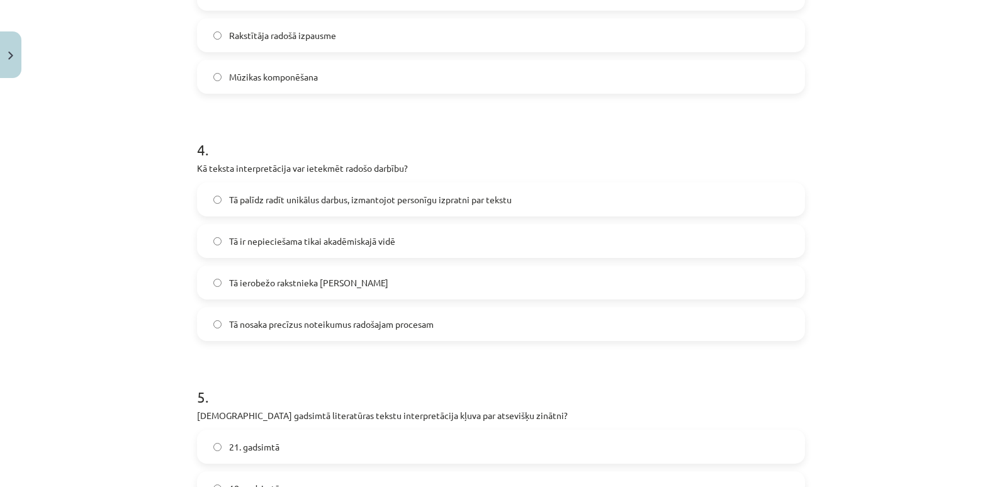
click at [351, 186] on label "Tā palīdz radīt unikālus darbus, izmantojot personīgu izpratni par tekstu" at bounding box center [501, 199] width 606 height 31
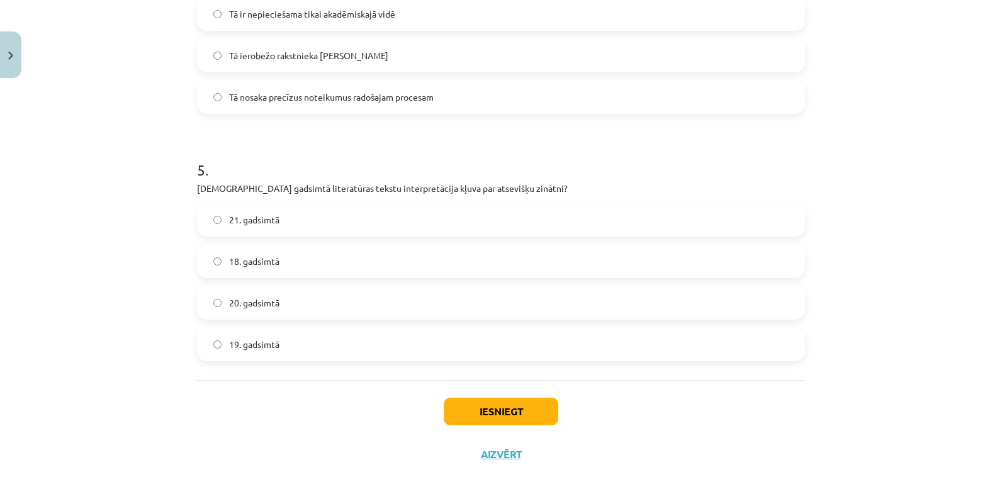
scroll to position [1122, 0]
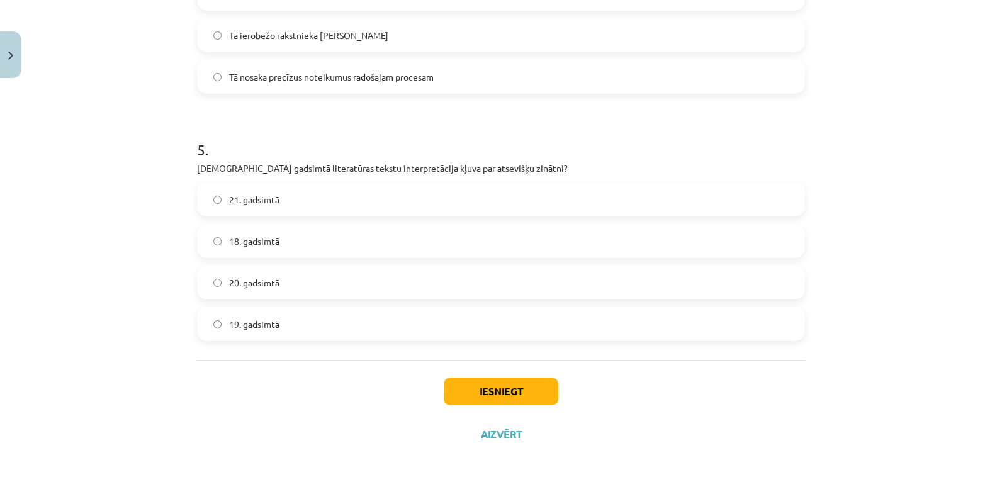
click at [297, 287] on label "20. gadsimtā" at bounding box center [501, 282] width 606 height 31
click at [479, 402] on button "Iesniegt" at bounding box center [501, 392] width 115 height 28
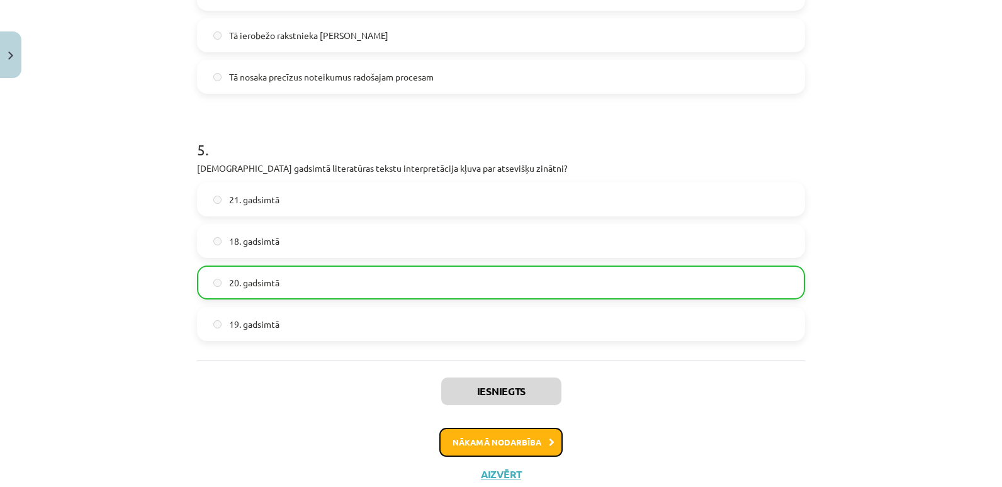
click at [503, 448] on button "Nākamā nodarbība" at bounding box center [501, 442] width 123 height 29
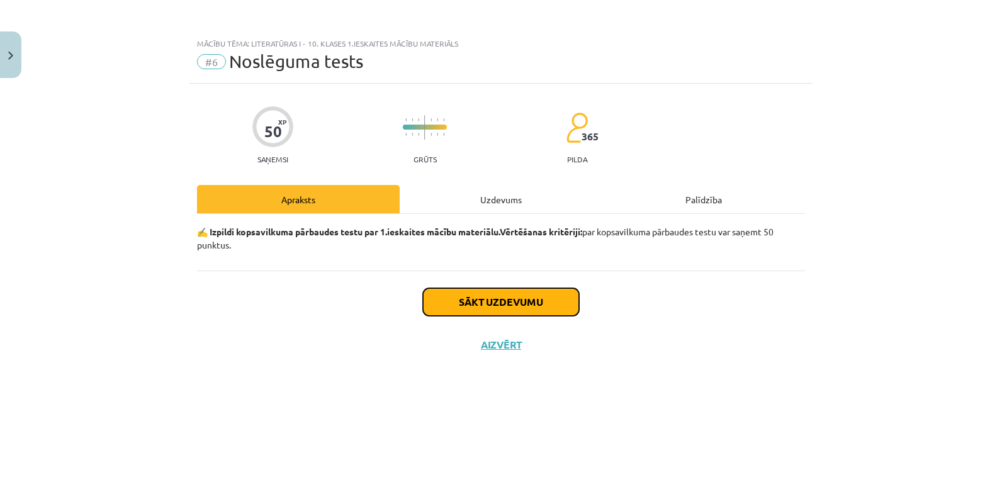
click at [467, 295] on button "Sākt uzdevumu" at bounding box center [501, 302] width 156 height 28
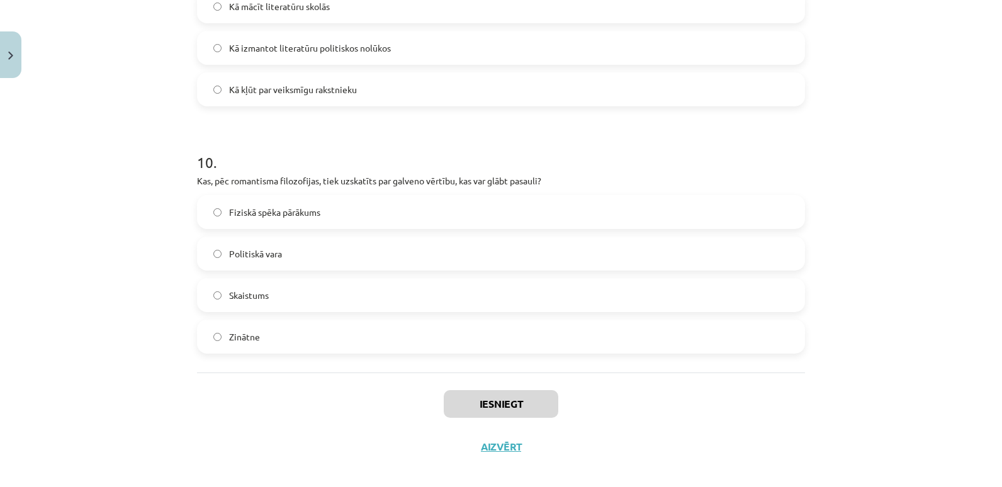
scroll to position [2359, 0]
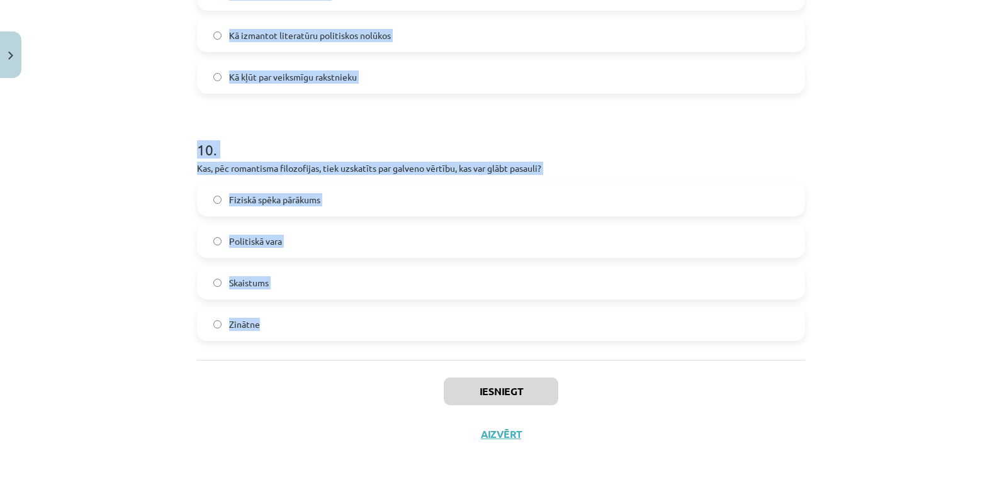
drag, startPoint x: 188, startPoint y: 301, endPoint x: 334, endPoint y: 322, distance: 147.6
copy form "Kā mākslas darbos parasti tiek atspoguļots neglītais vai bezjēdzīgais? Tas vien…"
click at [394, 122] on h1 "10 ." at bounding box center [501, 138] width 608 height 39
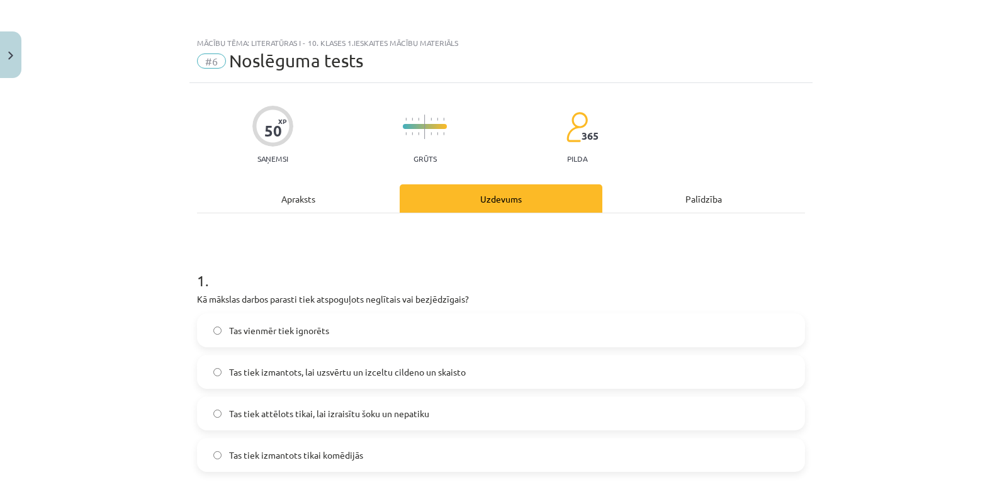
scroll to position [207, 0]
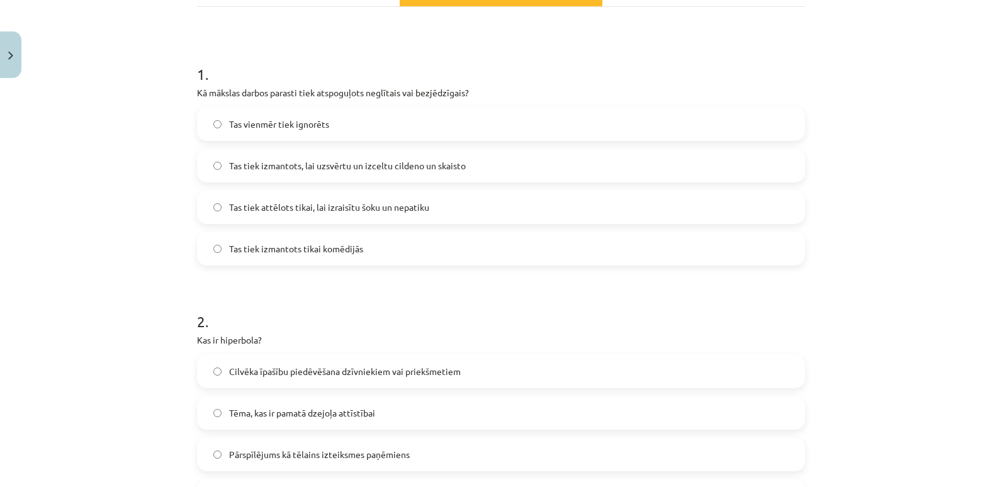
click at [360, 161] on span "Tas tiek izmantots, lai uzsvērtu un izceltu cildeno un skaisto" at bounding box center [347, 165] width 237 height 13
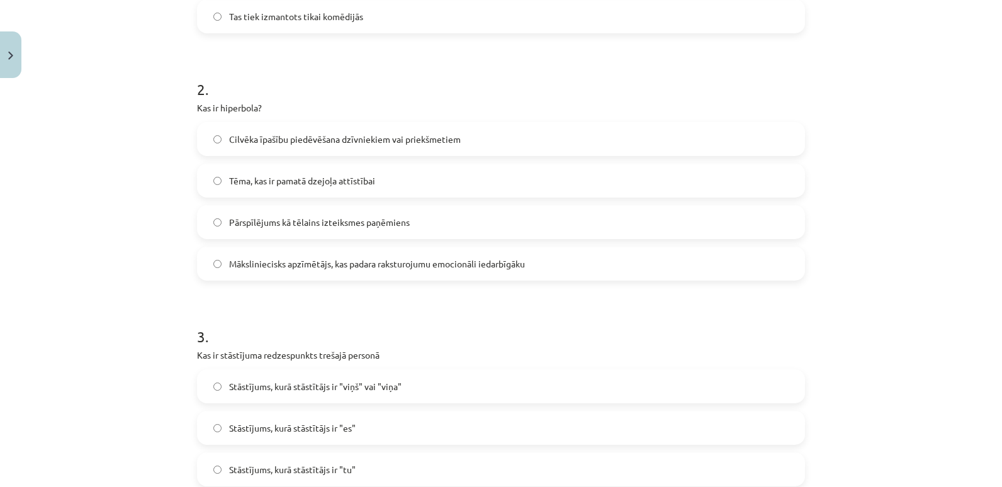
scroll to position [440, 0]
click at [308, 205] on div "Pārspīlējums kā tēlains izteiksmes paņēmiens" at bounding box center [501, 222] width 608 height 34
click at [346, 223] on span "Pārspīlējums kā tēlains izteiksmes paņēmiens" at bounding box center [319, 221] width 181 height 13
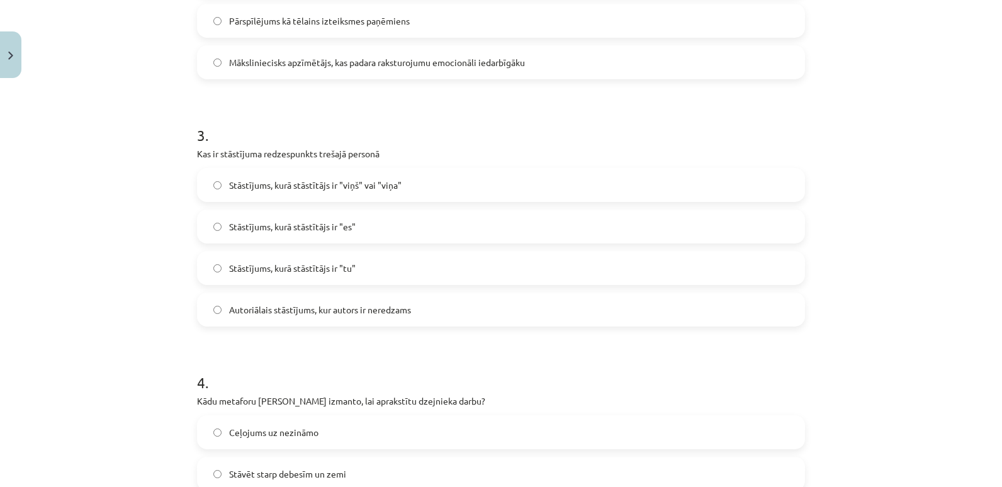
scroll to position [654, 0]
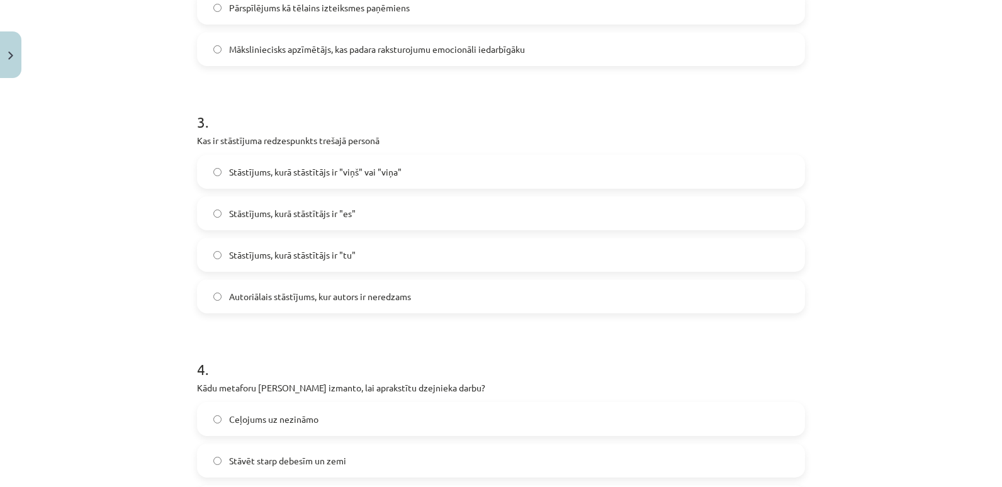
click at [364, 183] on label "Stāstījums, kurā stāstītājs ir "viņš" vai "viņa"" at bounding box center [501, 171] width 606 height 31
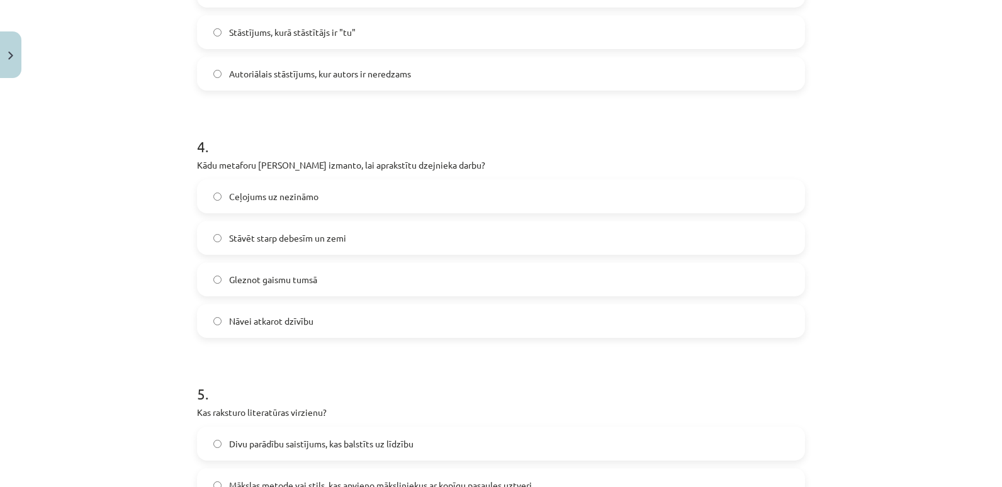
scroll to position [878, 0]
click at [293, 239] on span "Stāvēt starp debesīm un zemi" at bounding box center [287, 237] width 117 height 13
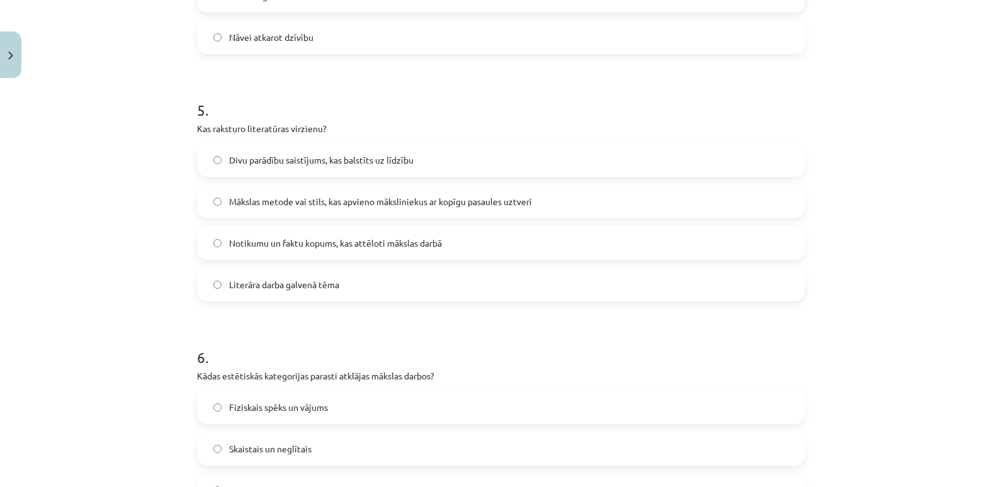
scroll to position [1162, 0]
click at [339, 211] on label "Mākslas metode vai stils, kas apvieno māksliniekus ar kopīgu pasaules uztveri" at bounding box center [501, 200] width 606 height 31
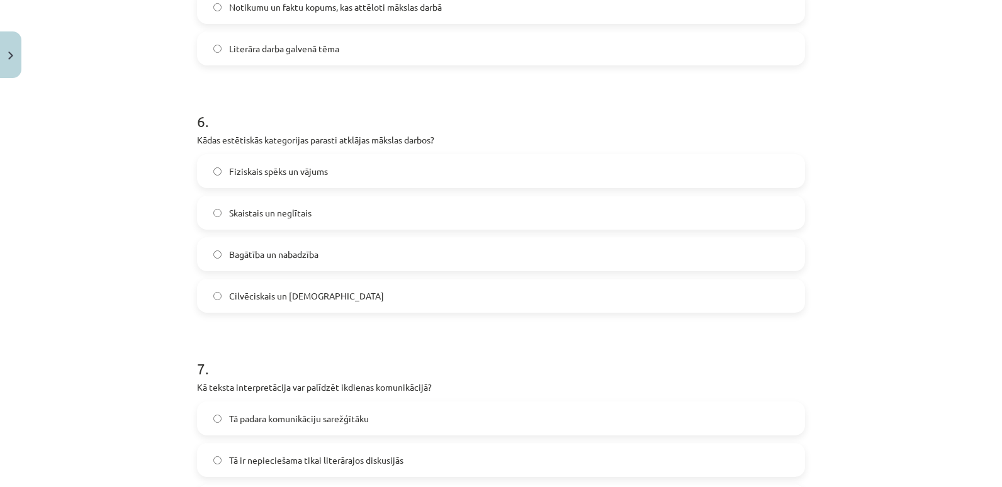
scroll to position [1439, 0]
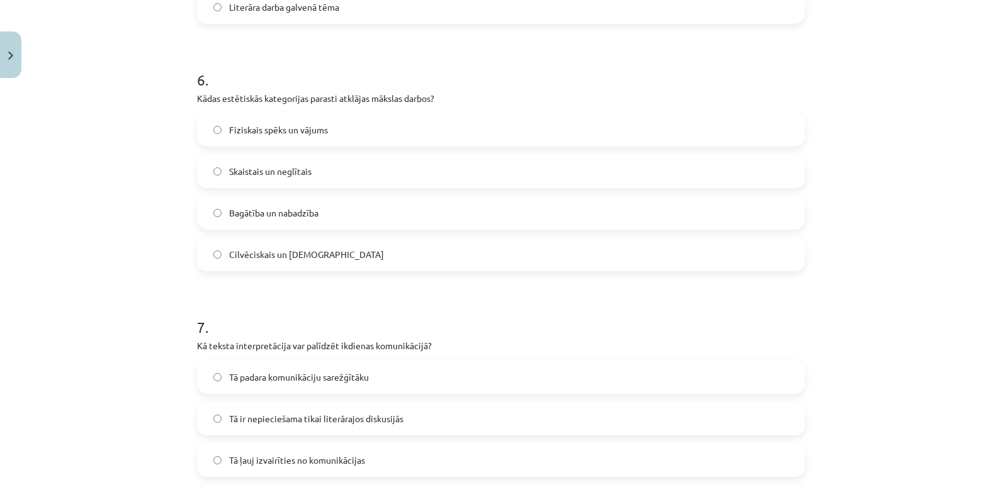
click at [314, 177] on label "Skaistais un neglītais" at bounding box center [501, 171] width 606 height 31
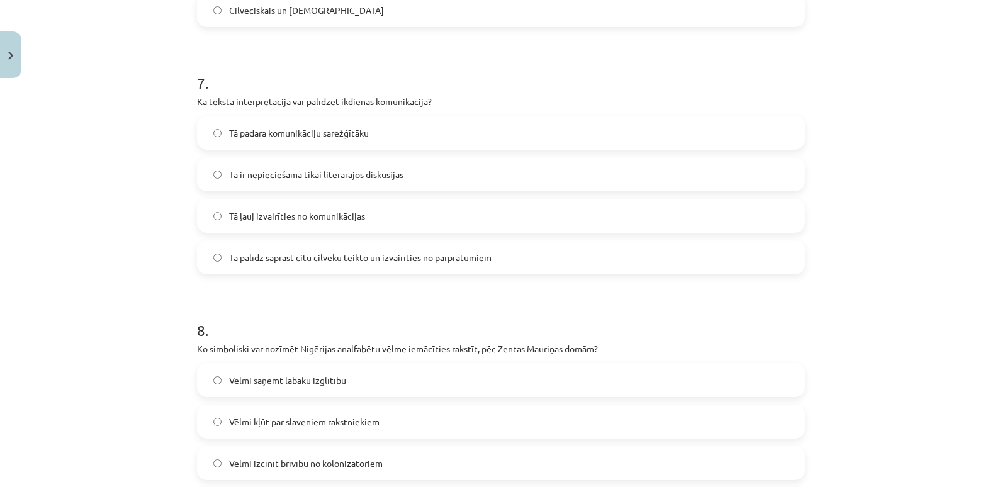
scroll to position [1684, 0]
click at [309, 253] on span "Tā palīdz saprast citu cilvēku teikto un izvairīties no pārpratumiem" at bounding box center [360, 257] width 263 height 13
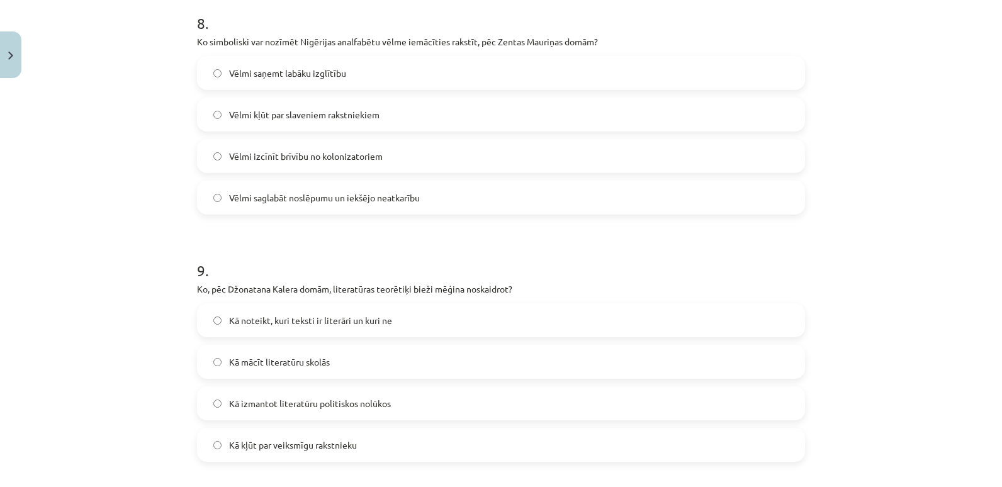
click at [312, 194] on span "Vēlmi saglabāt noslēpumu un iekšējo neatkarību" at bounding box center [324, 197] width 191 height 13
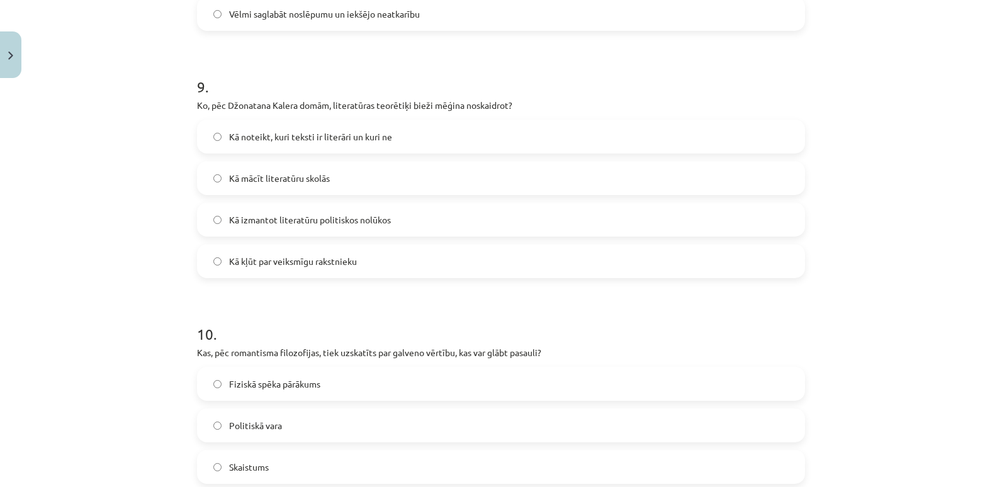
scroll to position [2202, 0]
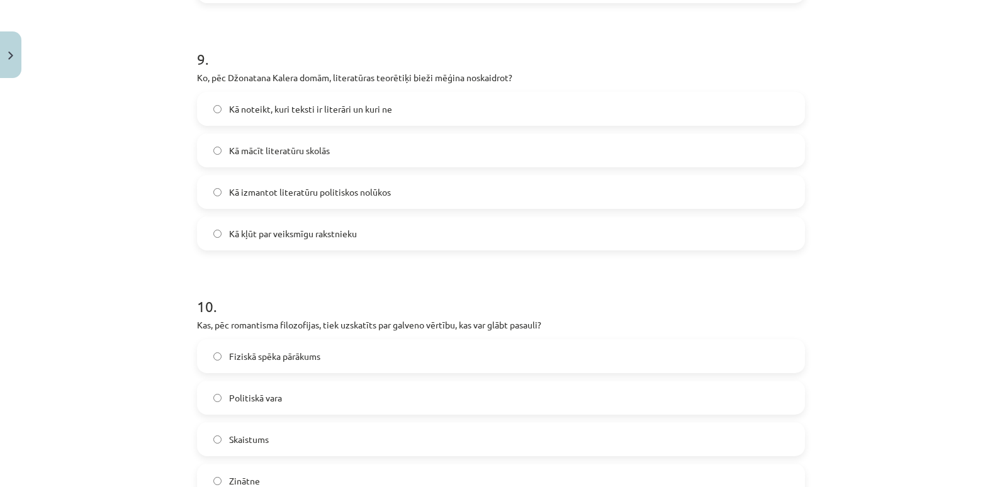
click at [345, 100] on label "Kā noteikt, kuri teksti ir literāri un kuri ne" at bounding box center [501, 108] width 606 height 31
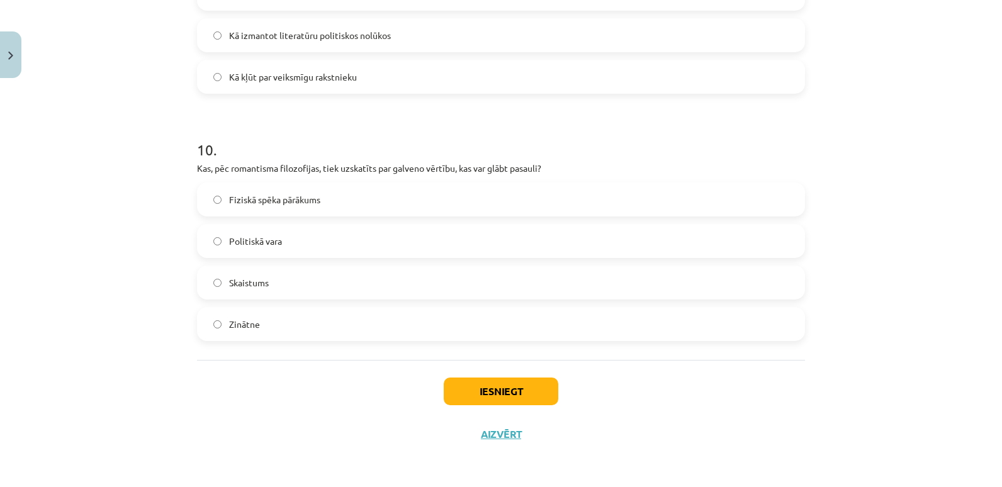
click at [271, 280] on label "Skaistums" at bounding box center [501, 282] width 606 height 31
click at [482, 382] on button "Iesniegt" at bounding box center [501, 392] width 115 height 28
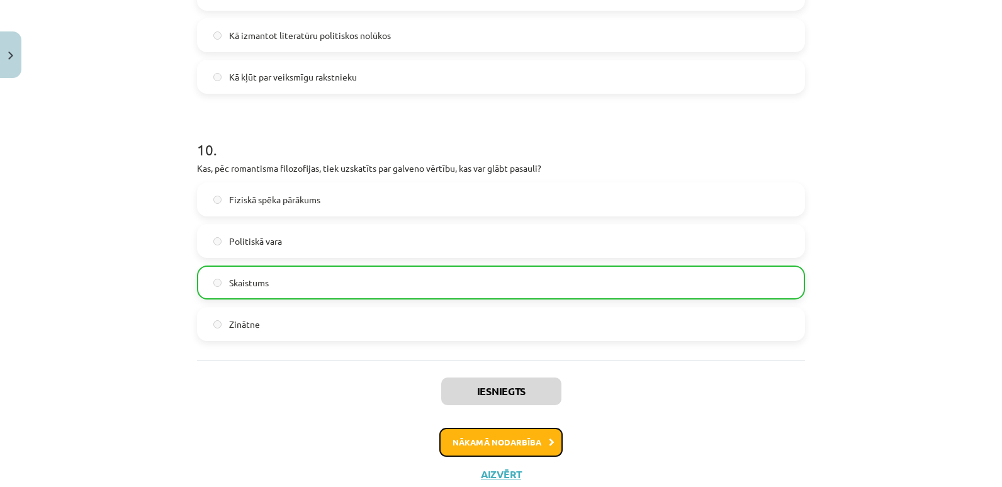
click at [512, 433] on button "Nākamā nodarbība" at bounding box center [501, 442] width 123 height 29
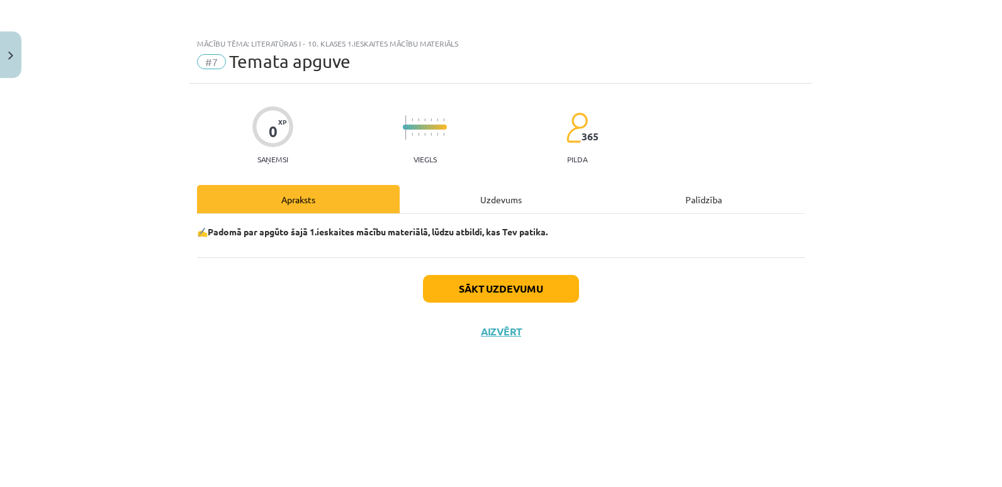
click at [491, 193] on div "Uzdevums" at bounding box center [501, 199] width 203 height 28
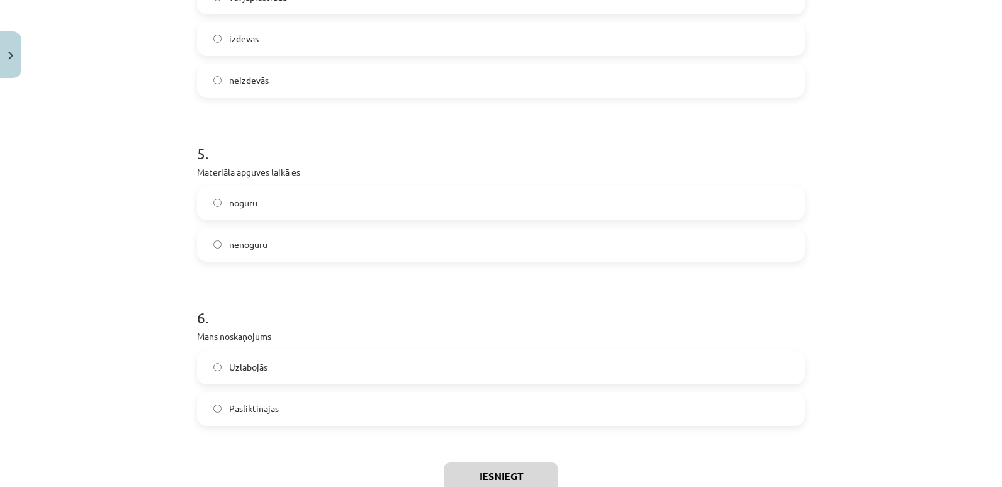
scroll to position [1084, 0]
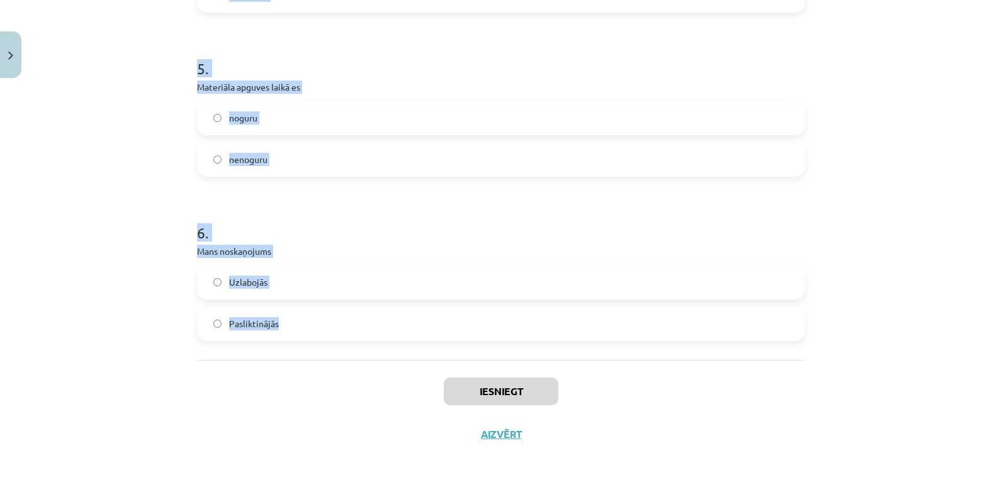
drag, startPoint x: 190, startPoint y: 295, endPoint x: 358, endPoint y: 313, distance: 169.7
copy form "Materiāls man likās garš īss 2 . Materiāls man bija ... interesants neinteresan…"
click at [396, 205] on h1 "6 ." at bounding box center [501, 221] width 608 height 39
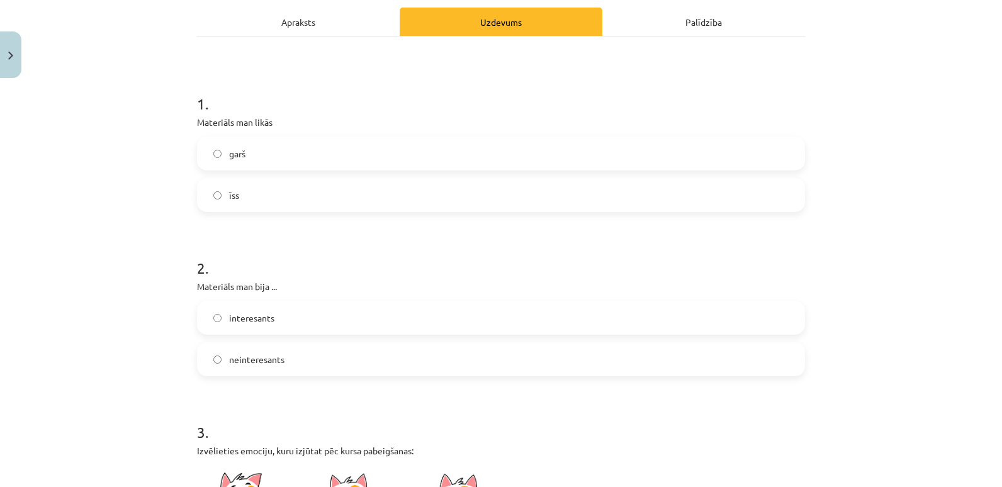
scroll to position [176, 0]
click at [416, 163] on label "garš" at bounding box center [501, 154] width 606 height 31
click at [350, 338] on div "interesants neinteresants" at bounding box center [501, 340] width 608 height 76
click at [356, 331] on label "interesants" at bounding box center [501, 319] width 606 height 31
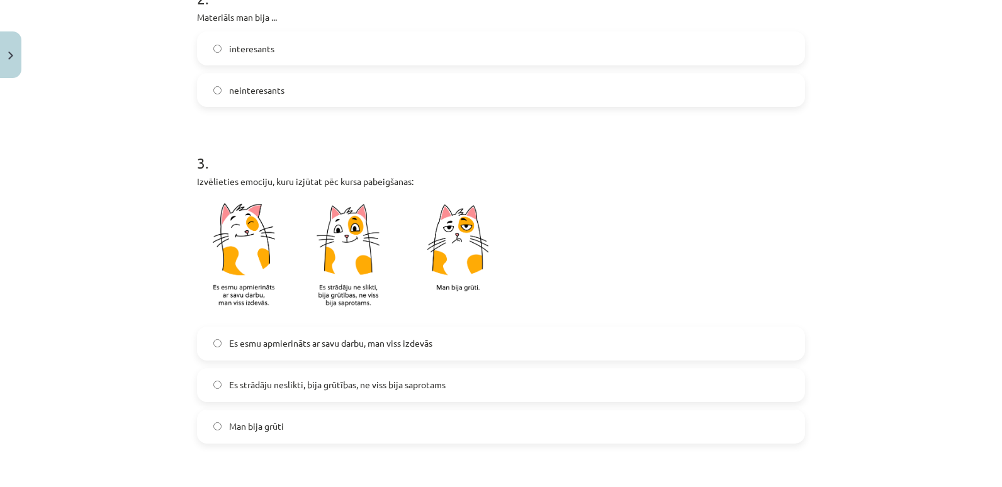
scroll to position [450, 0]
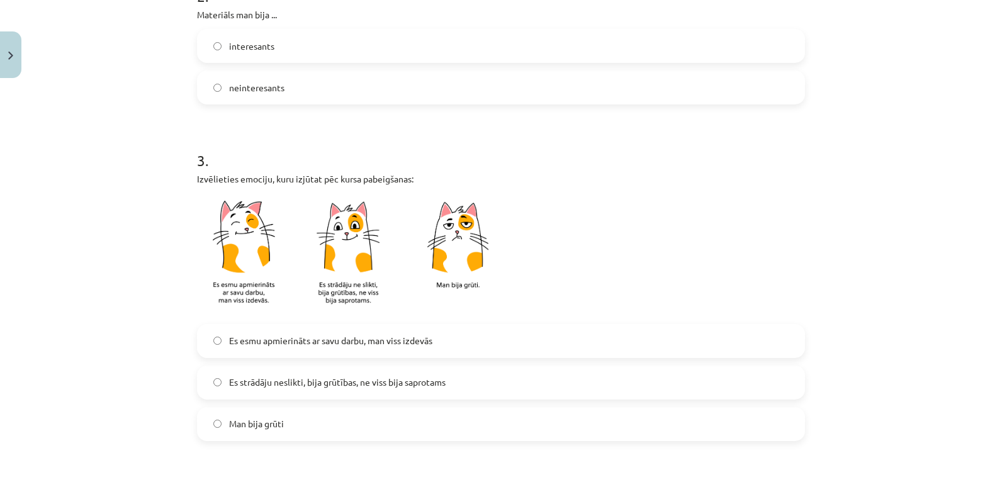
click at [363, 343] on span "Es esmu apmierināts ar savu darbu, man viss izdevās" at bounding box center [330, 340] width 203 height 13
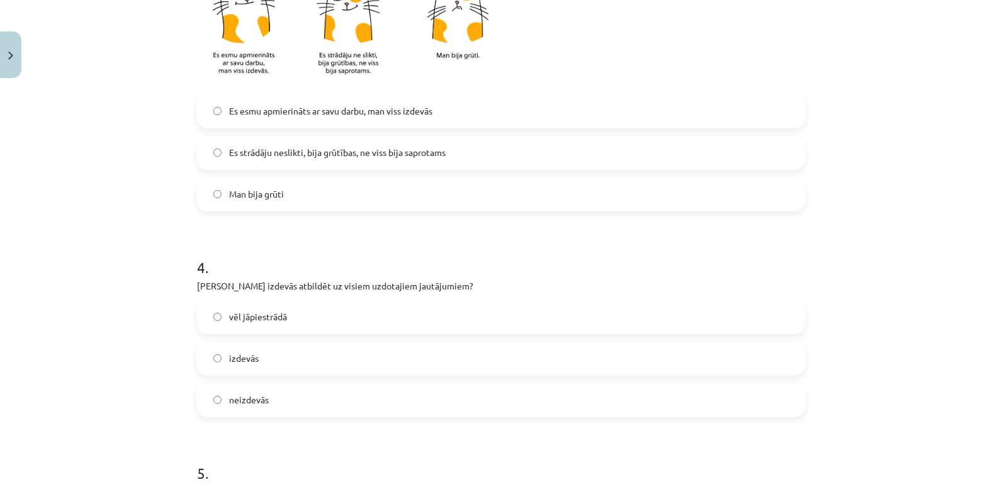
click at [353, 355] on label "izdevās" at bounding box center [501, 358] width 606 height 31
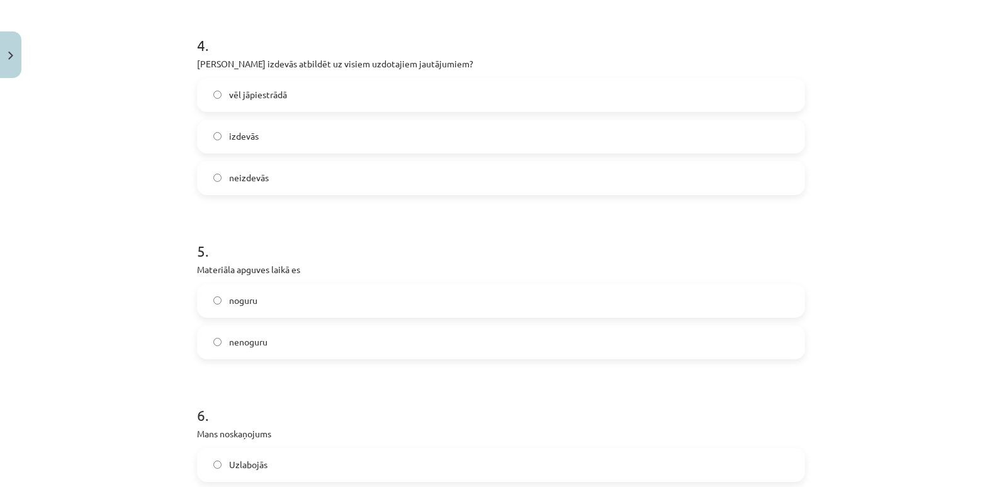
scroll to position [902, 0]
click at [356, 305] on label "noguru" at bounding box center [501, 300] width 606 height 31
click at [356, 331] on label "nenoguru" at bounding box center [501, 341] width 606 height 31
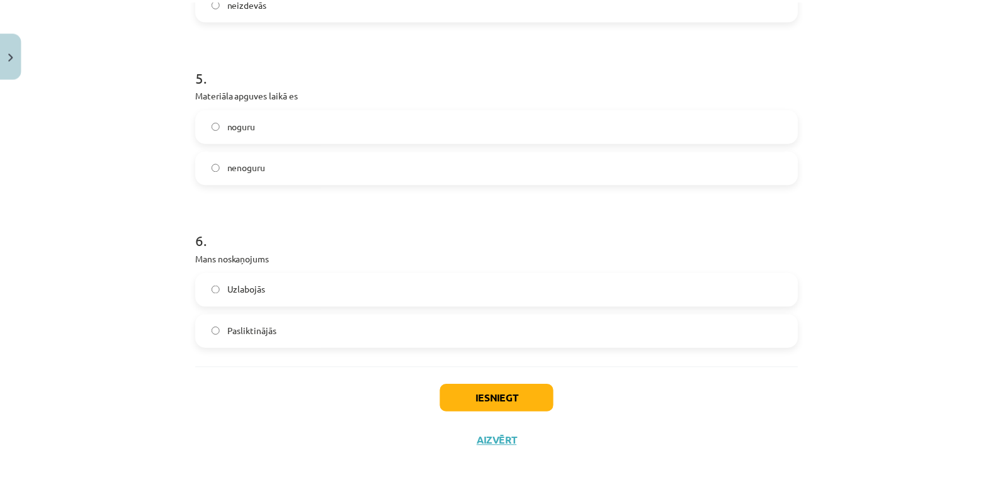
scroll to position [1077, 0]
click at [381, 283] on label "Uzlabojās" at bounding box center [501, 289] width 606 height 31
click at [507, 387] on button "Iesniegt" at bounding box center [501, 399] width 115 height 28
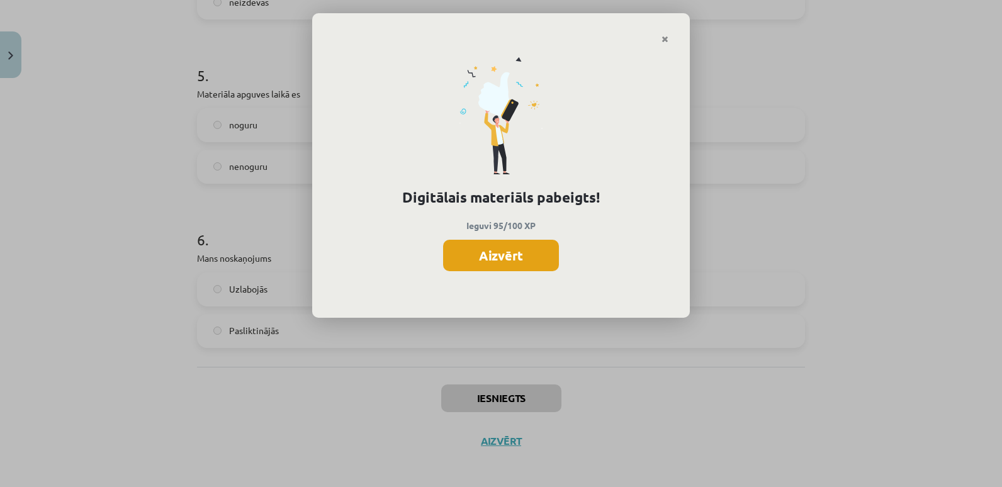
click at [544, 256] on button "Aizvērt" at bounding box center [501, 255] width 116 height 31
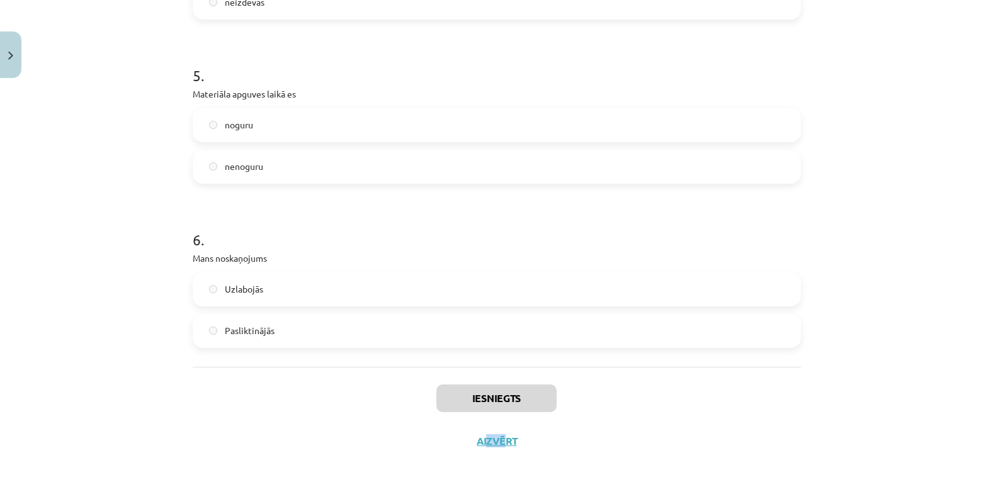
drag, startPoint x: 482, startPoint y: 450, endPoint x: 499, endPoint y: 431, distance: 25.5
click at [499, 431] on div "Iesniegts Aizvērt" at bounding box center [497, 411] width 608 height 88
drag, startPoint x: 499, startPoint y: 431, endPoint x: 501, endPoint y: 445, distance: 14.0
click at [501, 445] on div "Iesniegts Aizvērt" at bounding box center [497, 411] width 608 height 88
click at [501, 445] on button "Aizvērt" at bounding box center [497, 441] width 48 height 13
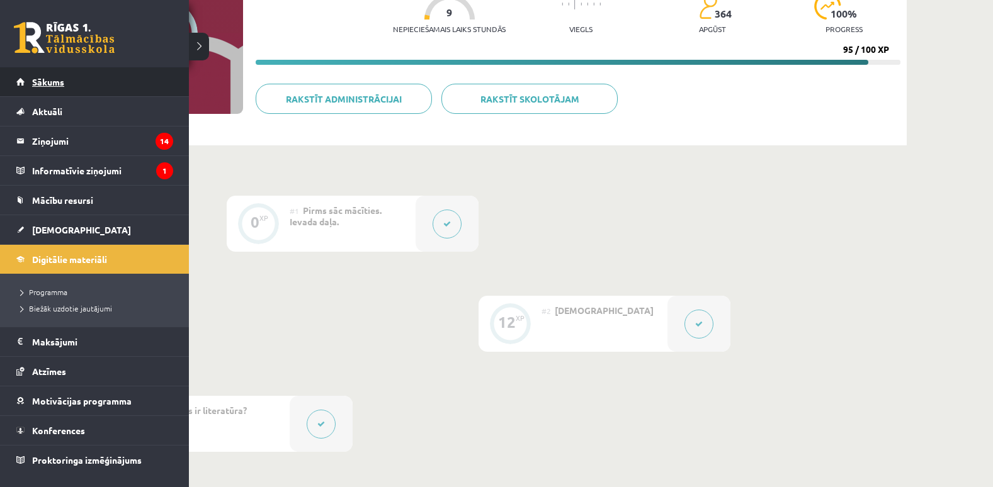
click at [24, 86] on link "Sākums" at bounding box center [94, 81] width 157 height 29
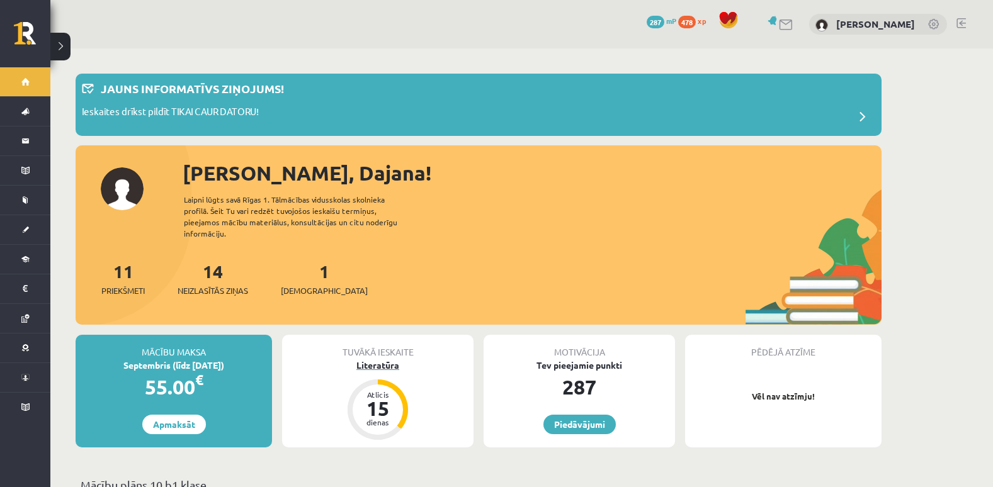
click at [365, 402] on div "15" at bounding box center [378, 409] width 38 height 20
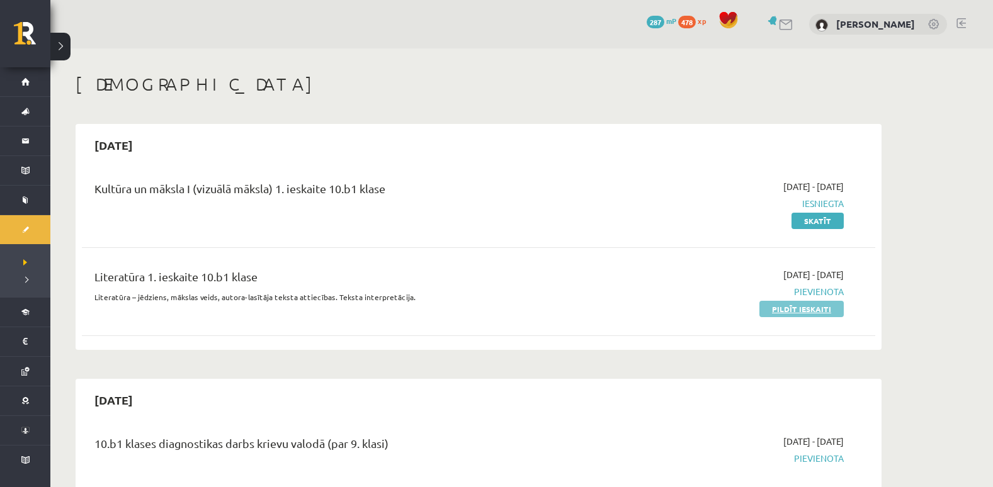
click at [788, 305] on link "Pildīt ieskaiti" at bounding box center [801, 309] width 84 height 16
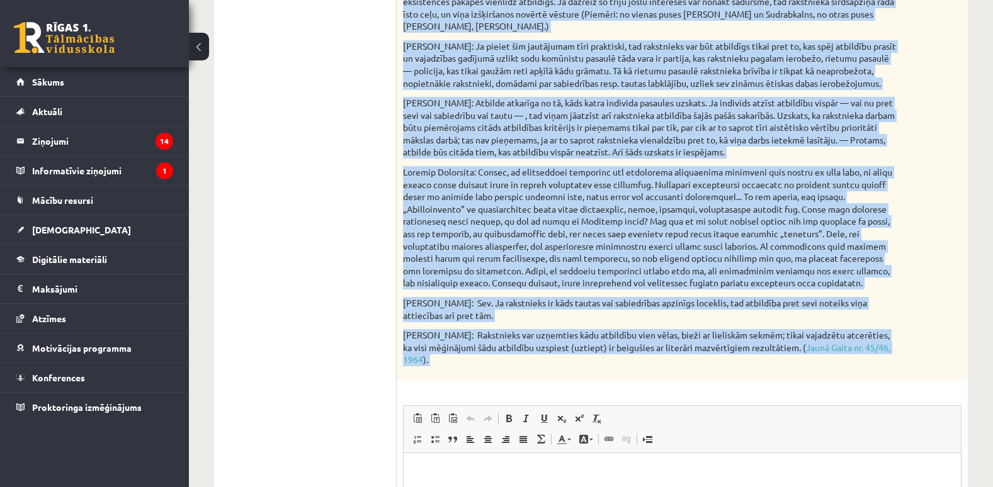
scroll to position [606, 0]
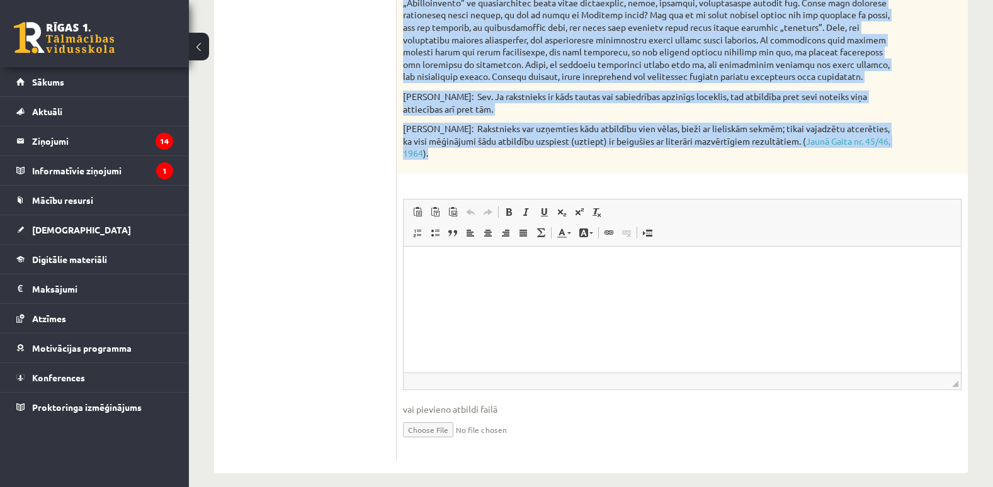
drag, startPoint x: 400, startPoint y: 44, endPoint x: 907, endPoint y: 157, distance: 518.7
copy div "Loremips dolorsitam consectetu adipi eli seddoeiusm, temporincid ut laboreet do…"
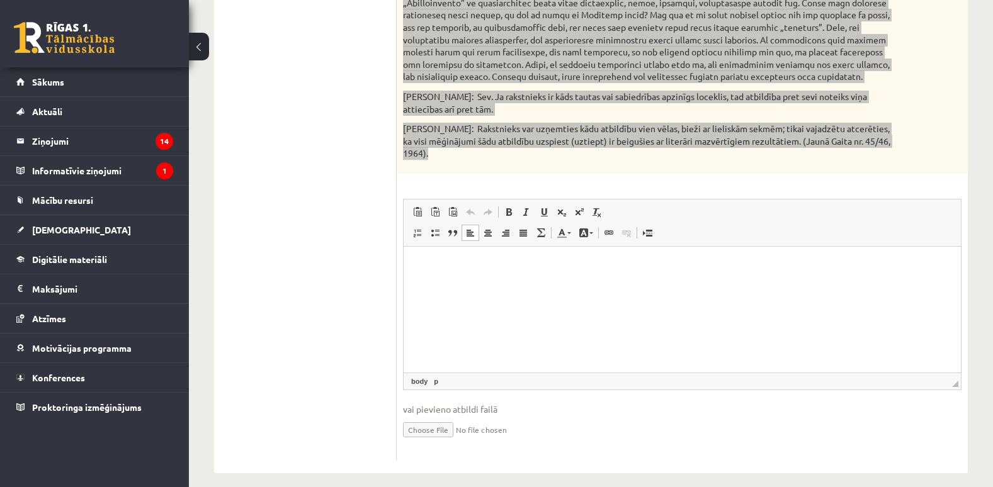
click at [480, 275] on html at bounding box center [682, 265] width 557 height 38
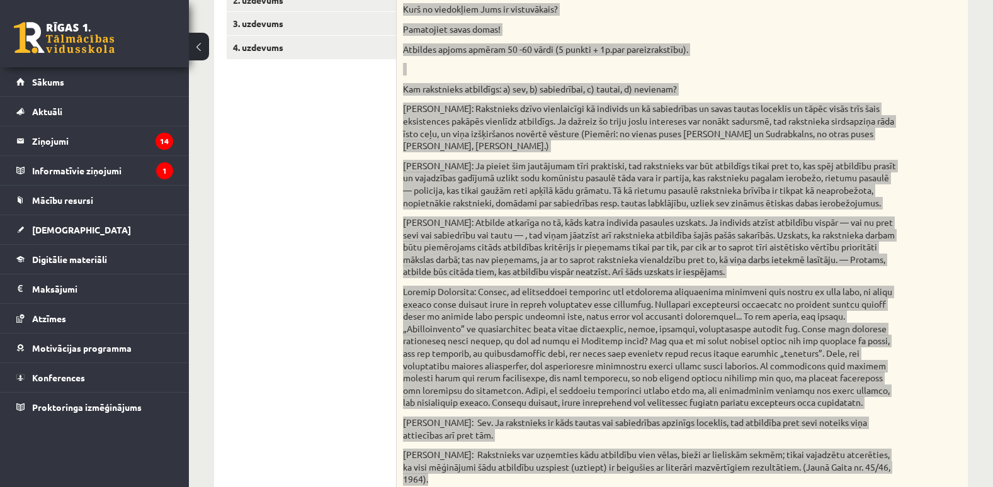
scroll to position [251, 0]
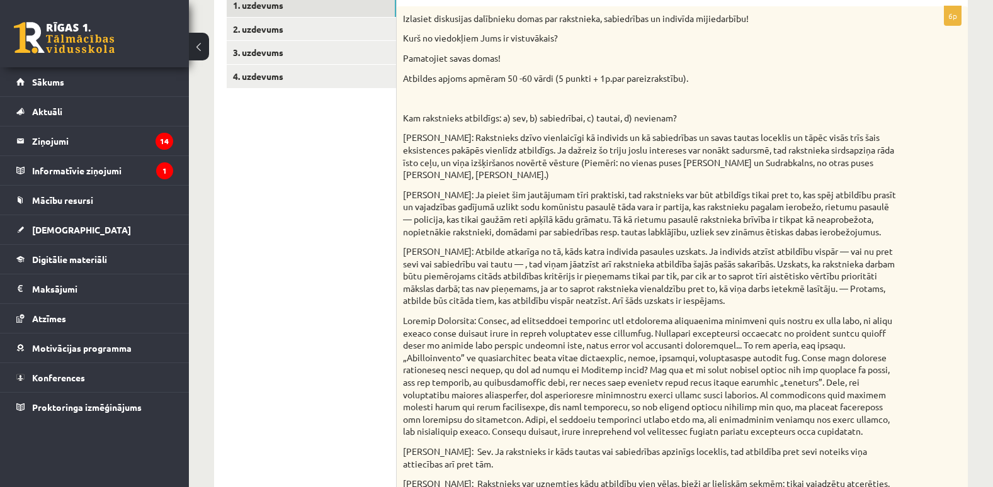
click at [340, 203] on ul "1. uzdevums 2. uzdevums 3. uzdevums 4. uzdevums" at bounding box center [312, 405] width 170 height 822
click at [323, 23] on link "2. uzdevums" at bounding box center [311, 29] width 169 height 23
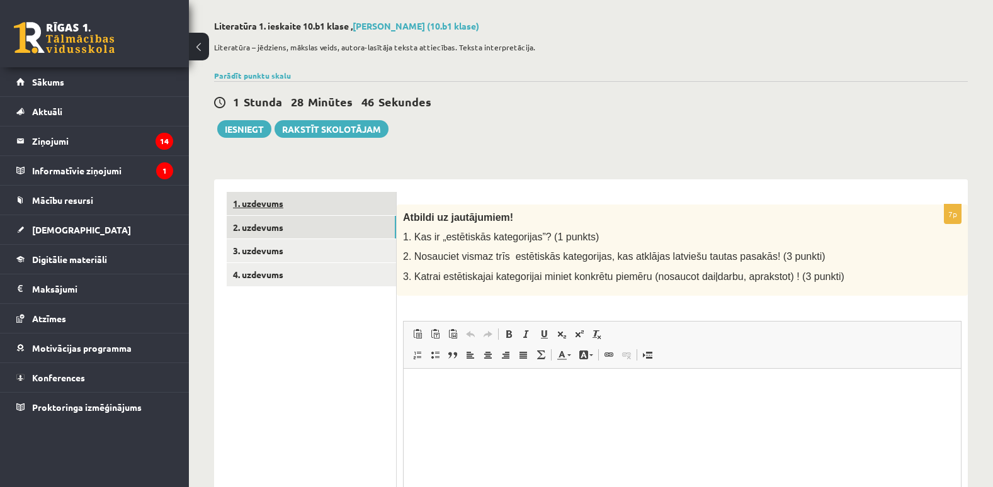
scroll to position [0, 0]
click at [341, 203] on link "1. uzdevums" at bounding box center [311, 203] width 169 height 23
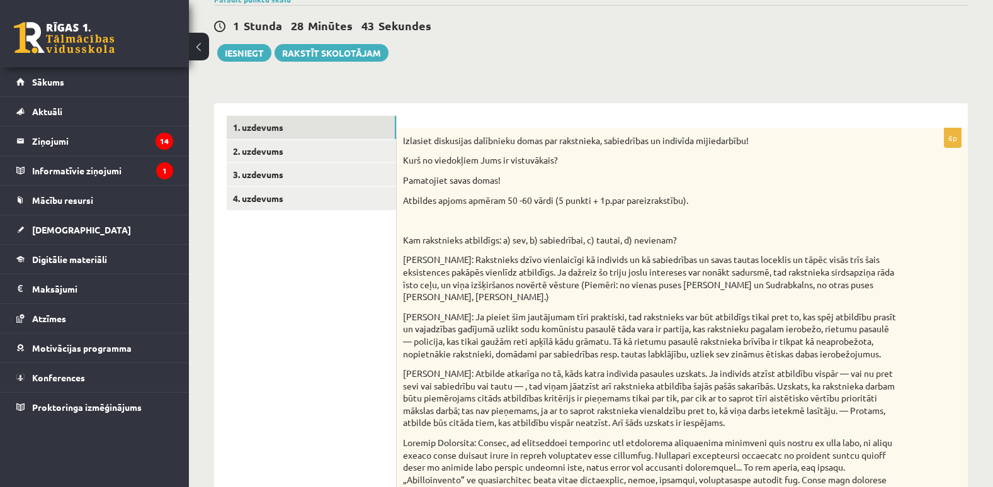
scroll to position [128, 0]
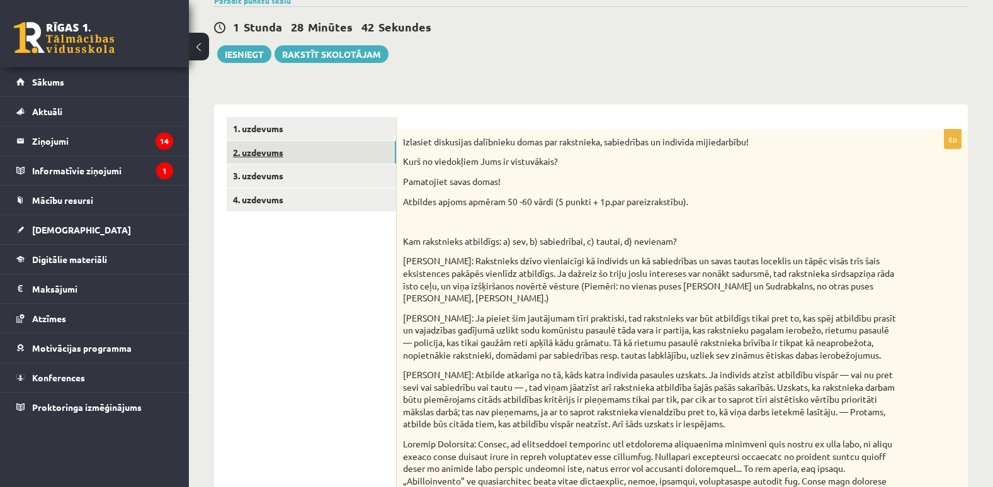
click at [307, 158] on link "2. uzdevums" at bounding box center [311, 152] width 169 height 23
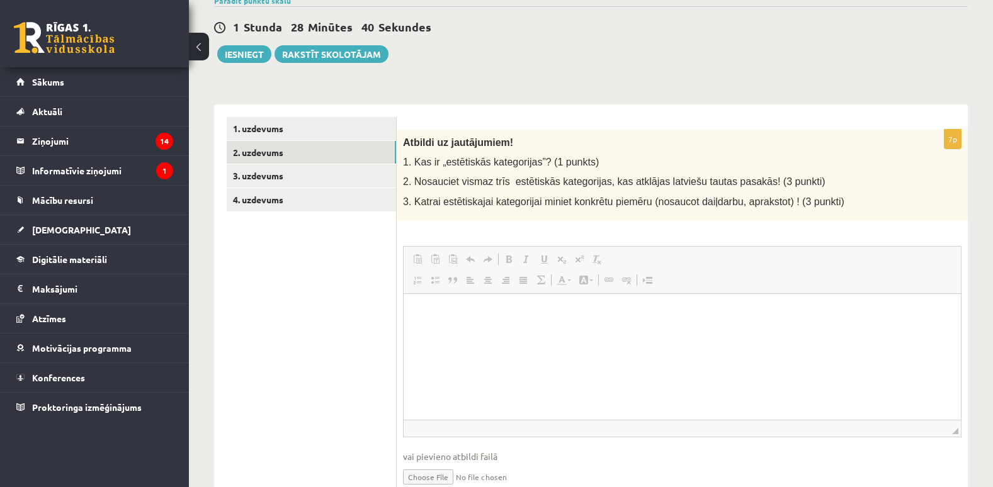
scroll to position [0, 0]
drag, startPoint x: 404, startPoint y: 206, endPoint x: 410, endPoint y: 200, distance: 8.9
click at [410, 200] on span "3. Katrai estētiskajai kategorijai miniet konkrētu piemēru (nosaucot daiļdarbu,…" at bounding box center [623, 201] width 441 height 11
drag, startPoint x: 410, startPoint y: 200, endPoint x: 486, endPoint y: 215, distance: 77.1
click at [486, 215] on div "Atbildi uz jautājumiem! 1. Kas ir „estētiskās kategorijas”? (1 punkts) 2. Nosau…" at bounding box center [682, 175] width 571 height 91
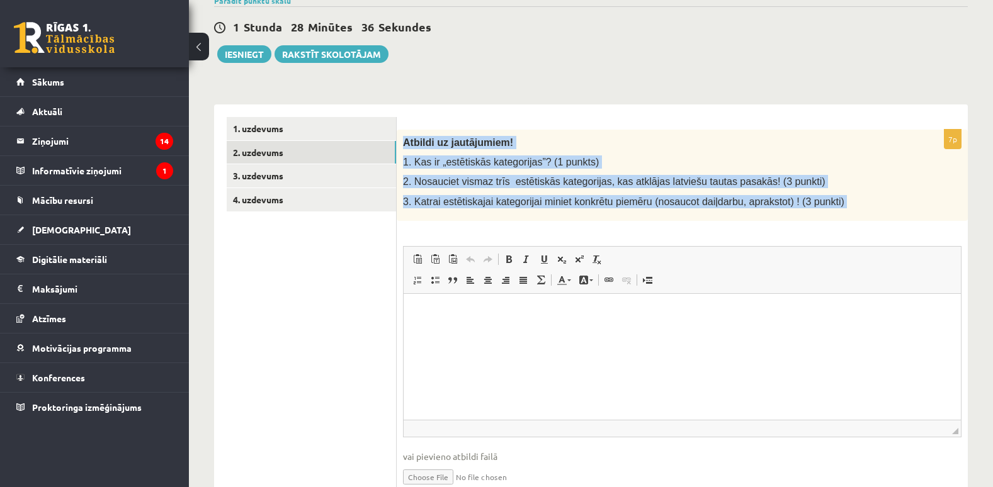
drag, startPoint x: 402, startPoint y: 138, endPoint x: 747, endPoint y: 228, distance: 357.2
click at [747, 228] on div "7p Atbildi uz jautājumiem! 1. Kas ir „estētiskās kategorijas”? (1 punkts) 2. No…" at bounding box center [682, 319] width 571 height 378
copy div "Loremip do sitametcons! 3. Adi el „seddoeiusm temporincid”? (7 utlabo) 5. Etdol…"
click at [339, 178] on link "3. uzdevums" at bounding box center [311, 175] width 169 height 23
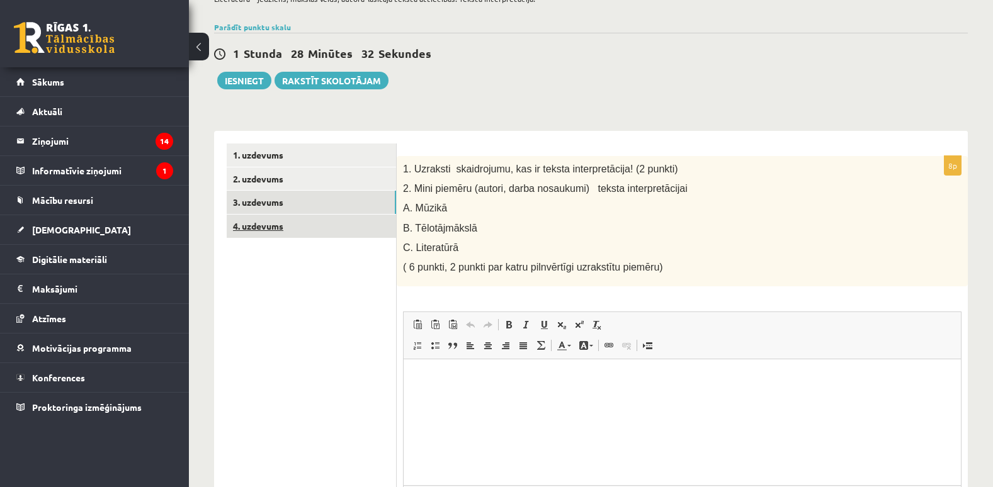
scroll to position [128, 0]
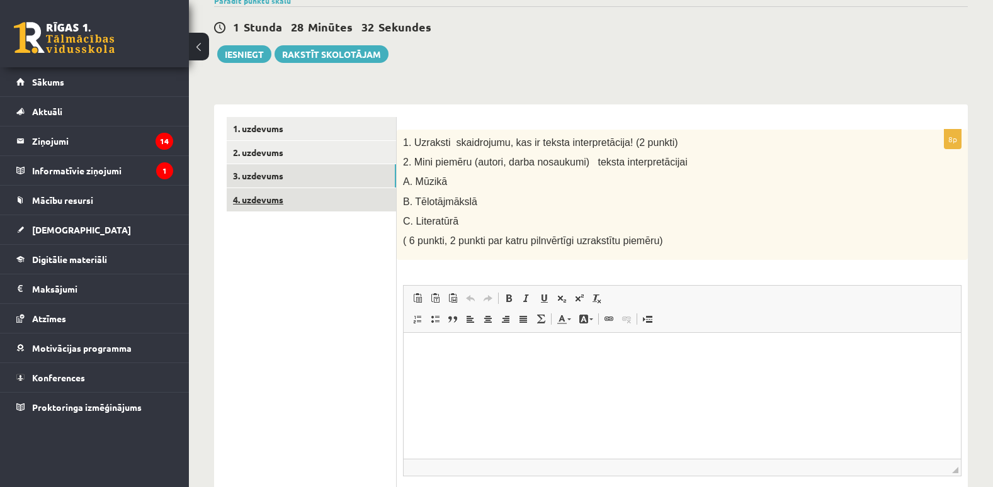
click at [336, 217] on ul "1. uzdevums 2. uzdevums 3. uzdevums 4. uzdevums" at bounding box center [312, 332] width 170 height 431
click at [319, 203] on link "4. uzdevums" at bounding box center [311, 199] width 169 height 23
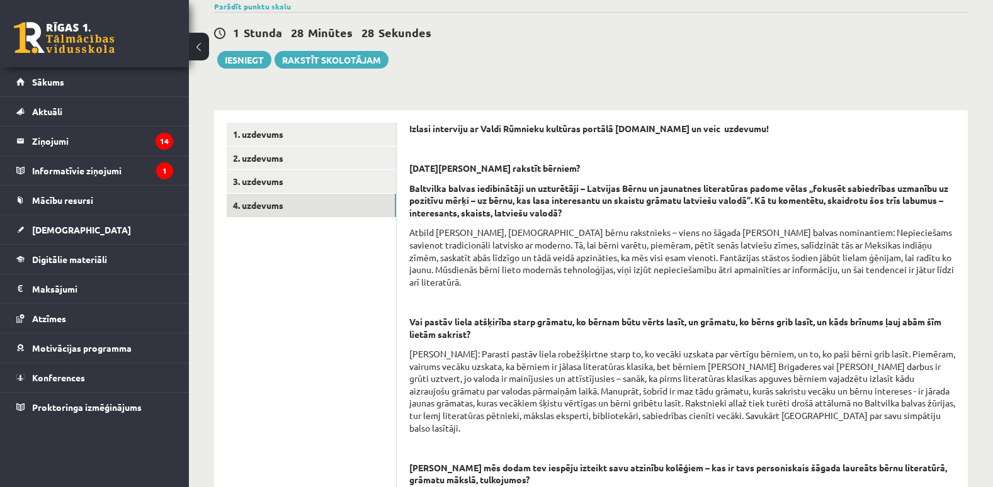
scroll to position [84, 0]
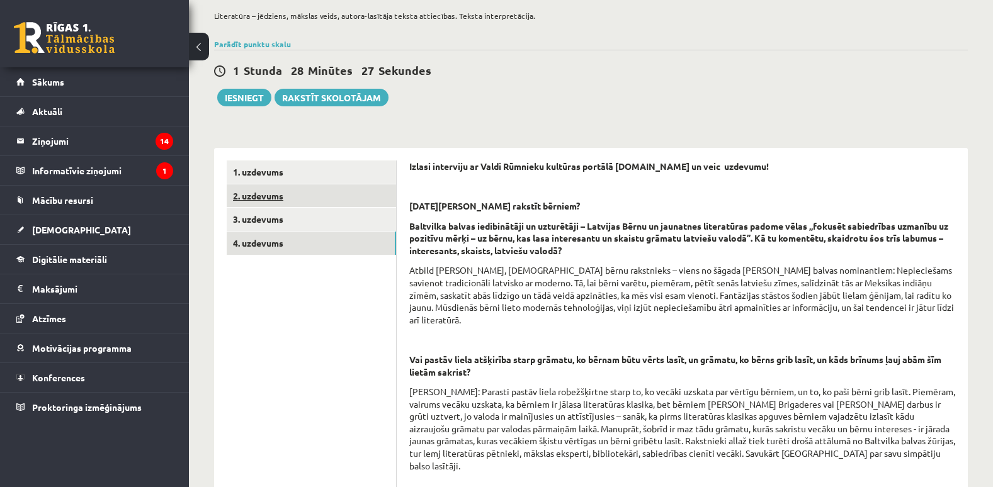
click at [301, 191] on link "2. uzdevums" at bounding box center [311, 196] width 169 height 23
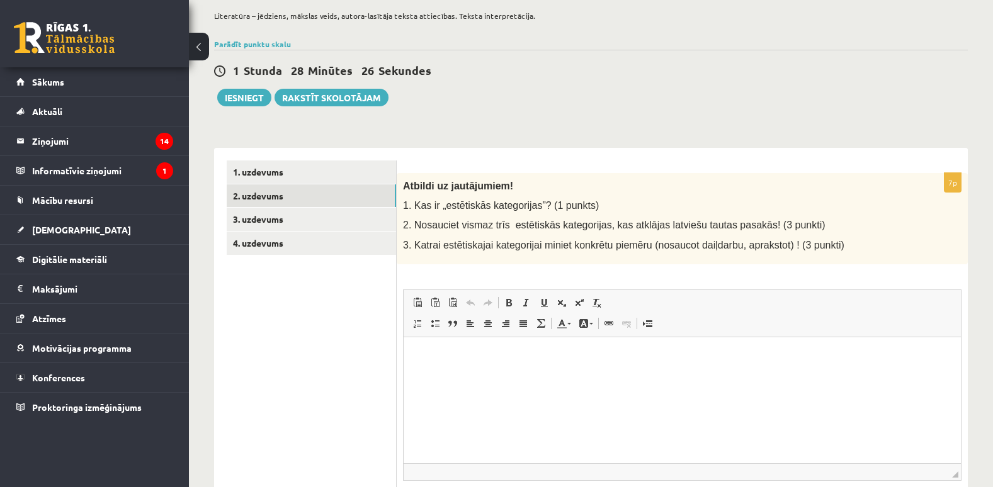
scroll to position [0, 0]
click at [472, 356] on p "Визуальный текстовый редактор, wiswyg-editor-user-answer-47024977078080" at bounding box center [682, 355] width 532 height 13
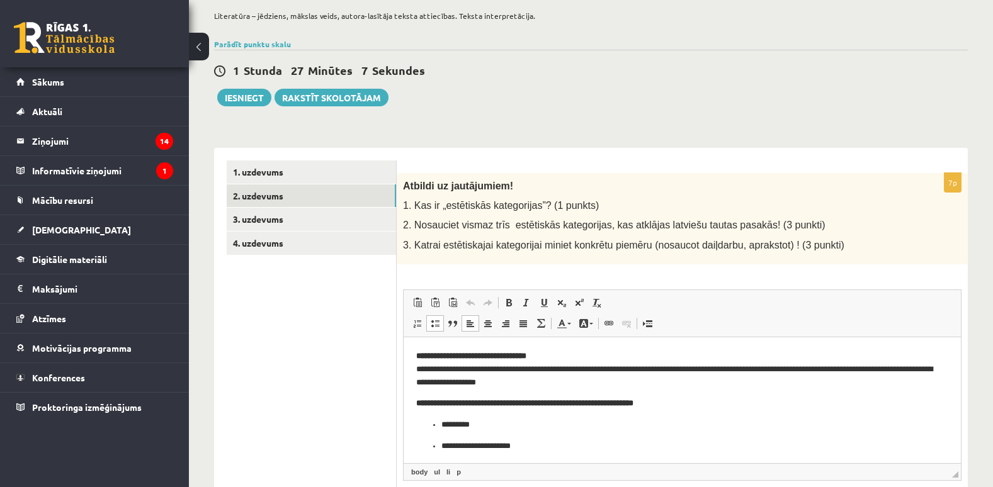
scroll to position [94, 0]
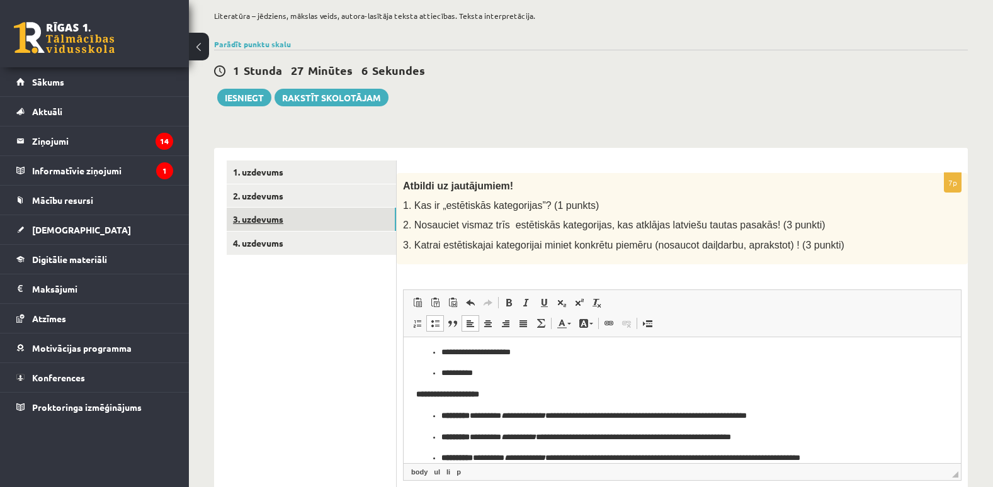
click at [297, 216] on link "3. uzdevums" at bounding box center [311, 219] width 169 height 23
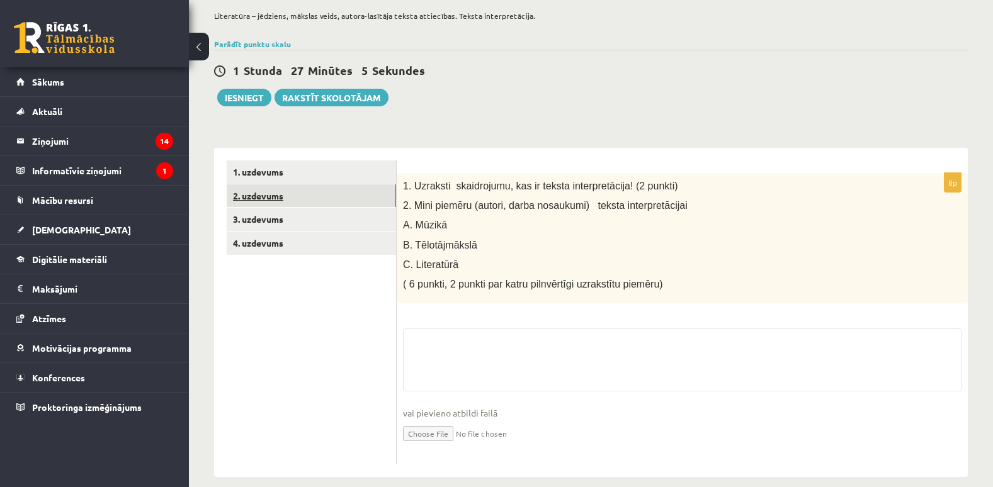
click at [317, 189] on link "2. uzdevums" at bounding box center [311, 196] width 169 height 23
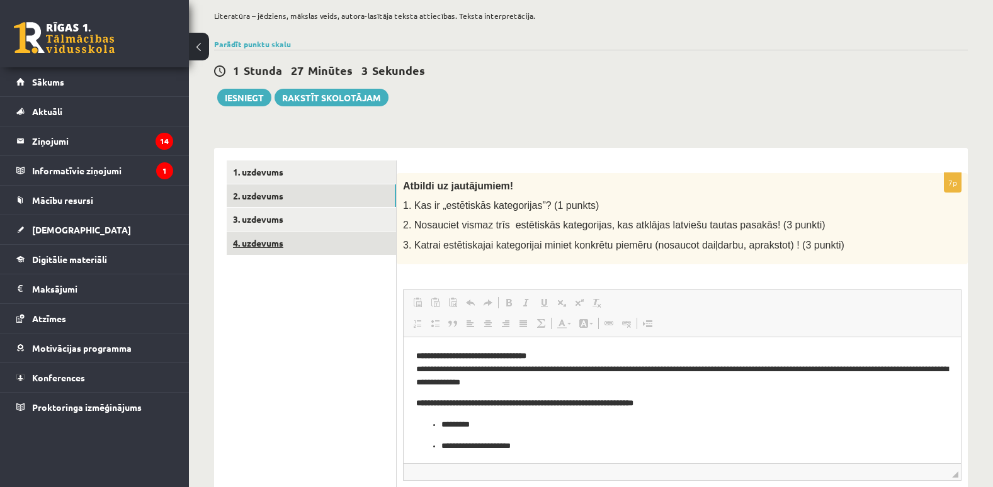
scroll to position [0, 0]
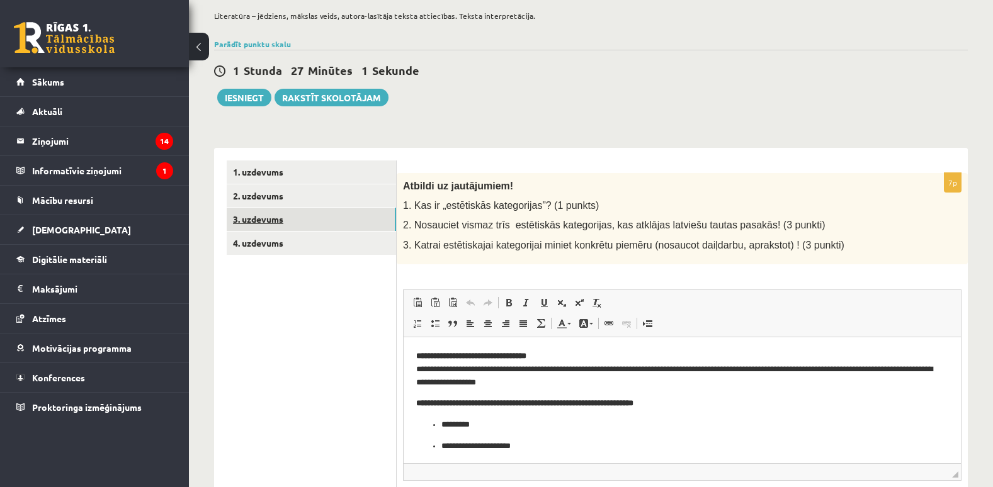
click at [309, 225] on link "3. uzdevums" at bounding box center [311, 219] width 169 height 23
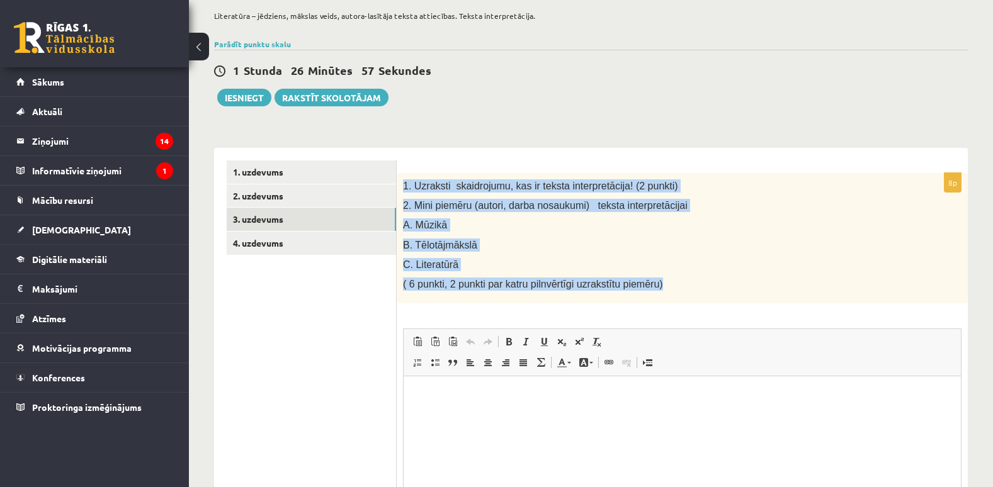
drag, startPoint x: 404, startPoint y: 185, endPoint x: 671, endPoint y: 284, distance: 285.5
click at [671, 284] on div "1. Uzraksti skaidrojumu, kas ir teksta interpretācija! (2 punkti) 2. Mini piemē…" at bounding box center [682, 238] width 571 height 131
copy div "1. Uzraksti skaidrojumu, kas ir teksta interpretācija! (2 punkti) 2. Mini piemē…"
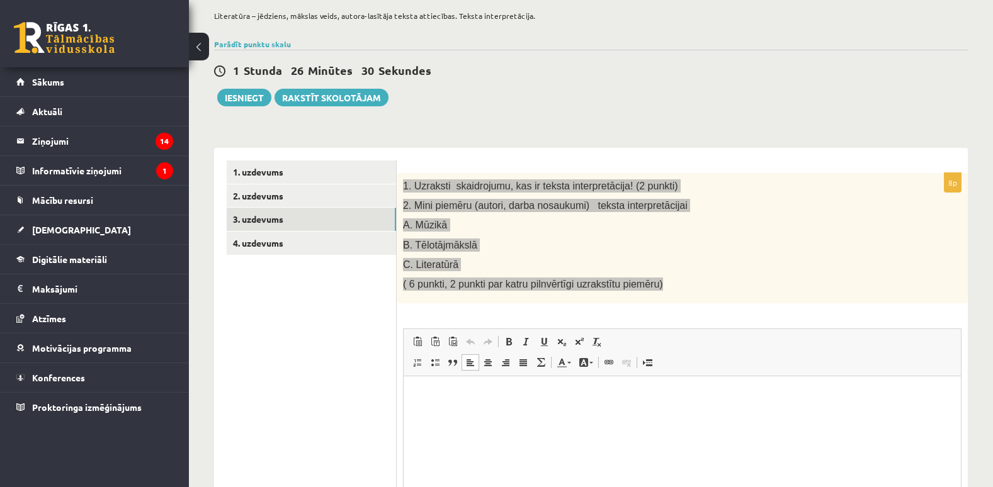
click at [477, 400] on p "Визуальный текстовый редактор, wiswyg-editor-user-answer-47024956973060" at bounding box center [682, 395] width 532 height 13
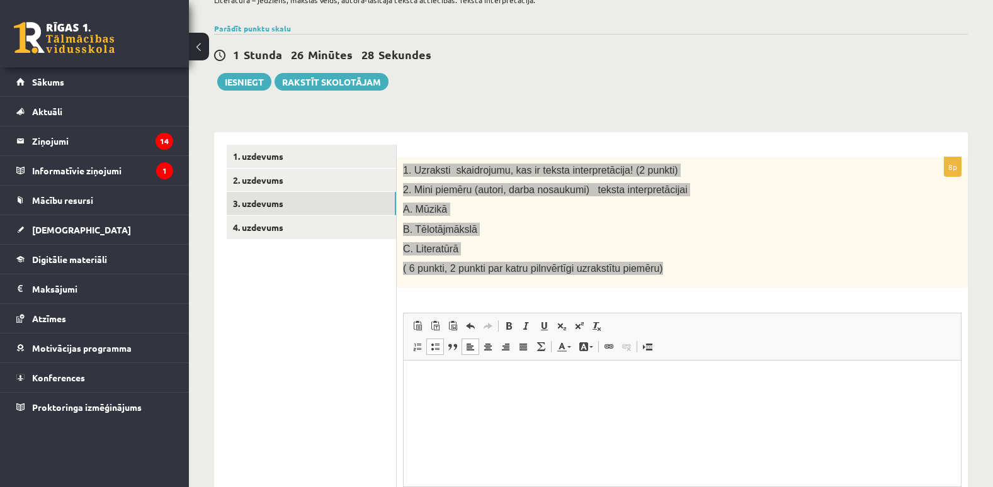
scroll to position [164, 0]
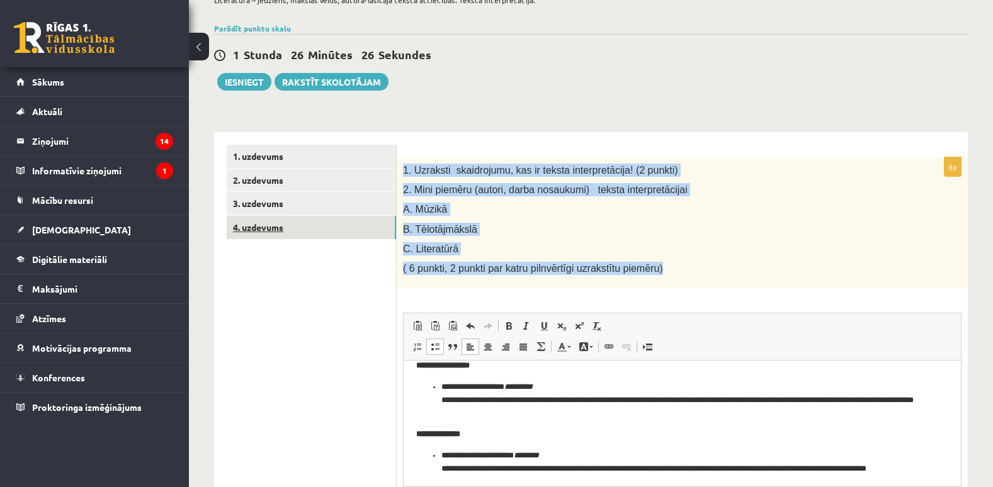
click at [290, 221] on link "4. uzdevums" at bounding box center [311, 227] width 169 height 23
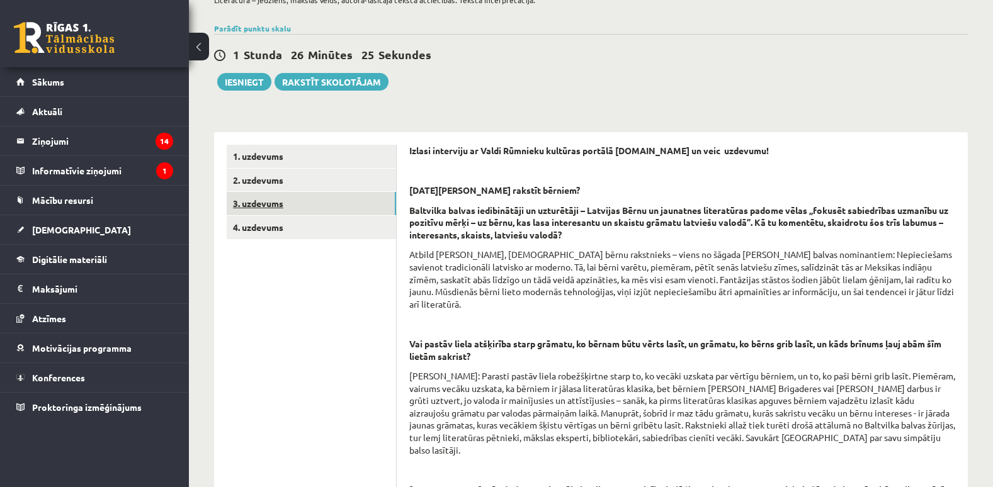
click at [314, 202] on link "3. uzdevums" at bounding box center [311, 203] width 169 height 23
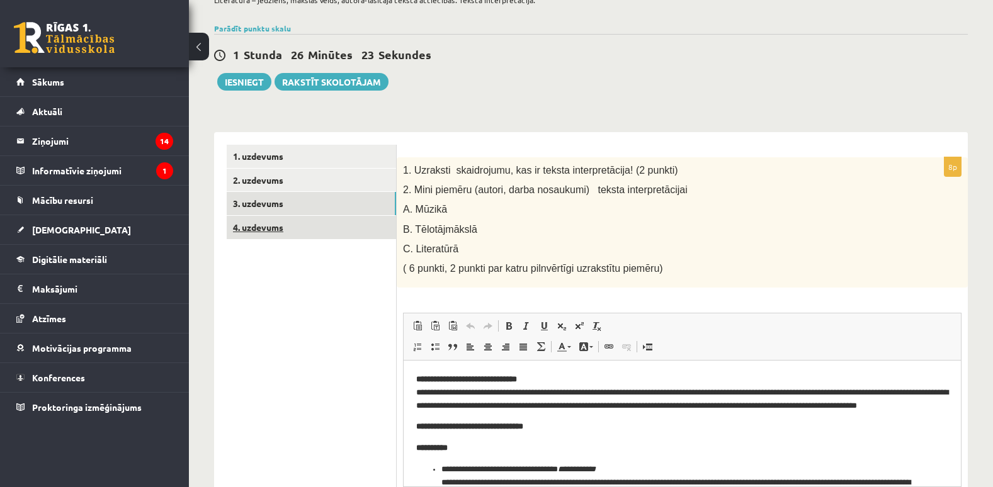
scroll to position [0, 0]
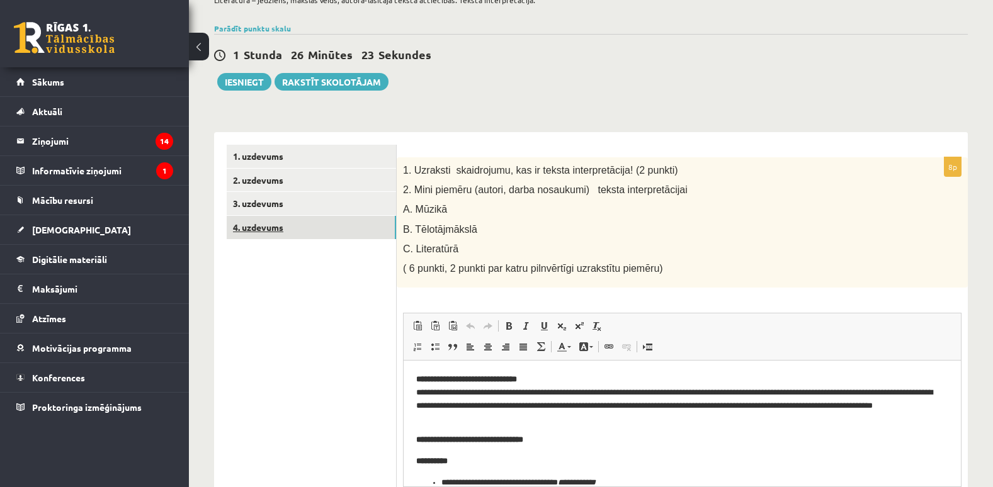
click at [329, 227] on link "4. uzdevums" at bounding box center [311, 227] width 169 height 23
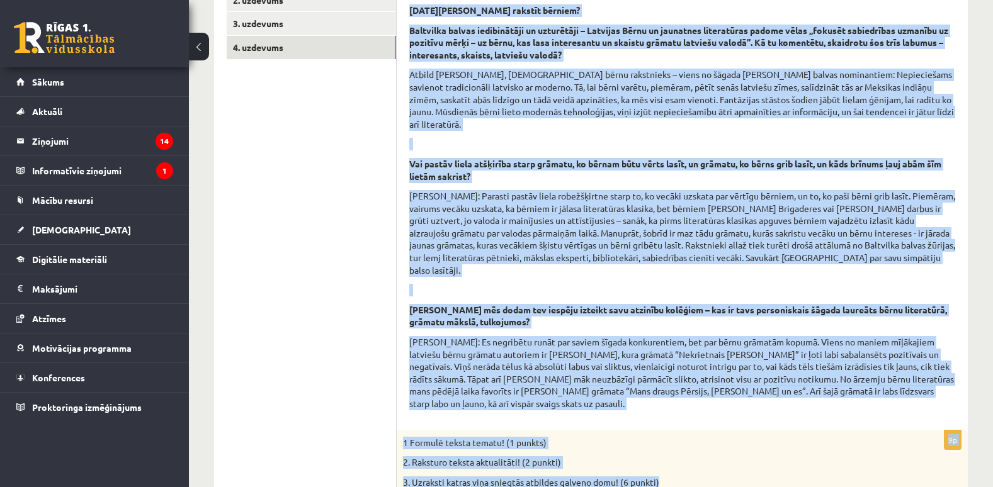
scroll to position [622, 0]
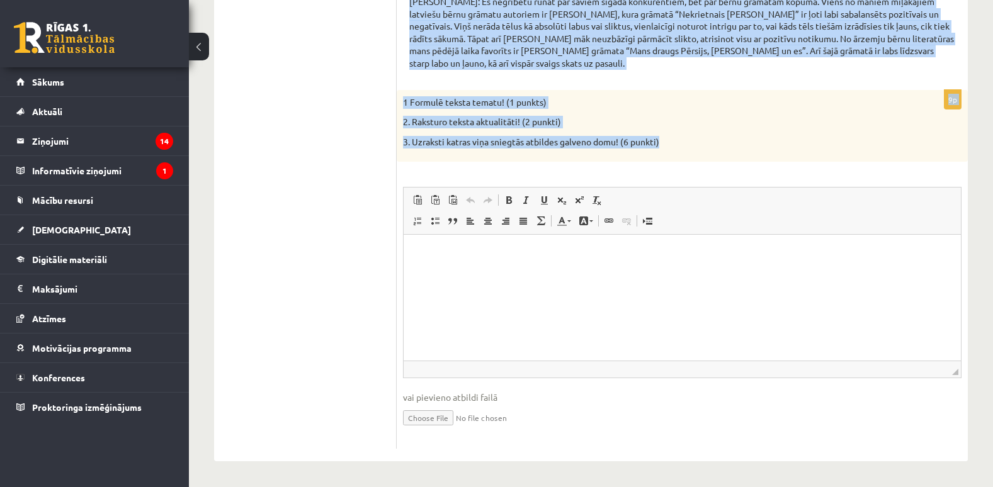
drag, startPoint x: 410, startPoint y: 149, endPoint x: 667, endPoint y: 137, distance: 257.8
click at [667, 137] on form "Izlasi interviju ar Valdi Rūmnieku kultūras portālā [DOMAIN_NAME] un veic uzdev…" at bounding box center [682, 37] width 546 height 826
copy form "Loremi dolorsita co Adipi Elitsedd eiusmodt incidid utl.etdolo.ma al enim admin…"
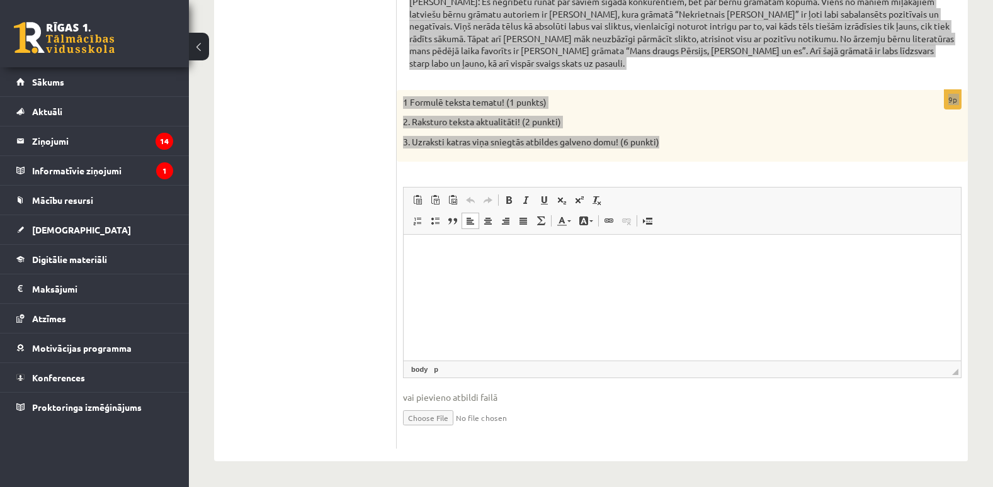
click at [444, 258] on p "Визуальный текстовый редактор, wiswyg-editor-user-answer-47024882766560" at bounding box center [682, 253] width 532 height 13
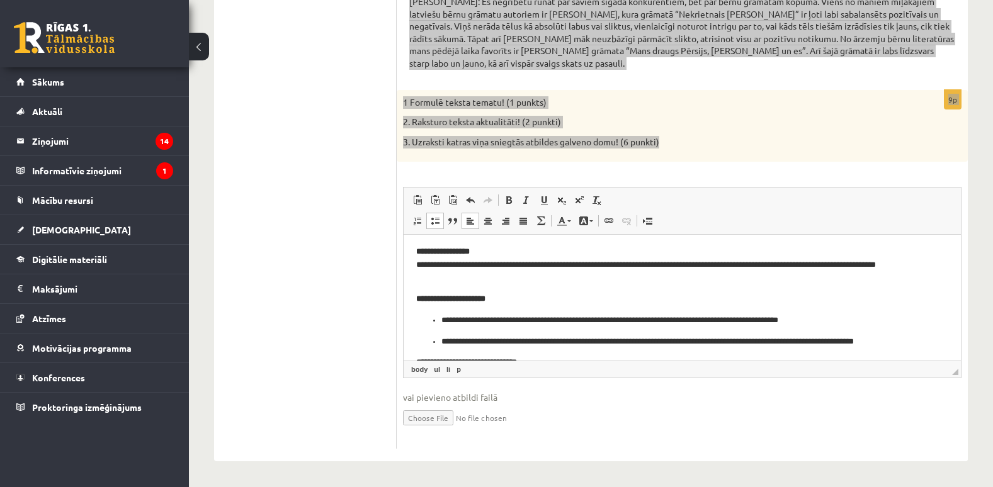
scroll to position [0, 0]
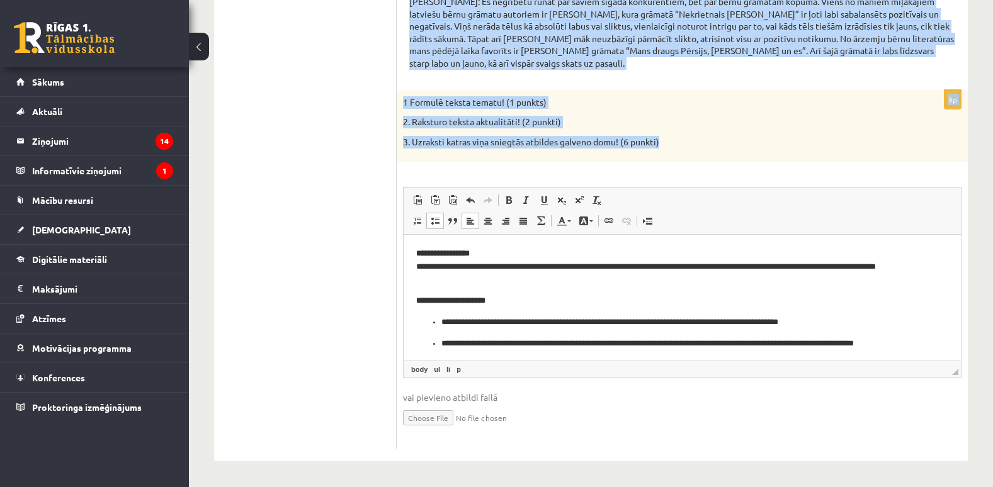
click at [742, 136] on p "3. Uzraksti katras viņa sniegtās atbildes galveno domu! (6 punkti)" at bounding box center [651, 142] width 496 height 13
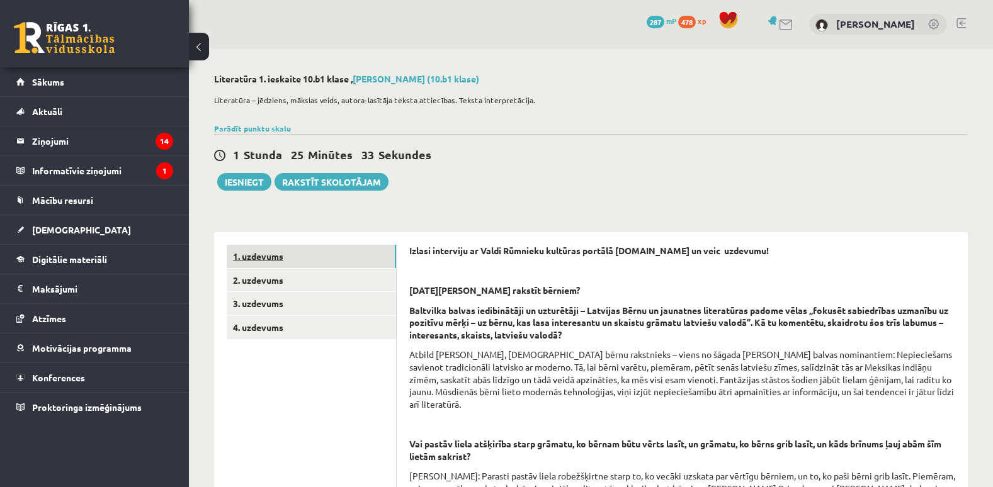
click at [297, 259] on link "1. uzdevums" at bounding box center [311, 256] width 169 height 23
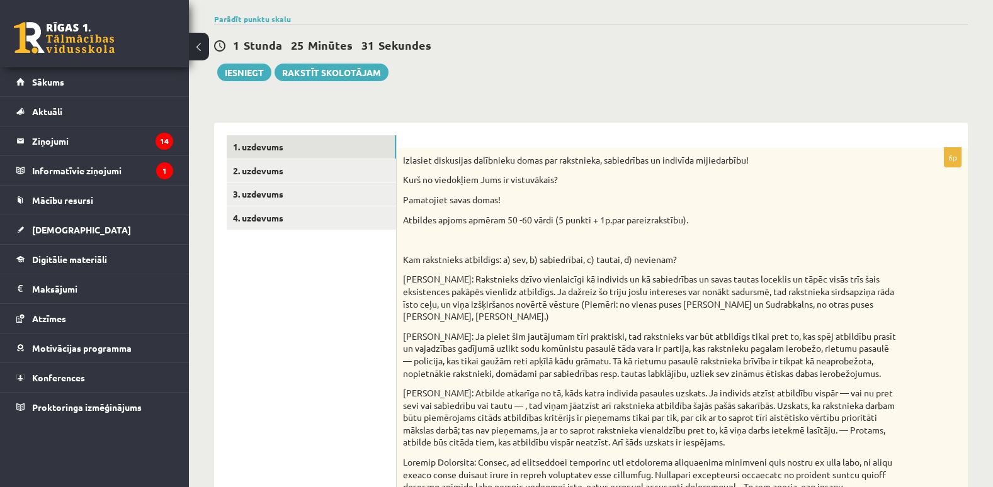
scroll to position [109, 0]
click at [348, 171] on link "2. uzdevums" at bounding box center [311, 171] width 169 height 23
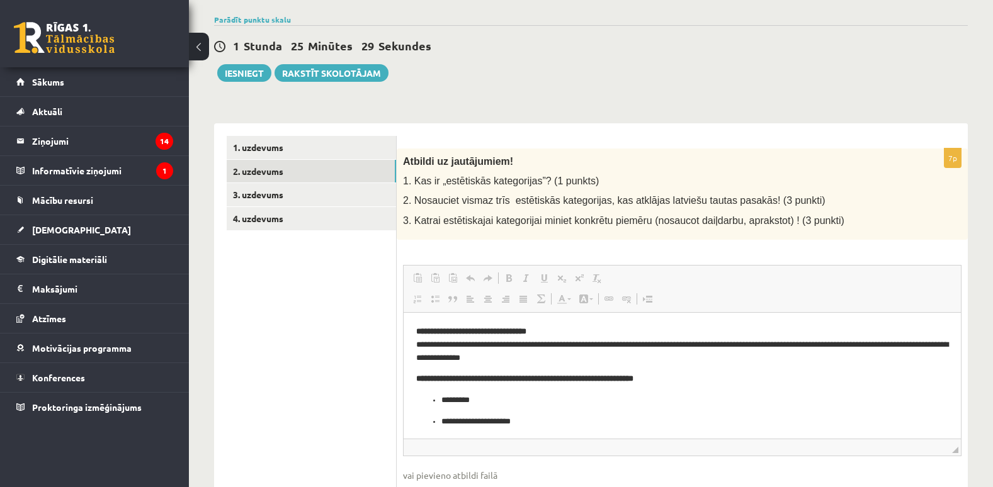
scroll to position [0, 0]
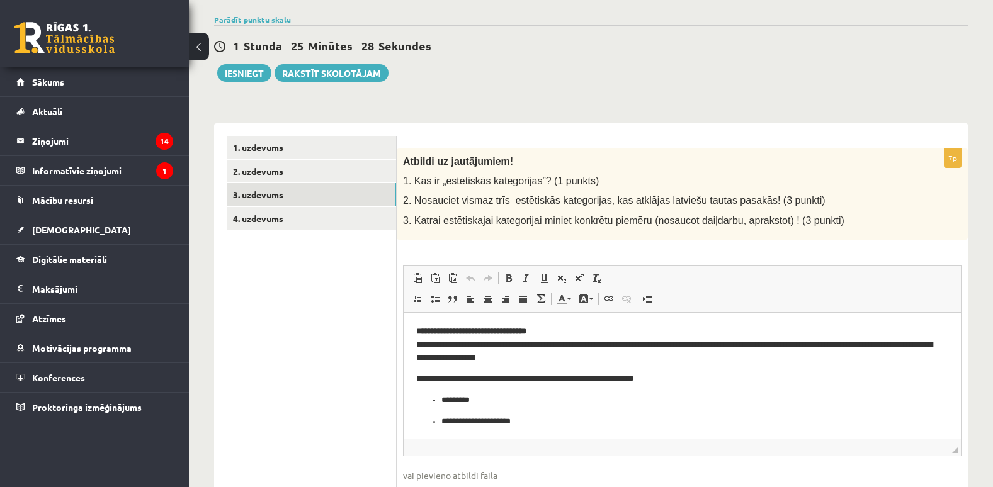
click at [356, 193] on link "3. uzdevums" at bounding box center [311, 194] width 169 height 23
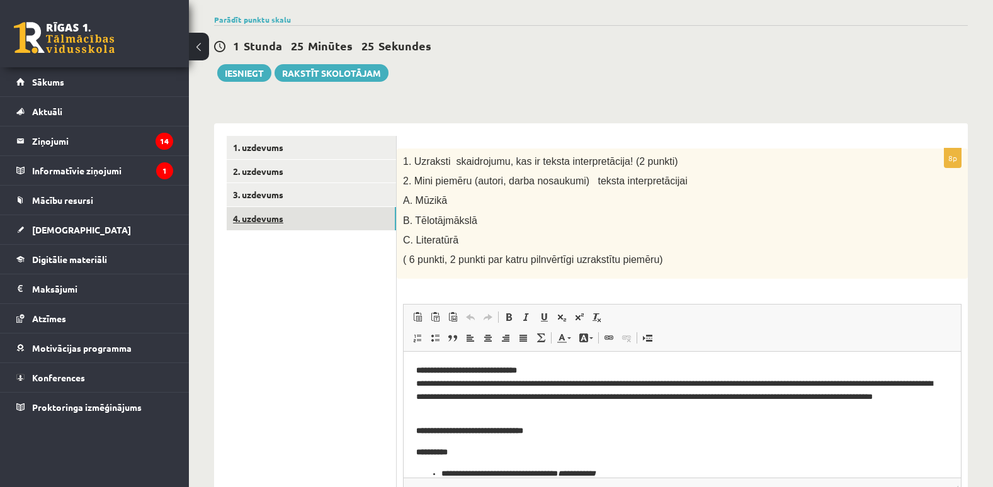
click at [341, 215] on link "4. uzdevums" at bounding box center [311, 218] width 169 height 23
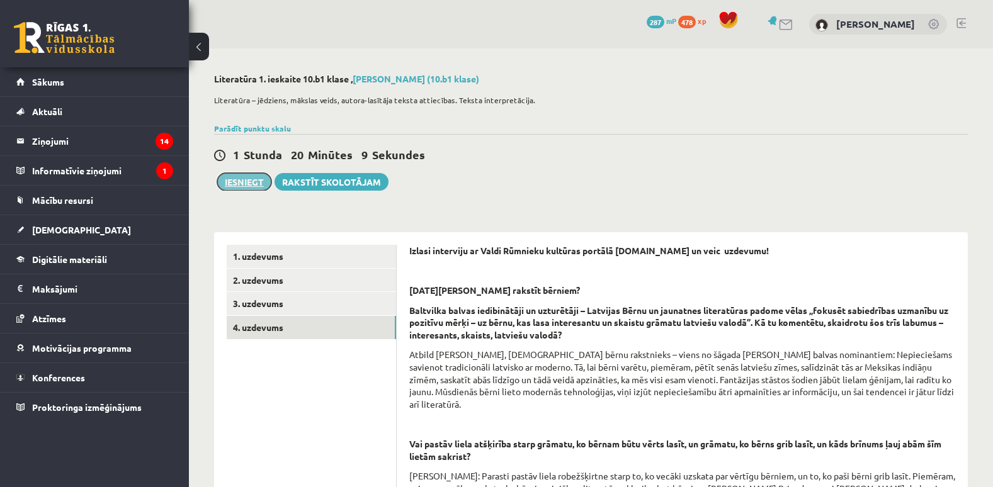
click at [234, 178] on button "Iesniegt" at bounding box center [244, 182] width 54 height 18
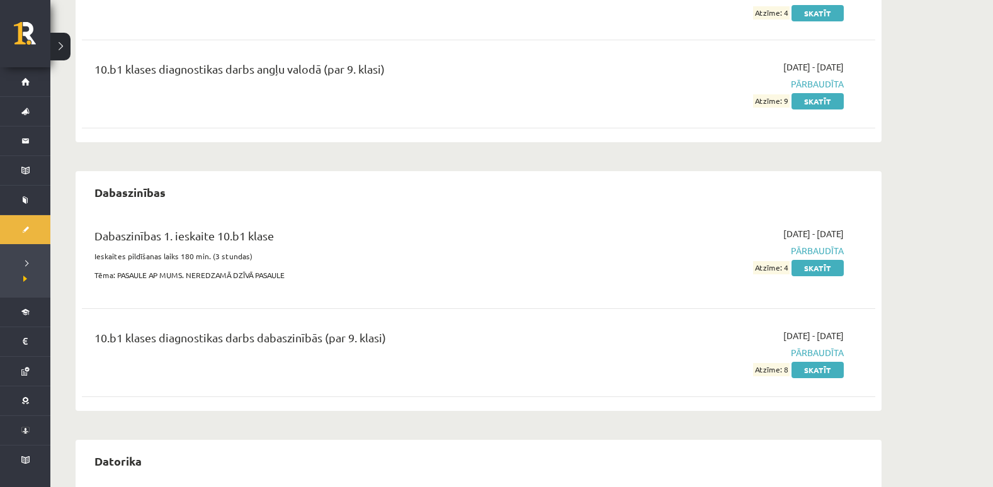
scroll to position [207, 0]
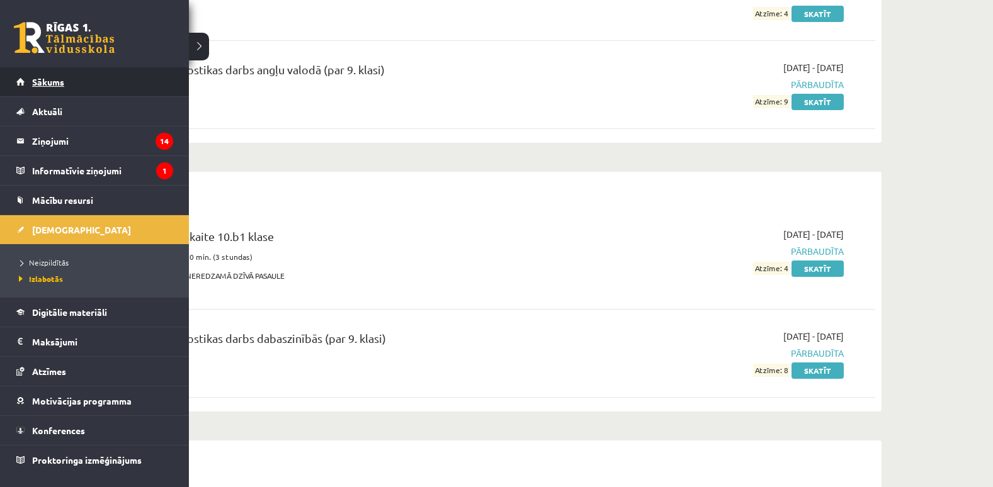
click at [76, 84] on link "Sākums" at bounding box center [94, 81] width 157 height 29
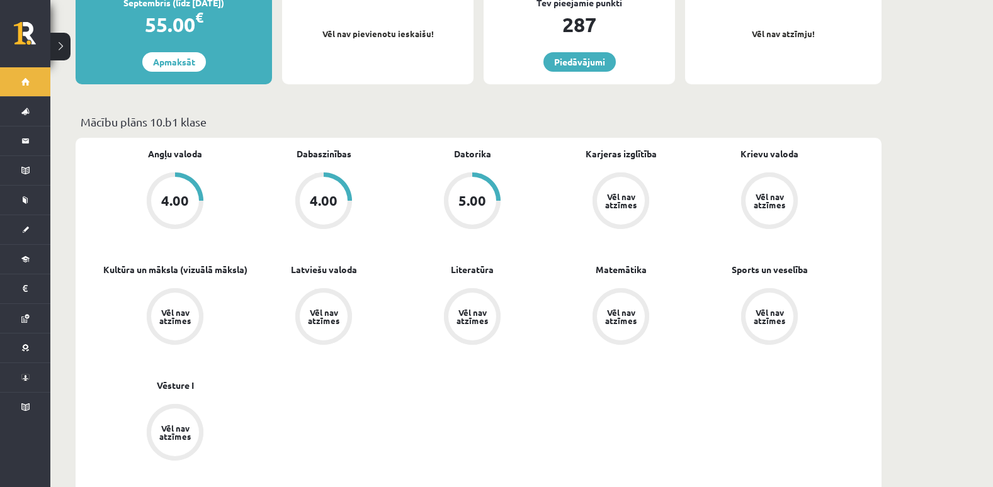
scroll to position [363, 0]
